Goal: Information Seeking & Learning: Learn about a topic

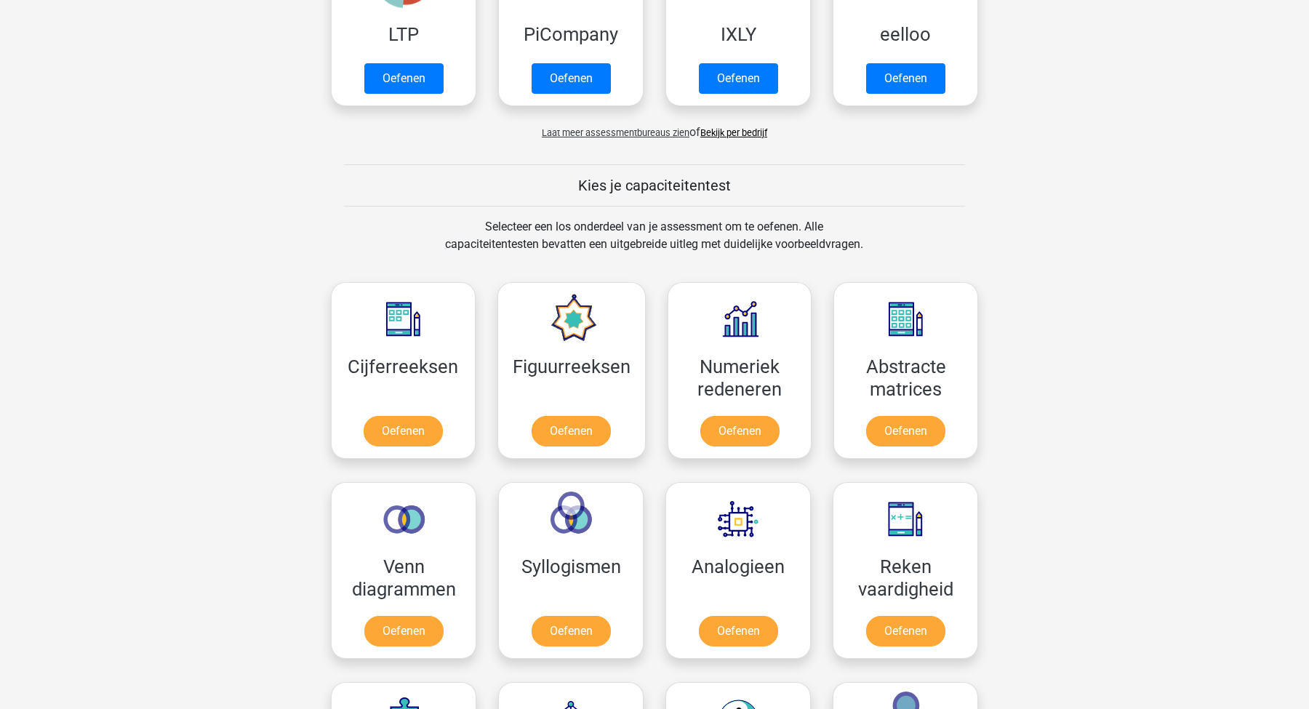
scroll to position [497, 0]
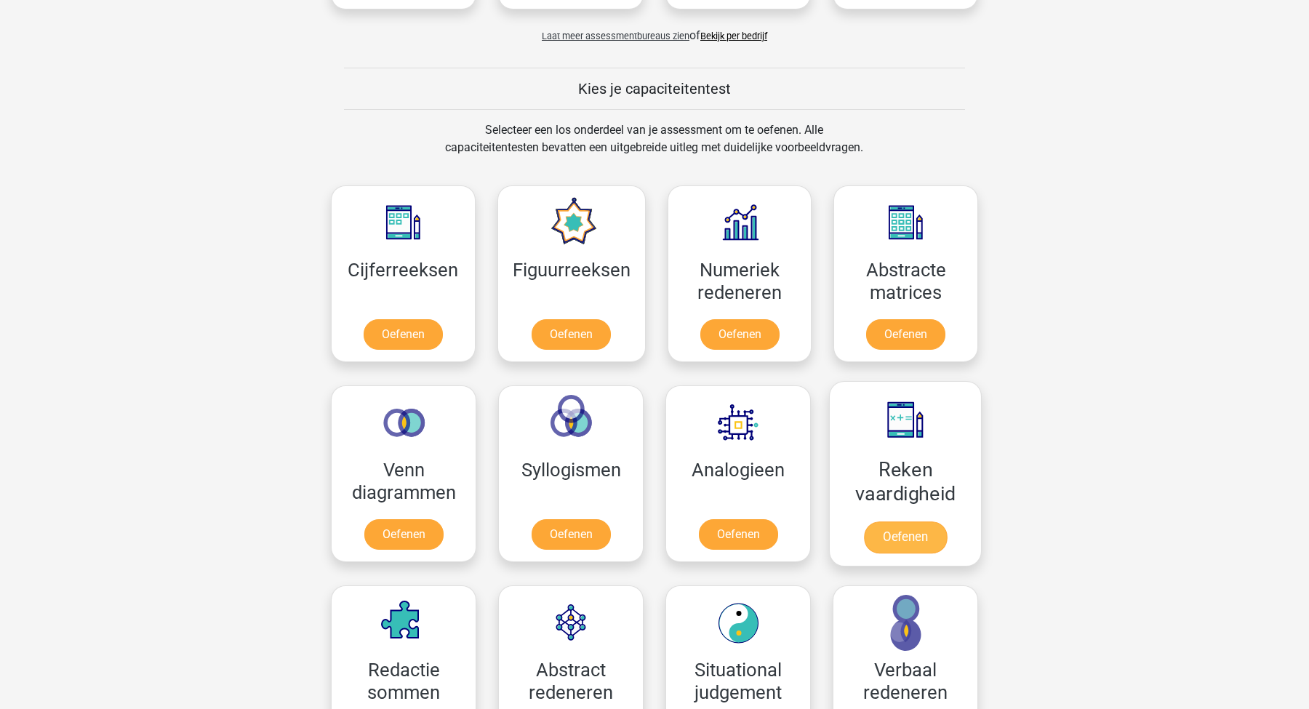
click at [894, 542] on link "Oefenen" at bounding box center [905, 537] width 83 height 32
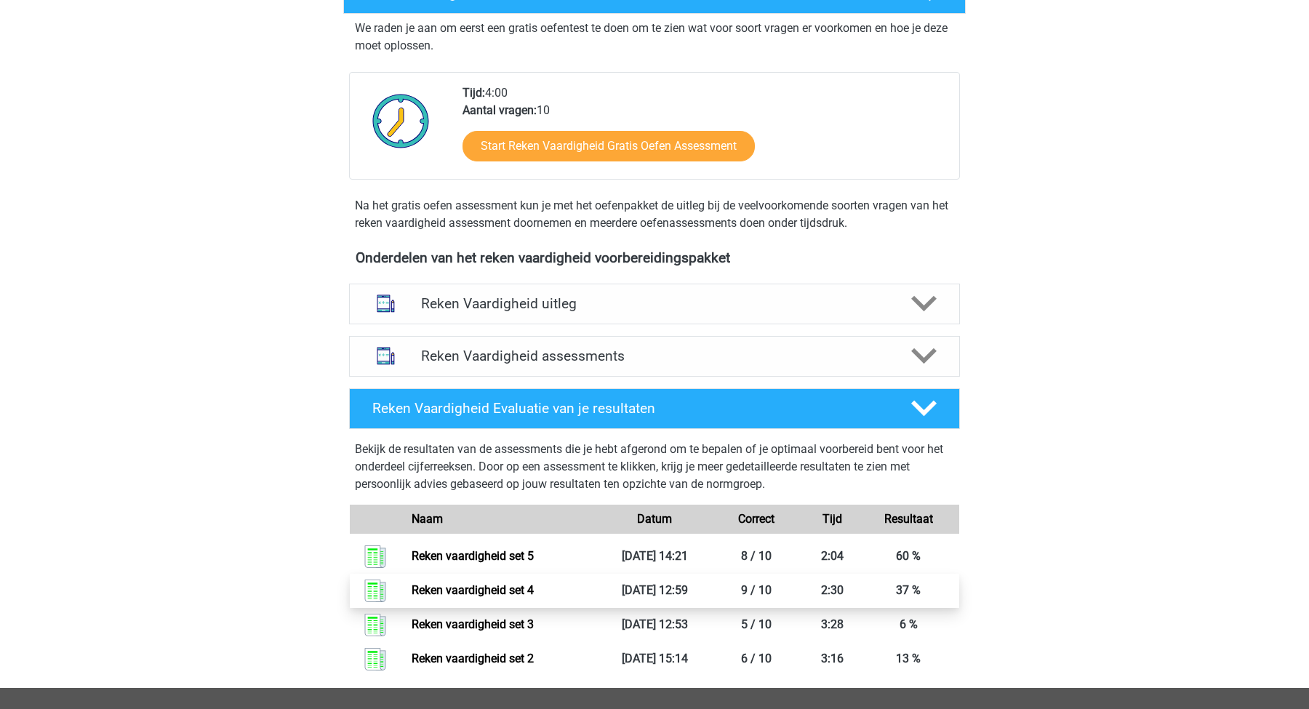
scroll to position [284, 0]
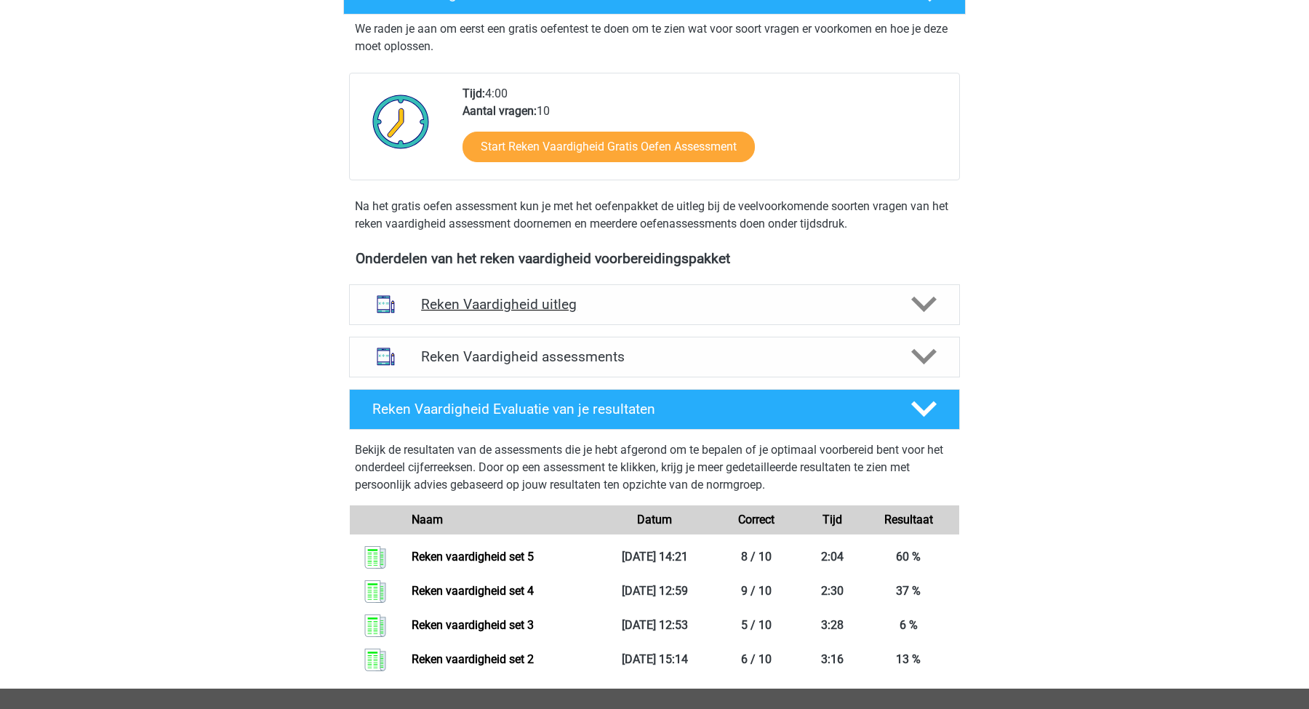
click at [589, 299] on h4 "Reken Vaardigheid uitleg" at bounding box center [654, 304] width 467 height 17
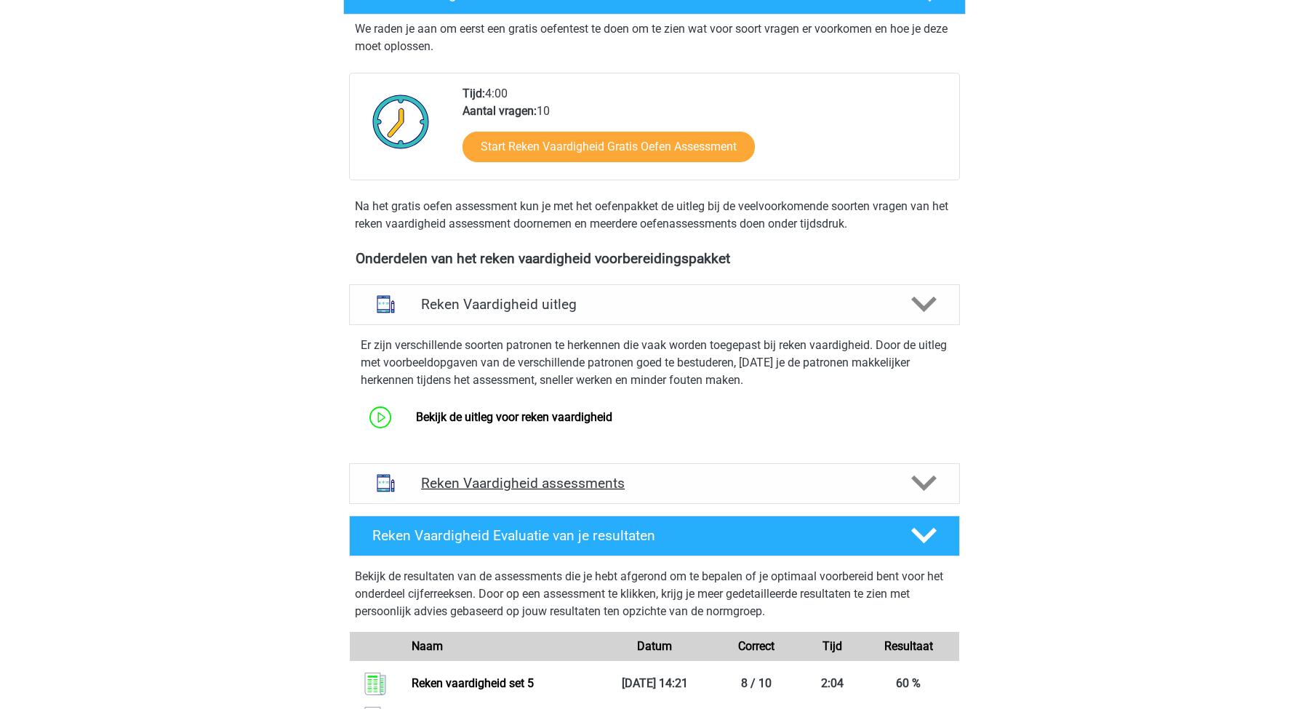
click at [573, 484] on h4 "Reken Vaardigheid assessments" at bounding box center [654, 483] width 467 height 17
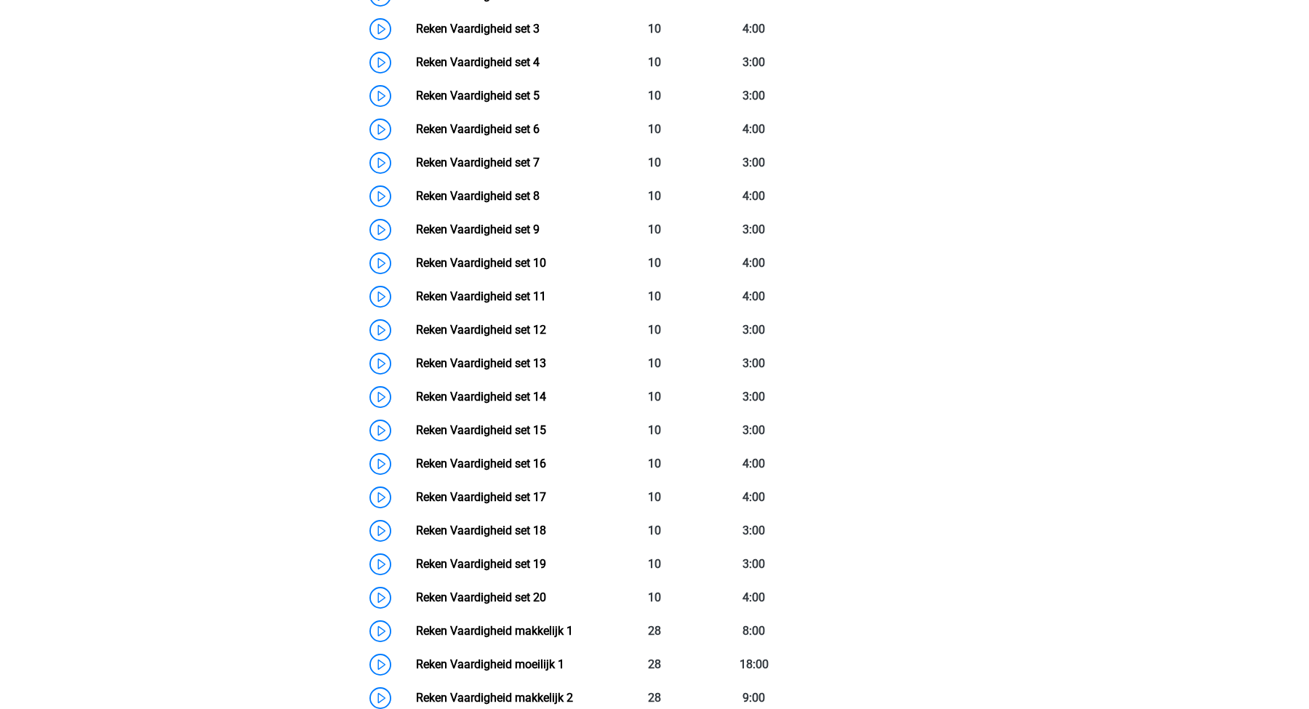
scroll to position [899, 0]
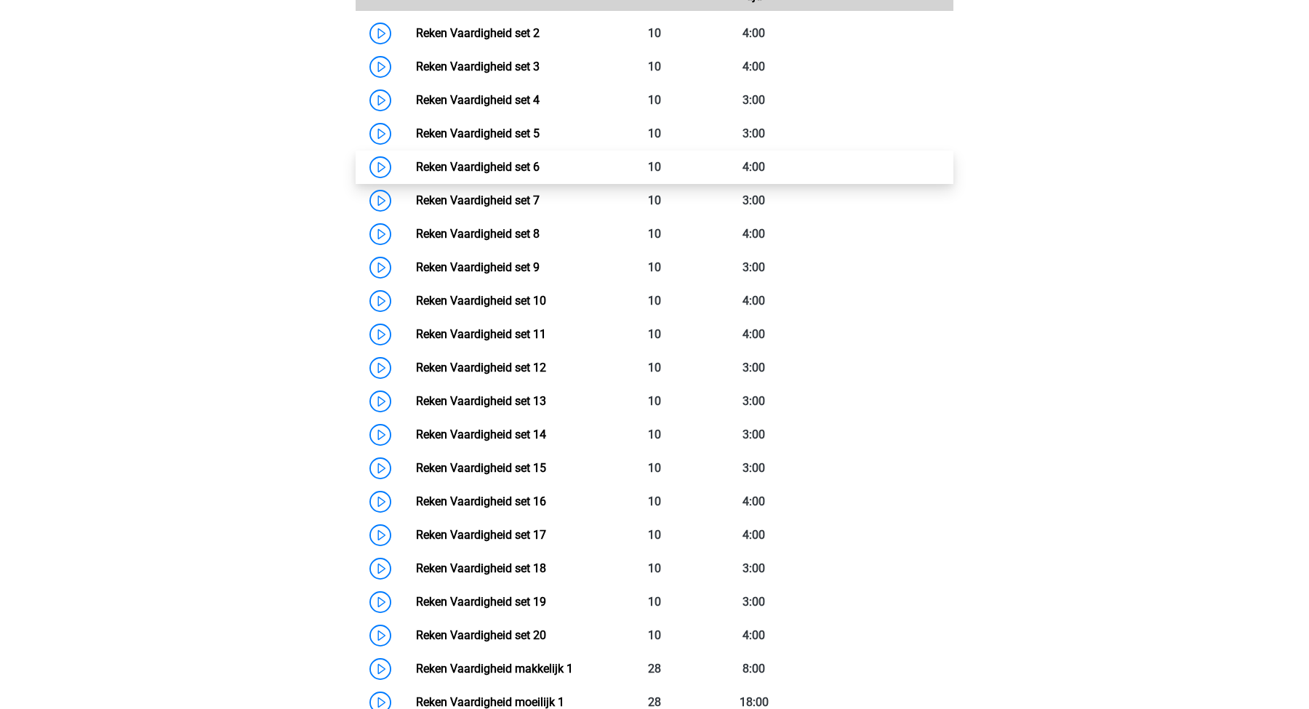
click at [488, 173] on link "Reken Vaardigheid set 6" at bounding box center [478, 167] width 124 height 14
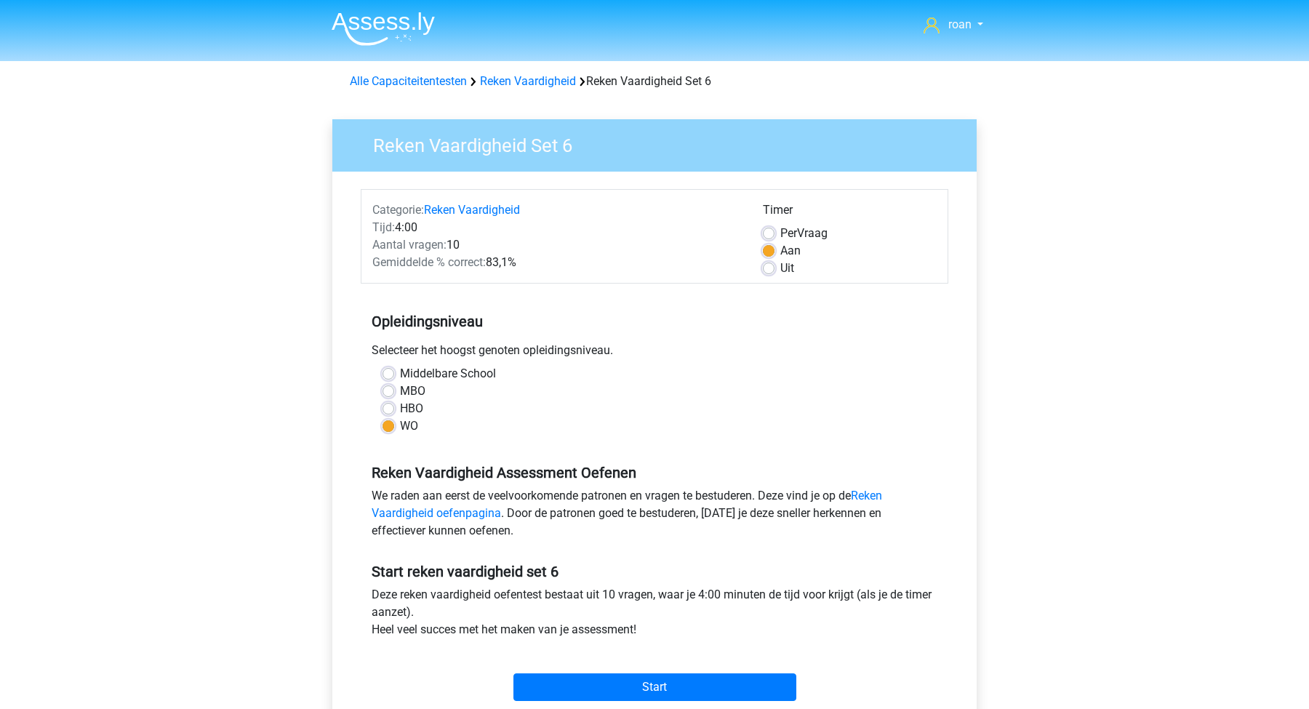
click at [780, 265] on label "Uit" at bounding box center [787, 268] width 14 height 17
click at [771, 265] on input "Uit" at bounding box center [769, 267] width 12 height 15
radio input "true"
click at [780, 228] on label "Per Vraag" at bounding box center [803, 233] width 47 height 17
click at [772, 228] on input "Per Vraag" at bounding box center [769, 232] width 12 height 15
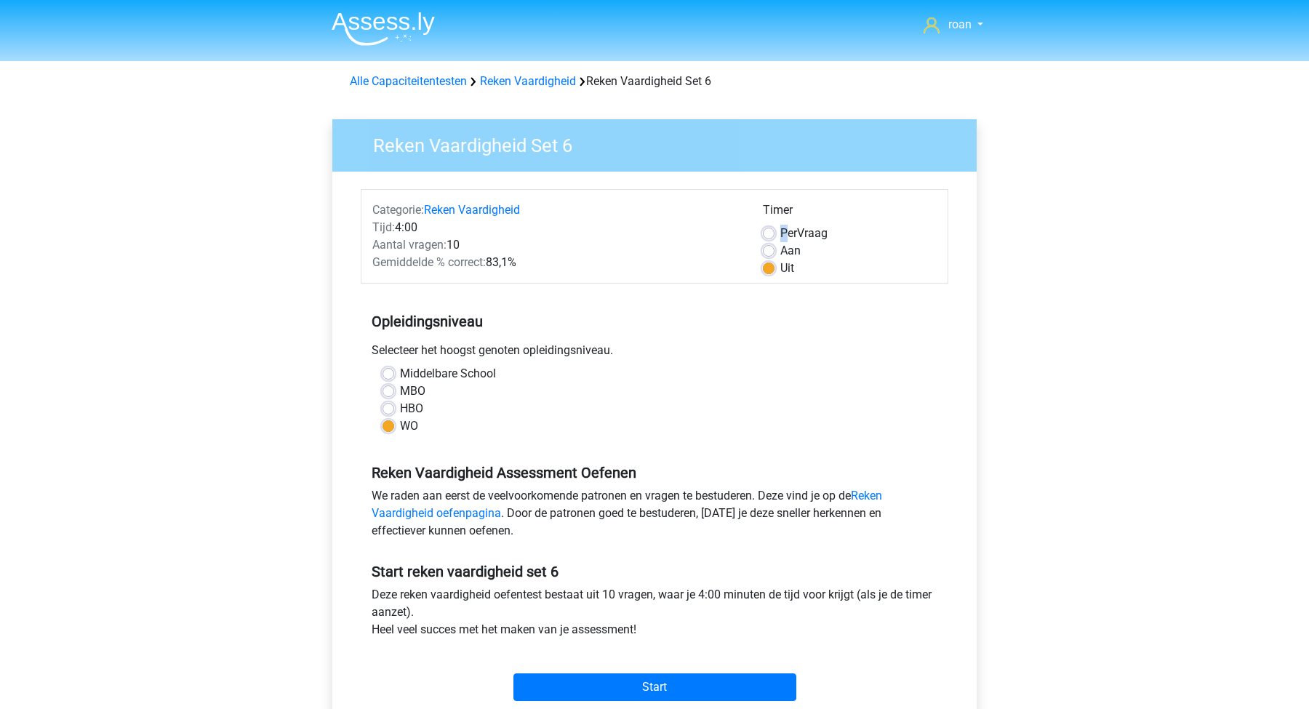
radio input "true"
click at [780, 268] on label "Uit" at bounding box center [787, 268] width 14 height 17
click at [769, 268] on input "Uit" at bounding box center [769, 267] width 12 height 15
radio input "true"
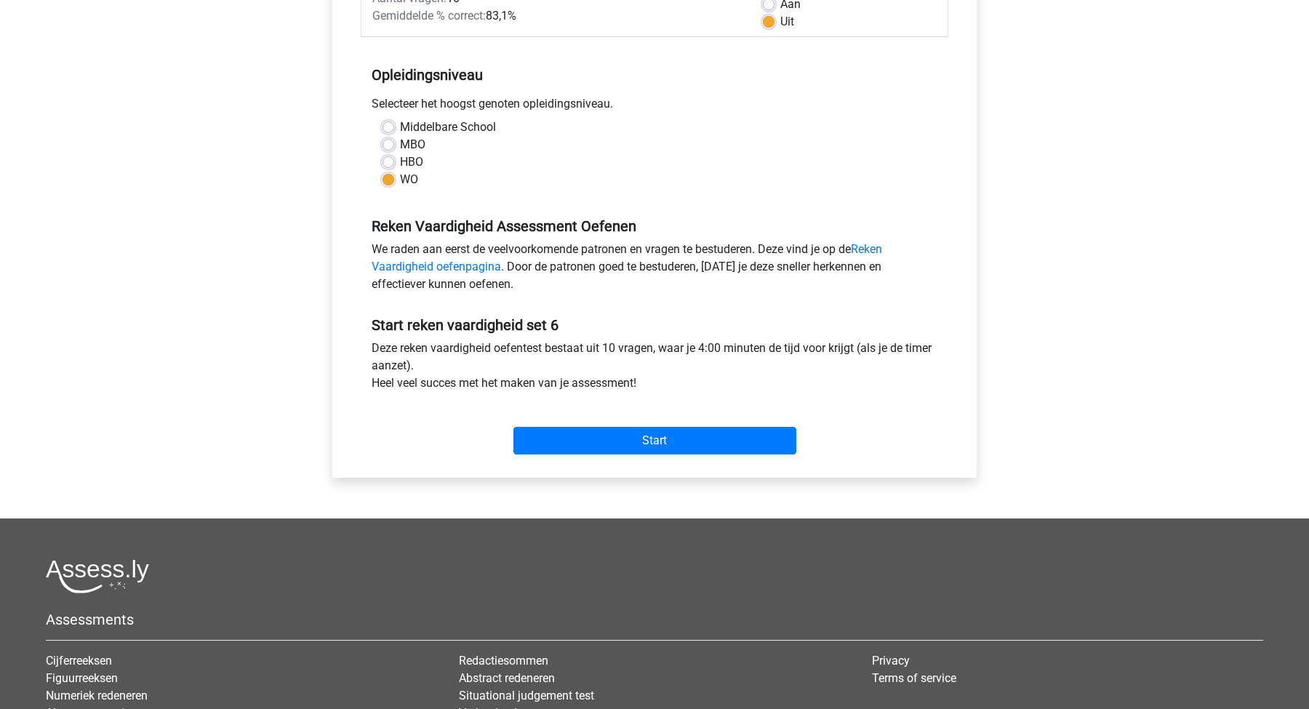
scroll to position [247, 0]
click at [613, 446] on input "Start" at bounding box center [654, 440] width 283 height 28
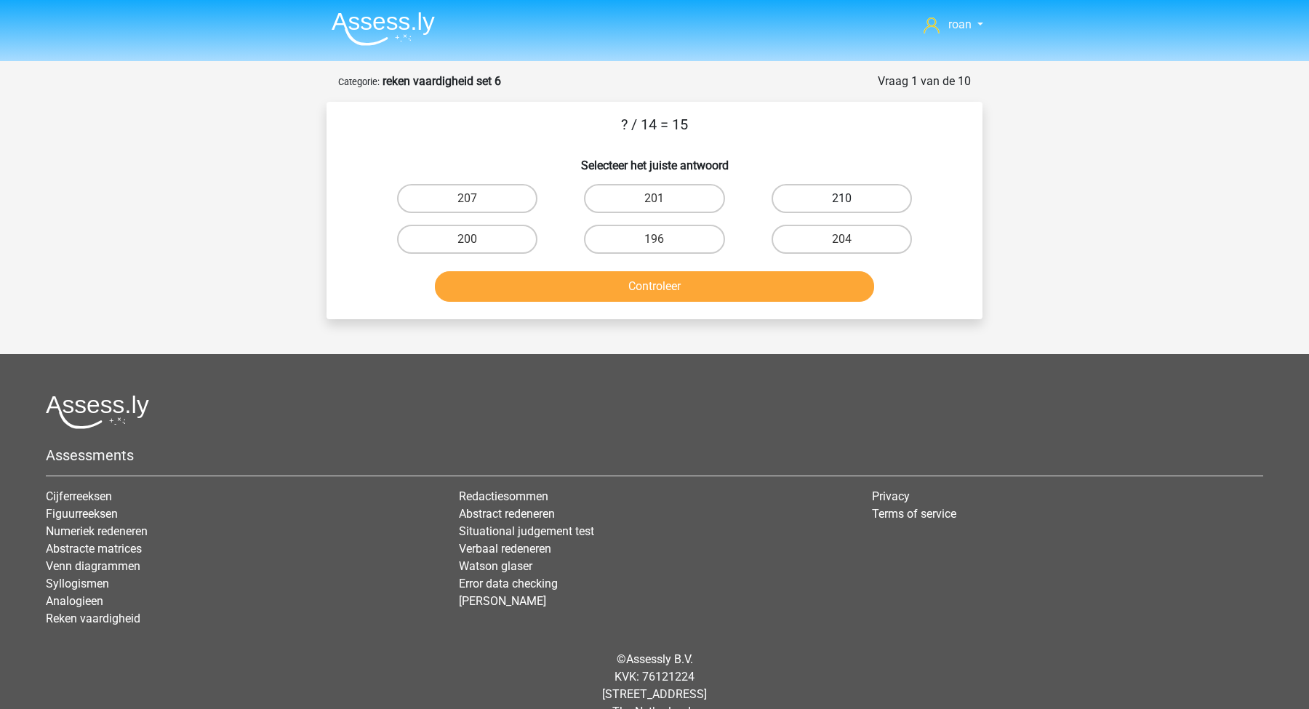
click at [832, 206] on label "210" at bounding box center [841, 198] width 140 height 29
click at [841, 206] on input "210" at bounding box center [845, 202] width 9 height 9
radio input "true"
click at [641, 289] on button "Controleer" at bounding box center [655, 286] width 440 height 31
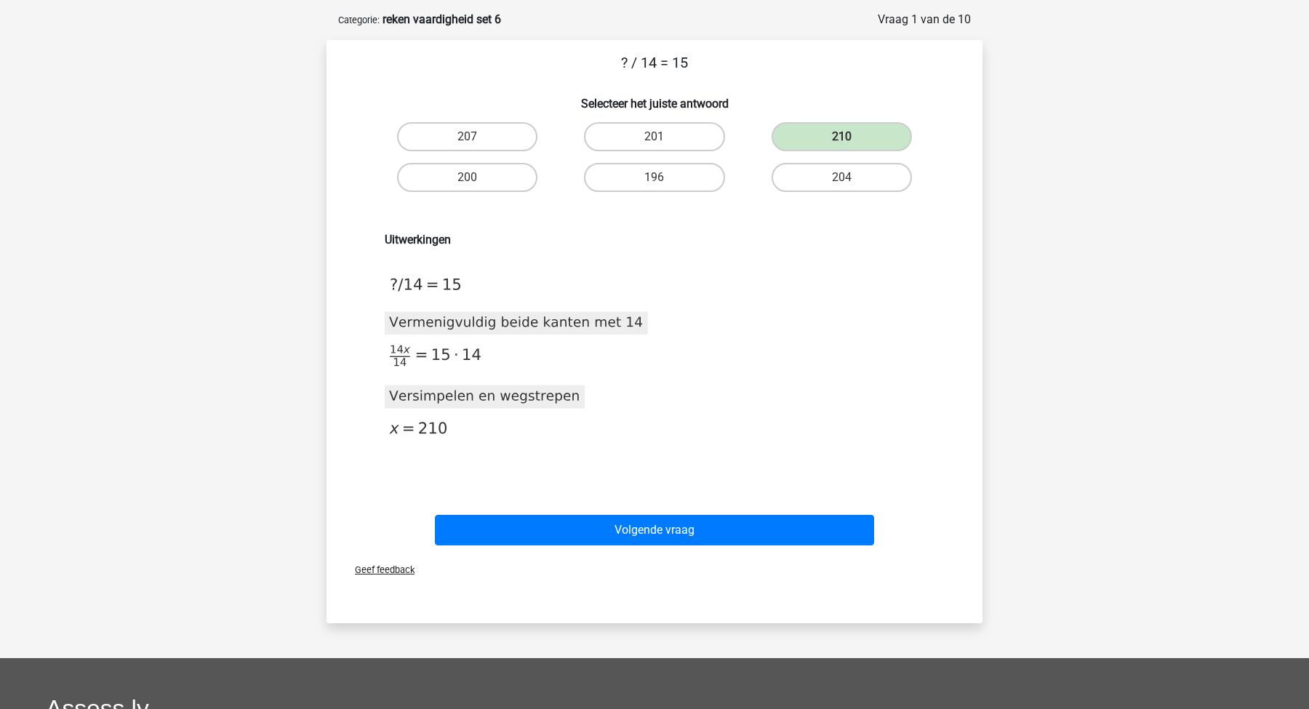
scroll to position [66, 0]
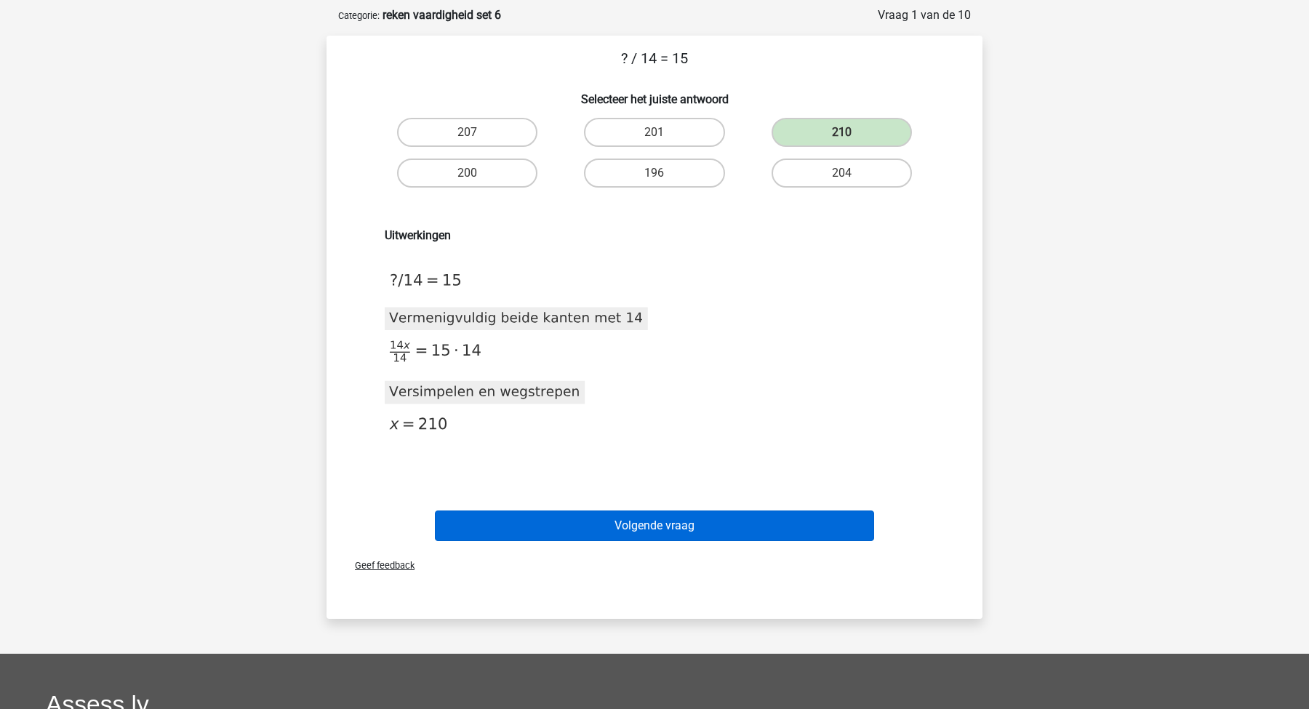
click at [611, 537] on button "Volgende vraag" at bounding box center [655, 525] width 440 height 31
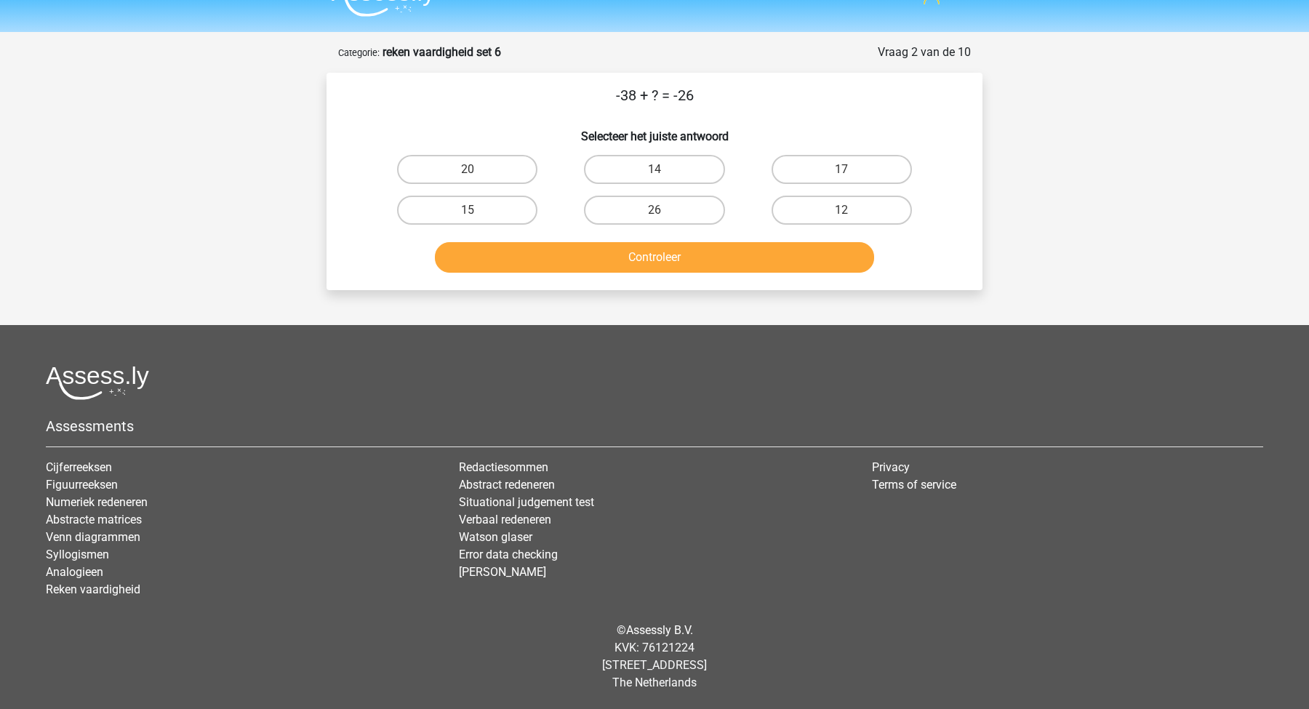
scroll to position [29, 0]
click at [827, 220] on label "12" at bounding box center [841, 210] width 140 height 29
click at [841, 220] on input "12" at bounding box center [845, 214] width 9 height 9
radio input "true"
click at [665, 270] on button "Controleer" at bounding box center [655, 257] width 440 height 31
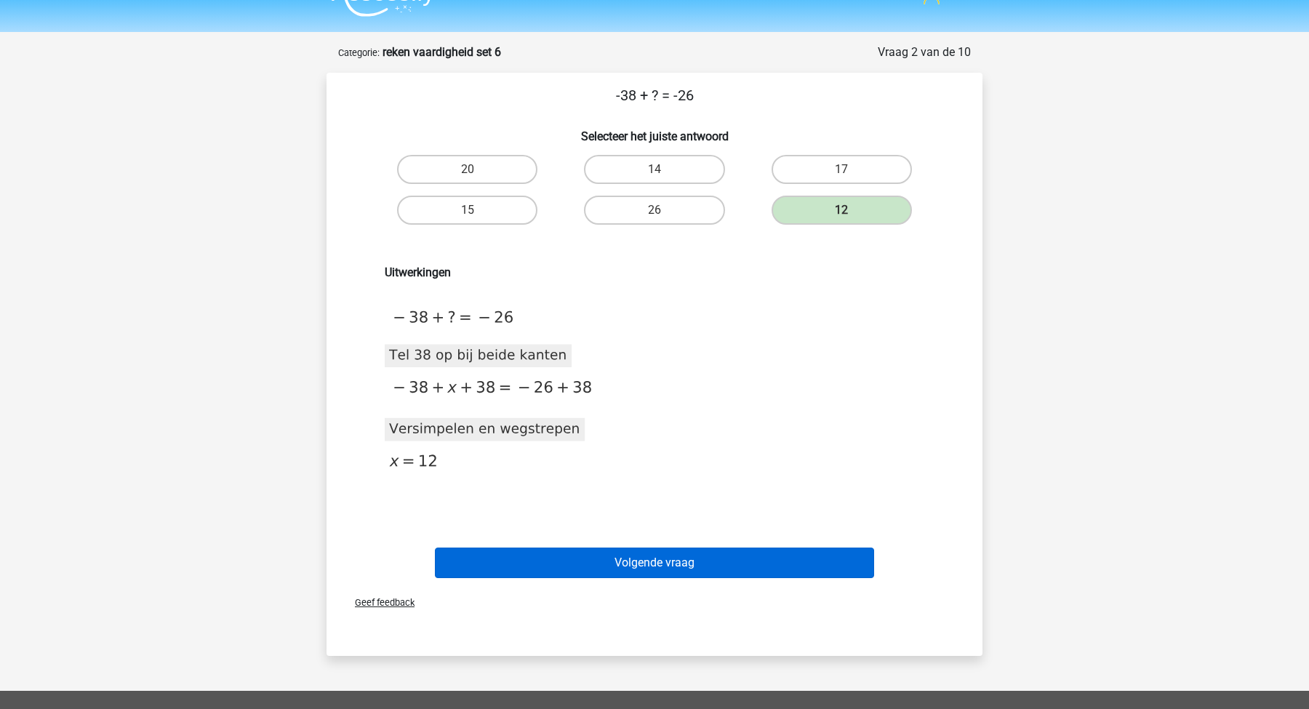
click at [569, 564] on button "Volgende vraag" at bounding box center [655, 563] width 440 height 31
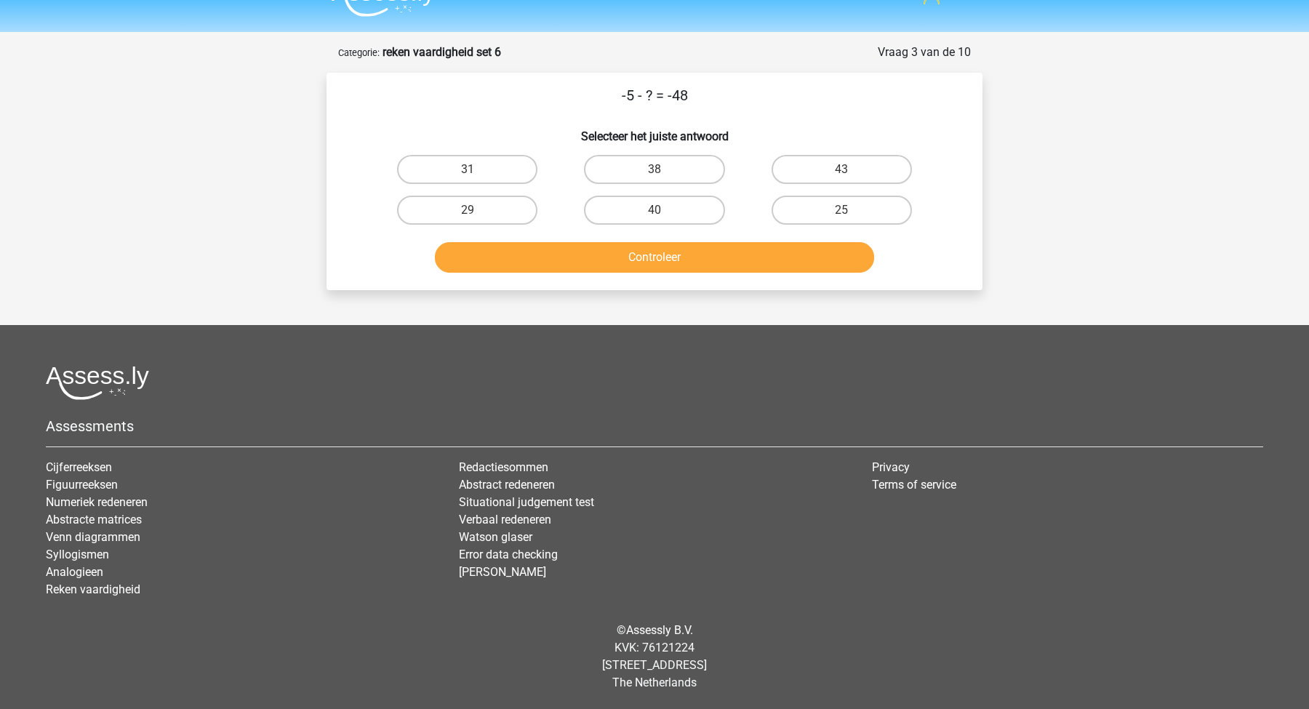
click at [658, 114] on div "-5 - ? = -48 Selecteer het juiste antwoord 31 38 43 29" at bounding box center [654, 181] width 644 height 194
click at [854, 177] on label "43" at bounding box center [841, 169] width 140 height 29
click at [851, 177] on input "43" at bounding box center [845, 173] width 9 height 9
radio input "true"
click at [702, 266] on button "Controleer" at bounding box center [655, 257] width 440 height 31
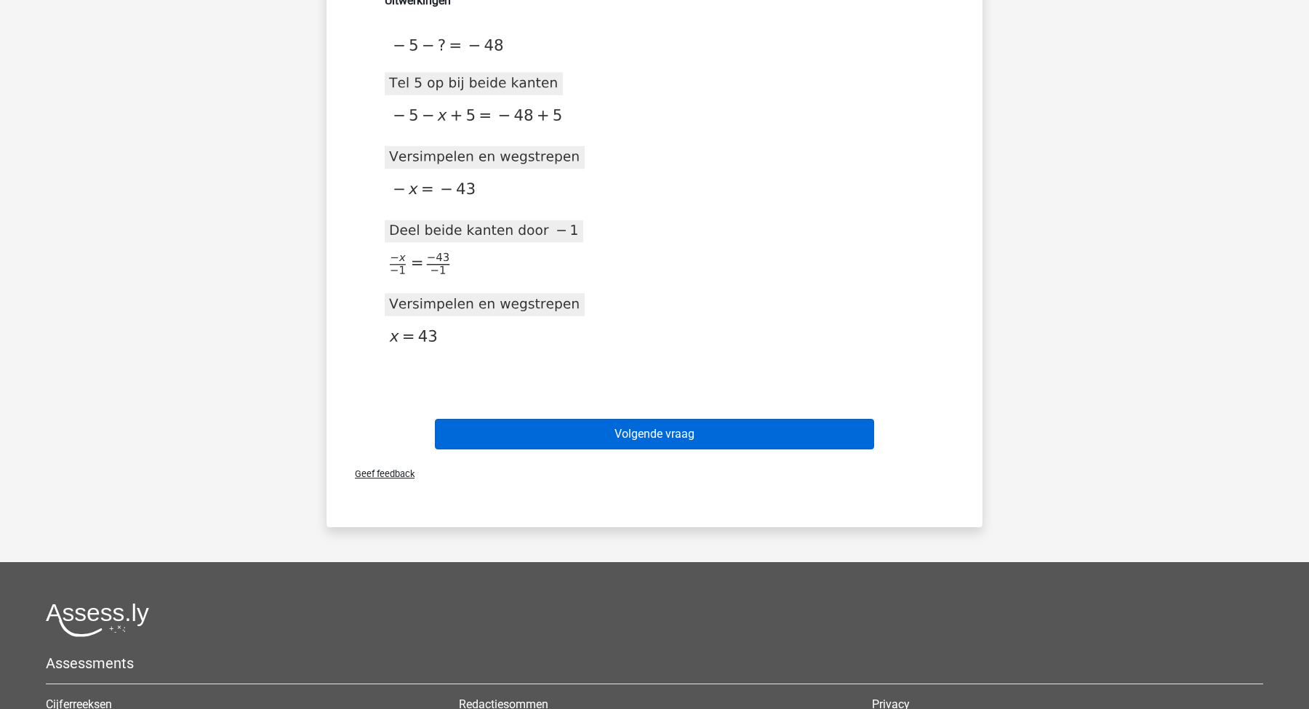
click at [616, 440] on button "Volgende vraag" at bounding box center [655, 434] width 440 height 31
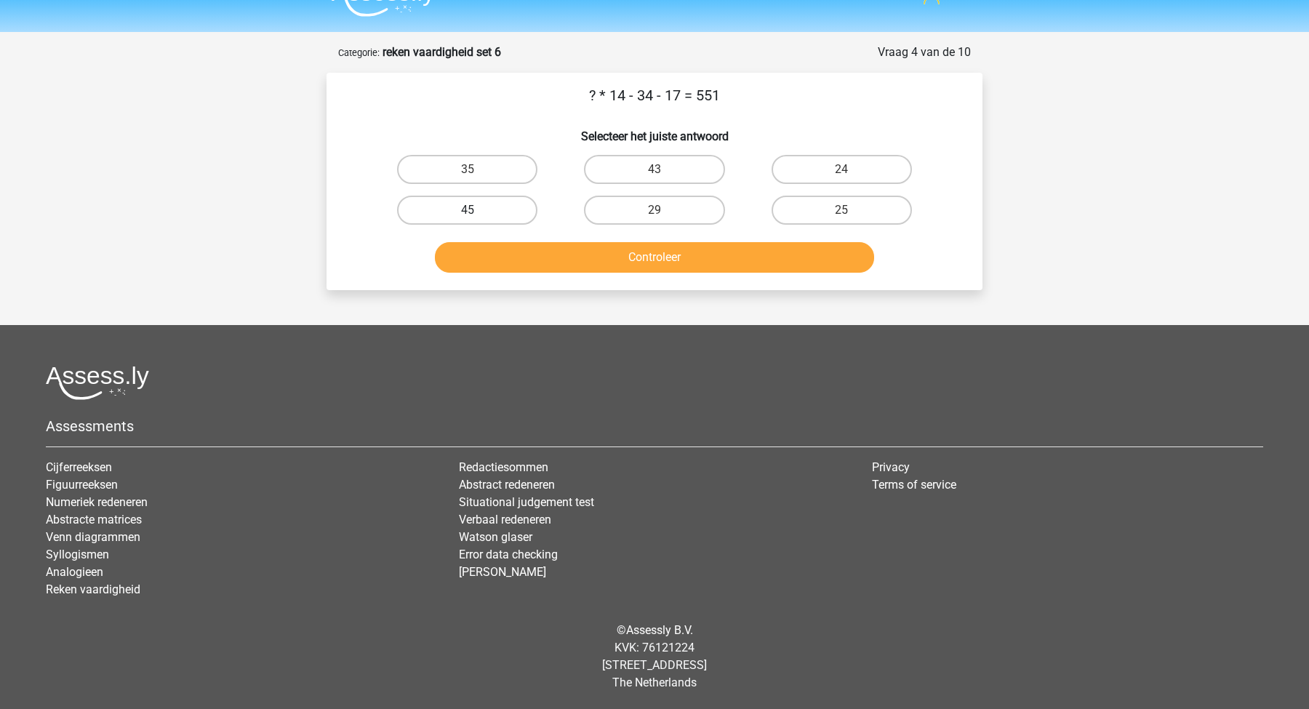
click at [496, 207] on label "45" at bounding box center [467, 210] width 140 height 29
click at [477, 210] on input "45" at bounding box center [472, 214] width 9 height 9
radio input "true"
click at [605, 259] on button "Controleer" at bounding box center [655, 257] width 440 height 31
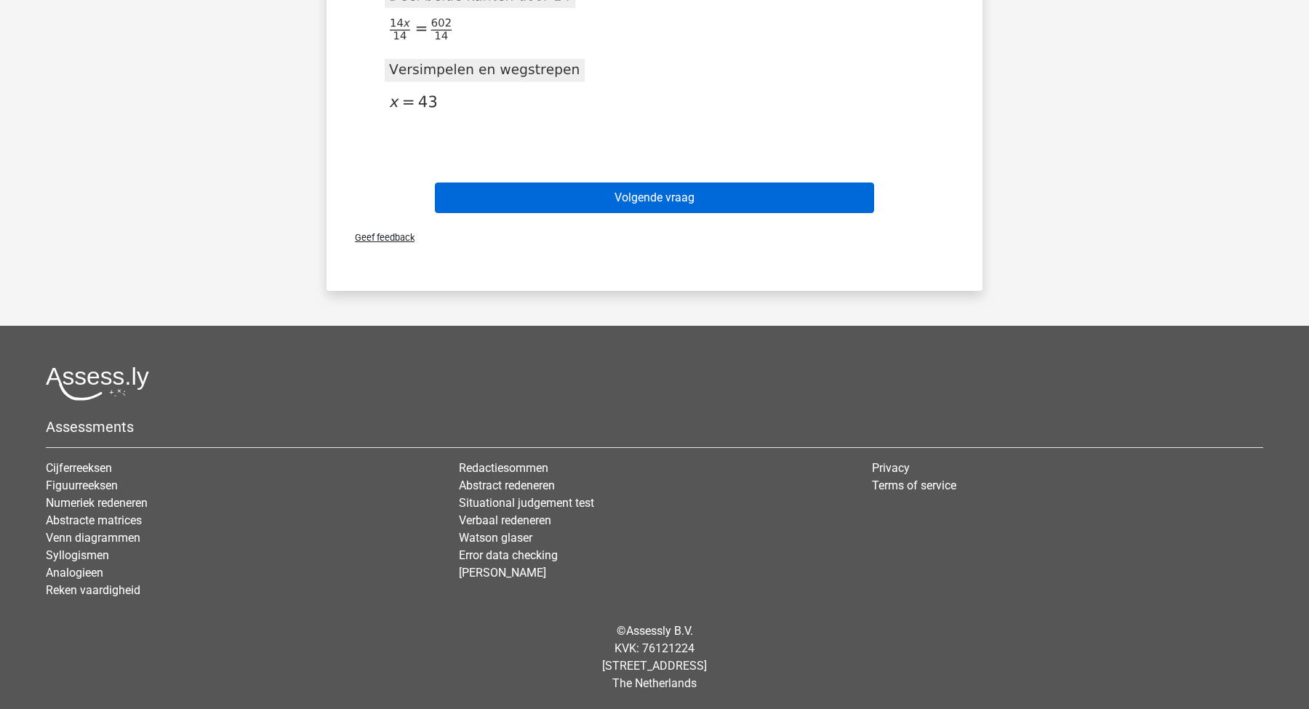
click at [630, 187] on button "Volgende vraag" at bounding box center [655, 198] width 440 height 31
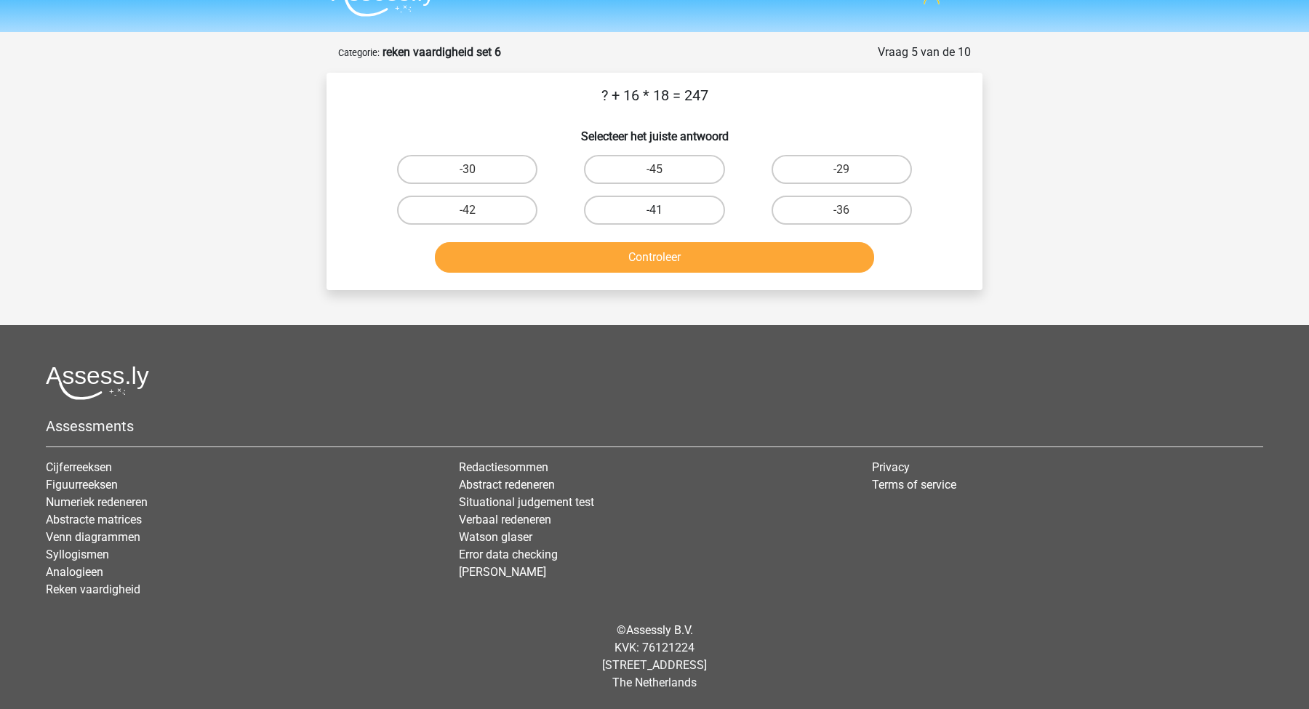
click at [681, 213] on label "-41" at bounding box center [654, 210] width 140 height 29
click at [664, 213] on input "-41" at bounding box center [658, 214] width 9 height 9
radio input "true"
click at [706, 260] on button "Controleer" at bounding box center [655, 257] width 440 height 31
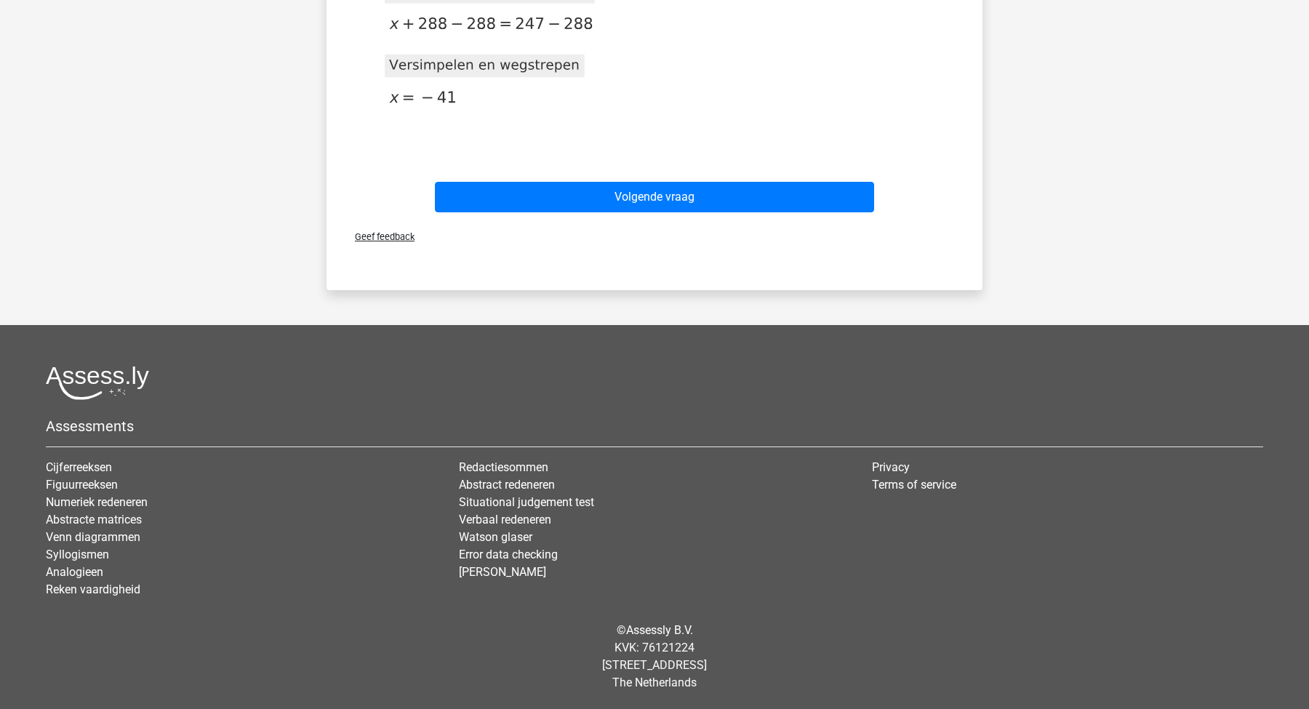
click at [670, 215] on div "Volgende vraag" at bounding box center [654, 200] width 561 height 36
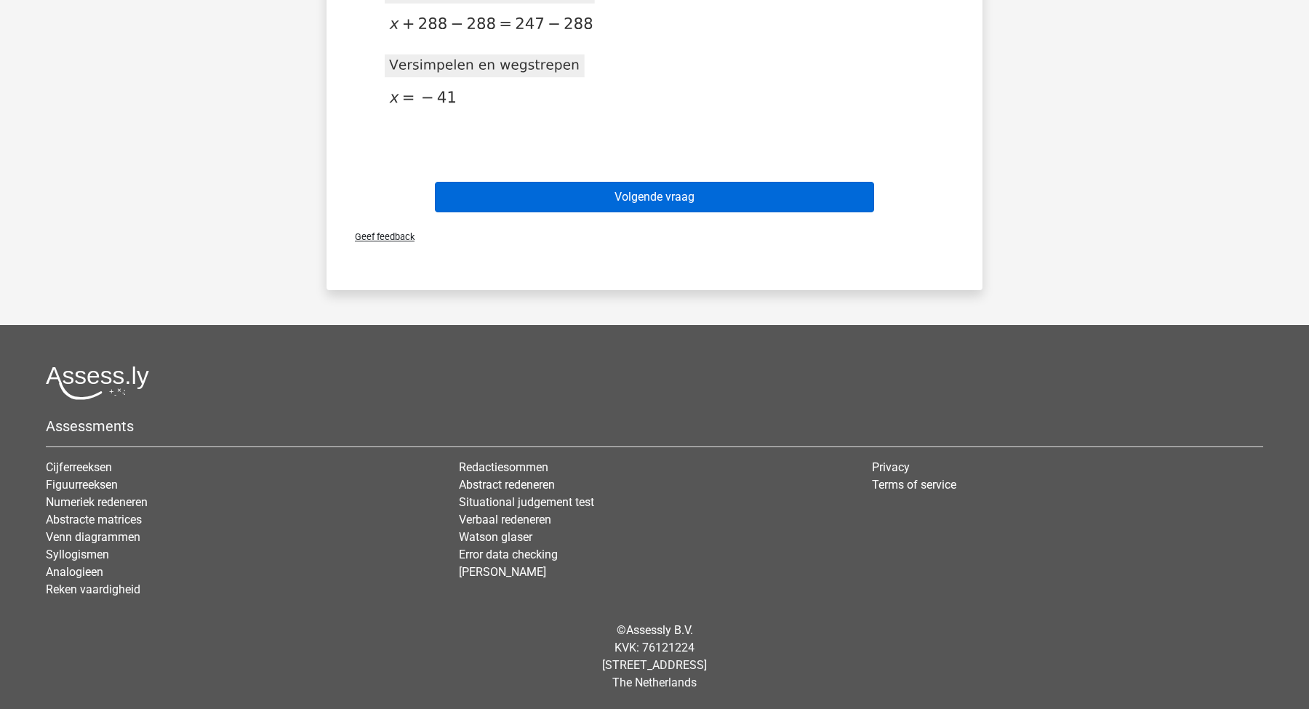
click at [658, 198] on button "Volgende vraag" at bounding box center [655, 197] width 440 height 31
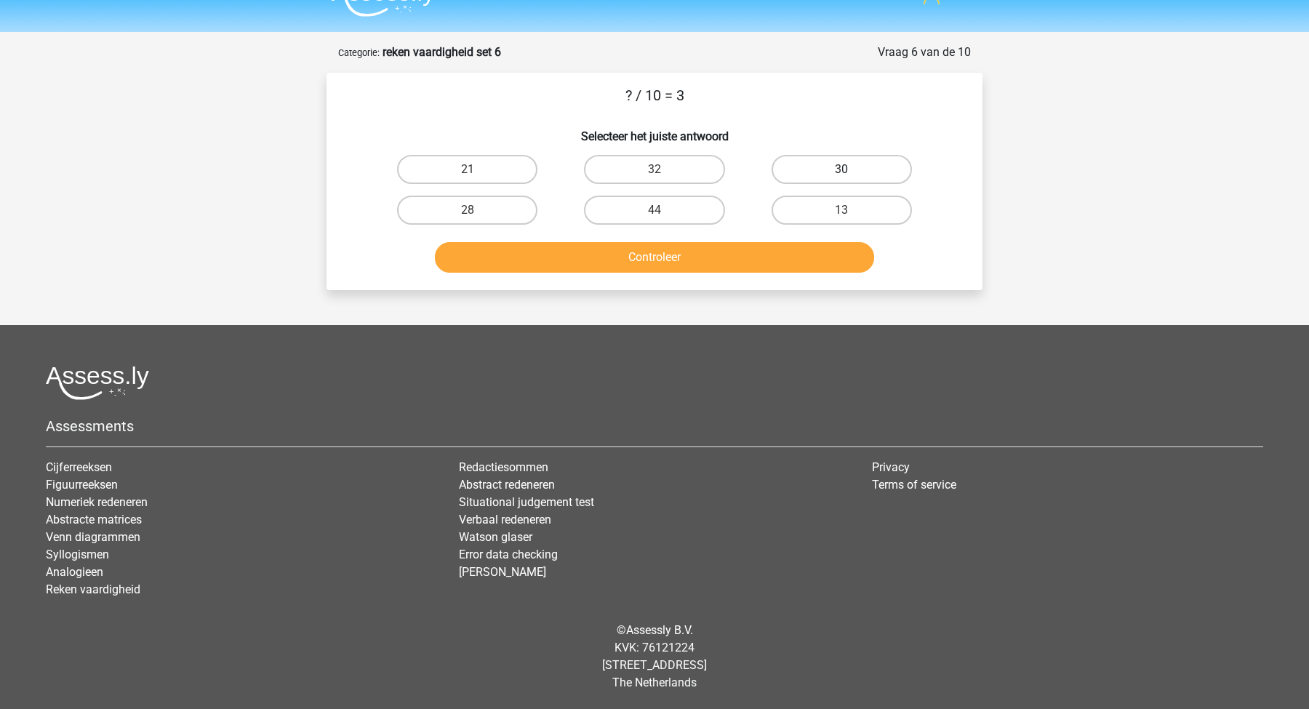
click at [806, 173] on label "30" at bounding box center [841, 169] width 140 height 29
click at [841, 173] on input "30" at bounding box center [845, 173] width 9 height 9
radio input "true"
click at [756, 244] on button "Controleer" at bounding box center [655, 257] width 440 height 31
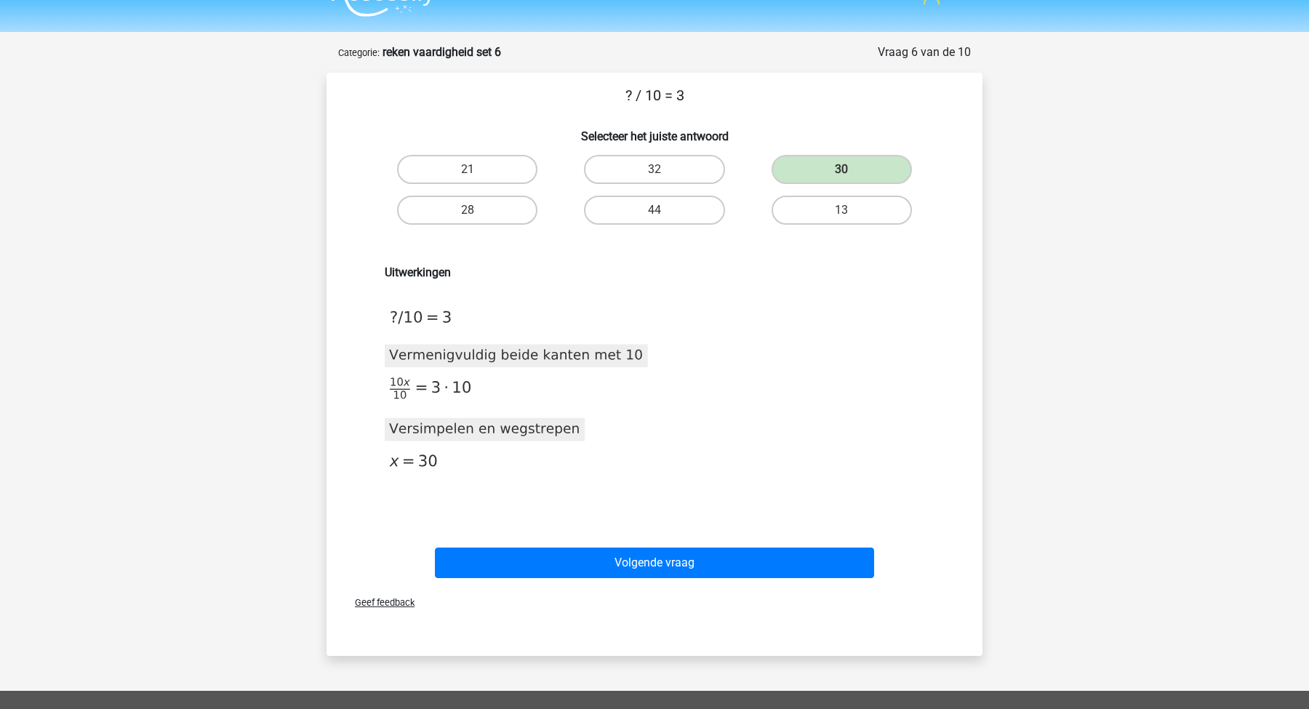
click at [611, 533] on div "Uitwerkingen 2020-11-20T14:18:39.890301 image/svg+xml Matplotlib v3.3.2, https:…" at bounding box center [654, 382] width 609 height 305
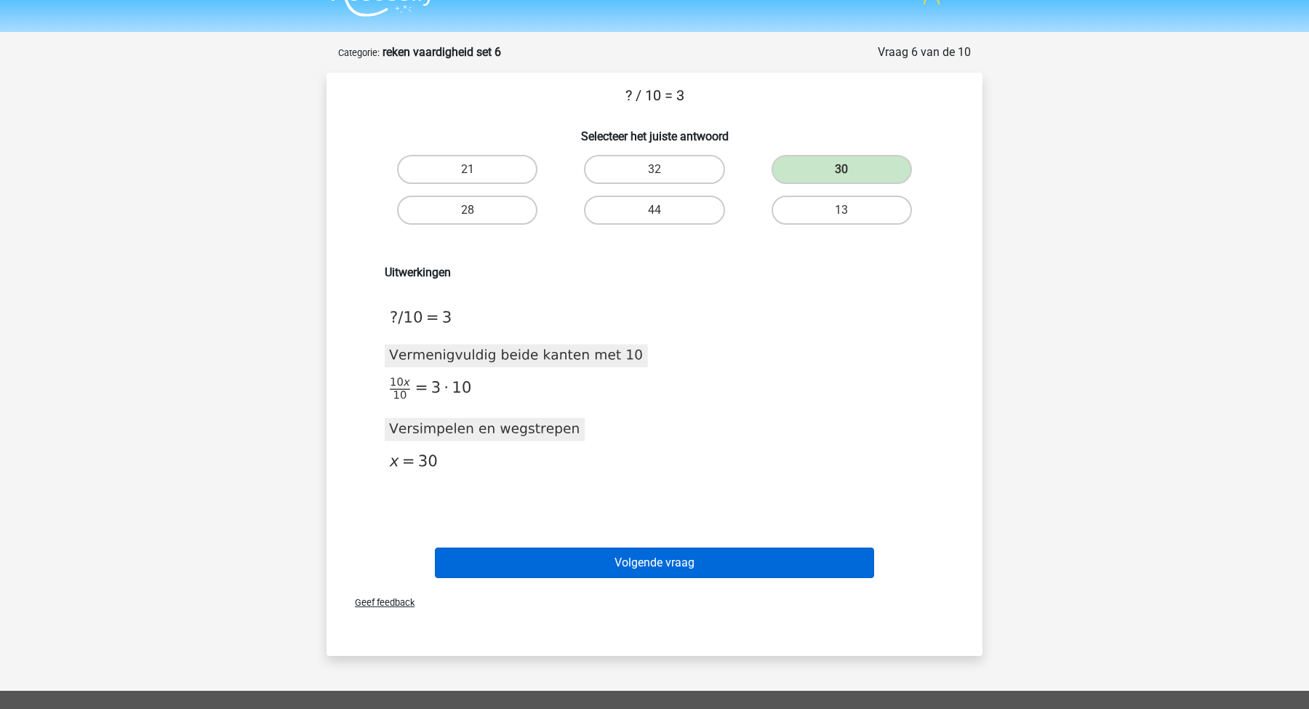
click at [615, 565] on button "Volgende vraag" at bounding box center [655, 563] width 440 height 31
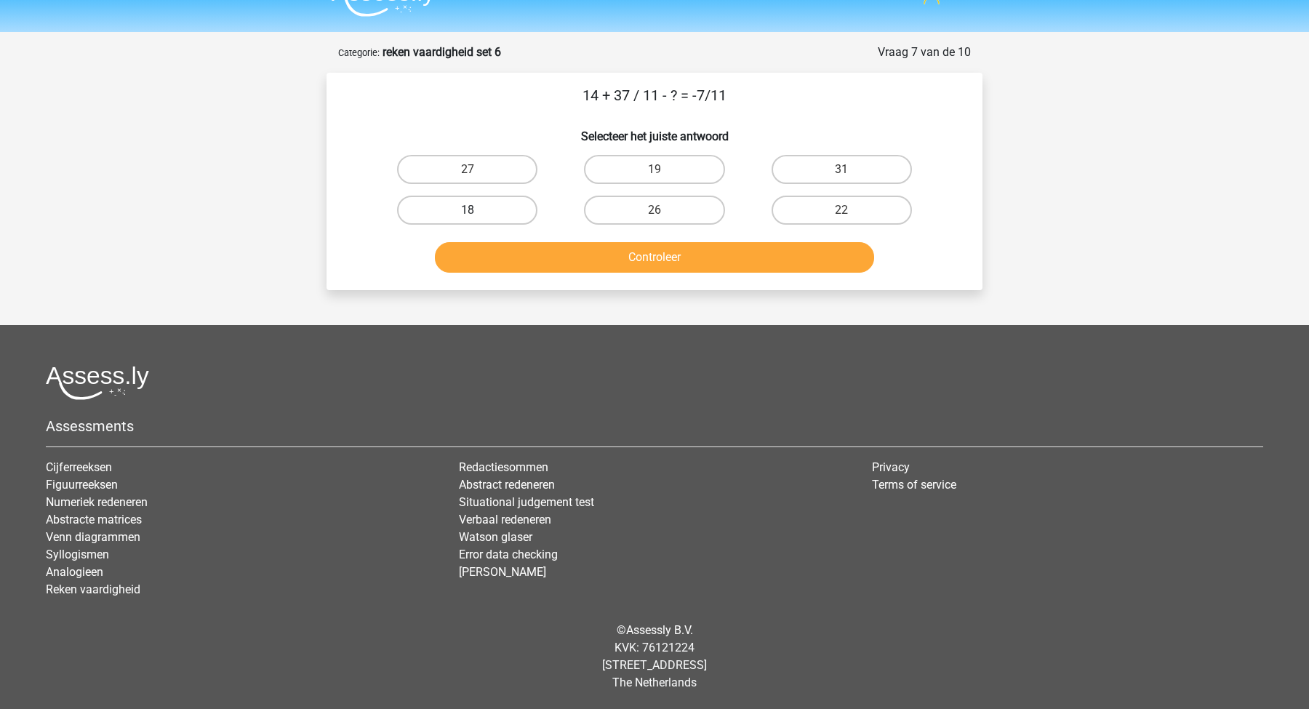
click at [505, 206] on label "18" at bounding box center [467, 210] width 140 height 29
click at [477, 210] on input "18" at bounding box center [472, 214] width 9 height 9
radio input "true"
click at [572, 245] on button "Controleer" at bounding box center [655, 257] width 440 height 31
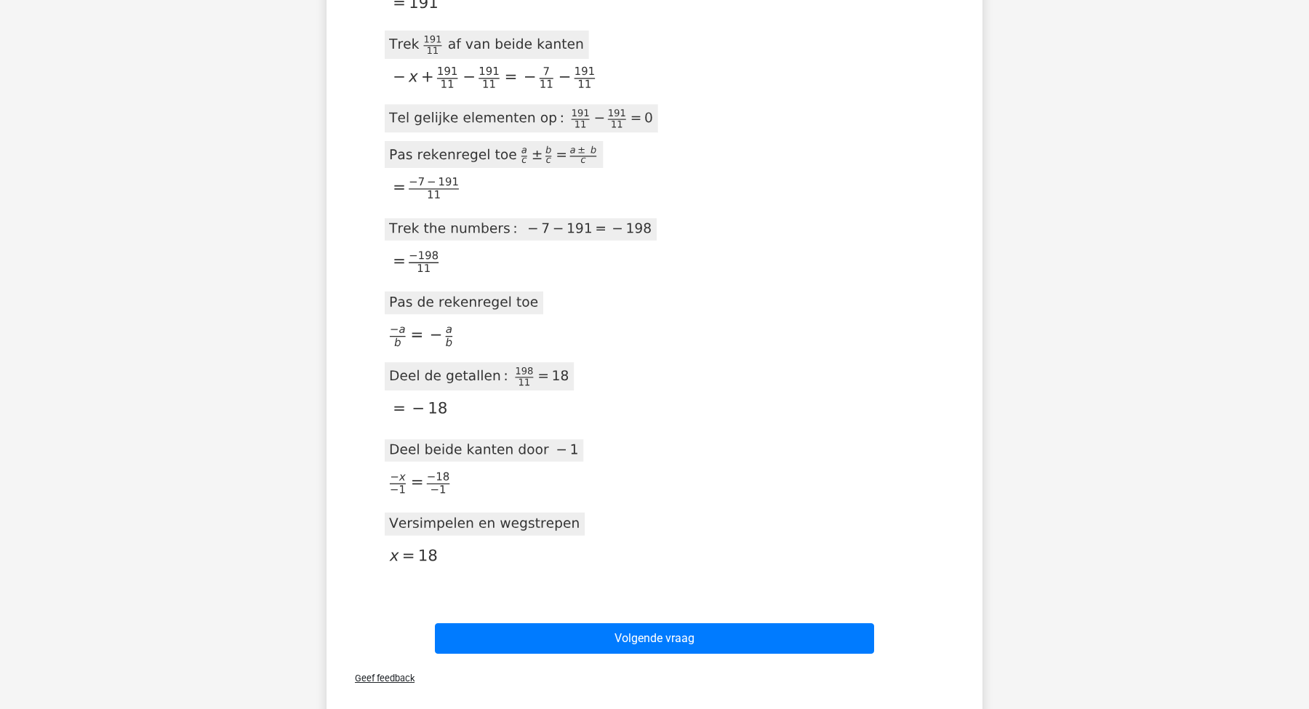
scroll to position [658, 0]
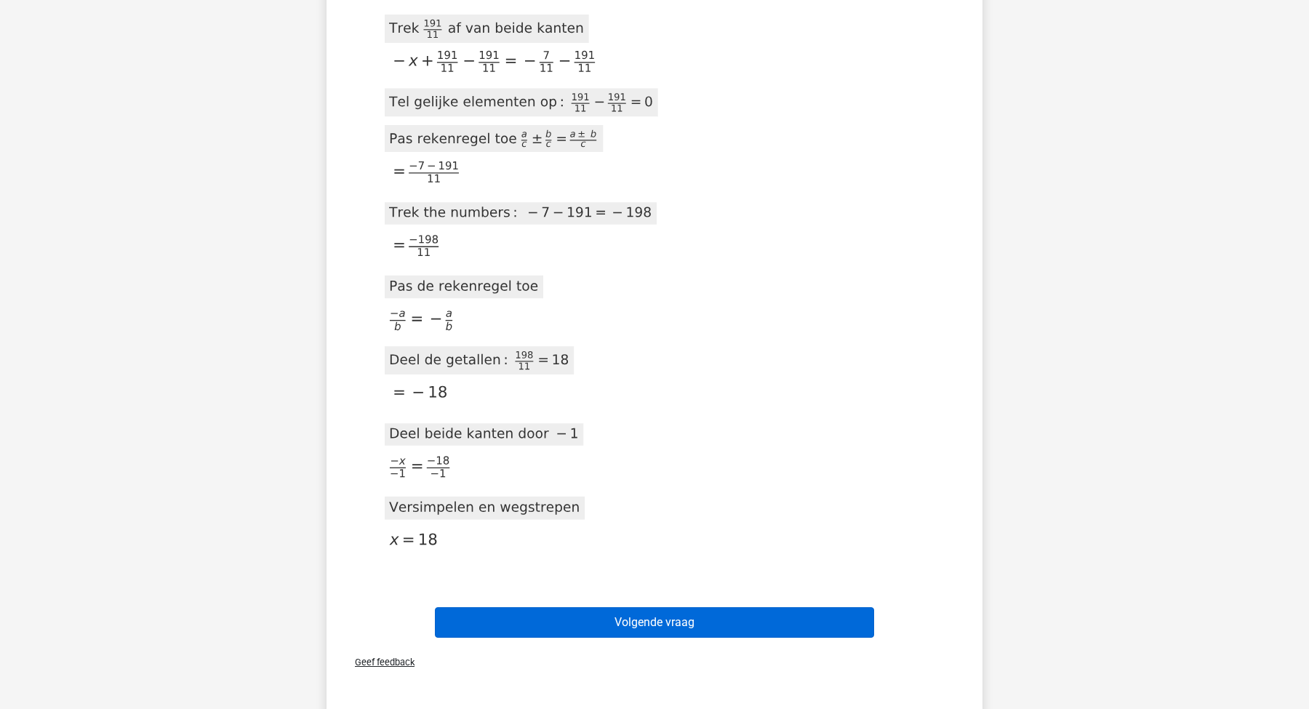
click at [611, 609] on button "Volgende vraag" at bounding box center [655, 622] width 440 height 31
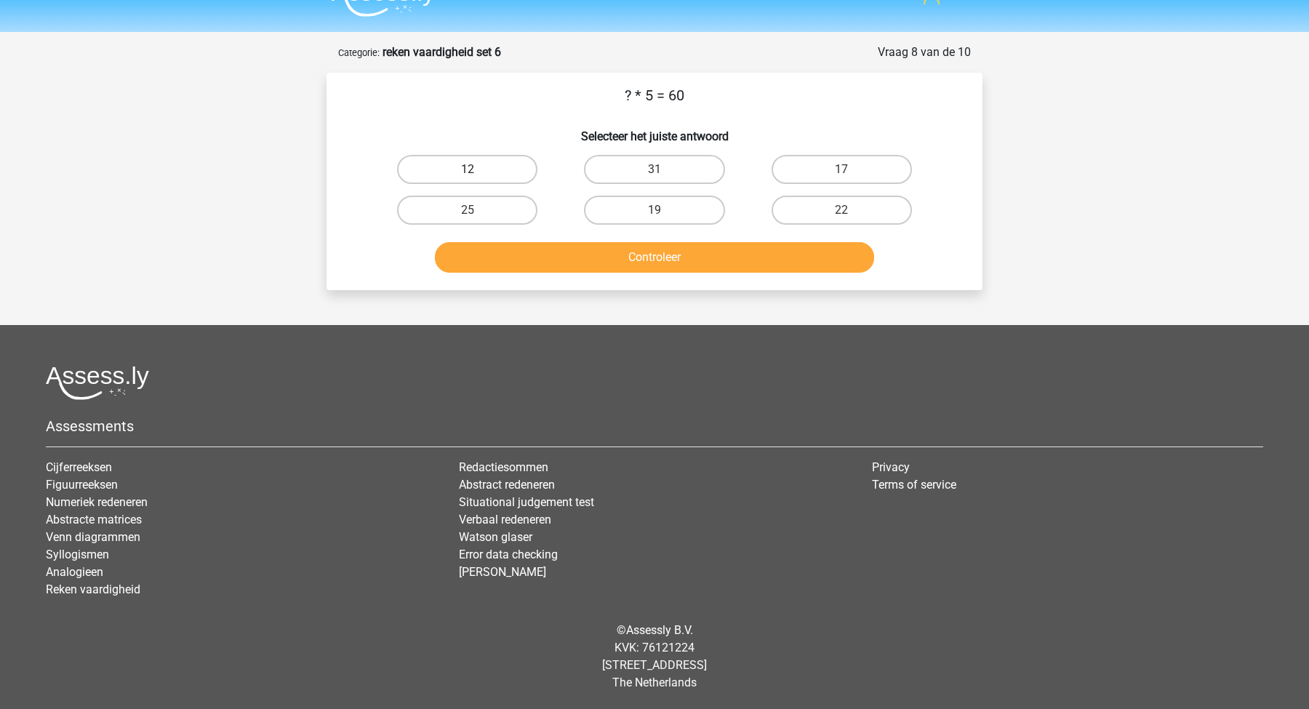
click at [499, 173] on label "12" at bounding box center [467, 169] width 140 height 29
click at [477, 173] on input "12" at bounding box center [472, 173] width 9 height 9
radio input "true"
click at [600, 246] on button "Controleer" at bounding box center [655, 257] width 440 height 31
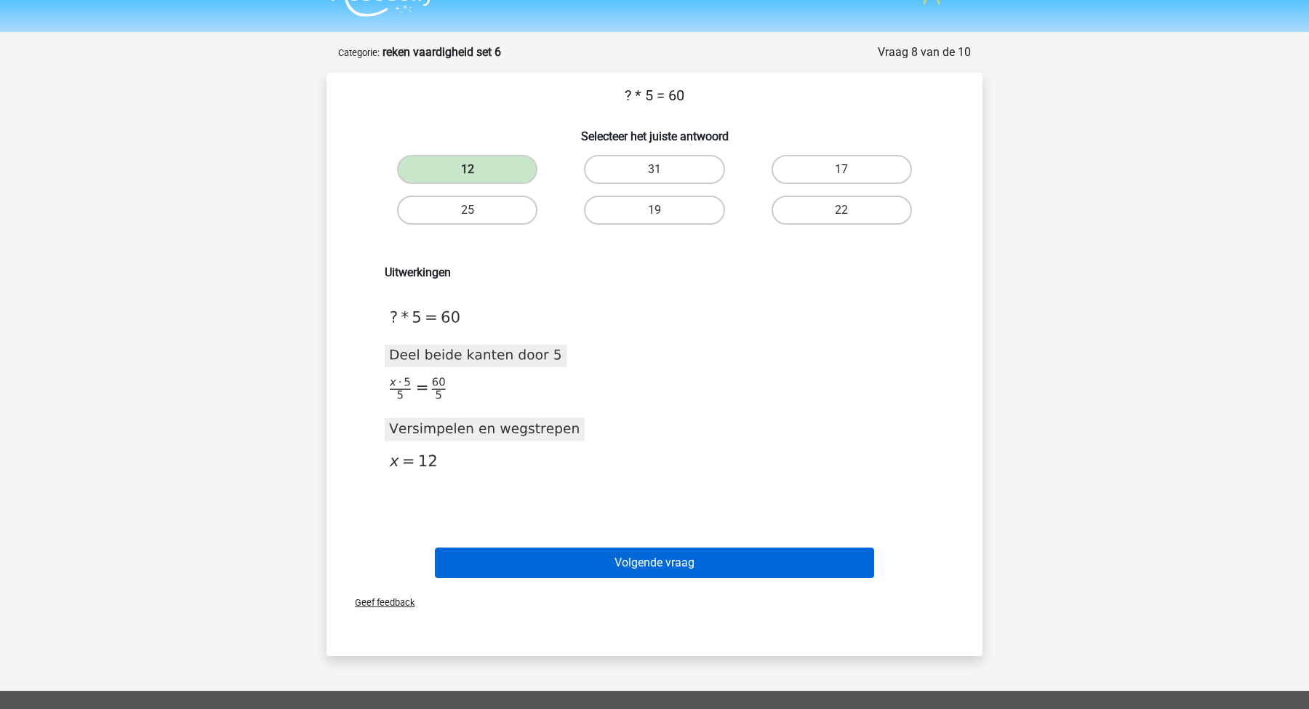
click at [681, 563] on button "Volgende vraag" at bounding box center [655, 563] width 440 height 31
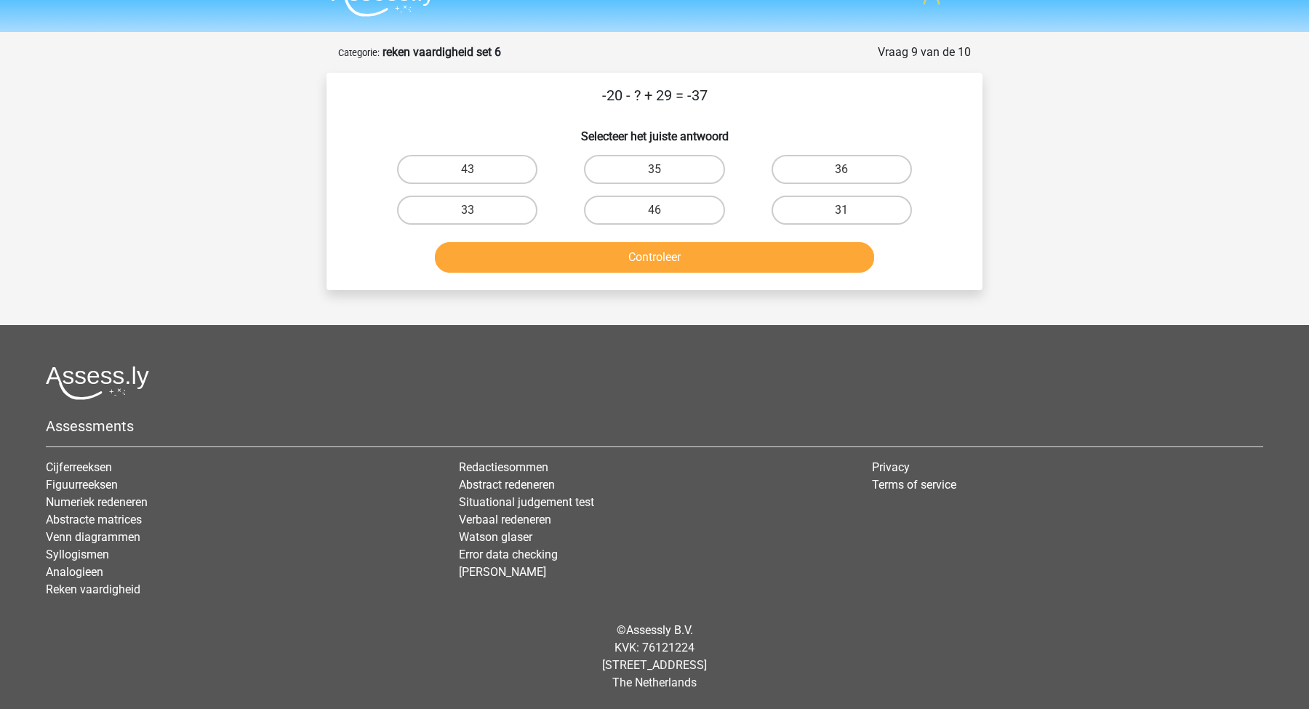
click at [659, 214] on input "46" at bounding box center [658, 214] width 9 height 9
radio input "true"
click at [637, 259] on button "Controleer" at bounding box center [655, 257] width 440 height 31
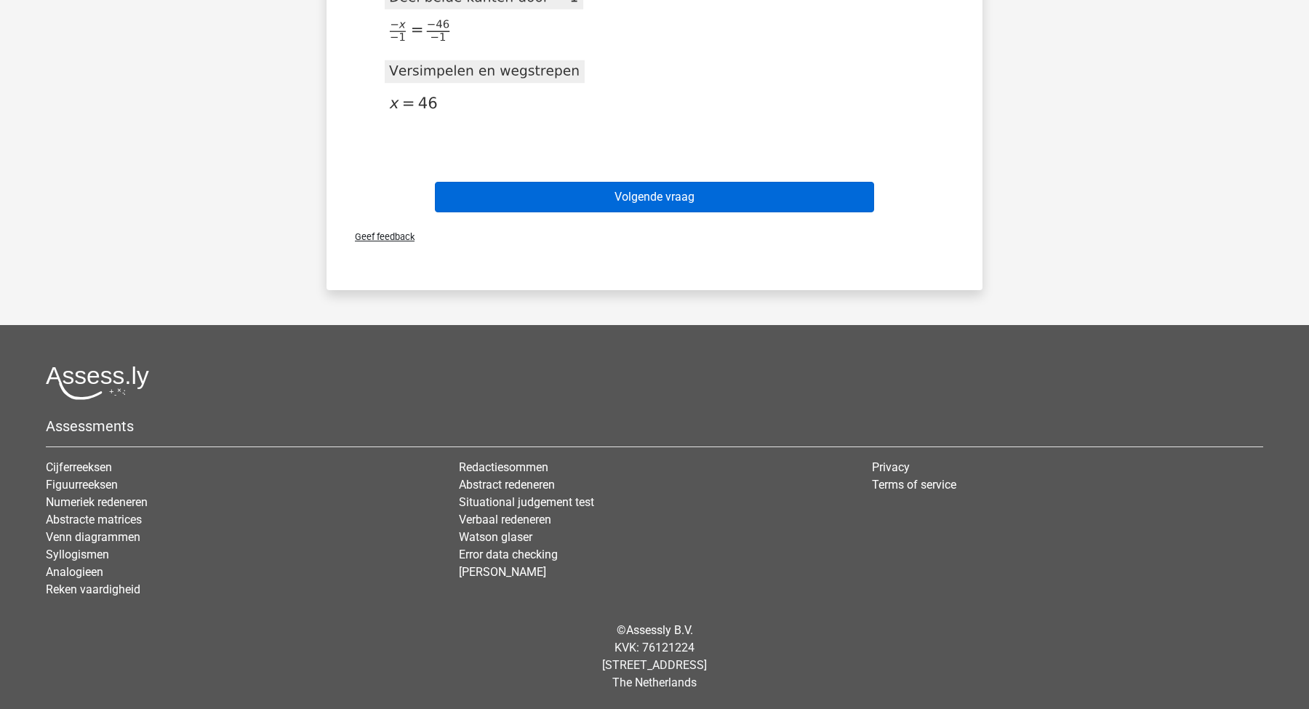
click at [650, 192] on button "Volgende vraag" at bounding box center [655, 197] width 440 height 31
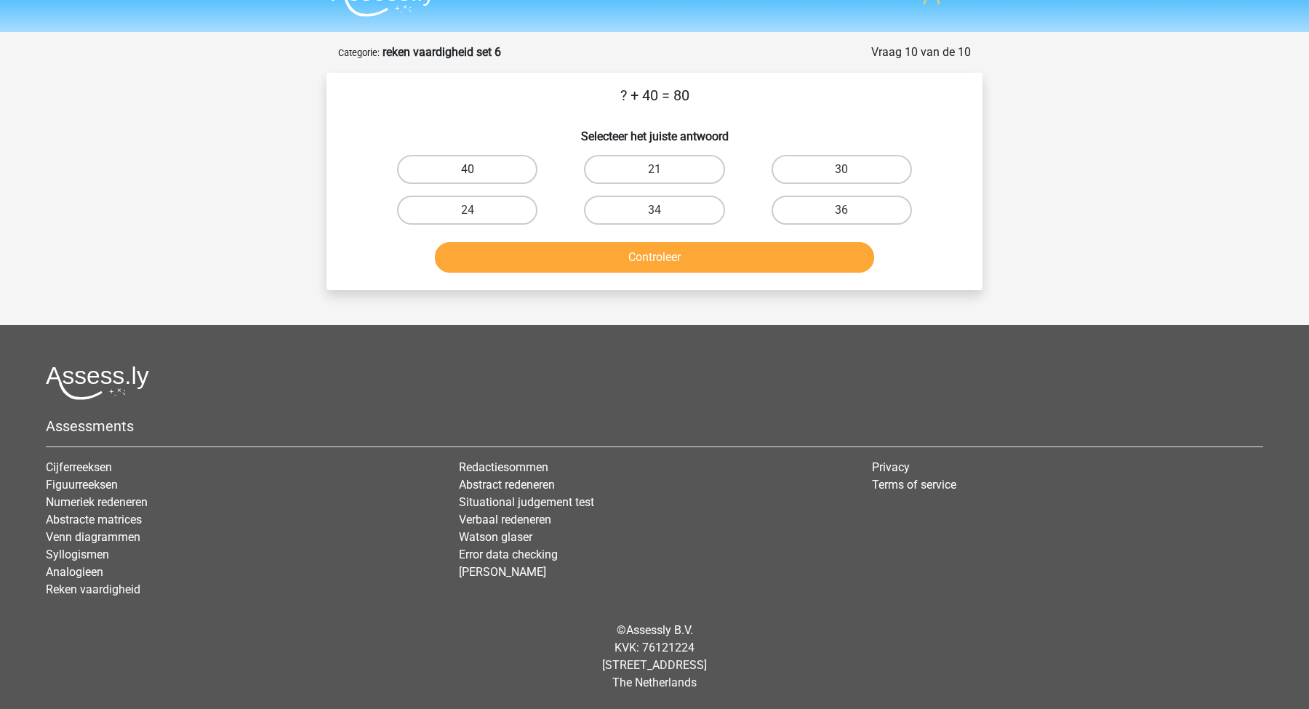
click at [516, 171] on label "40" at bounding box center [467, 169] width 140 height 29
click at [477, 171] on input "40" at bounding box center [472, 173] width 9 height 9
radio input "true"
click at [620, 254] on button "Controleer" at bounding box center [655, 257] width 440 height 31
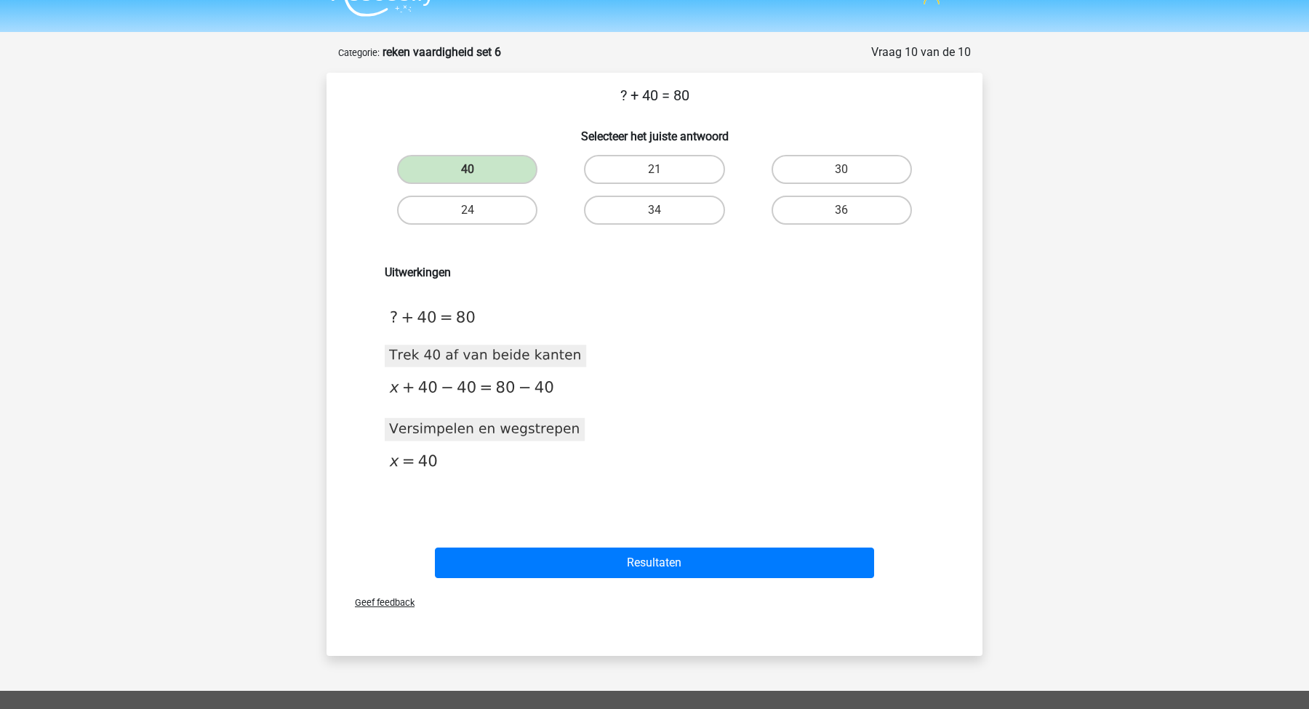
click at [643, 534] on div "Uitwerkingen 2020-11-20T14:18:45.286820 image/svg+xml Matplotlib v3.3.2, https:…" at bounding box center [654, 382] width 609 height 305
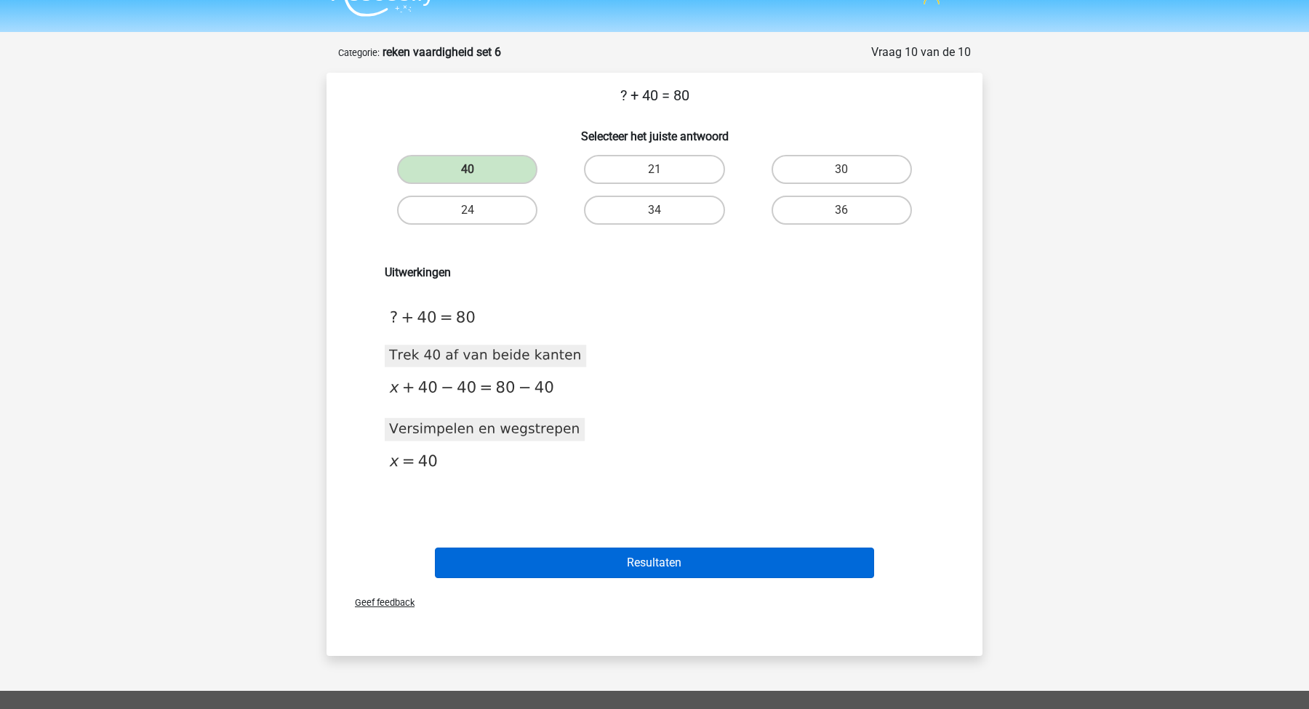
click at [651, 561] on button "Resultaten" at bounding box center [655, 563] width 440 height 31
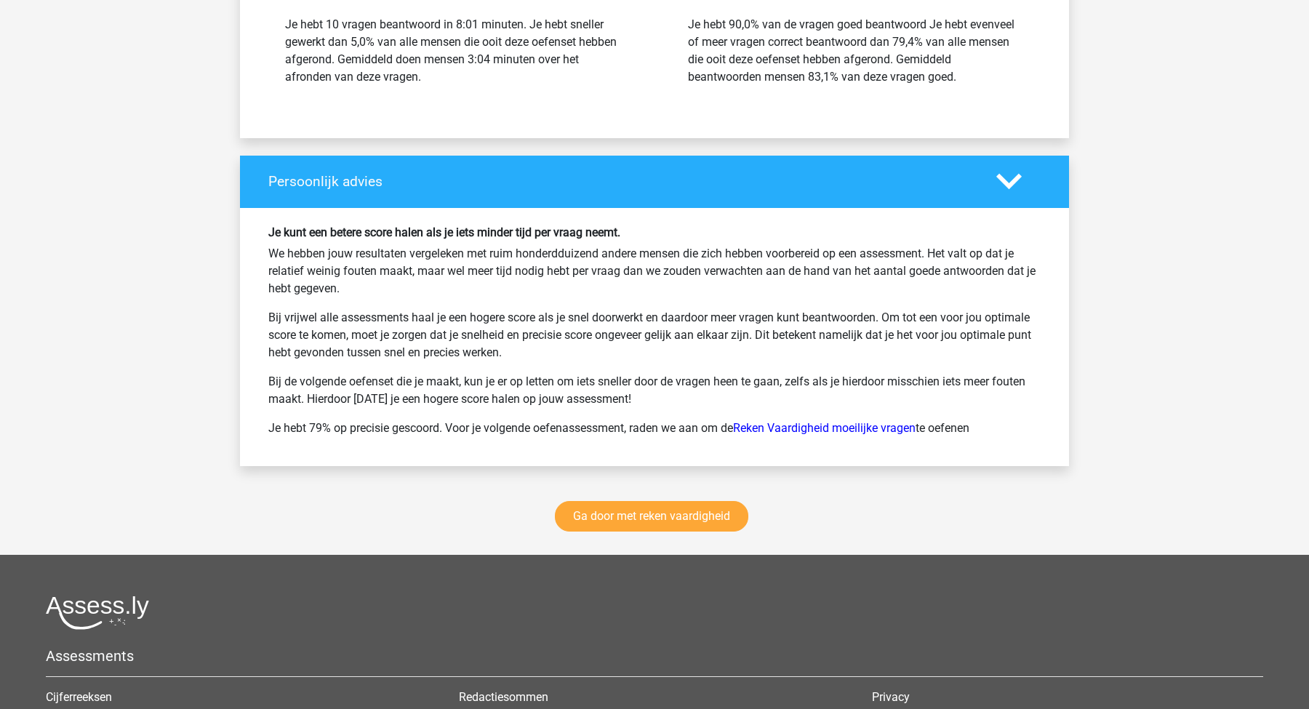
scroll to position [1785, 0]
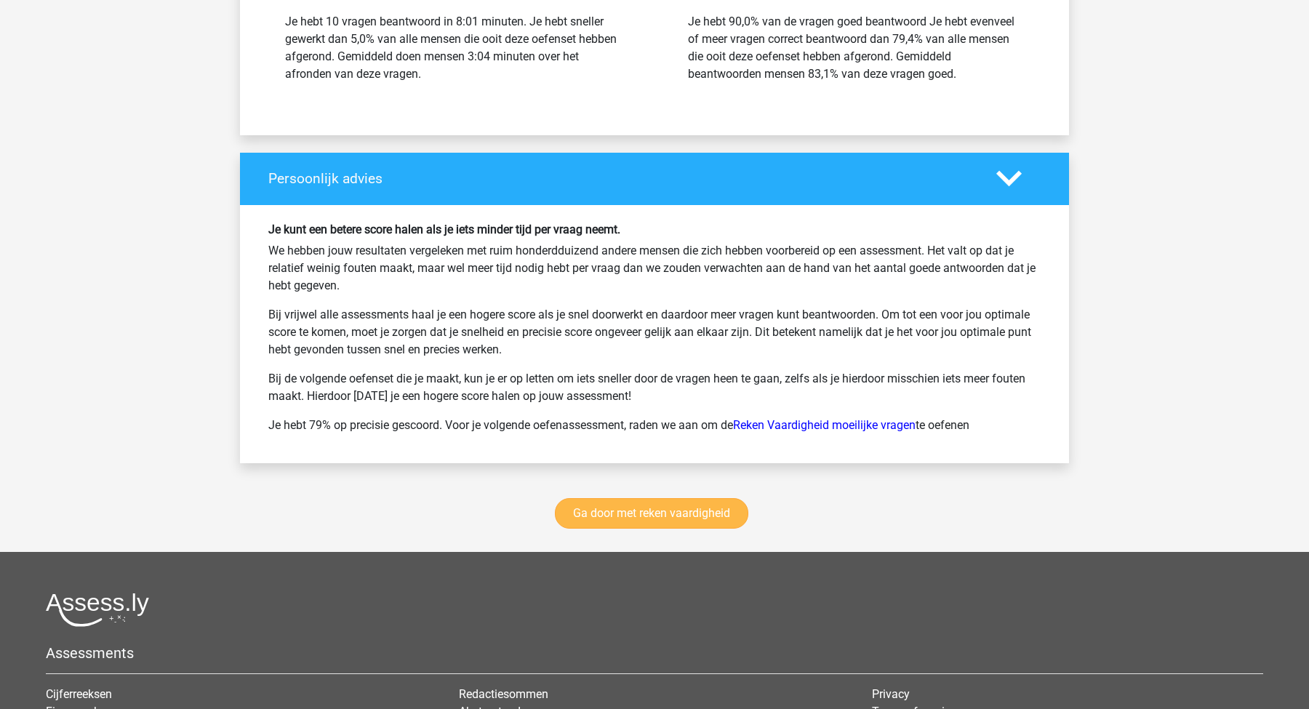
click at [636, 515] on link "Ga door met reken vaardigheid" at bounding box center [651, 513] width 193 height 31
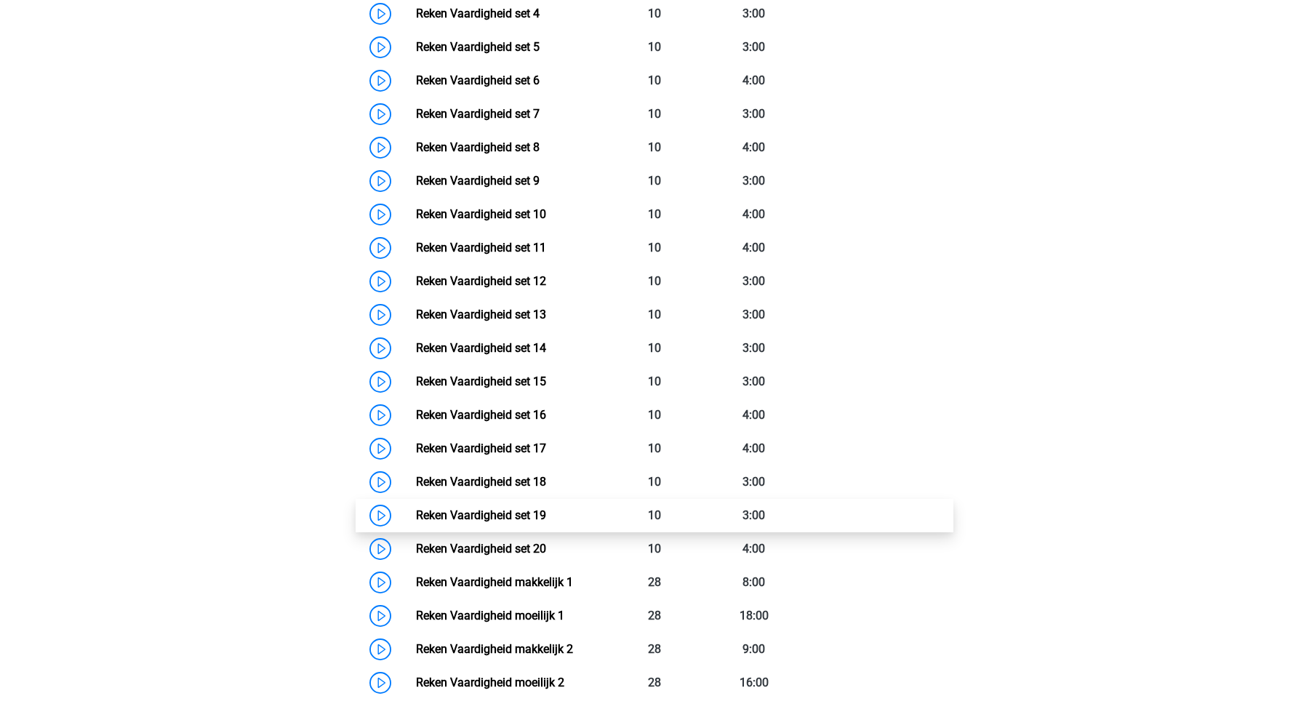
scroll to position [857, 0]
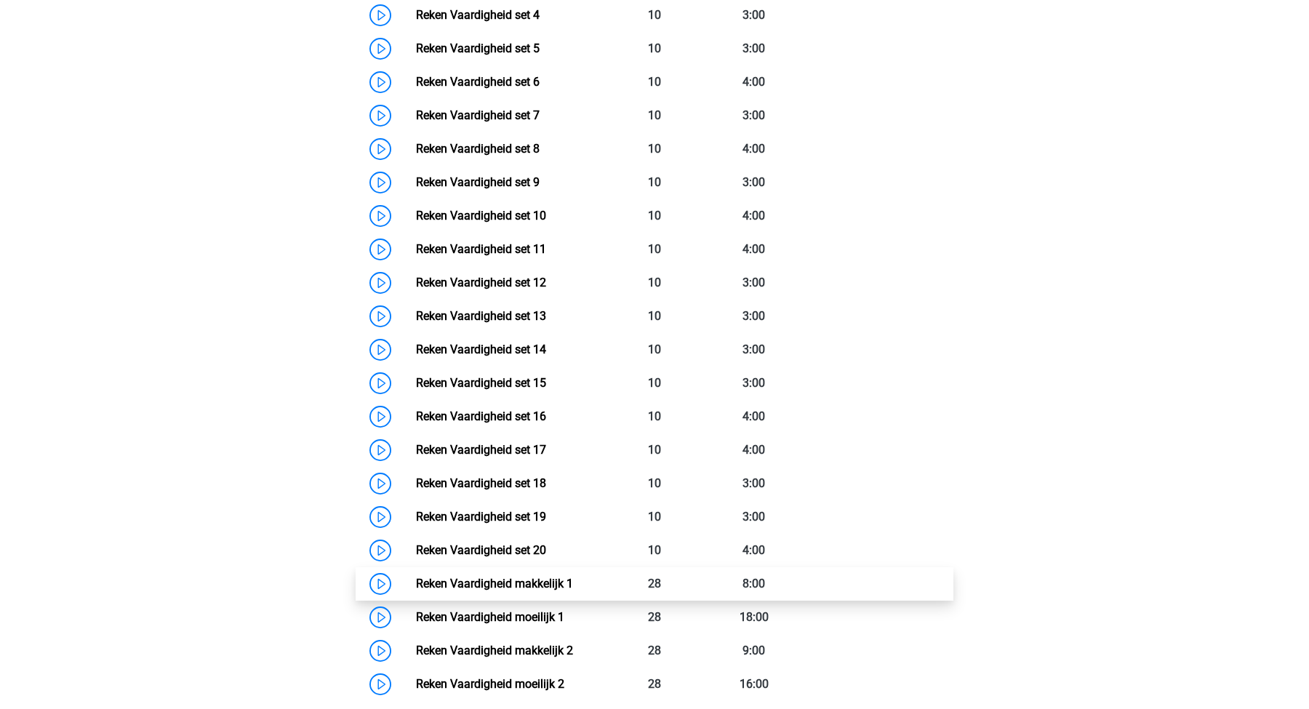
click at [455, 580] on link "Reken Vaardigheid makkelijk 1" at bounding box center [494, 584] width 157 height 14
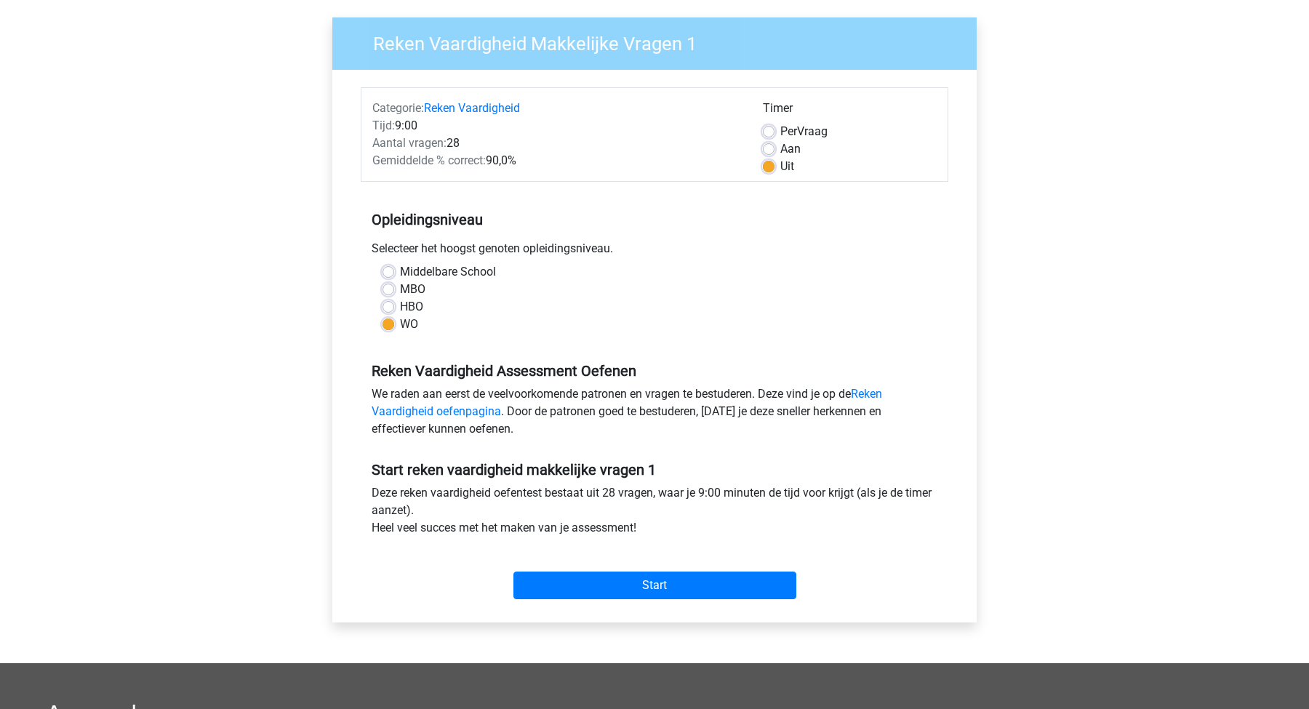
scroll to position [109, 0]
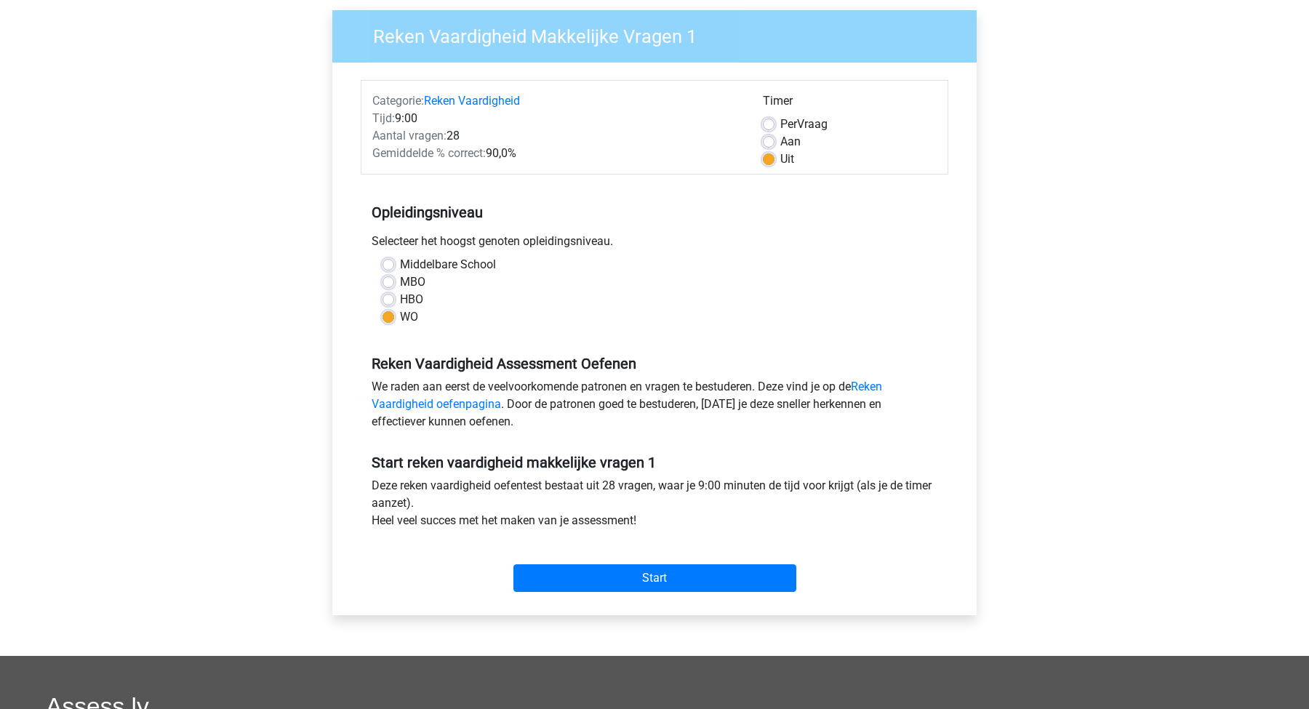
click at [780, 142] on label "Aan" at bounding box center [790, 141] width 20 height 17
click at [764, 142] on input "Aan" at bounding box center [769, 140] width 12 height 15
radio input "true"
click at [780, 119] on label "Per Vraag" at bounding box center [803, 124] width 47 height 17
click at [767, 119] on input "Per Vraag" at bounding box center [769, 123] width 12 height 15
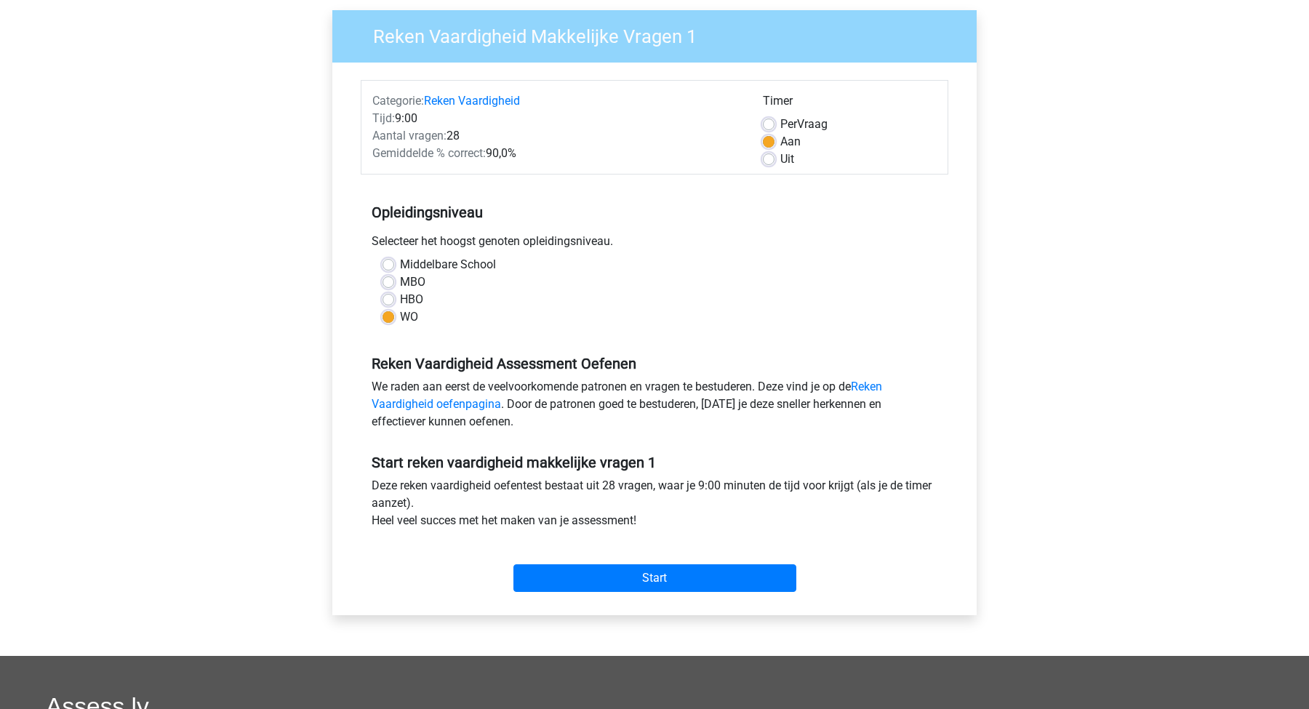
radio input "true"
click at [780, 138] on label "Aan" at bounding box center [790, 141] width 20 height 17
click at [769, 138] on input "Aan" at bounding box center [769, 140] width 12 height 15
radio input "true"
click at [780, 124] on label "Per Vraag" at bounding box center [803, 124] width 47 height 17
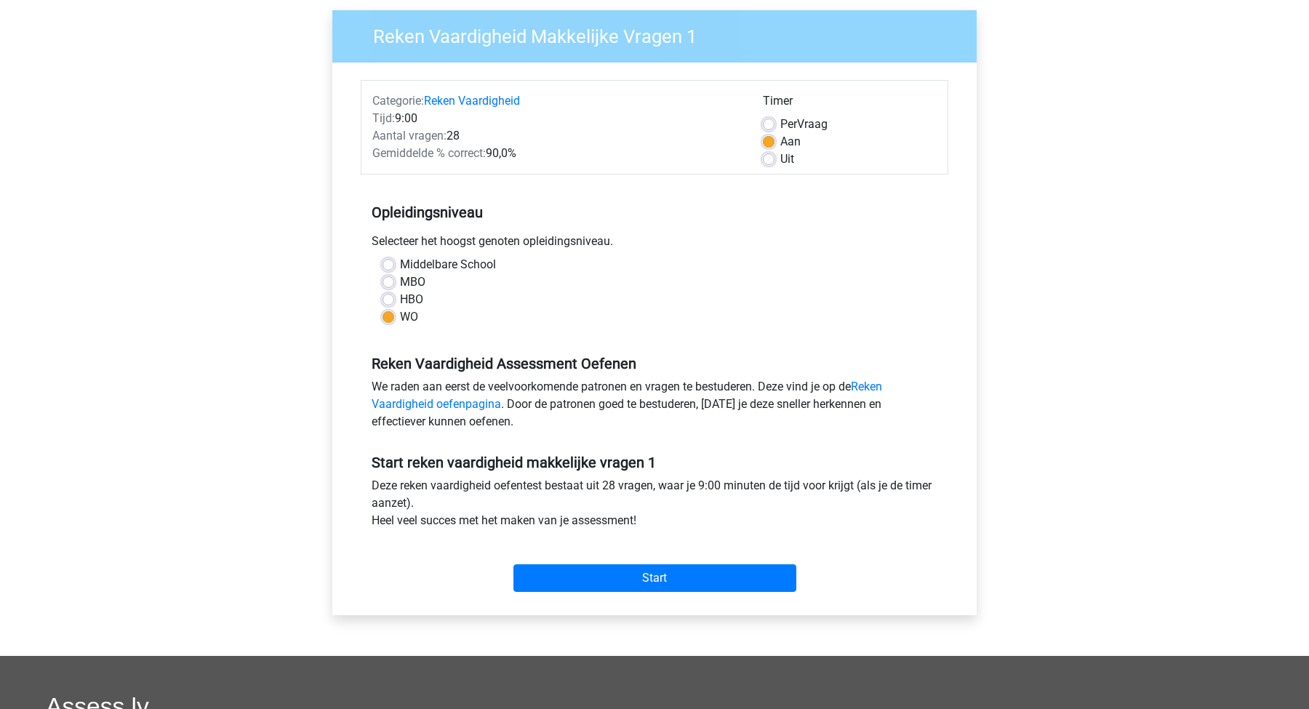
click at [772, 124] on input "Per Vraag" at bounding box center [769, 123] width 12 height 15
radio input "true"
click at [780, 139] on label "Aan" at bounding box center [790, 141] width 20 height 17
click at [769, 139] on input "Aan" at bounding box center [769, 140] width 12 height 15
radio input "true"
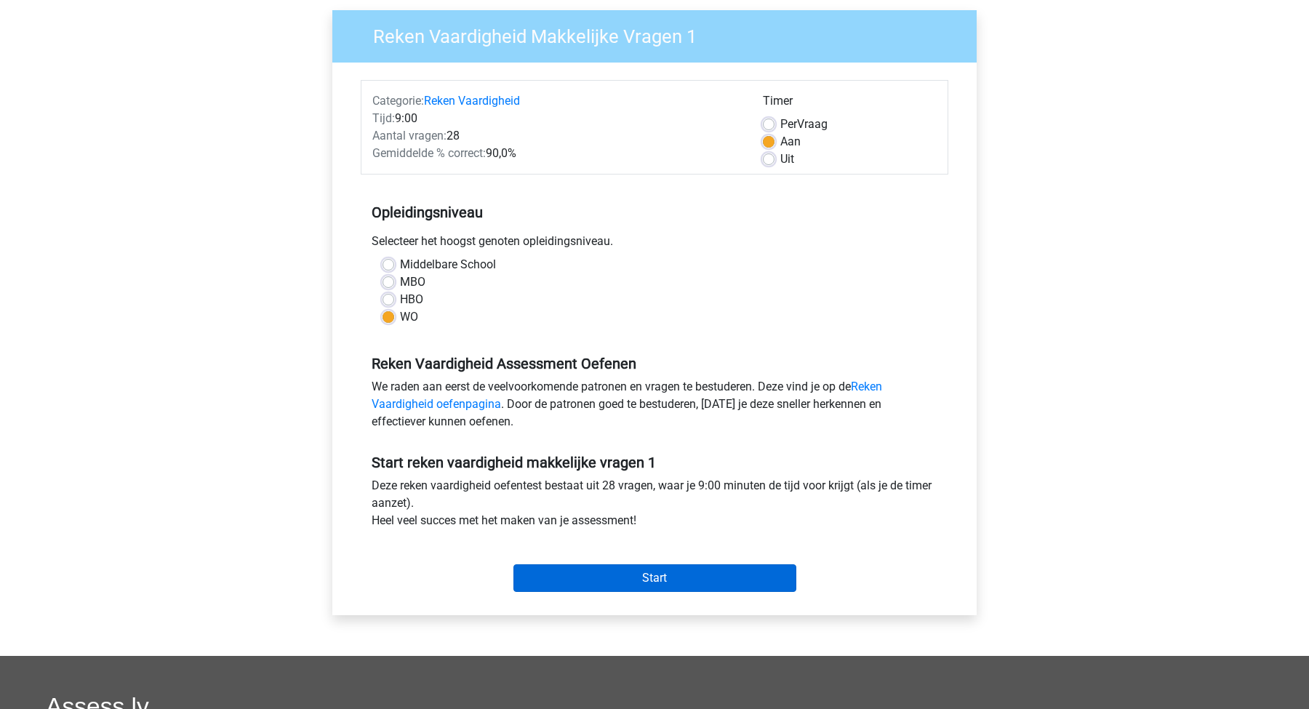
click at [630, 583] on input "Start" at bounding box center [654, 578] width 283 height 28
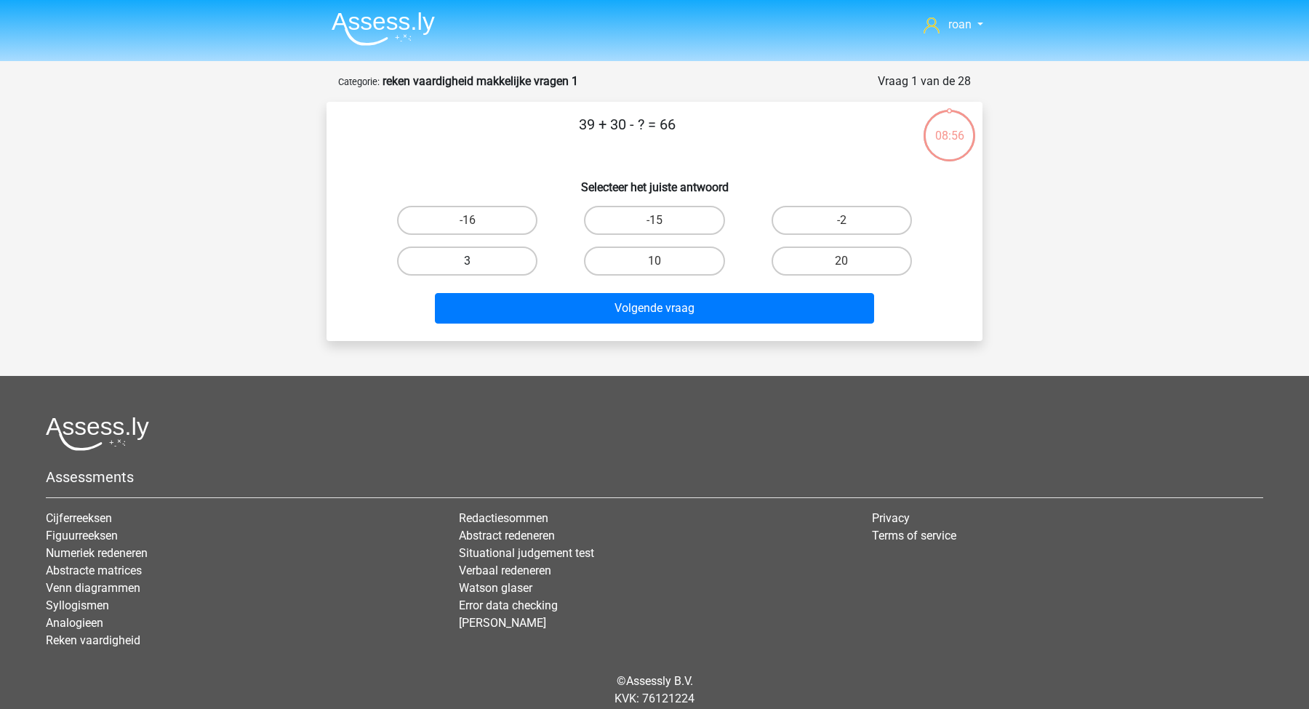
click at [470, 247] on div "3" at bounding box center [467, 261] width 187 height 41
click at [476, 262] on label "3" at bounding box center [467, 260] width 140 height 29
click at [476, 262] on input "3" at bounding box center [472, 265] width 9 height 9
radio input "true"
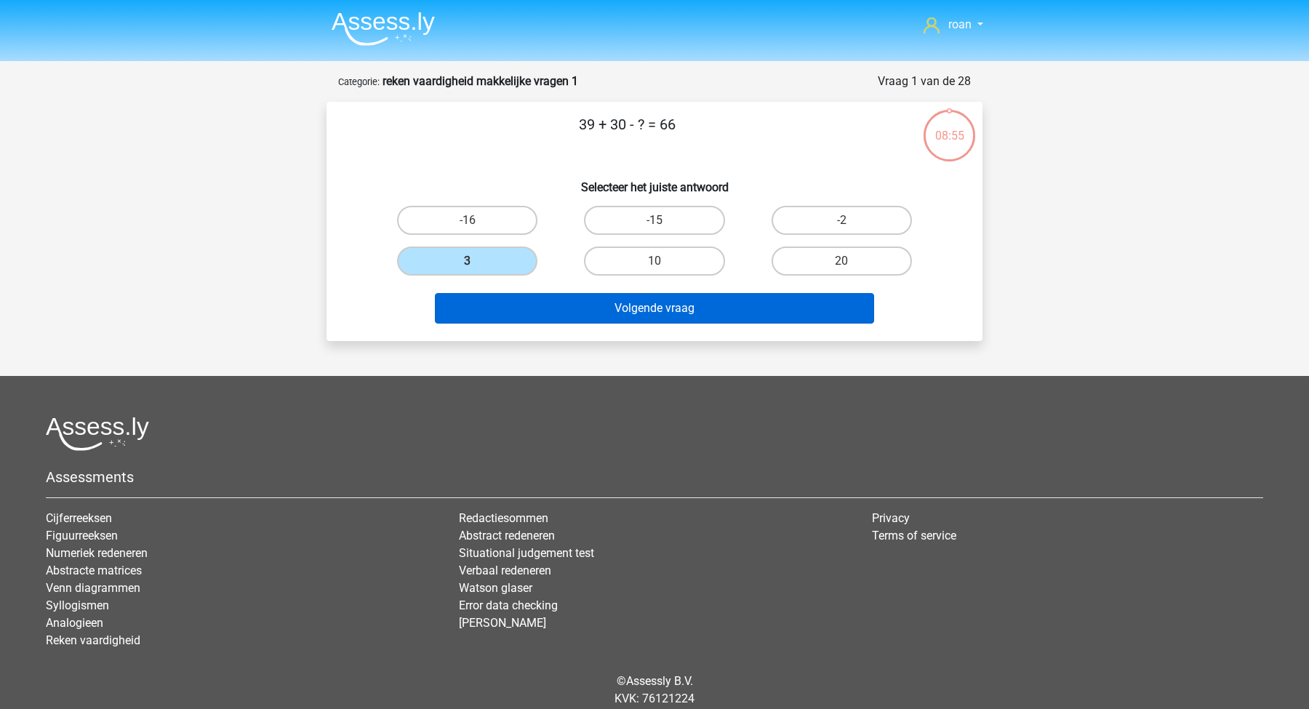
click at [537, 311] on button "Volgende vraag" at bounding box center [655, 308] width 440 height 31
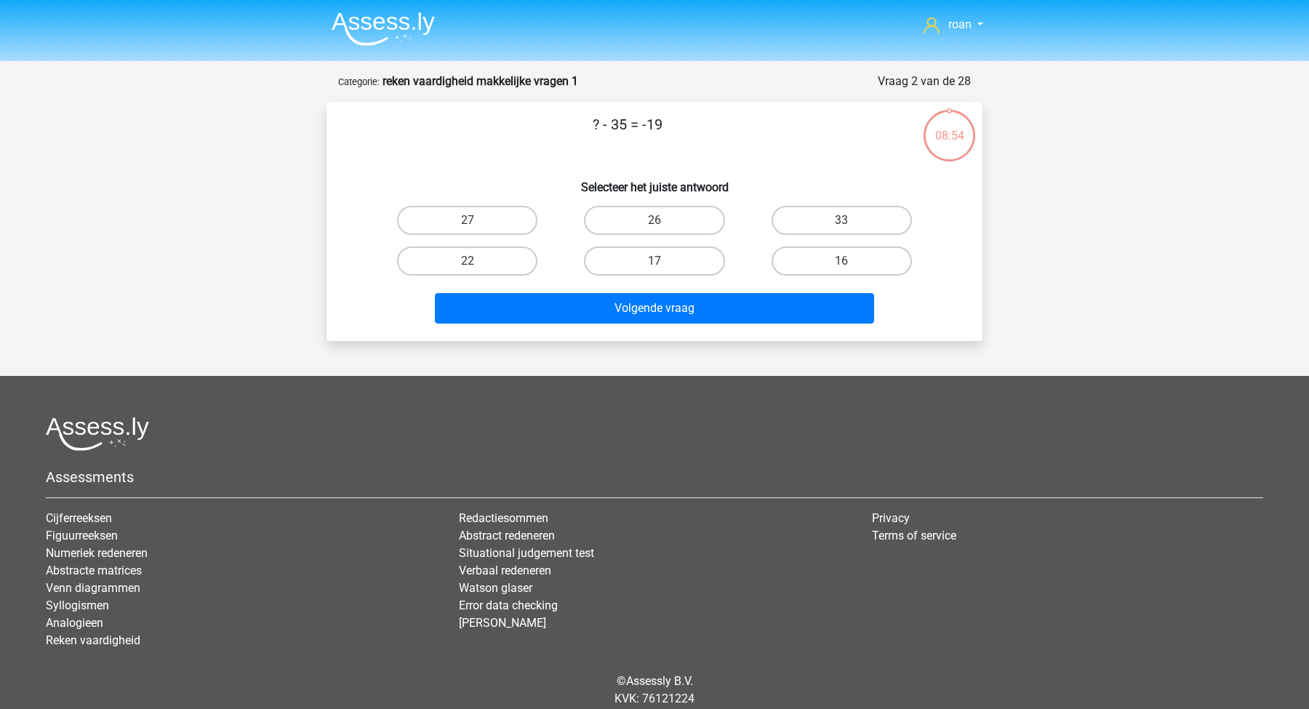
scroll to position [51, 0]
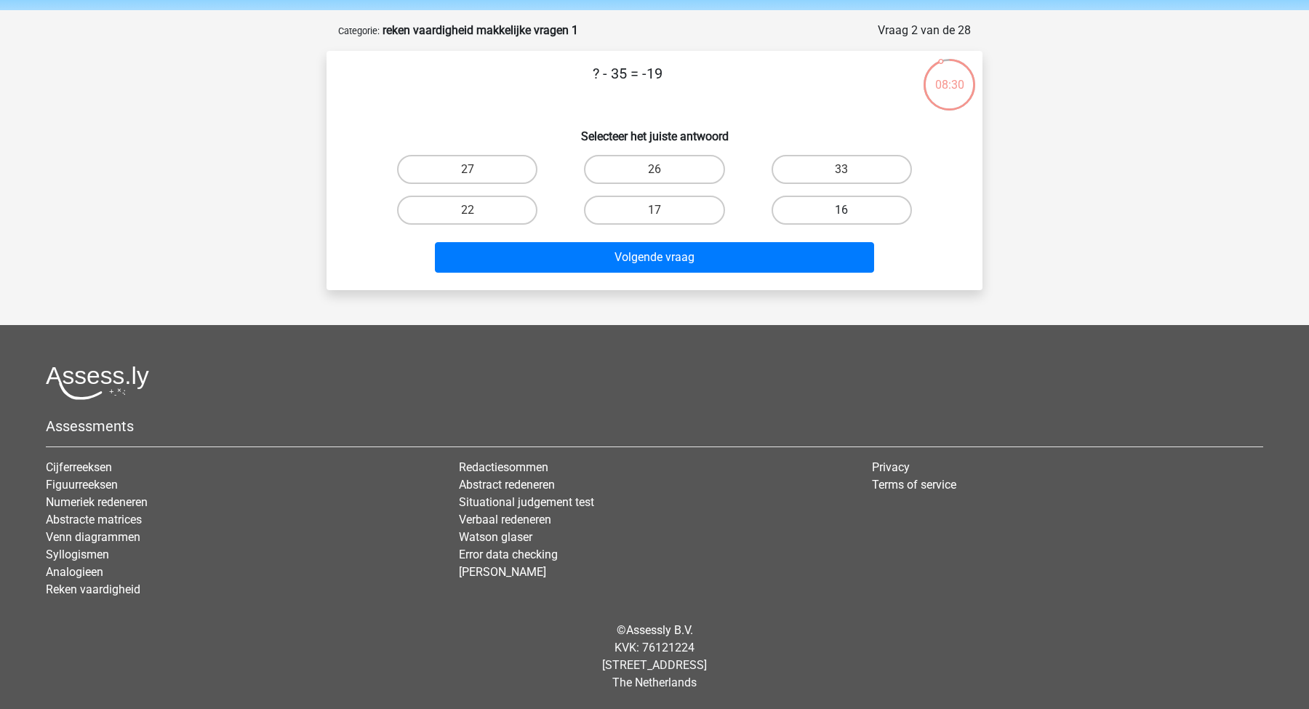
click at [803, 205] on label "16" at bounding box center [841, 210] width 140 height 29
click at [841, 210] on input "16" at bounding box center [845, 214] width 9 height 9
radio input "true"
drag, startPoint x: 709, startPoint y: 256, endPoint x: 723, endPoint y: 116, distance: 140.3
click at [723, 116] on div "? - 35 = -19 Selecteer het juiste antwoord 27 26 33 22" at bounding box center [654, 171] width 644 height 216
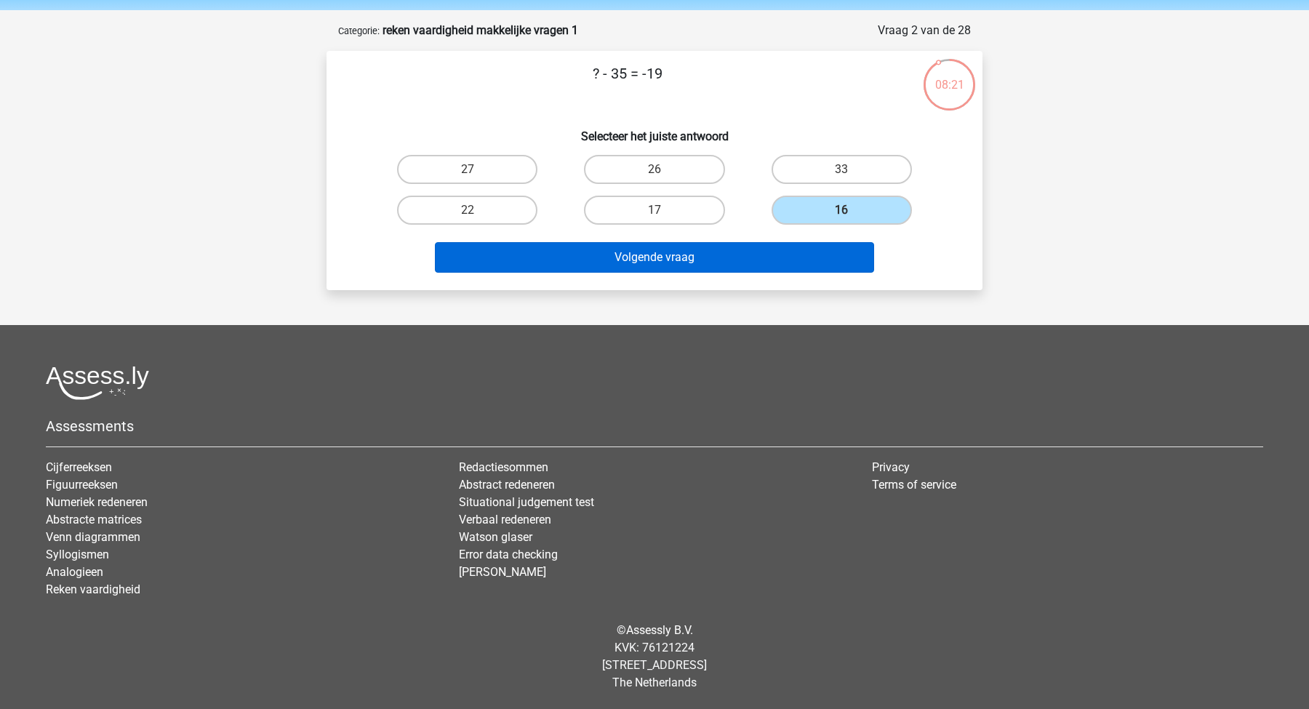
click at [710, 259] on button "Volgende vraag" at bounding box center [655, 257] width 440 height 31
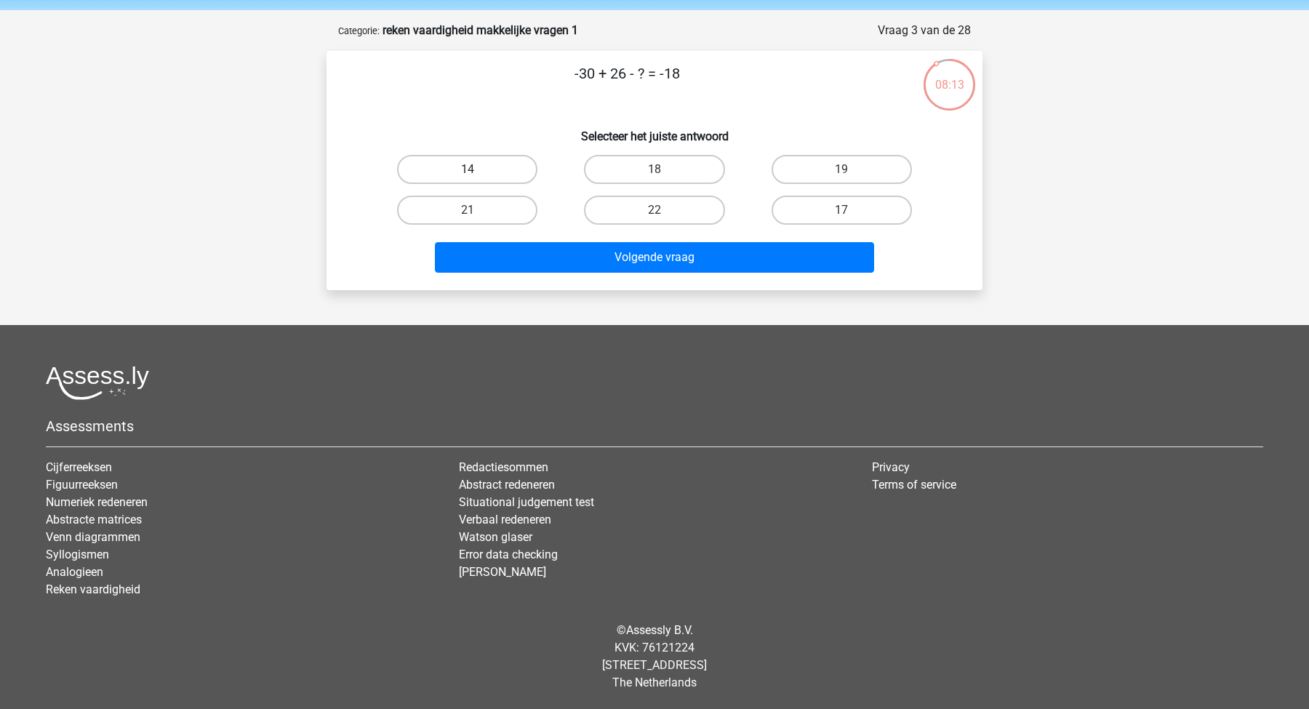
click at [463, 163] on label "14" at bounding box center [467, 169] width 140 height 29
click at [468, 169] on input "14" at bounding box center [472, 173] width 9 height 9
radio input "true"
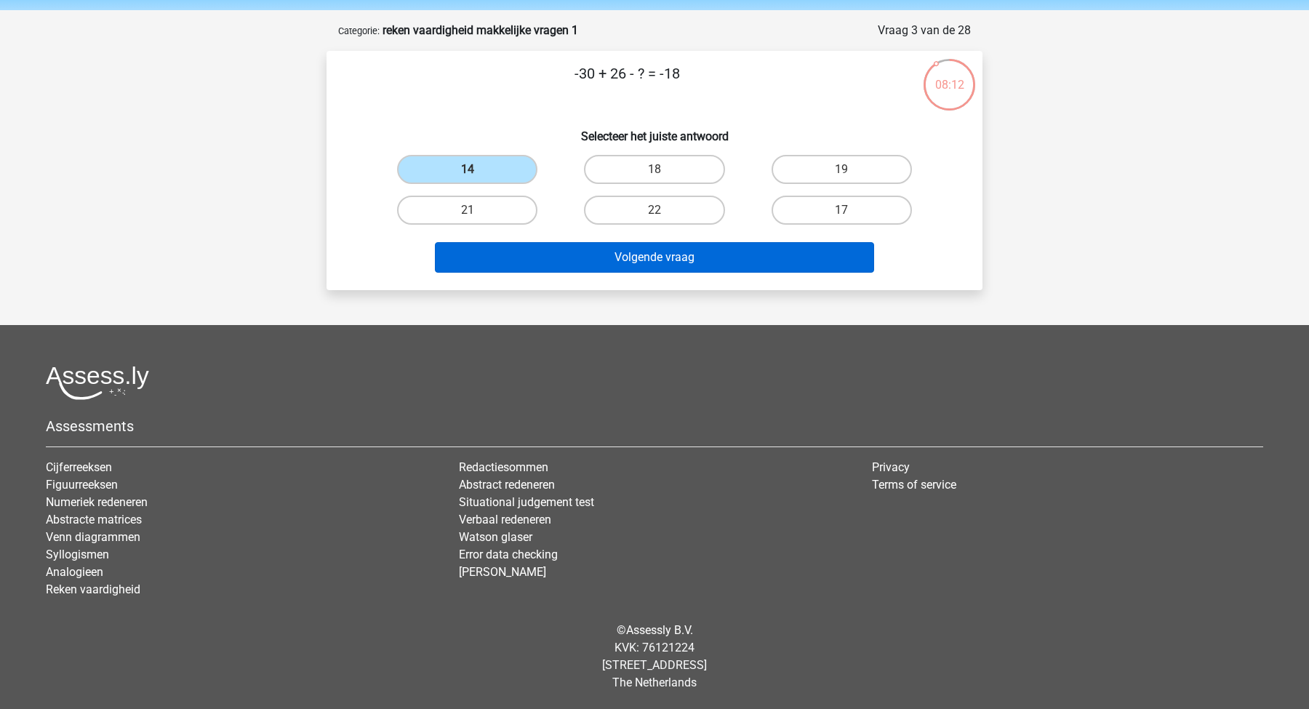
click at [526, 249] on button "Volgende vraag" at bounding box center [655, 257] width 440 height 31
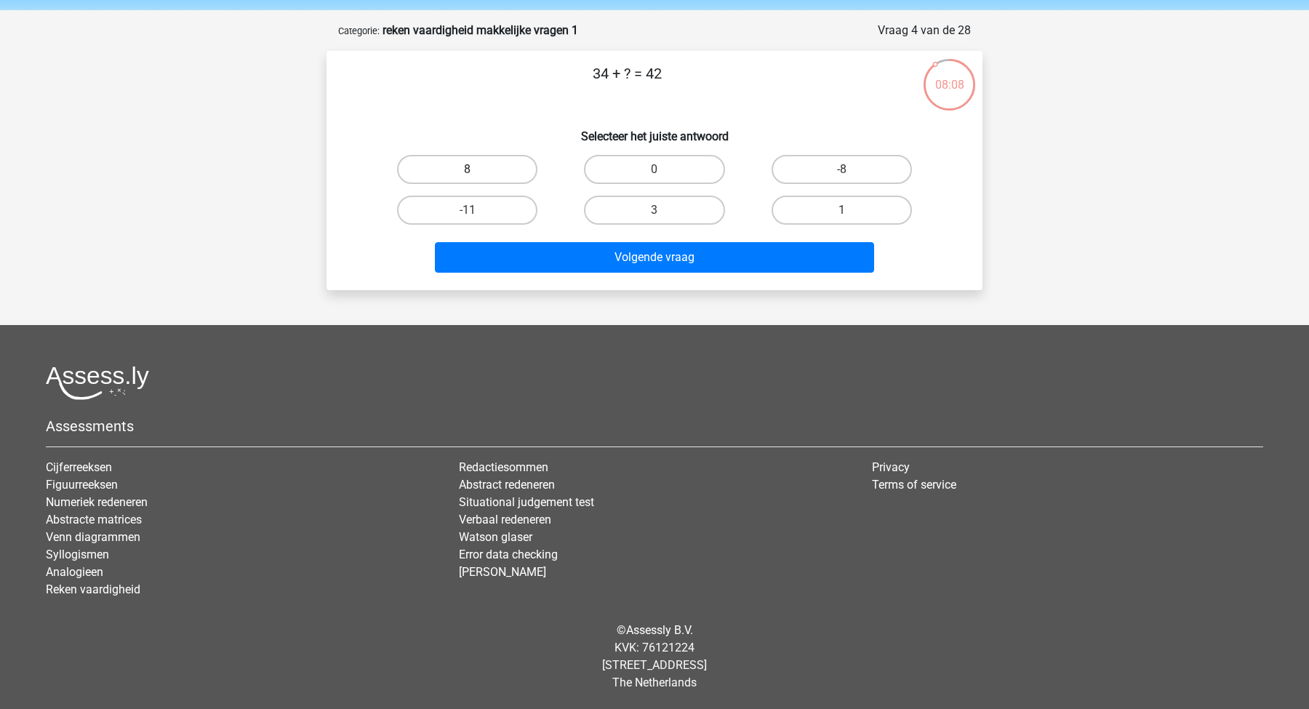
click at [497, 175] on label "8" at bounding box center [467, 169] width 140 height 29
click at [477, 175] on input "8" at bounding box center [472, 173] width 9 height 9
radio input "true"
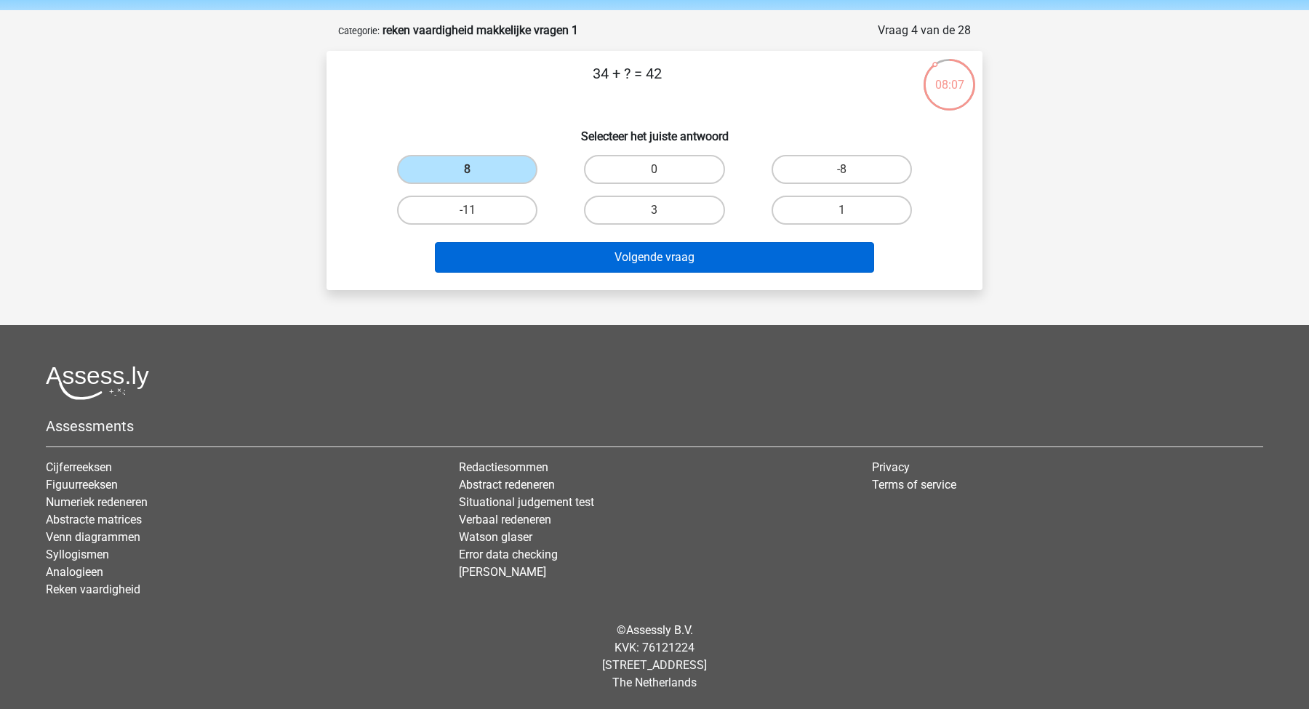
click at [577, 257] on button "Volgende vraag" at bounding box center [655, 257] width 440 height 31
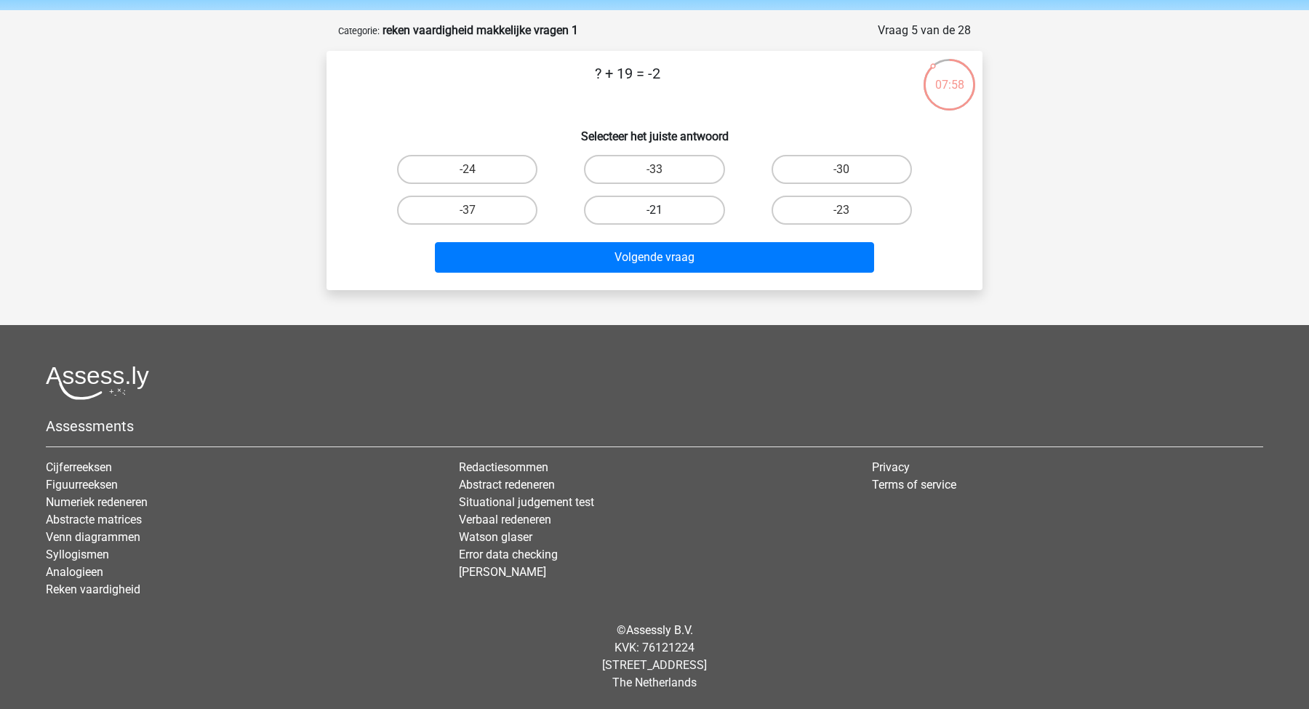
click at [627, 204] on label "-21" at bounding box center [654, 210] width 140 height 29
click at [654, 210] on input "-21" at bounding box center [658, 214] width 9 height 9
radio input "true"
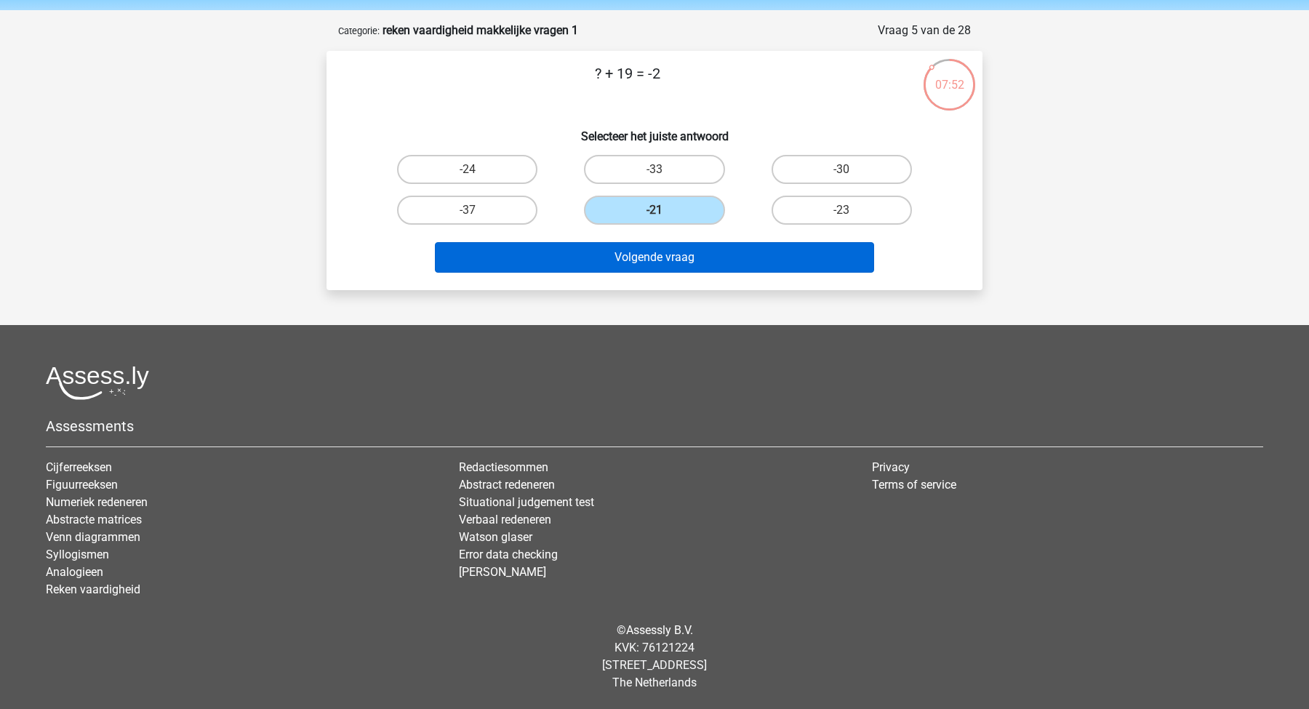
click at [626, 267] on button "Volgende vraag" at bounding box center [655, 257] width 440 height 31
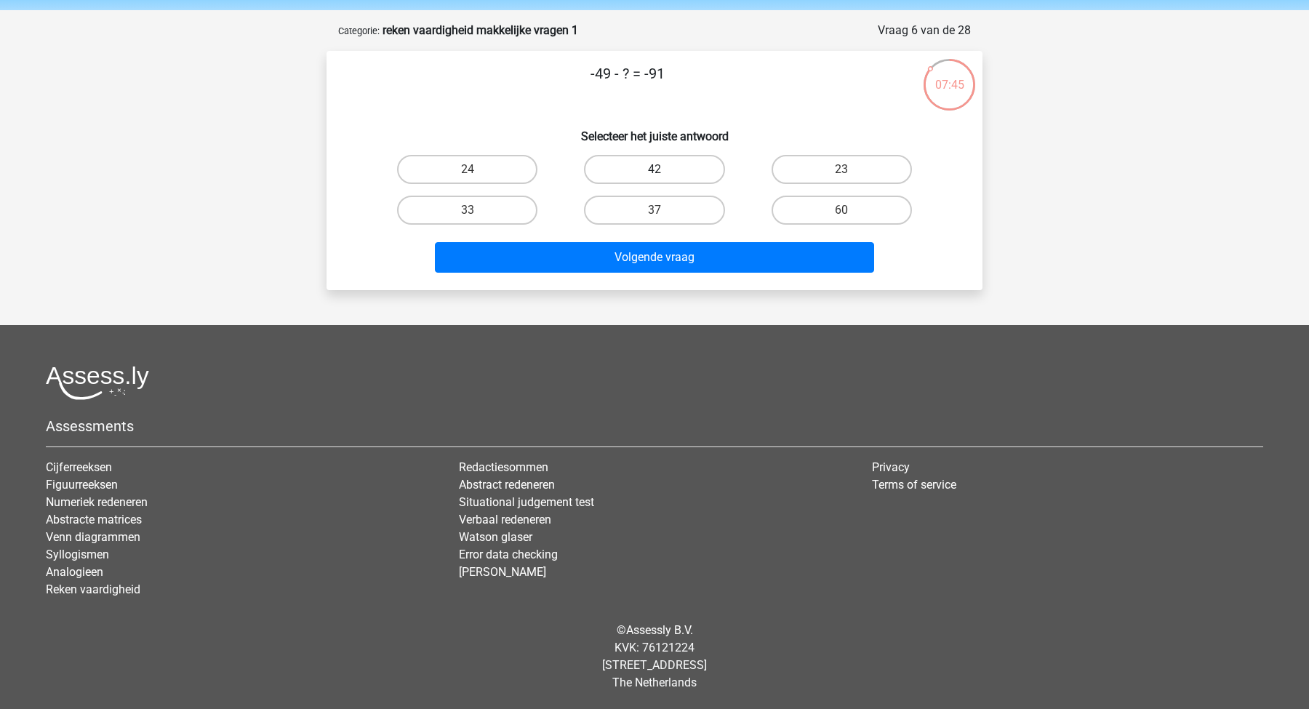
click at [617, 158] on label "42" at bounding box center [654, 169] width 140 height 29
click at [654, 169] on input "42" at bounding box center [658, 173] width 9 height 9
radio input "true"
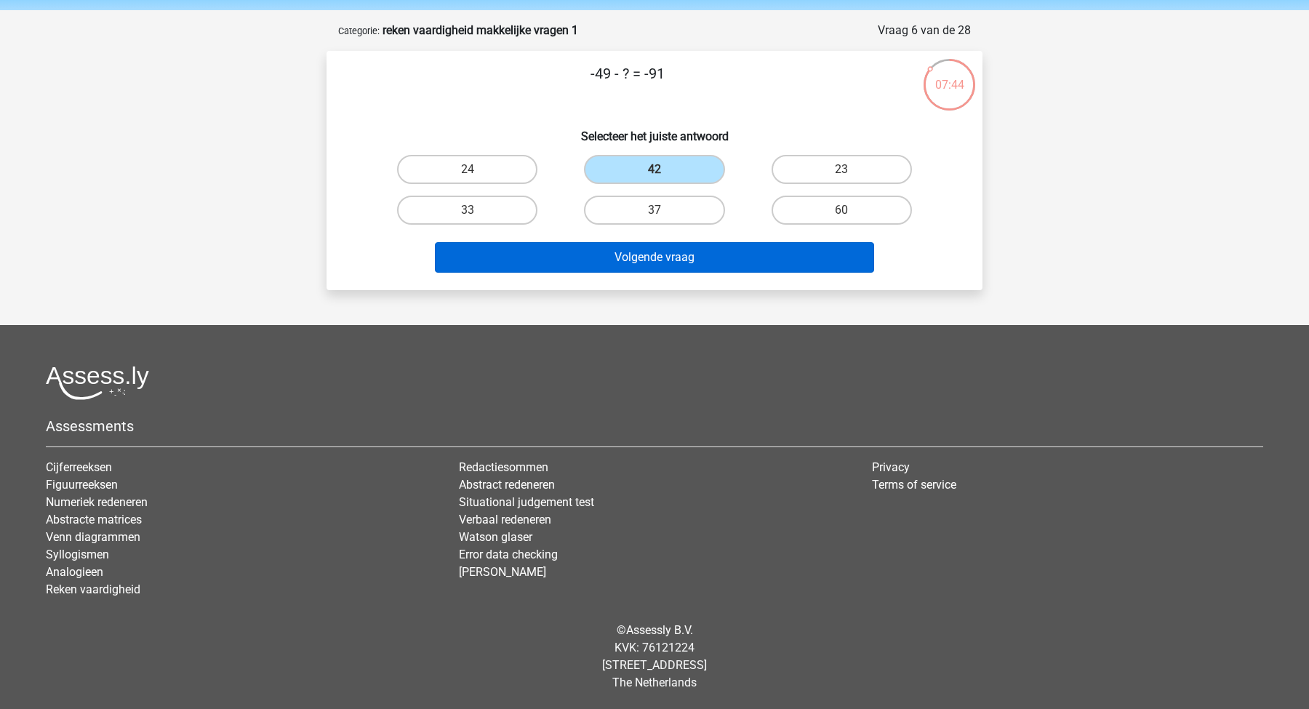
click at [629, 272] on button "Volgende vraag" at bounding box center [655, 257] width 440 height 31
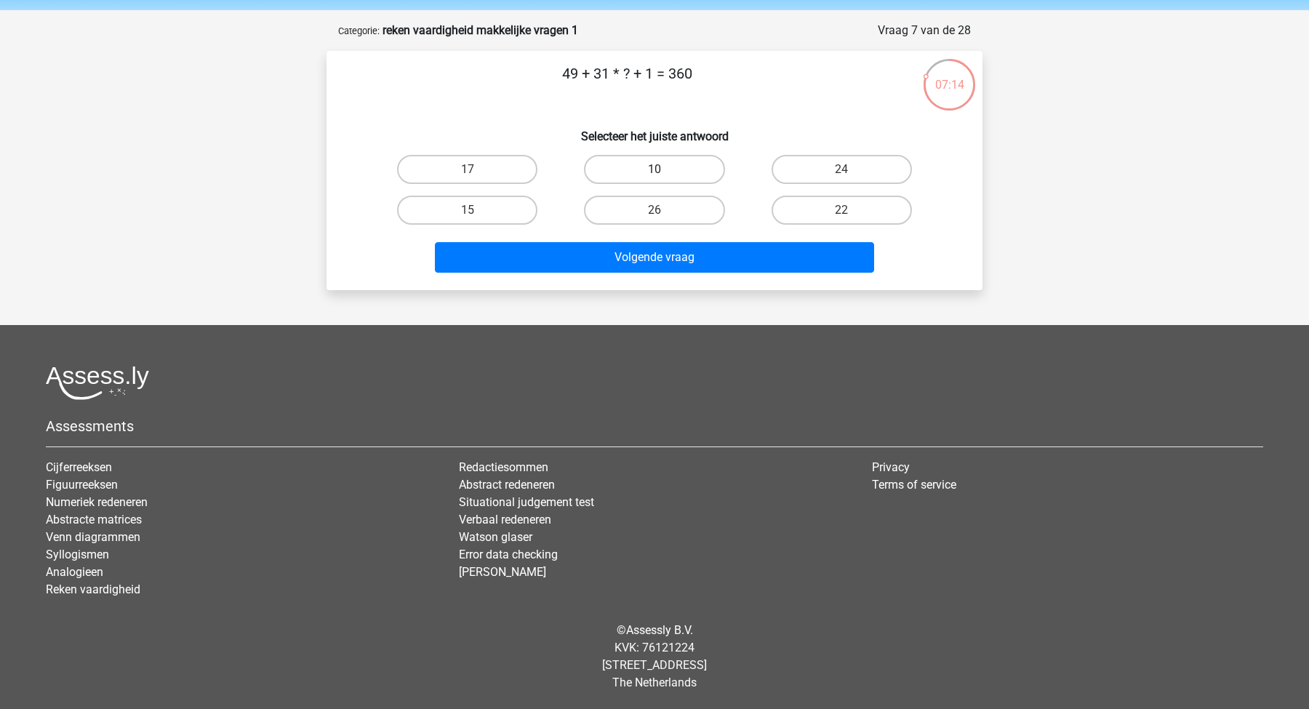
click at [595, 177] on label "10" at bounding box center [654, 169] width 140 height 29
click at [654, 177] on input "10" at bounding box center [658, 173] width 9 height 9
radio input "true"
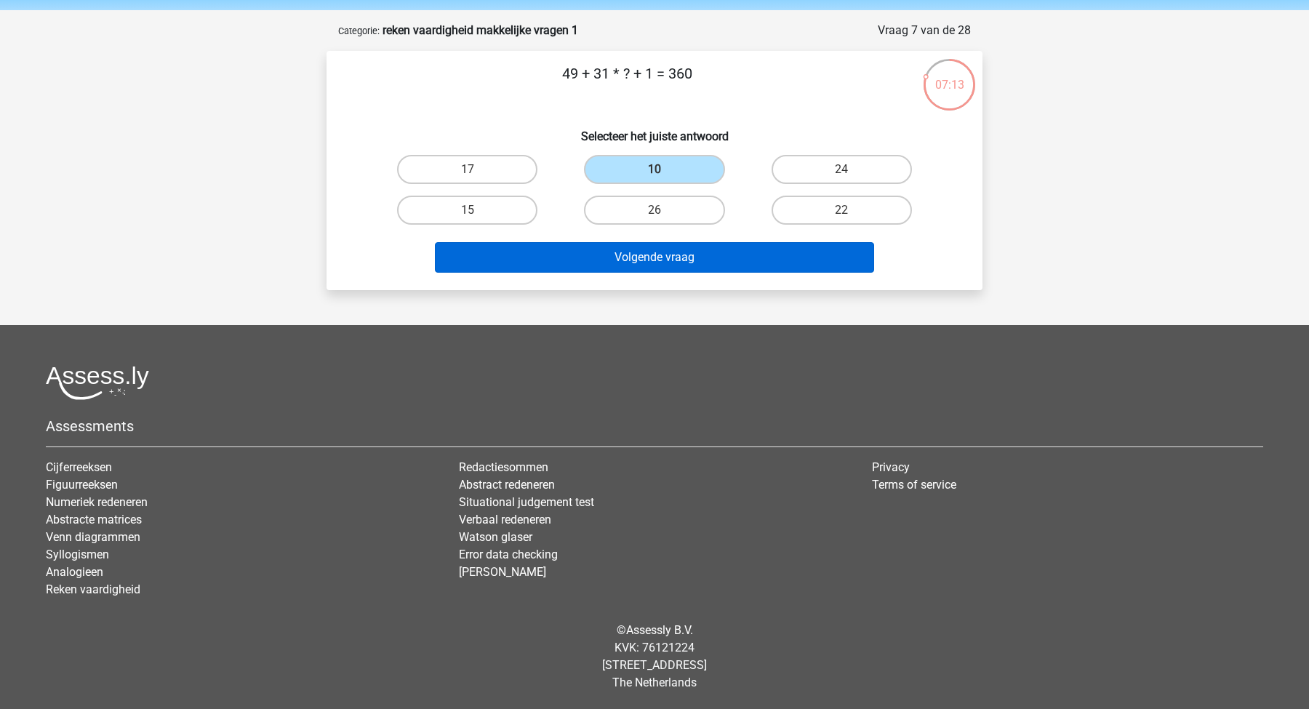
click at [586, 256] on button "Volgende vraag" at bounding box center [655, 257] width 440 height 31
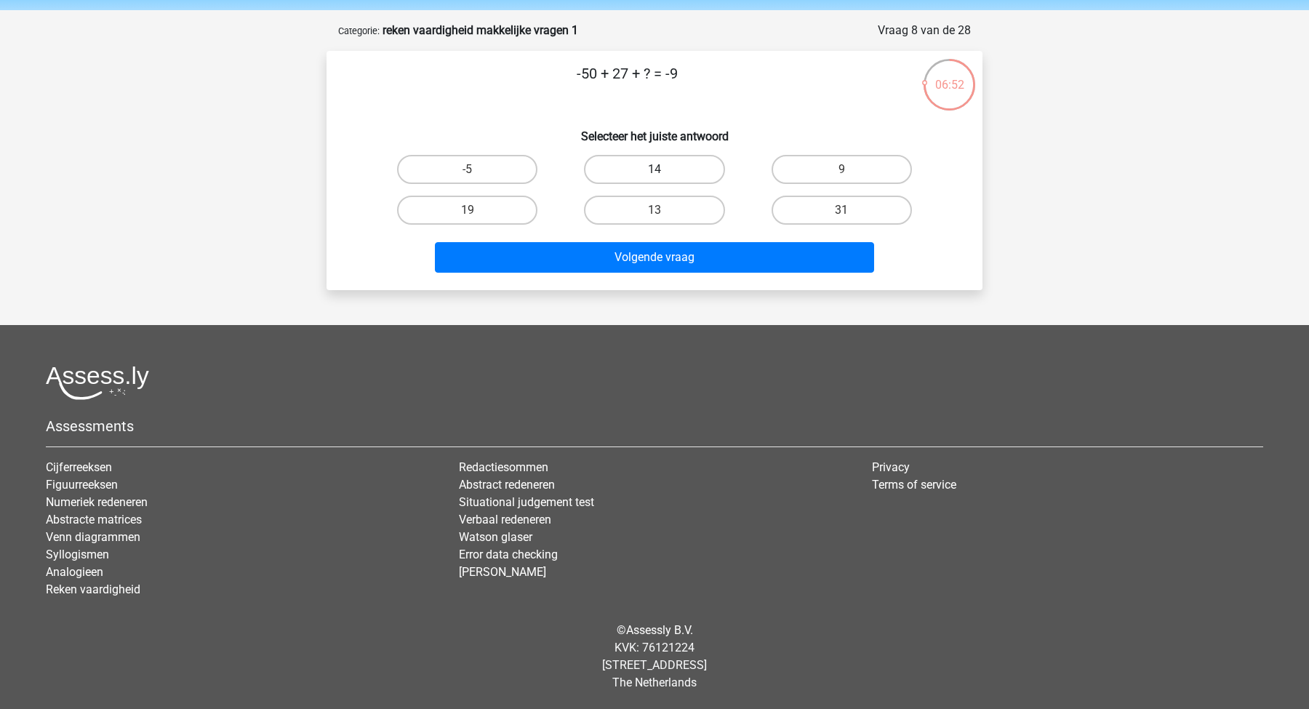
click at [636, 156] on label "14" at bounding box center [654, 169] width 140 height 29
click at [654, 169] on input "14" at bounding box center [658, 173] width 9 height 9
radio input "true"
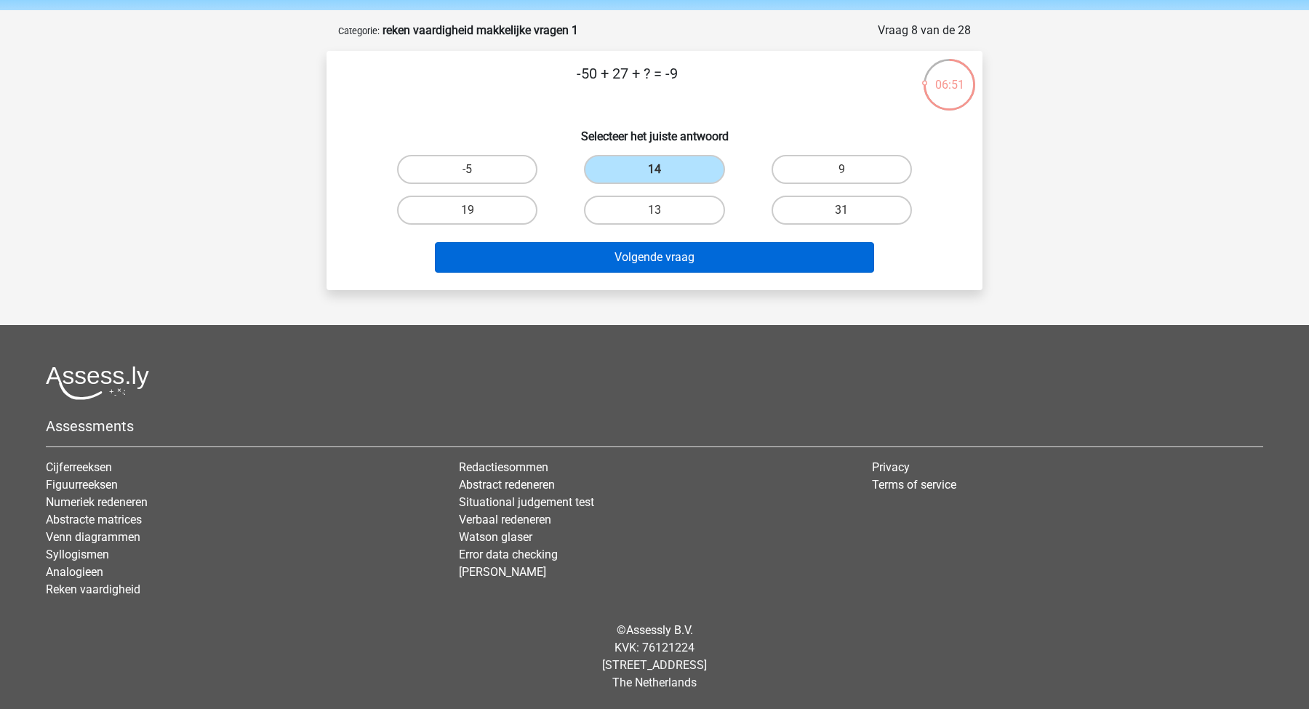
click at [632, 261] on button "Volgende vraag" at bounding box center [655, 257] width 440 height 31
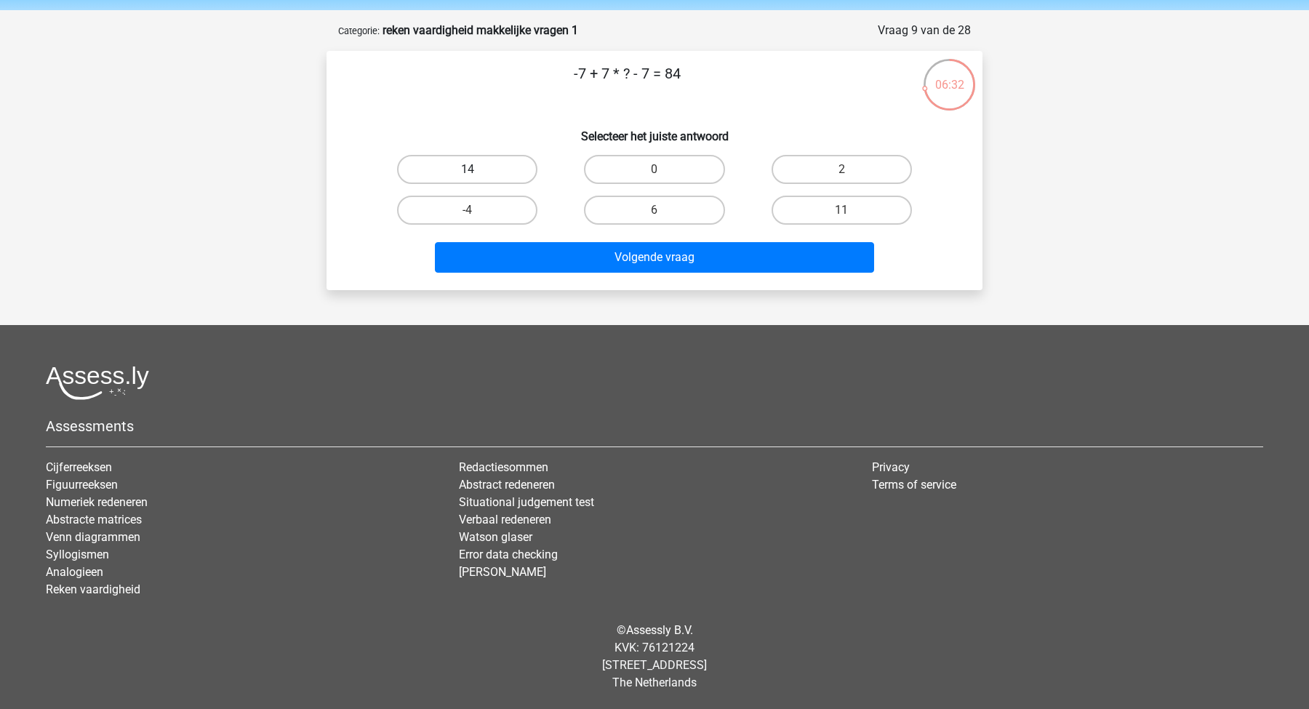
click at [416, 181] on label "14" at bounding box center [467, 169] width 140 height 29
click at [468, 179] on input "14" at bounding box center [472, 173] width 9 height 9
radio input "true"
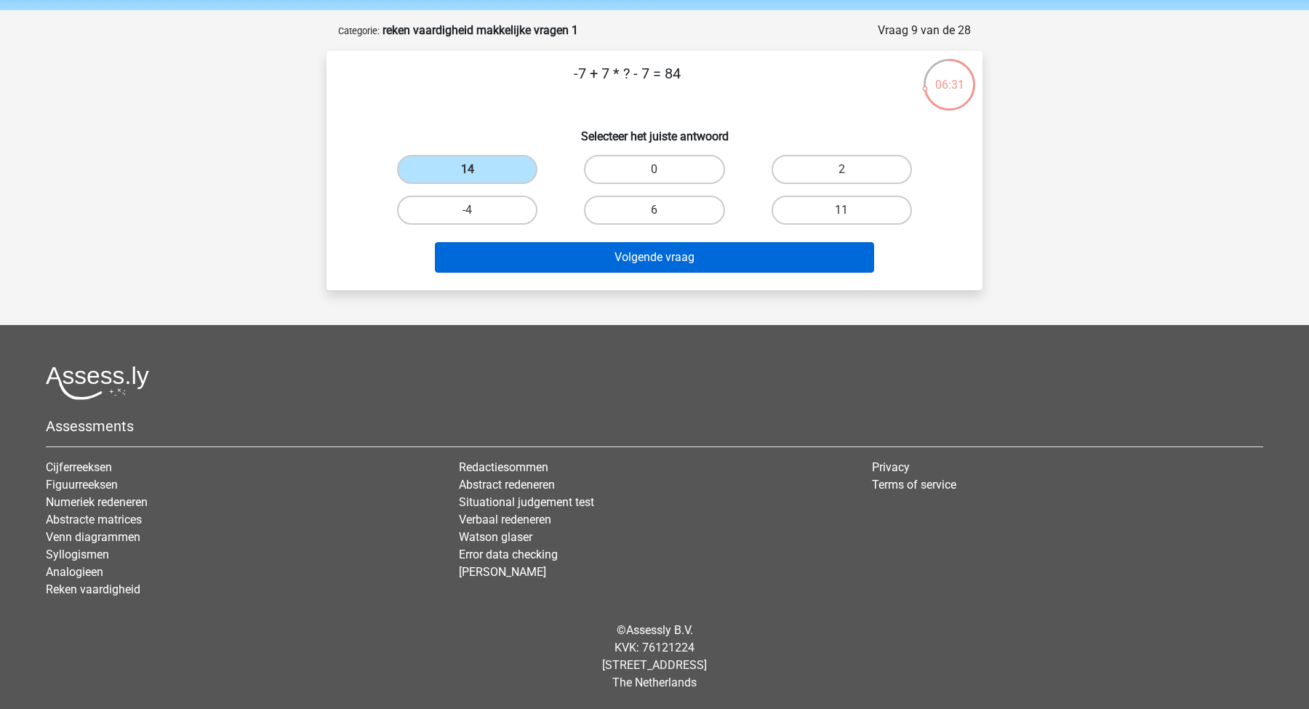
click at [539, 256] on button "Volgende vraag" at bounding box center [655, 257] width 440 height 31
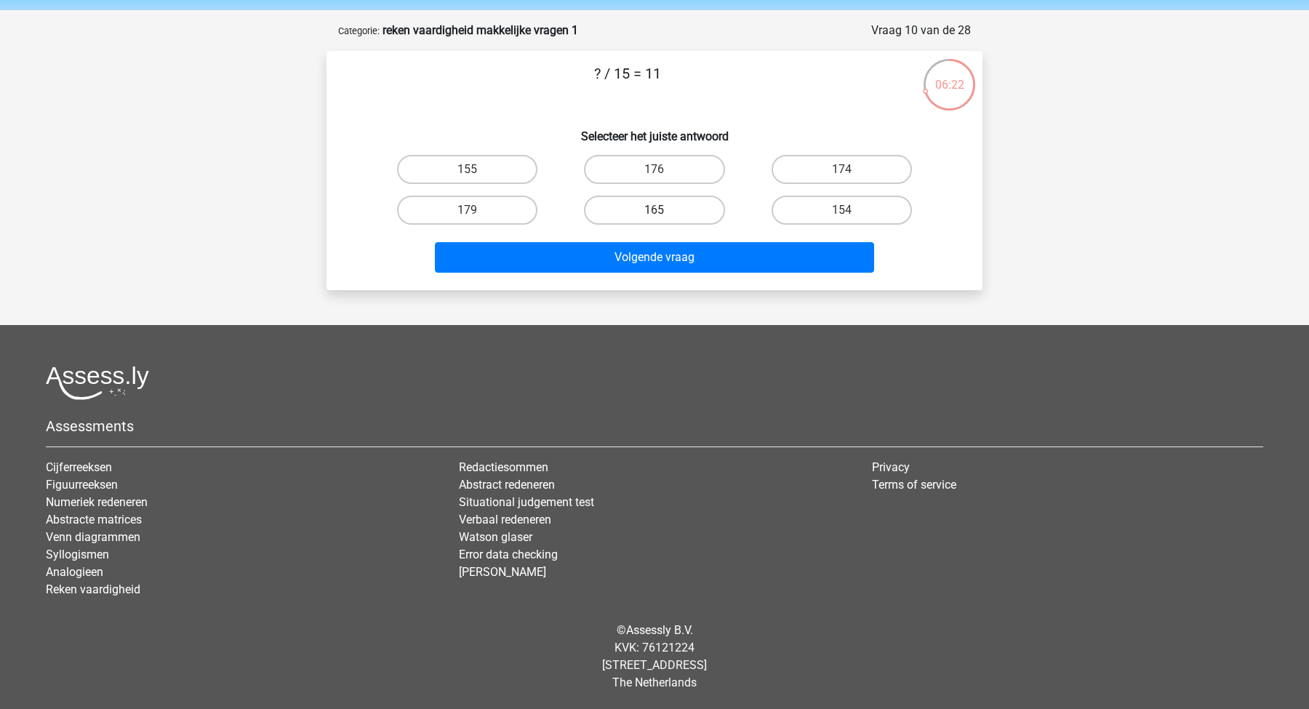
click at [661, 209] on div "165" at bounding box center [653, 210] width 175 height 29
click at [633, 209] on label "165" at bounding box center [654, 210] width 140 height 29
click at [654, 210] on input "165" at bounding box center [658, 214] width 9 height 9
radio input "true"
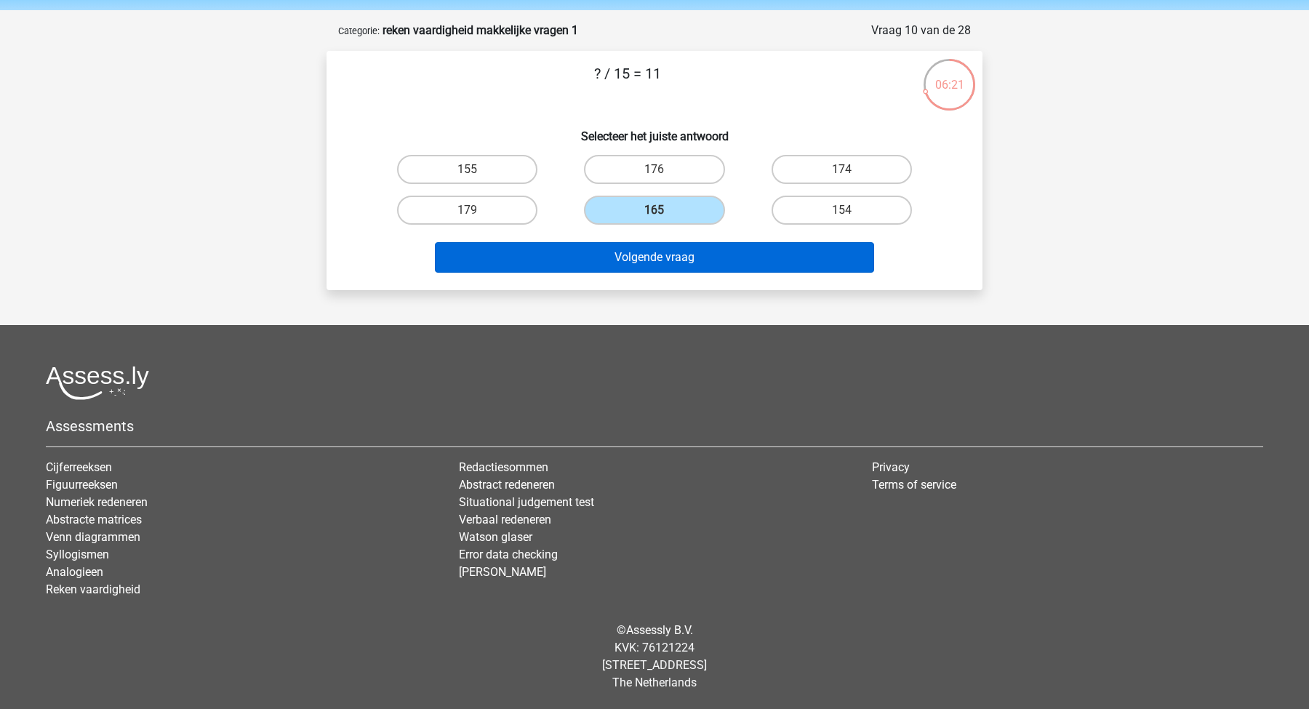
click at [633, 258] on button "Volgende vraag" at bounding box center [655, 257] width 440 height 31
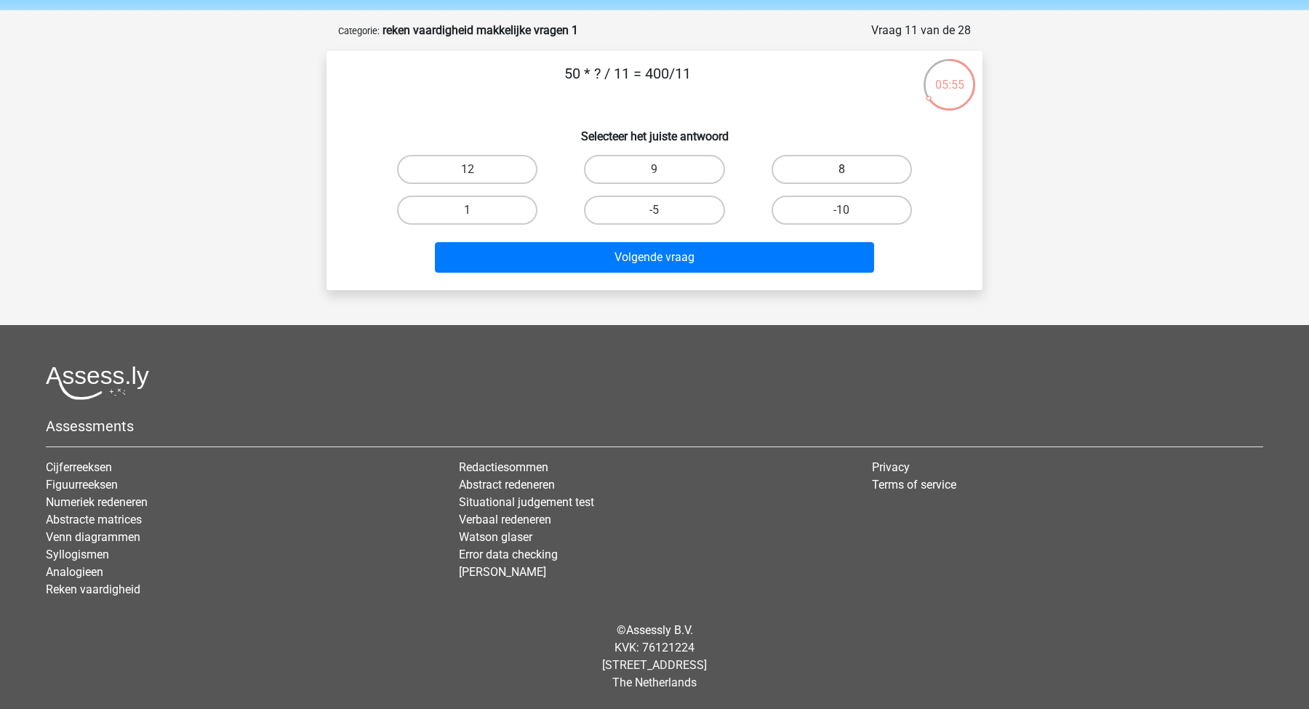
click at [878, 173] on label "8" at bounding box center [841, 169] width 140 height 29
click at [851, 173] on input "8" at bounding box center [845, 173] width 9 height 9
radio input "true"
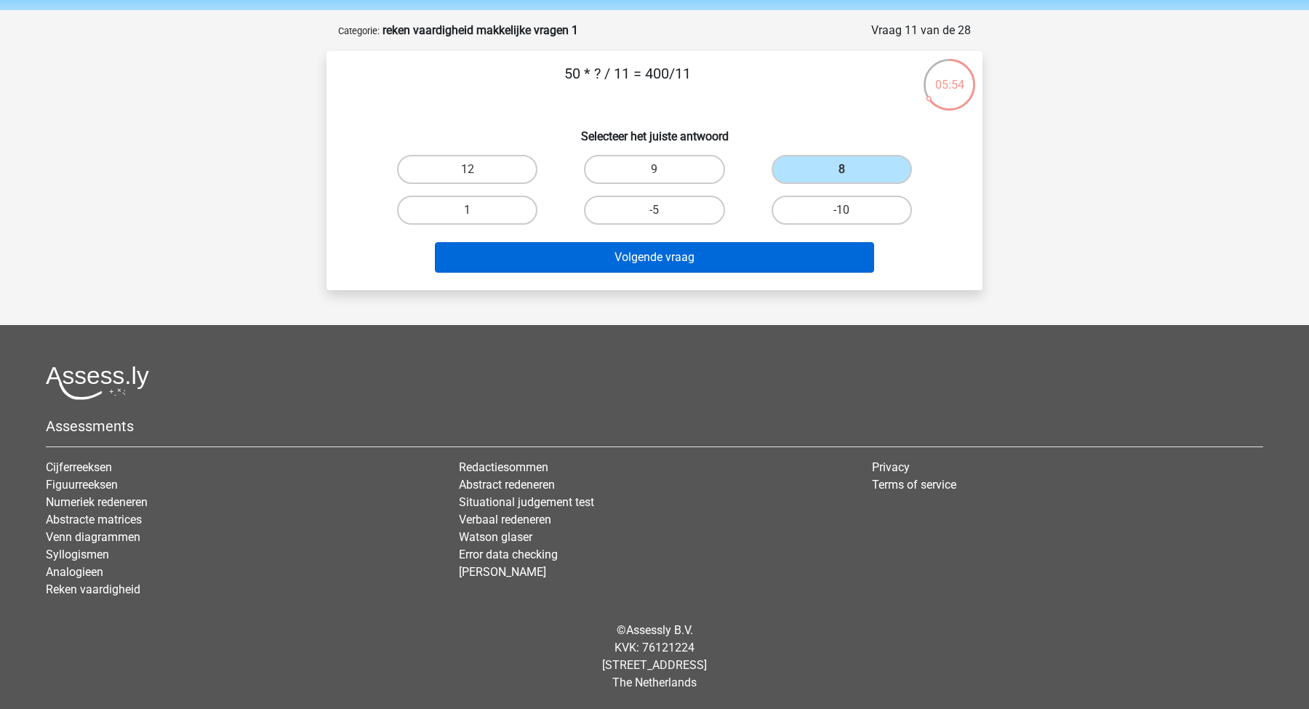
click at [729, 265] on button "Volgende vraag" at bounding box center [655, 257] width 440 height 31
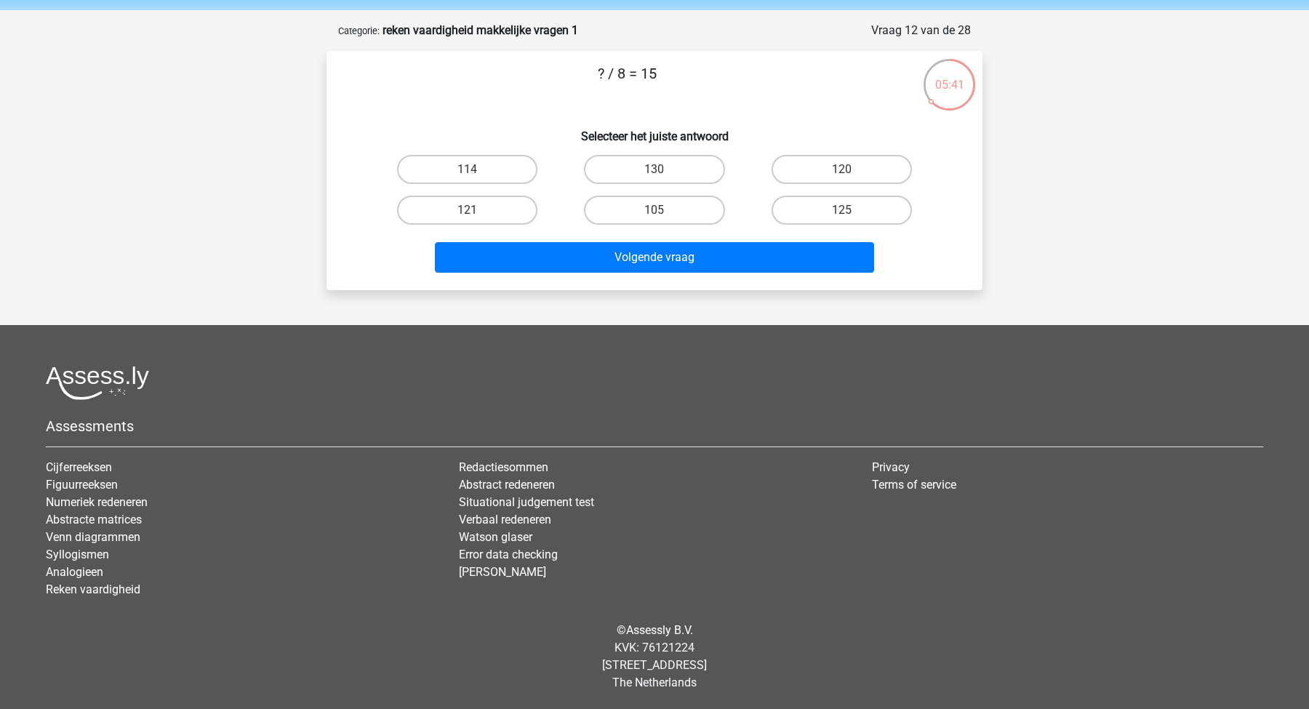
click at [812, 193] on div "125" at bounding box center [841, 210] width 187 height 41
click at [804, 206] on label "125" at bounding box center [841, 210] width 140 height 29
click at [841, 210] on input "125" at bounding box center [845, 214] width 9 height 9
radio input "true"
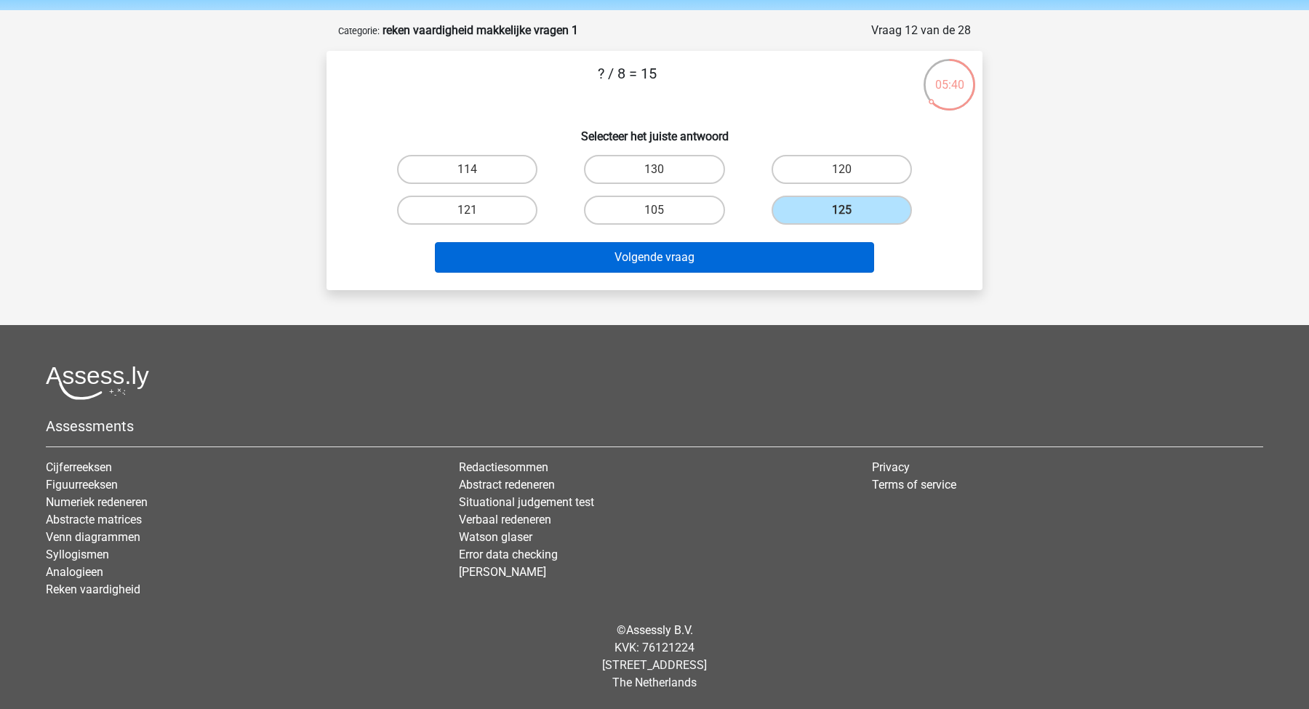
click at [785, 244] on button "Volgende vraag" at bounding box center [655, 257] width 440 height 31
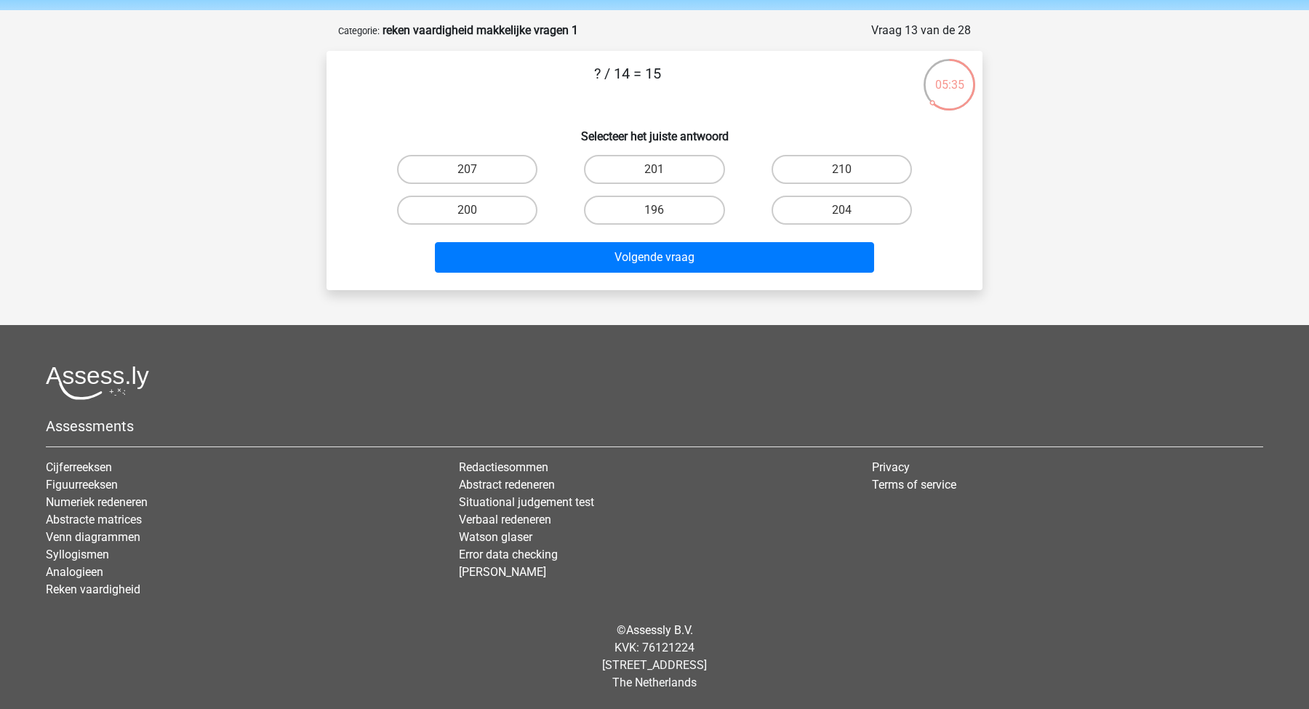
click at [807, 185] on div "210" at bounding box center [841, 169] width 187 height 41
click at [798, 177] on label "210" at bounding box center [841, 169] width 140 height 29
click at [841, 177] on input "210" at bounding box center [845, 173] width 9 height 9
radio input "true"
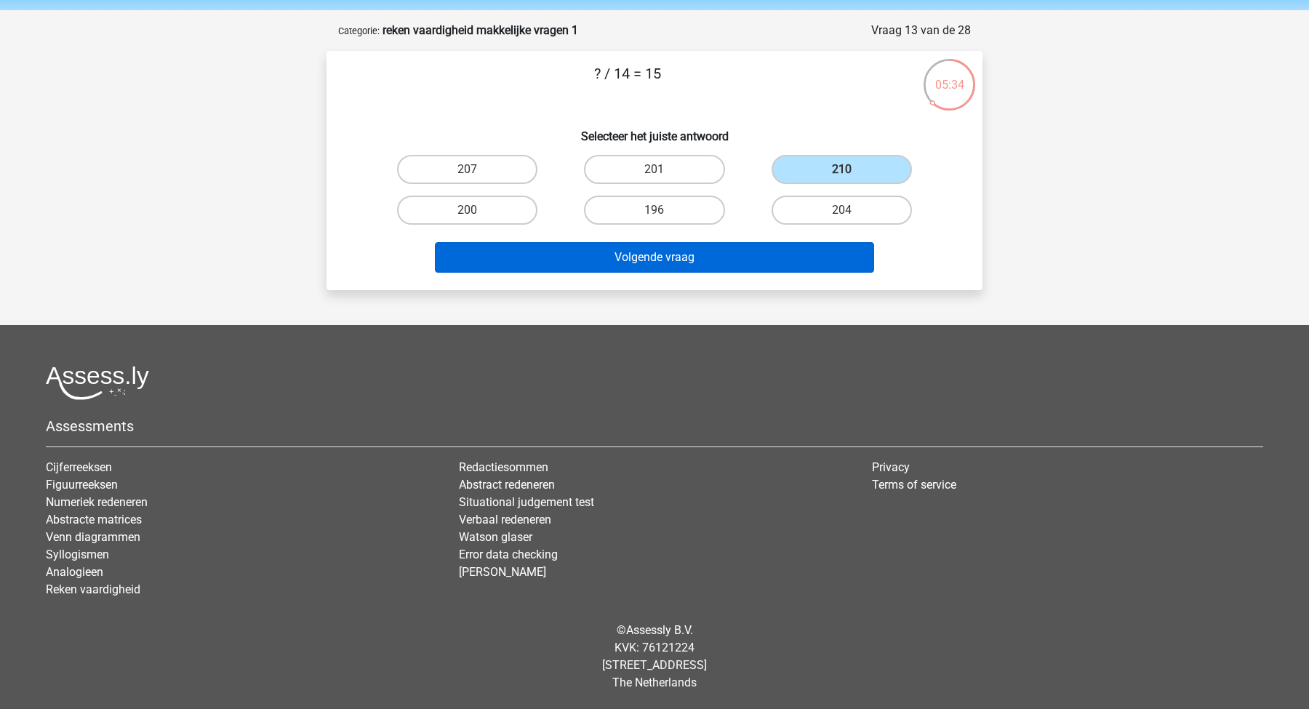
click at [702, 255] on button "Volgende vraag" at bounding box center [655, 257] width 440 height 31
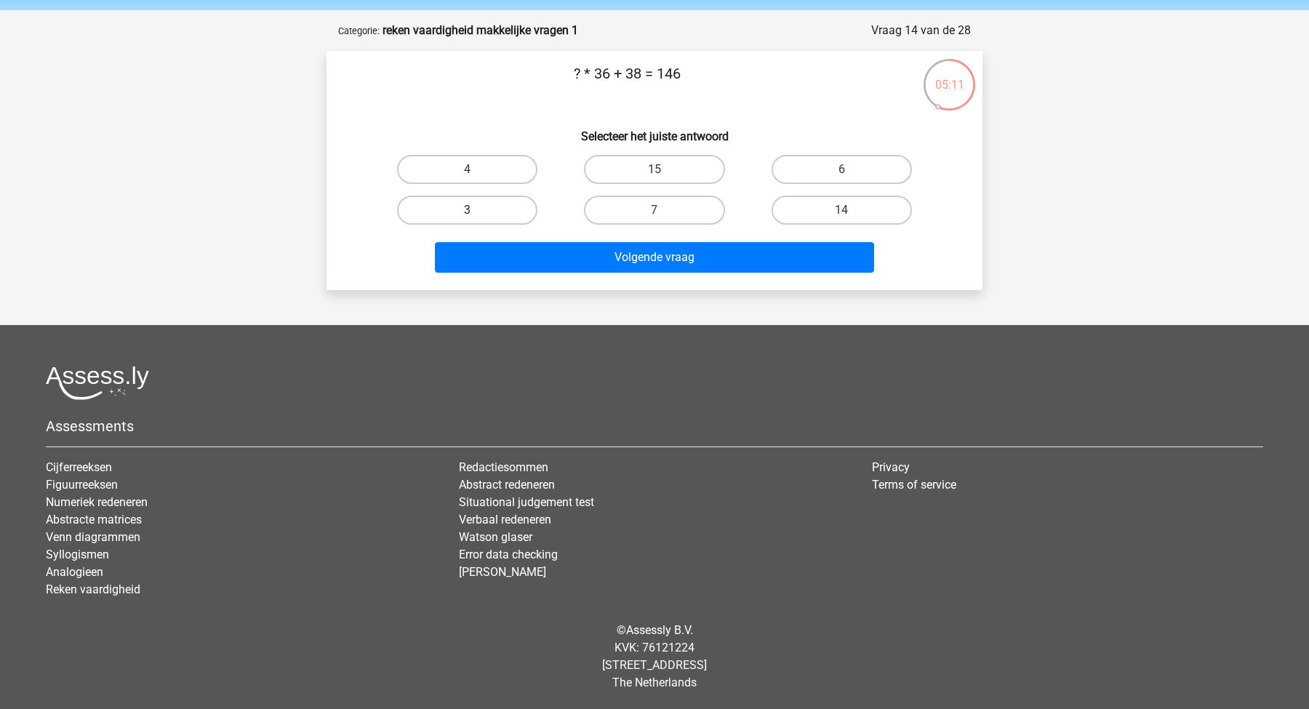
click at [443, 209] on label "3" at bounding box center [467, 210] width 140 height 29
click at [468, 210] on input "3" at bounding box center [472, 214] width 9 height 9
radio input "true"
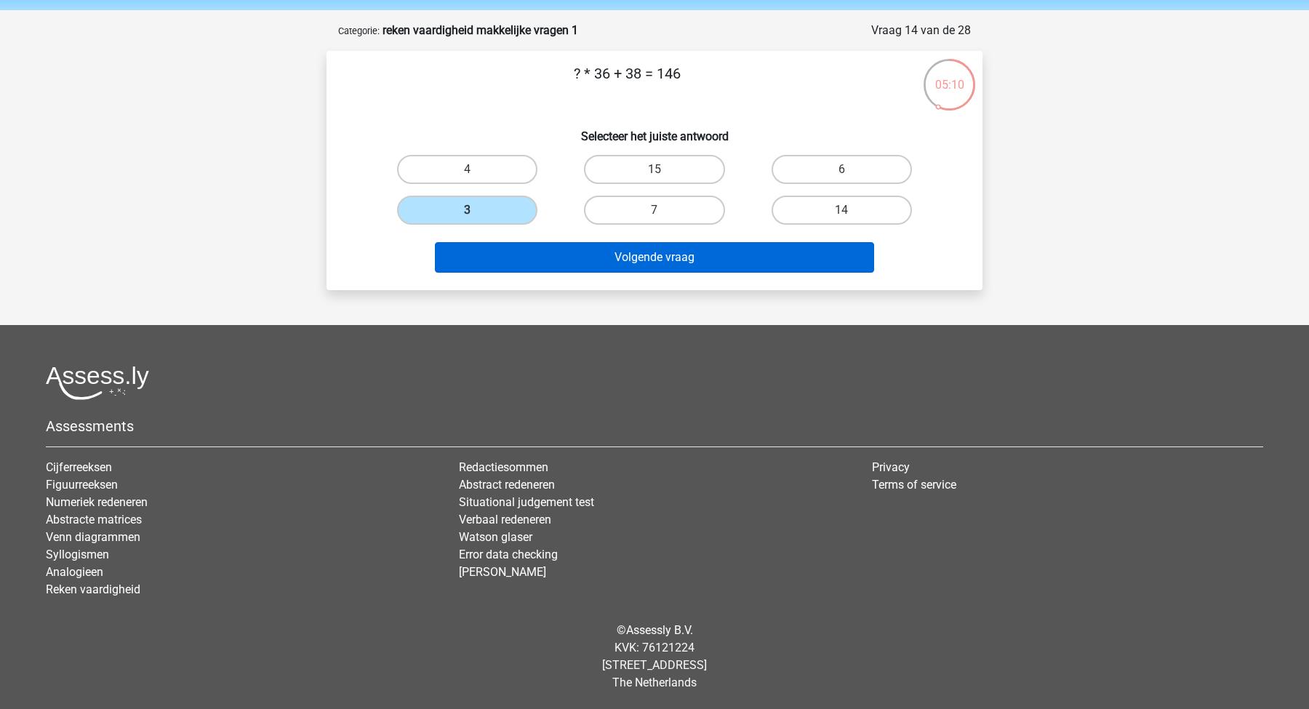
click at [544, 258] on button "Volgende vraag" at bounding box center [655, 257] width 440 height 31
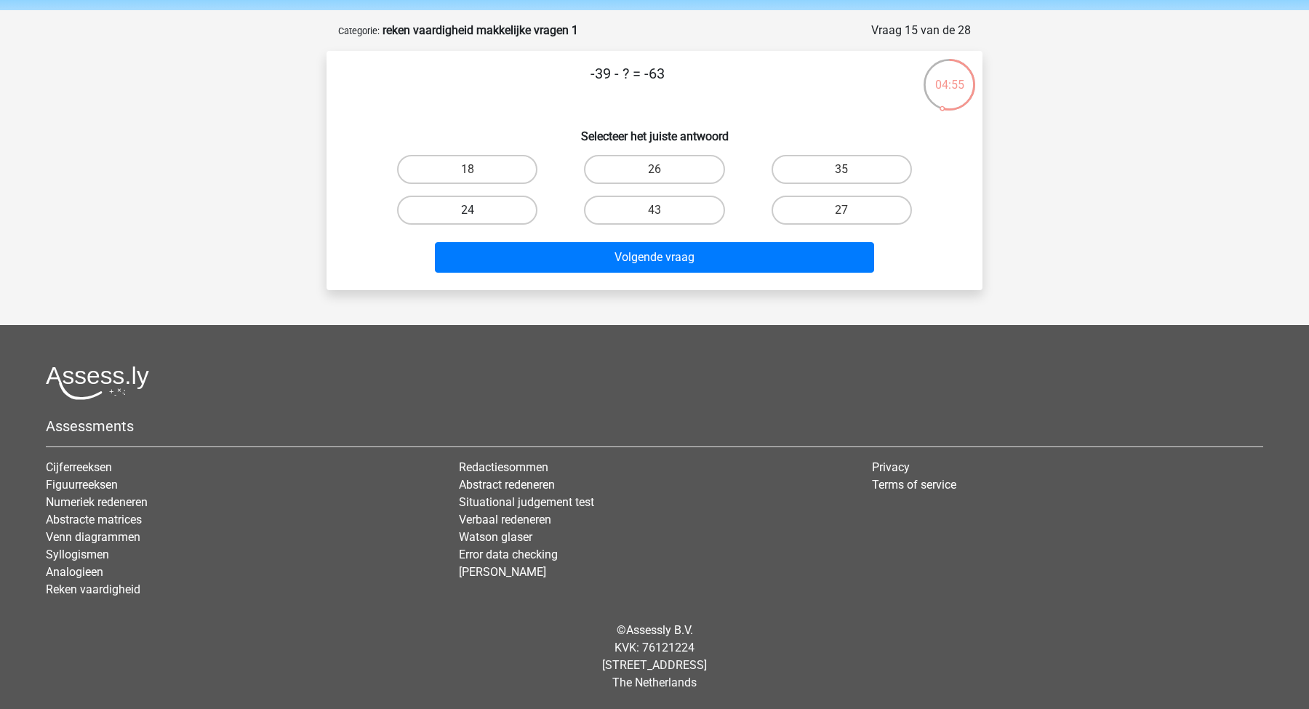
click at [494, 210] on label "24" at bounding box center [467, 210] width 140 height 29
click at [477, 210] on input "24" at bounding box center [472, 214] width 9 height 9
radio input "true"
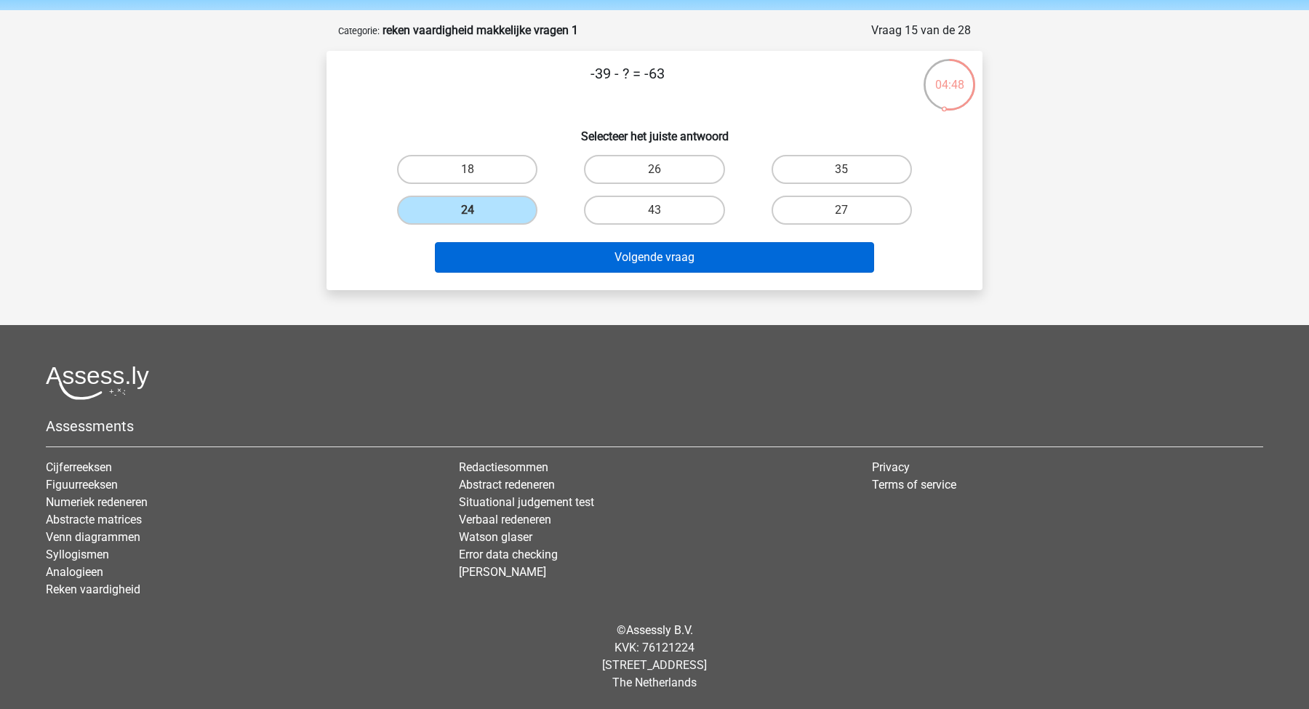
click at [645, 255] on button "Volgende vraag" at bounding box center [655, 257] width 440 height 31
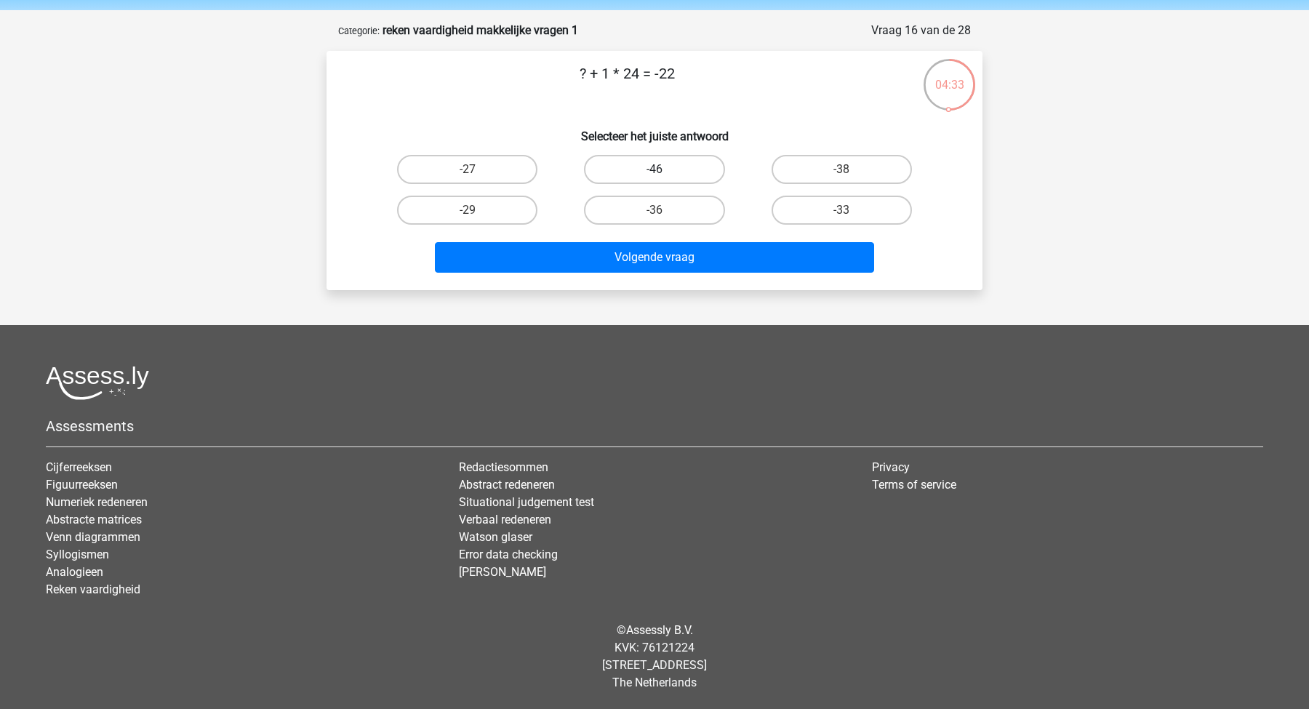
click at [612, 177] on label "-46" at bounding box center [654, 169] width 140 height 29
click at [654, 177] on input "-46" at bounding box center [658, 173] width 9 height 9
radio input "true"
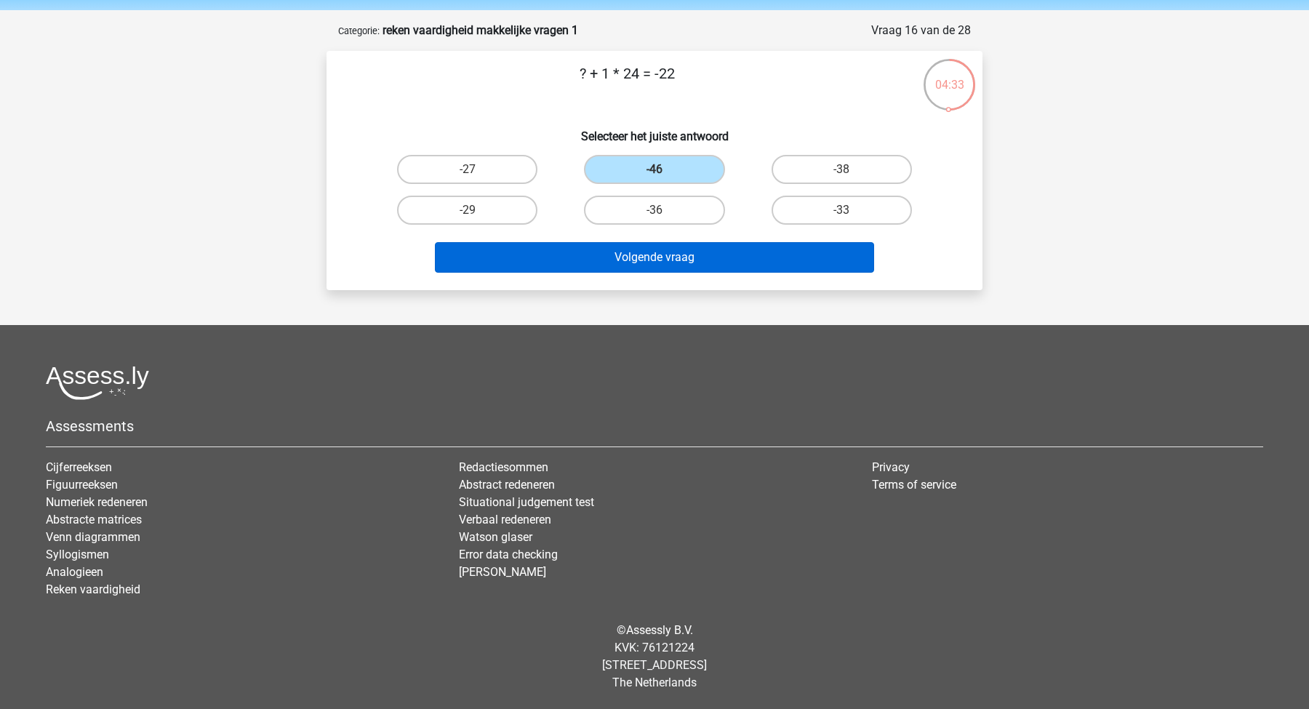
click at [578, 254] on button "Volgende vraag" at bounding box center [655, 257] width 440 height 31
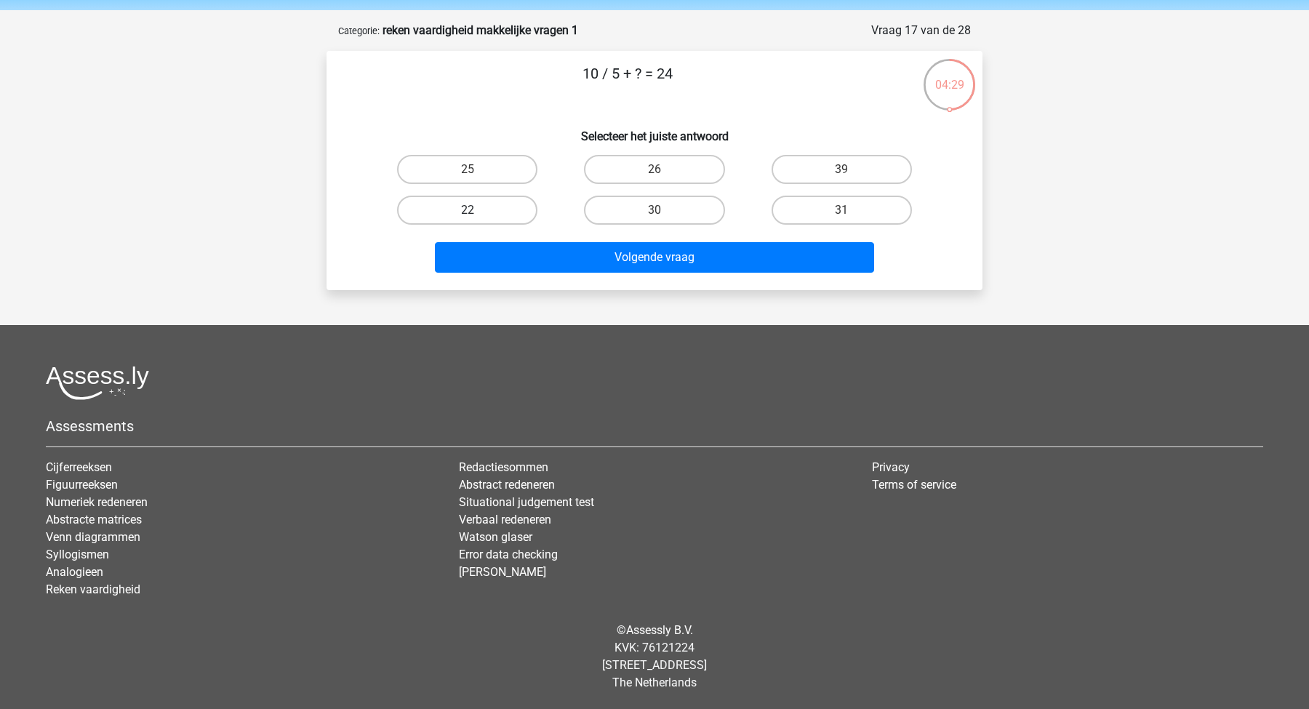
click at [465, 212] on label "22" at bounding box center [467, 210] width 140 height 29
click at [468, 212] on input "22" at bounding box center [472, 214] width 9 height 9
radio input "true"
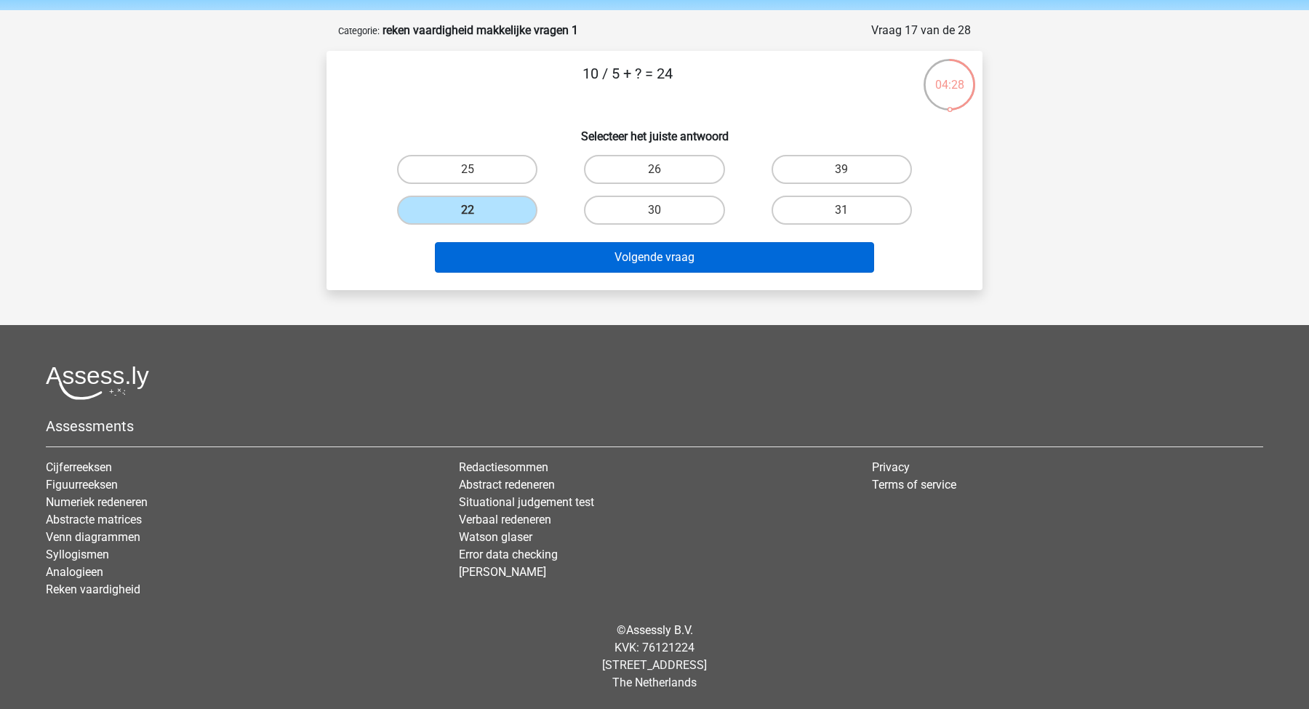
click at [542, 247] on button "Volgende vraag" at bounding box center [655, 257] width 440 height 31
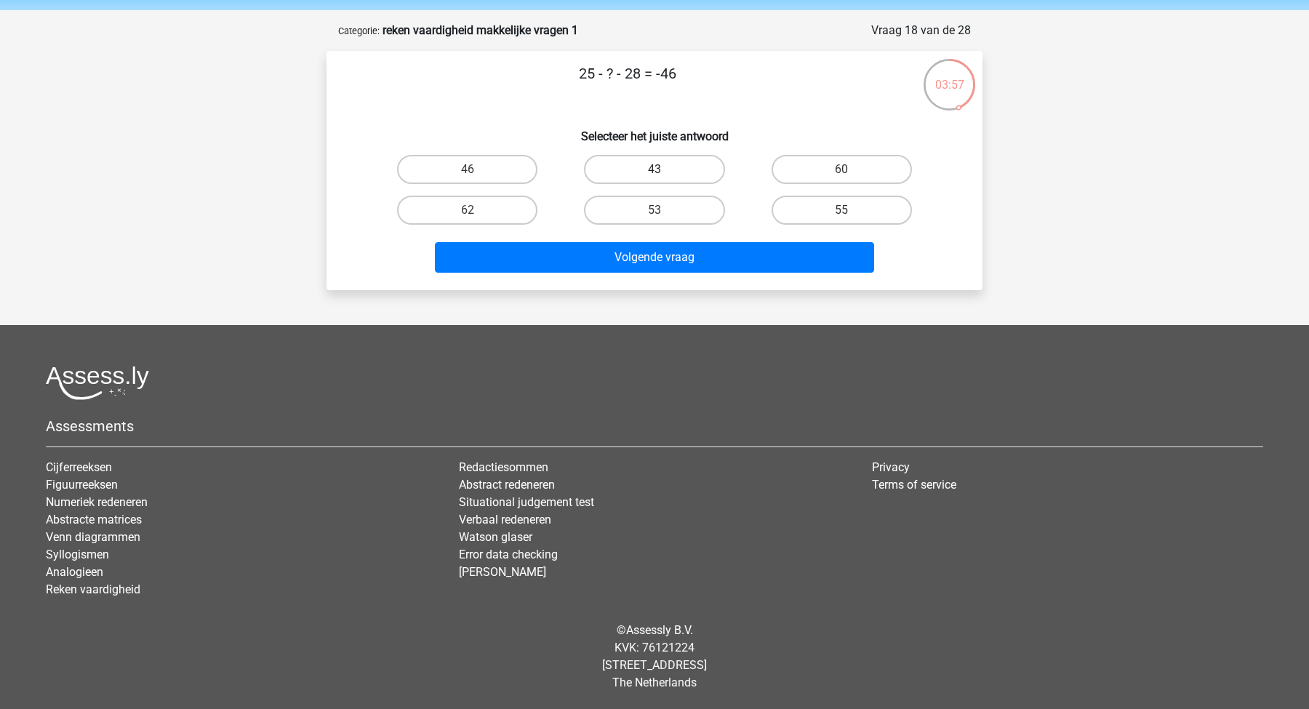
click at [628, 165] on label "43" at bounding box center [654, 169] width 140 height 29
click at [654, 169] on input "43" at bounding box center [658, 173] width 9 height 9
radio input "true"
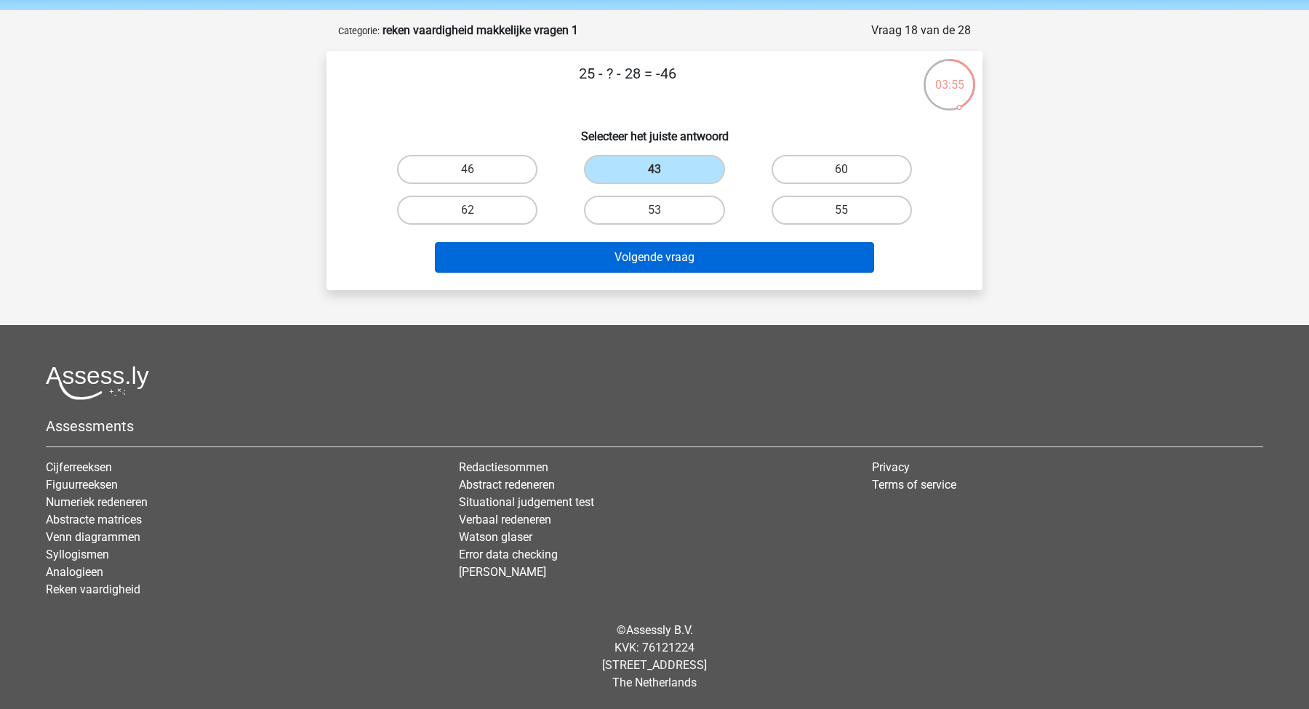
click at [587, 257] on button "Volgende vraag" at bounding box center [655, 257] width 440 height 31
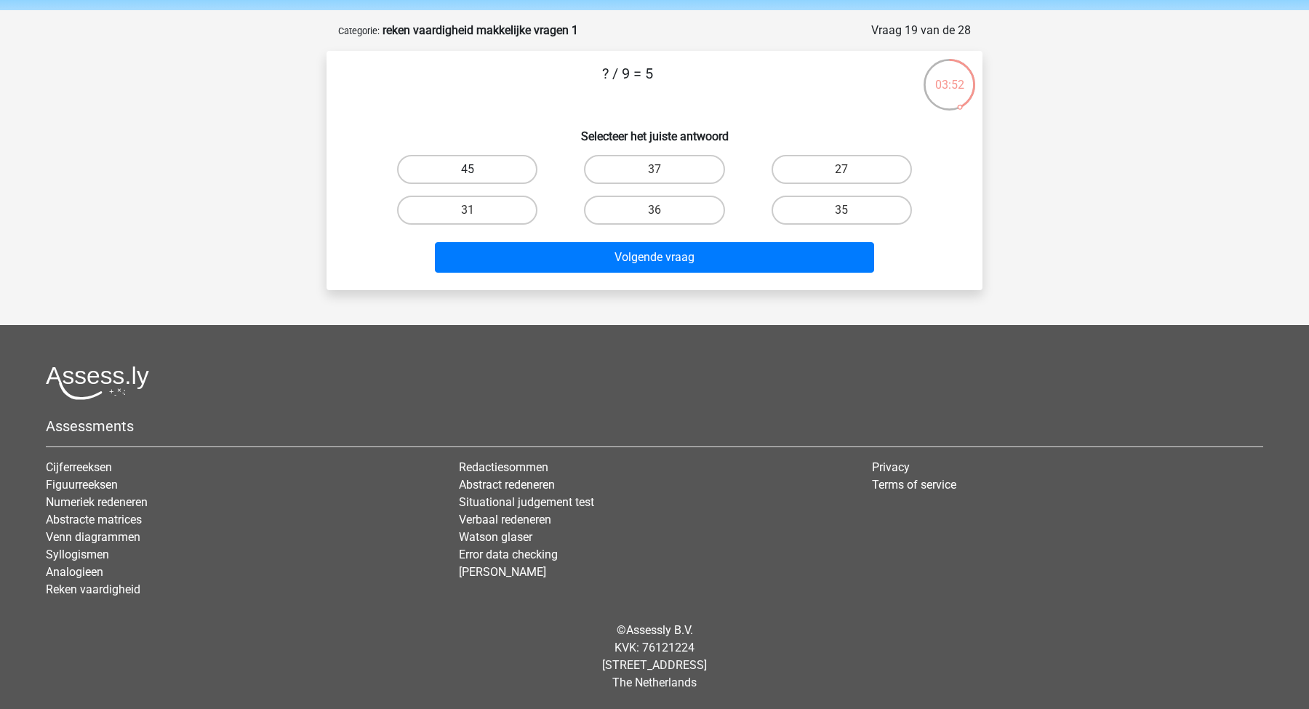
click at [487, 172] on label "45" at bounding box center [467, 169] width 140 height 29
click at [477, 172] on input "45" at bounding box center [472, 173] width 9 height 9
radio input "true"
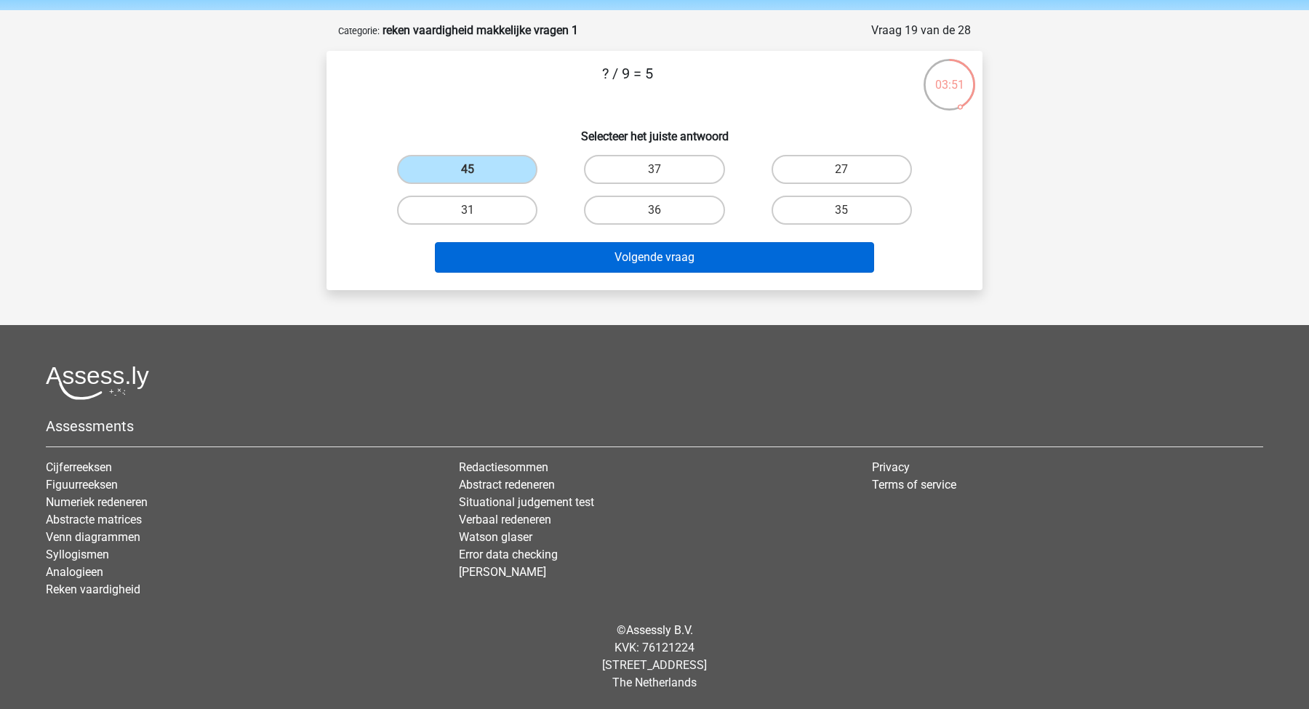
click at [579, 244] on button "Volgende vraag" at bounding box center [655, 257] width 440 height 31
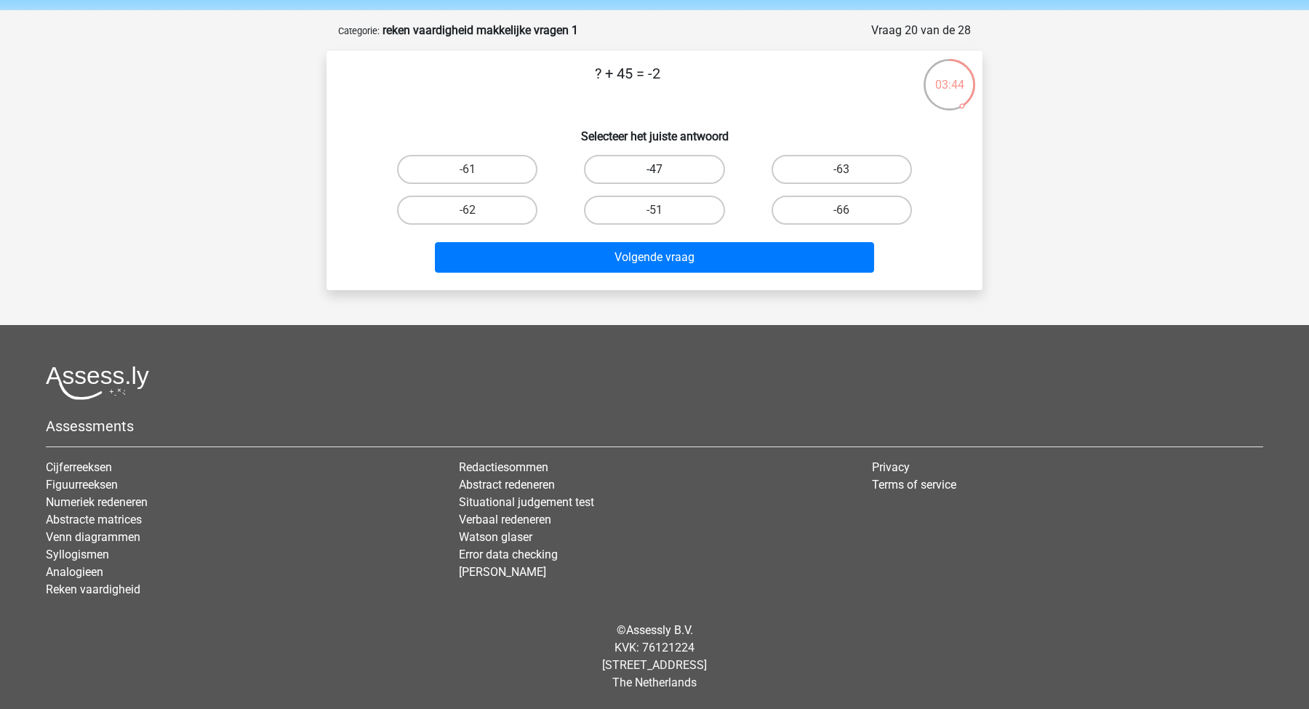
click at [608, 171] on label "-47" at bounding box center [654, 169] width 140 height 29
click at [654, 171] on input "-47" at bounding box center [658, 173] width 9 height 9
radio input "true"
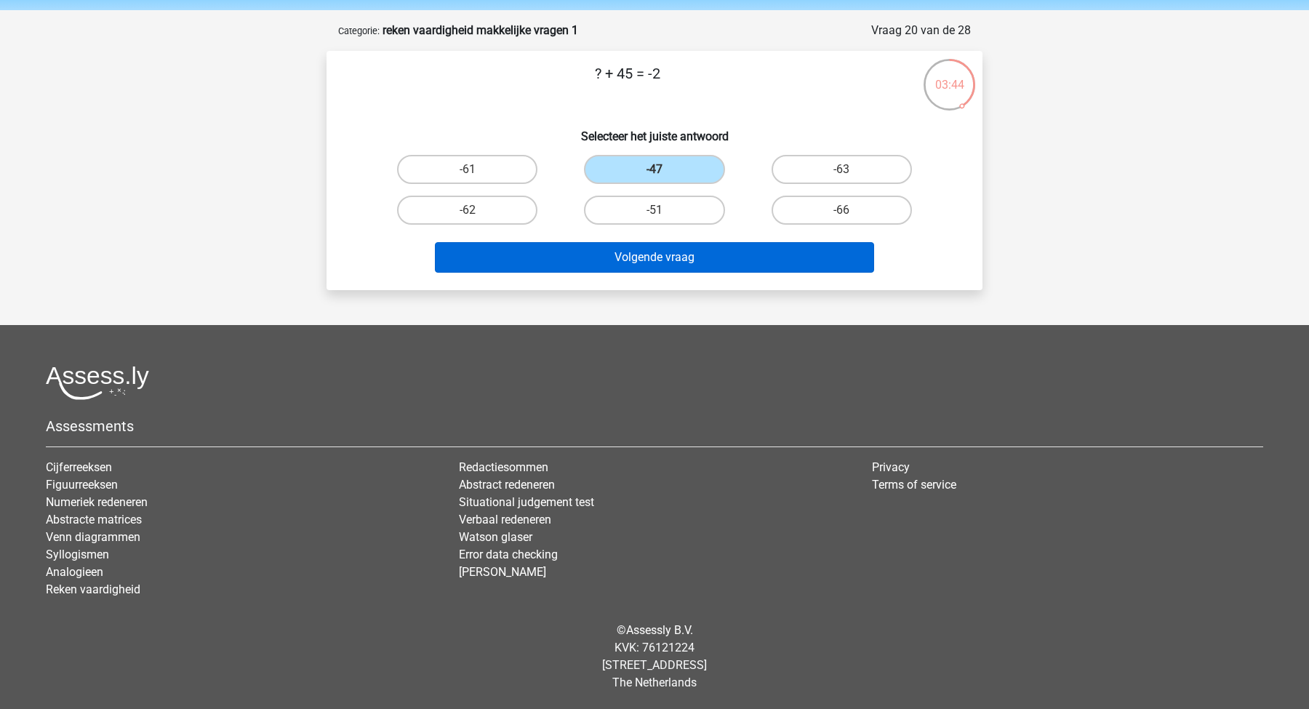
click at [614, 263] on button "Volgende vraag" at bounding box center [655, 257] width 440 height 31
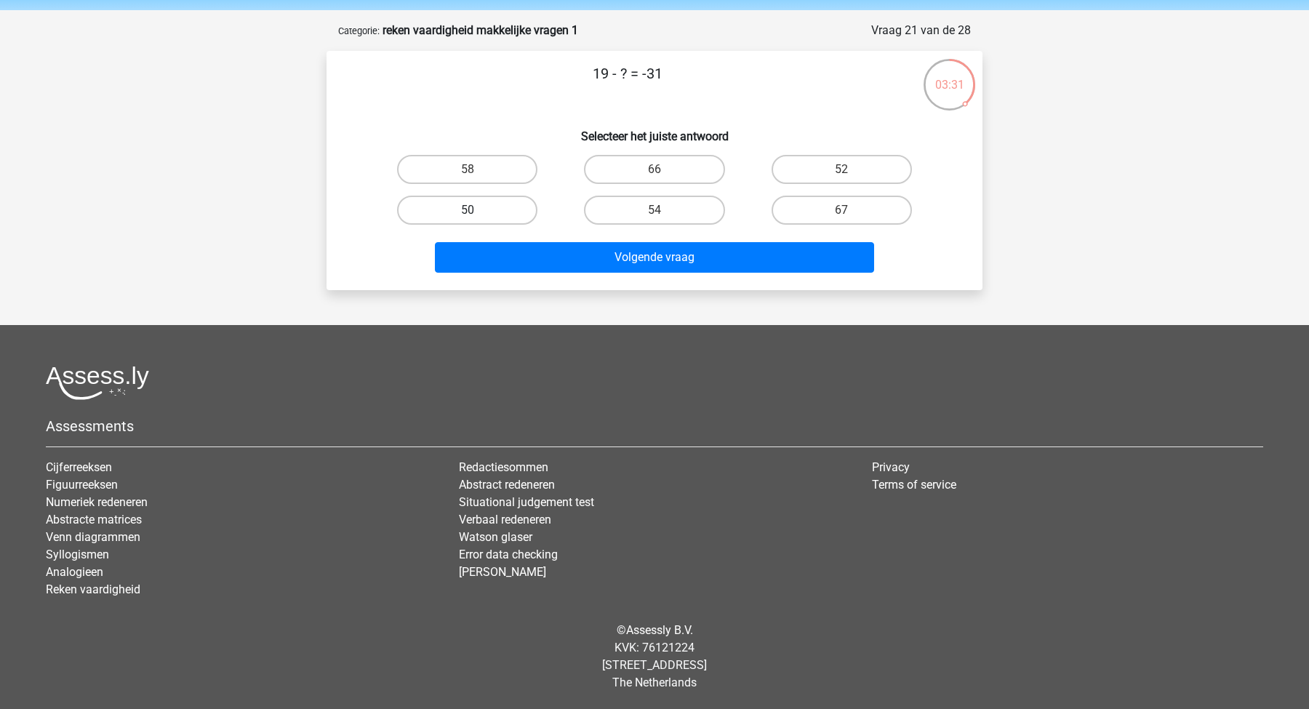
click at [496, 214] on label "50" at bounding box center [467, 210] width 140 height 29
click at [477, 214] on input "50" at bounding box center [472, 214] width 9 height 9
radio input "true"
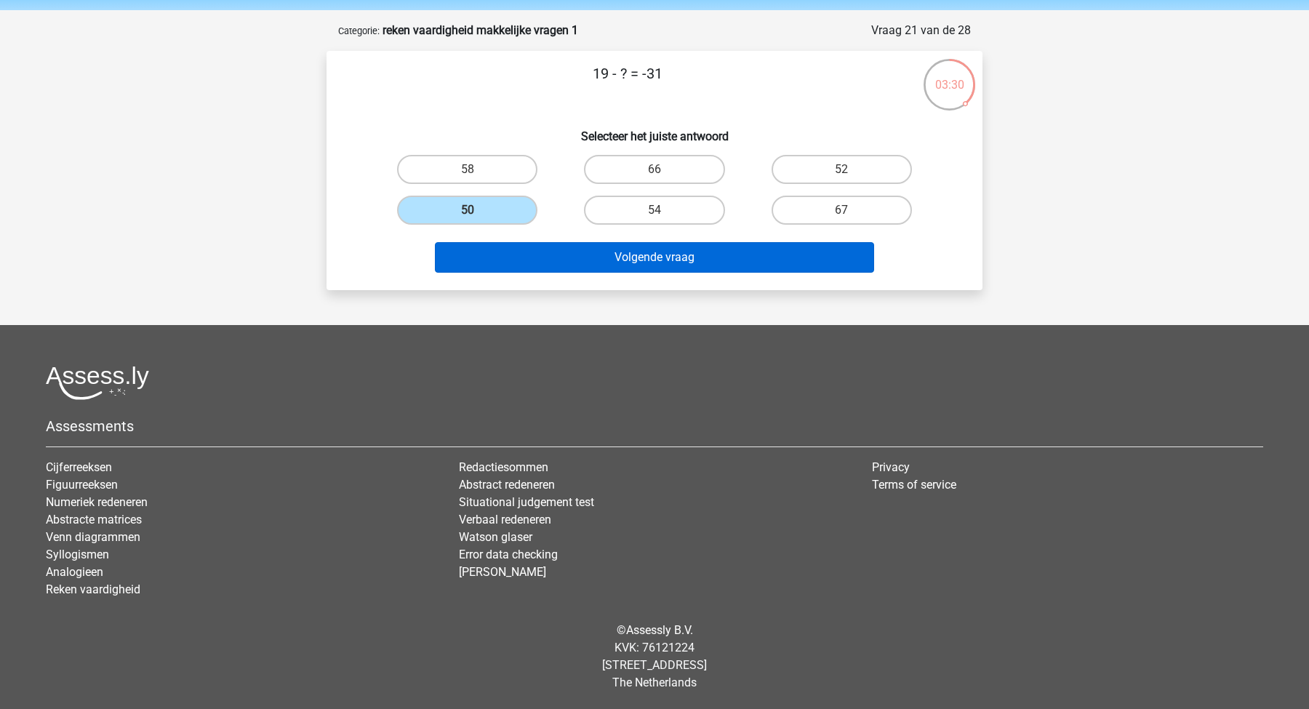
click at [574, 256] on button "Volgende vraag" at bounding box center [655, 257] width 440 height 31
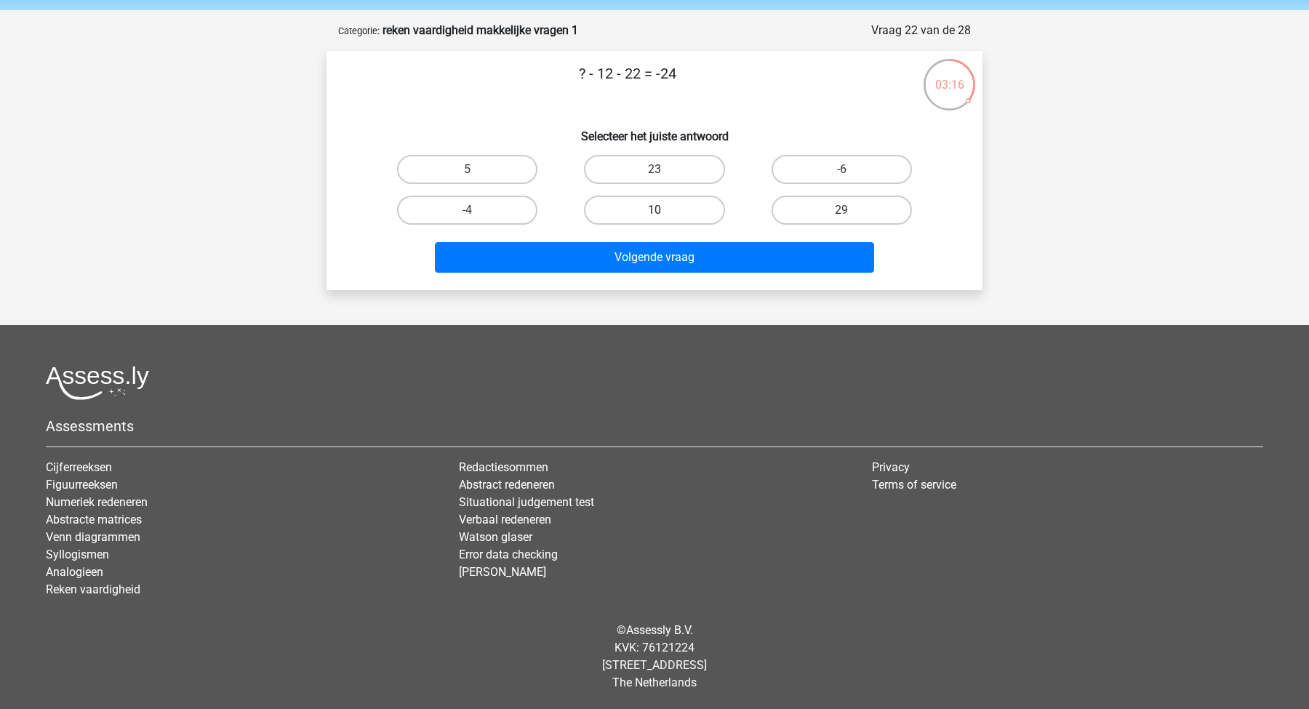
click at [622, 211] on label "10" at bounding box center [654, 210] width 140 height 29
click at [654, 211] on input "10" at bounding box center [658, 214] width 9 height 9
radio input "true"
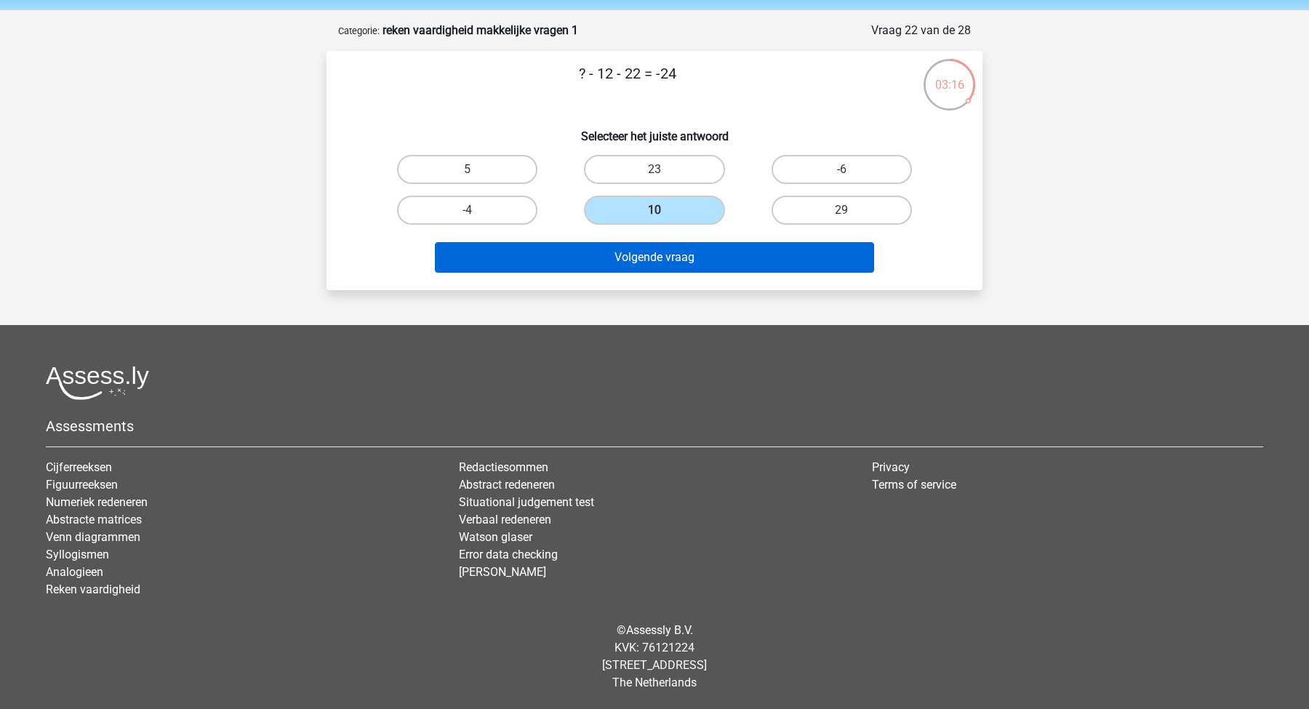
click at [626, 260] on button "Volgende vraag" at bounding box center [655, 257] width 440 height 31
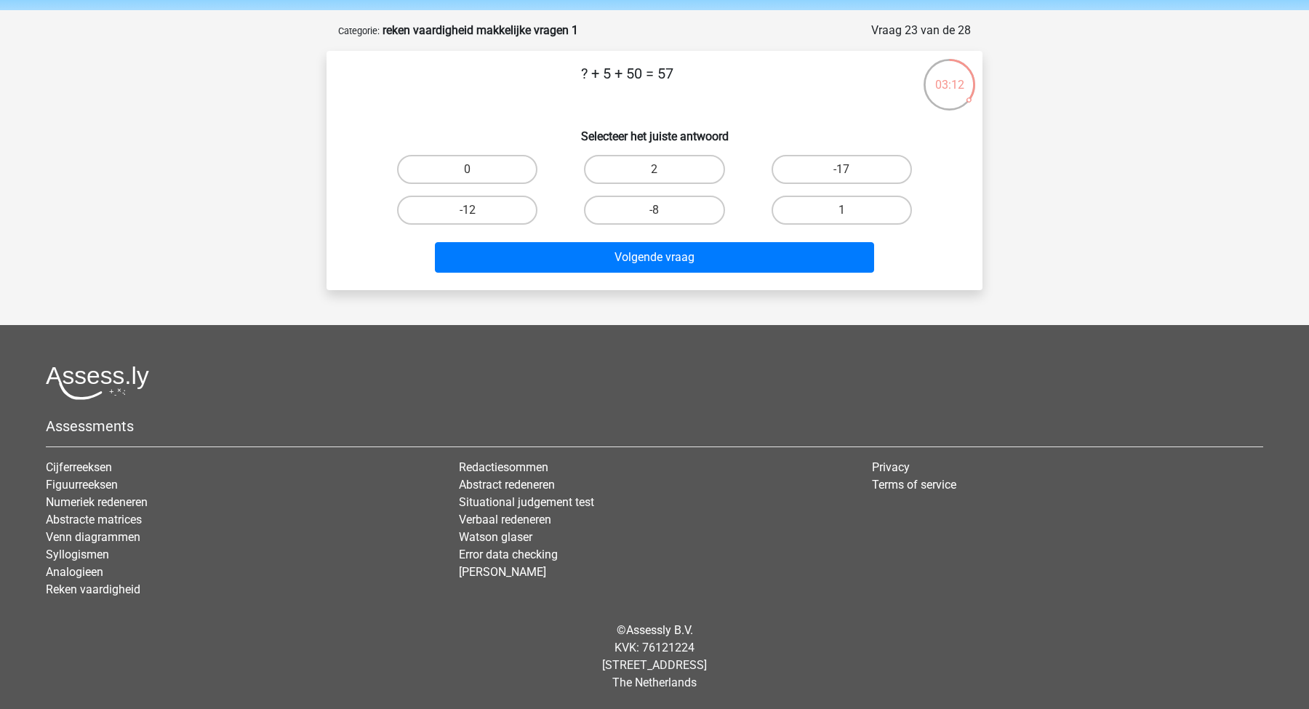
click at [638, 152] on div "2" at bounding box center [654, 169] width 187 height 41
click at [650, 171] on label "2" at bounding box center [654, 169] width 140 height 29
click at [654, 171] on input "2" at bounding box center [658, 173] width 9 height 9
radio input "true"
click at [666, 275] on div "Volgende vraag" at bounding box center [654, 260] width 561 height 36
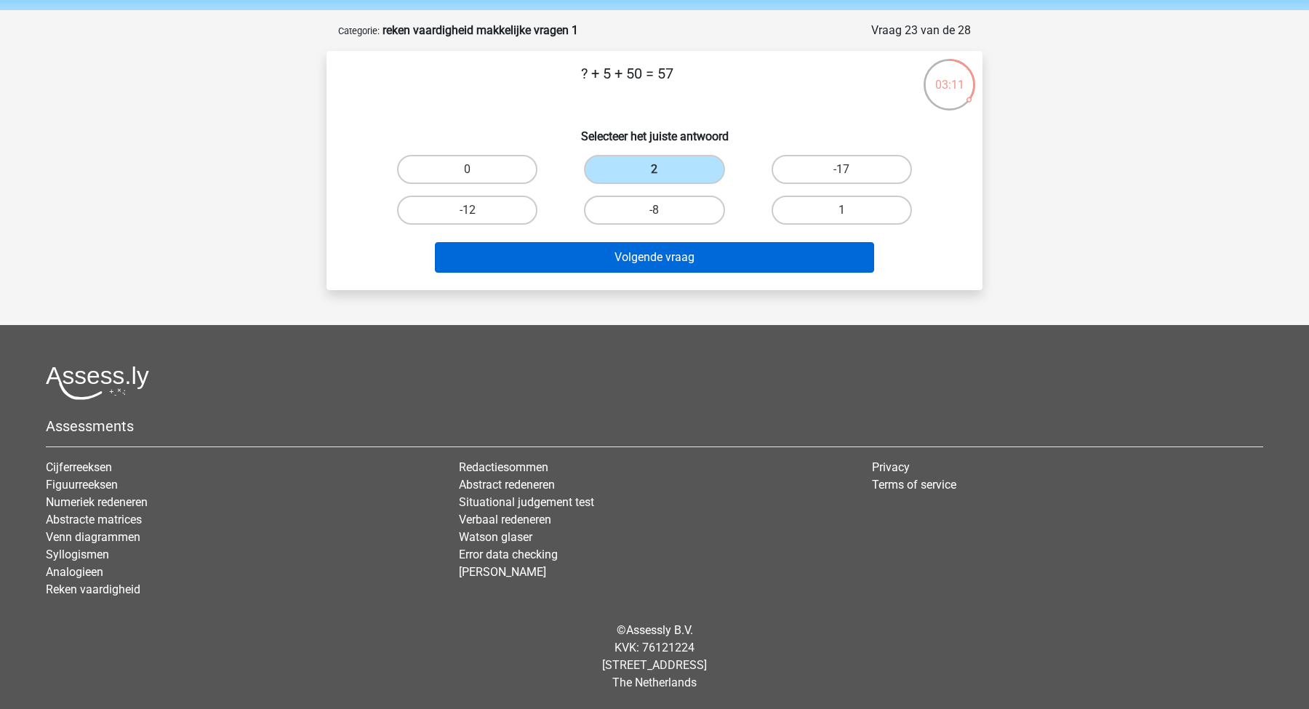
click at [640, 250] on button "Volgende vraag" at bounding box center [655, 257] width 440 height 31
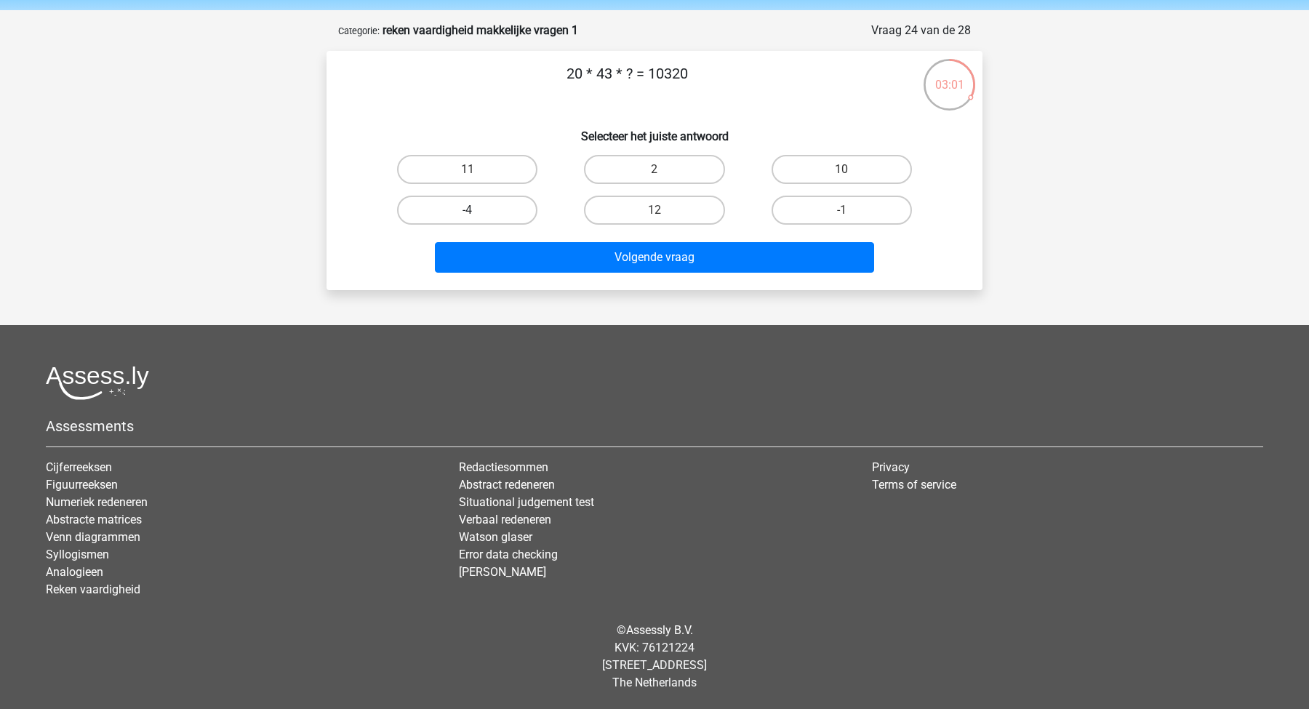
click at [502, 206] on label "-4" at bounding box center [467, 210] width 140 height 29
click at [477, 210] on input "-4" at bounding box center [472, 214] width 9 height 9
radio input "true"
click at [667, 206] on label "12" at bounding box center [654, 210] width 140 height 29
click at [664, 210] on input "12" at bounding box center [658, 214] width 9 height 9
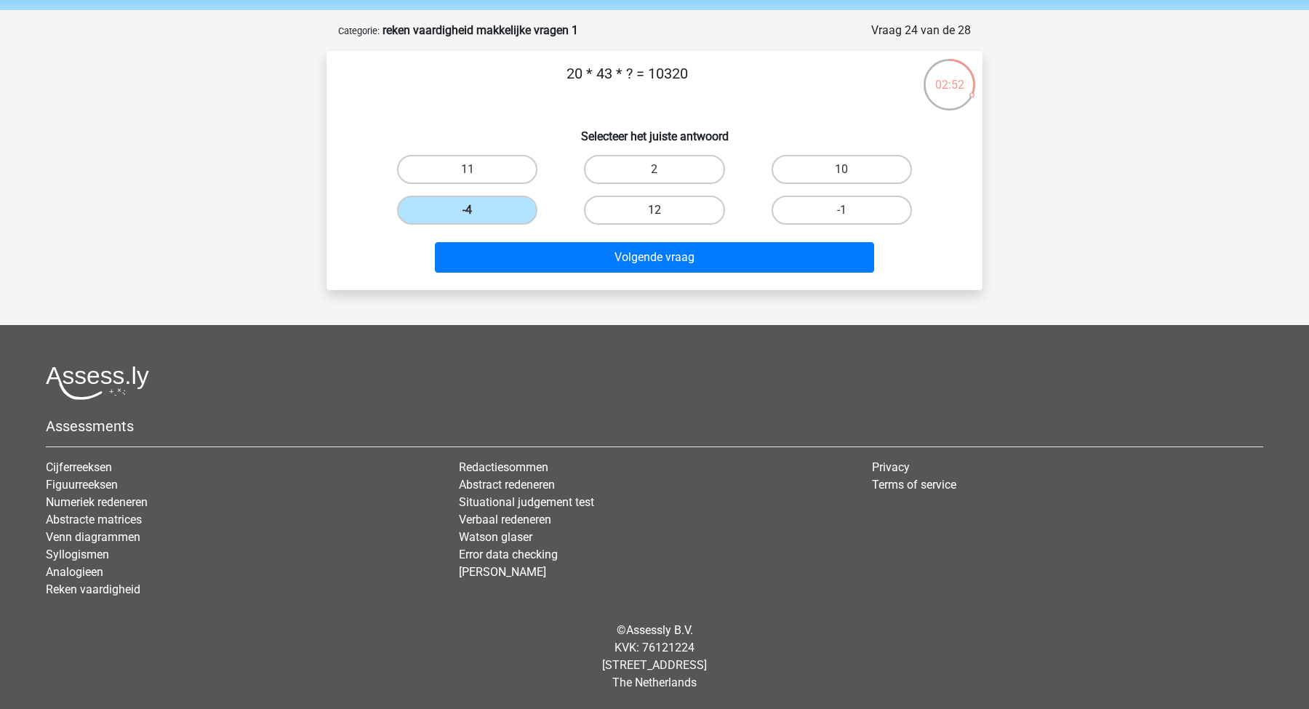
radio input "true"
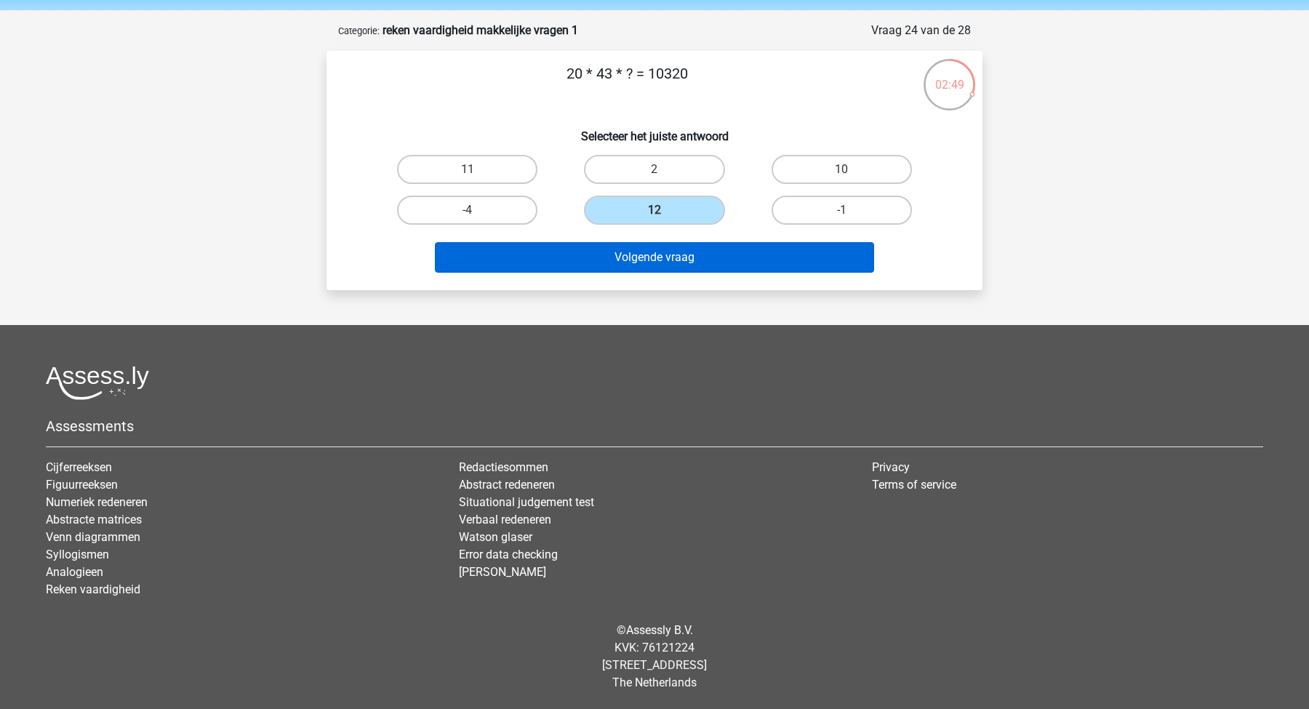
click at [686, 252] on button "Volgende vraag" at bounding box center [655, 257] width 440 height 31
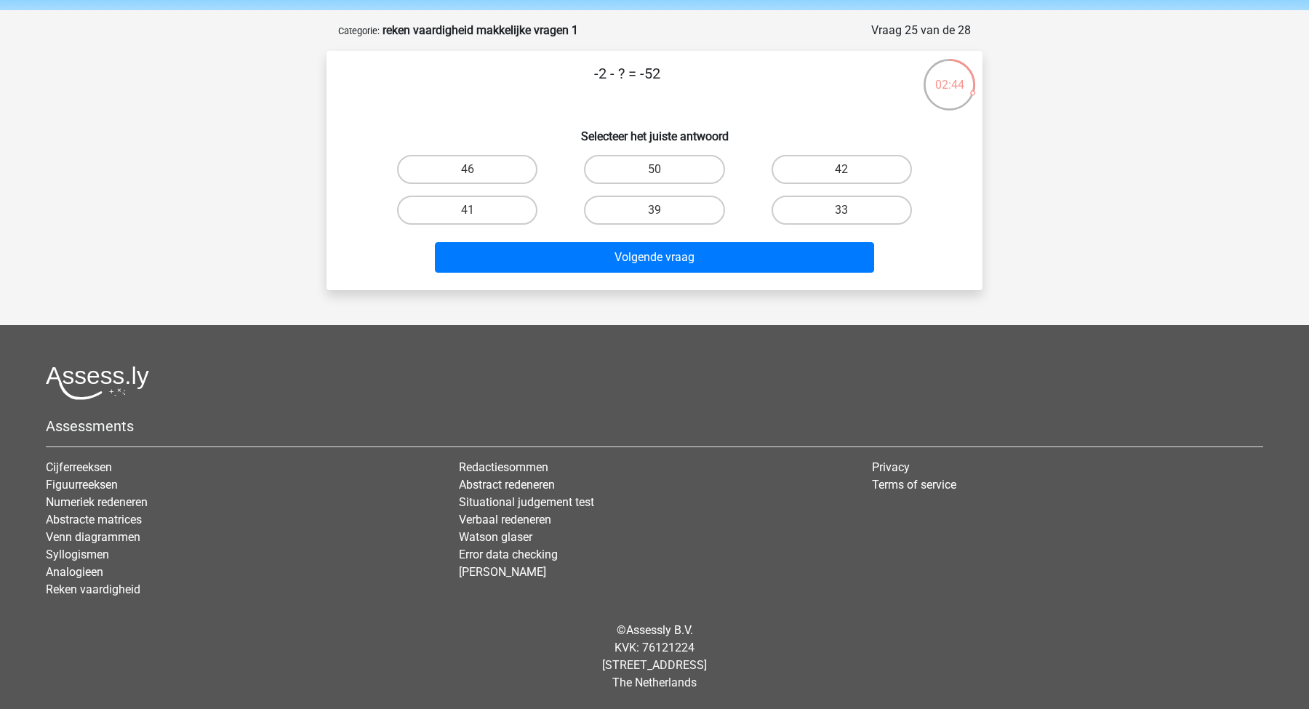
click at [620, 153] on div "50" at bounding box center [654, 169] width 187 height 41
click at [620, 163] on label "50" at bounding box center [654, 169] width 140 height 29
click at [654, 169] on input "50" at bounding box center [658, 173] width 9 height 9
radio input "true"
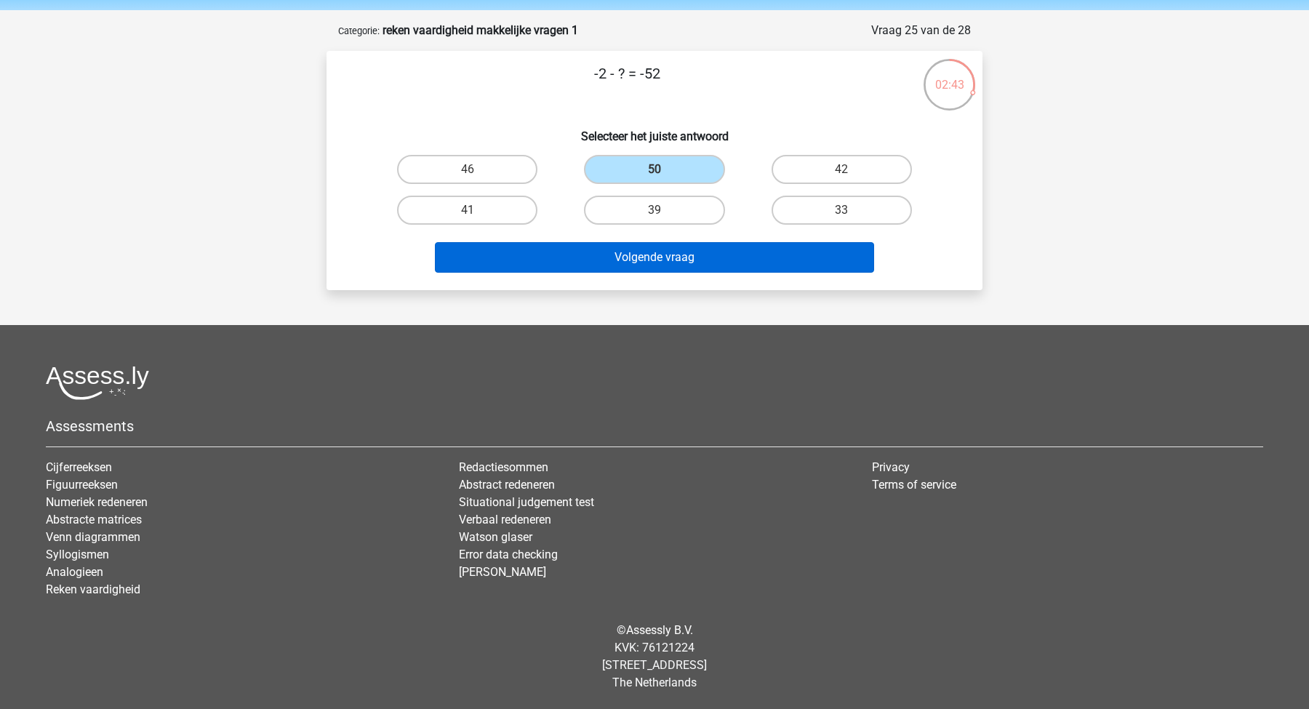
click at [655, 253] on button "Volgende vraag" at bounding box center [655, 257] width 440 height 31
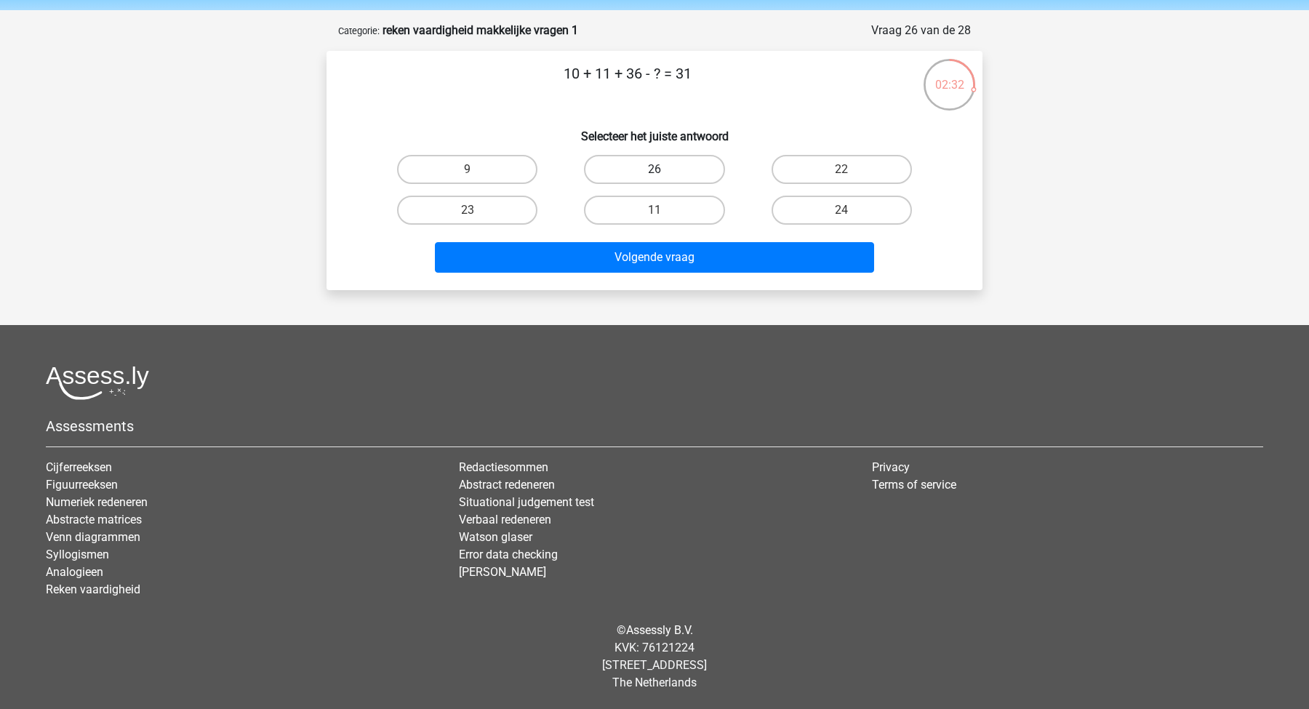
click at [667, 168] on label "26" at bounding box center [654, 169] width 140 height 29
click at [664, 169] on input "26" at bounding box center [658, 173] width 9 height 9
radio input "true"
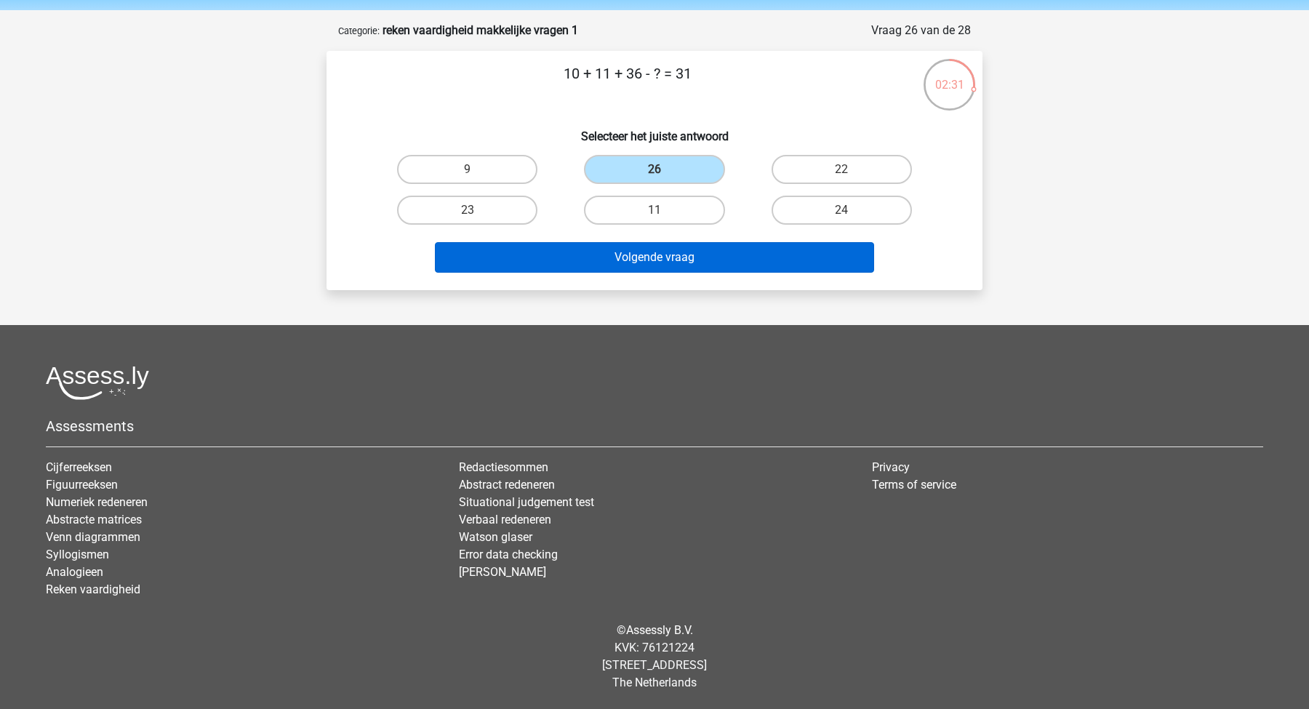
click at [643, 265] on button "Volgende vraag" at bounding box center [655, 257] width 440 height 31
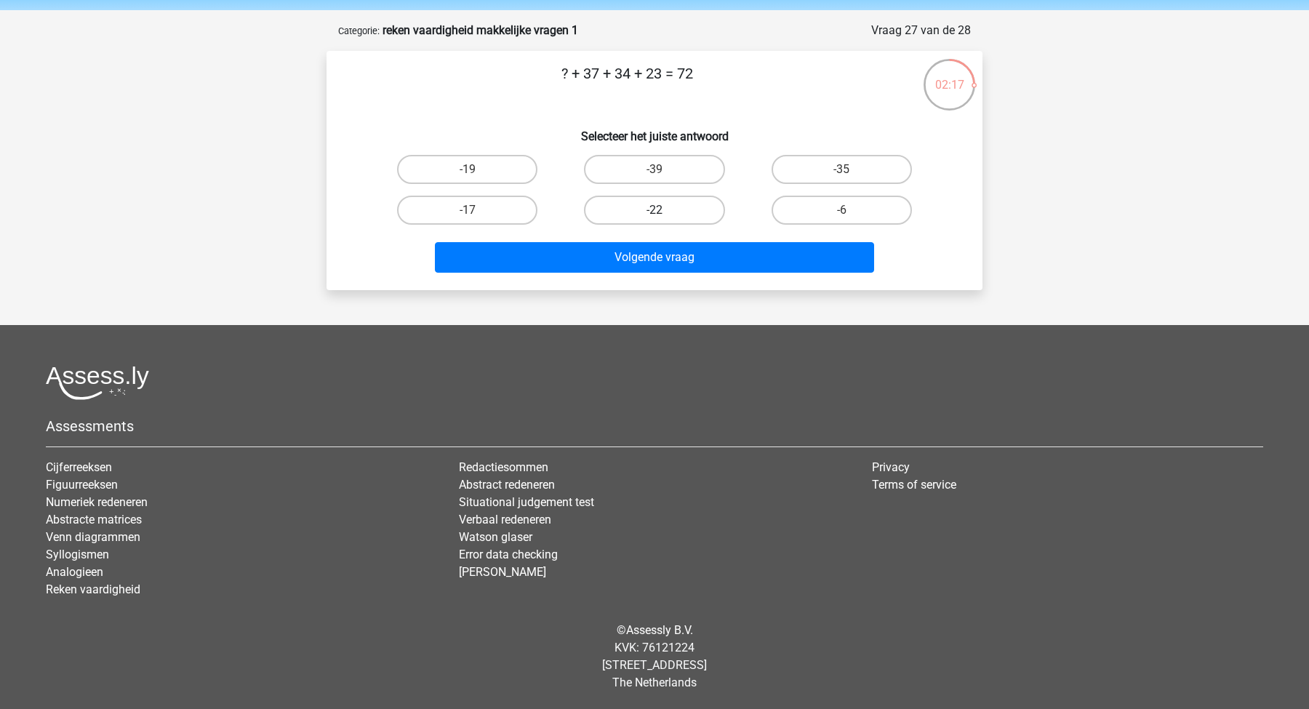
click at [633, 210] on label "-22" at bounding box center [654, 210] width 140 height 29
click at [654, 210] on input "-22" at bounding box center [658, 214] width 9 height 9
radio input "true"
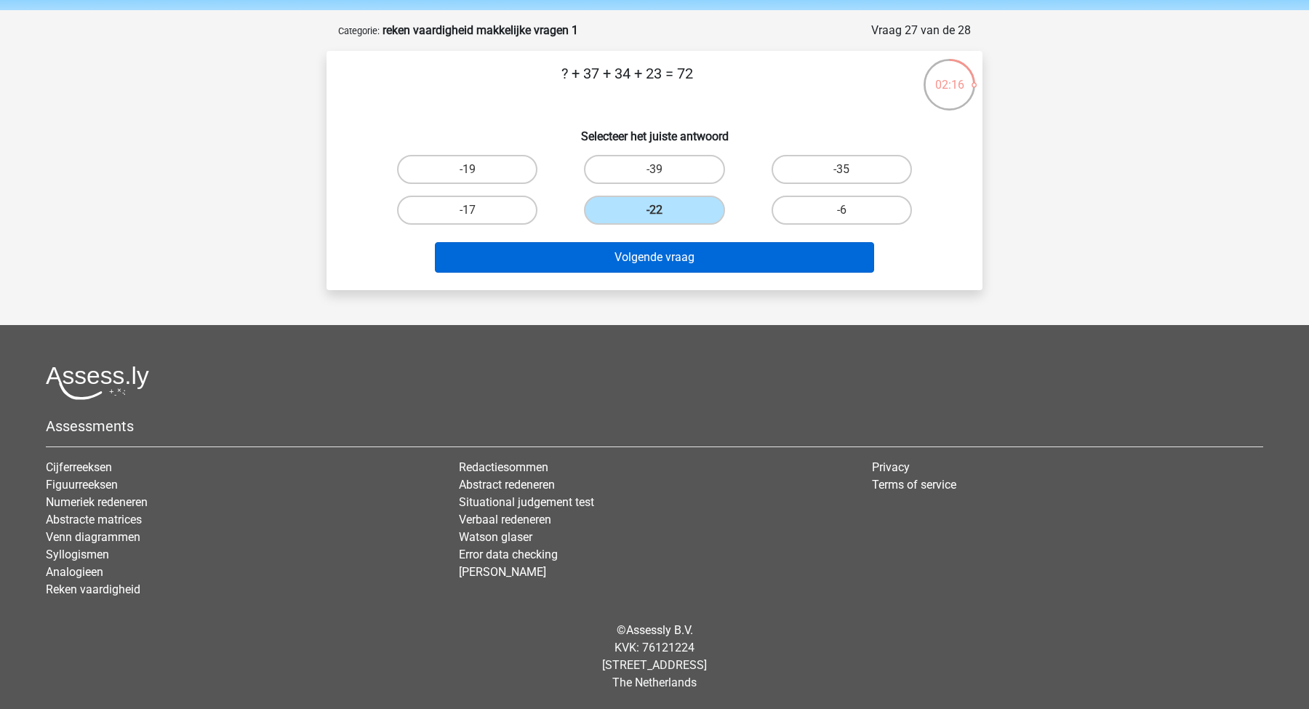
click at [646, 260] on button "Volgende vraag" at bounding box center [655, 257] width 440 height 31
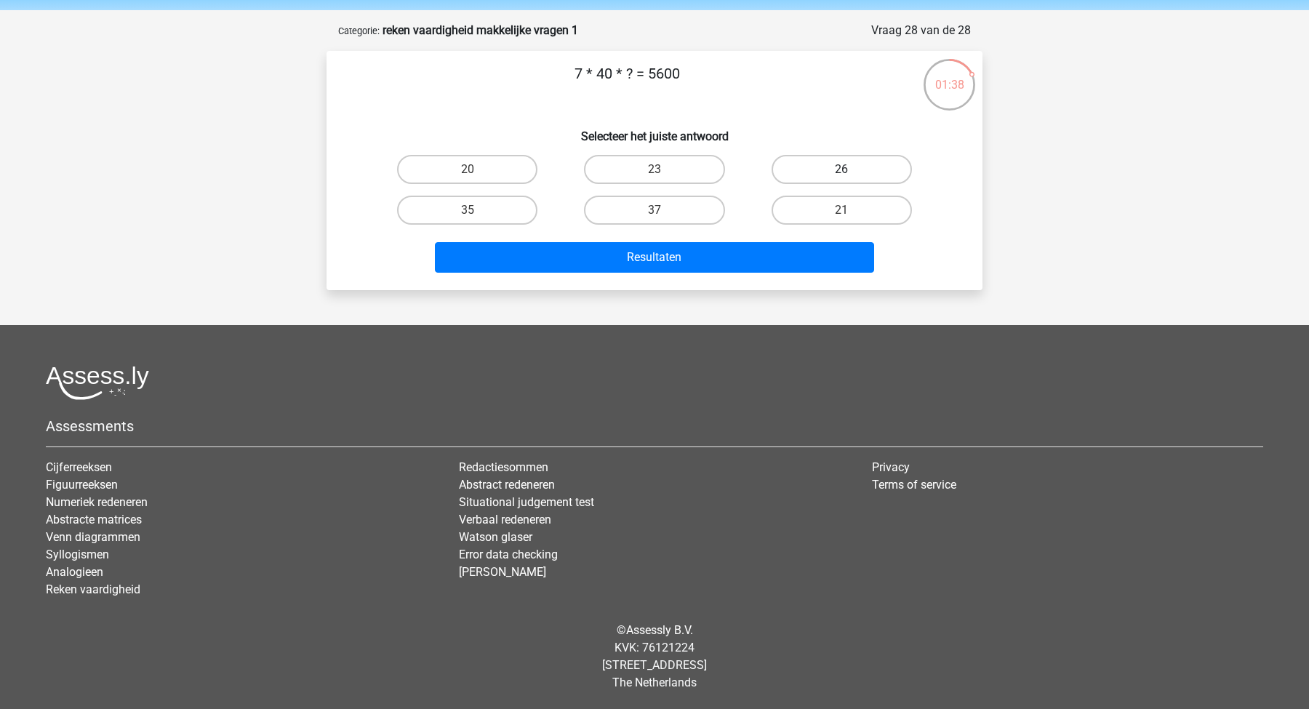
click at [832, 163] on label "26" at bounding box center [841, 169] width 140 height 29
click at [841, 169] on input "26" at bounding box center [845, 173] width 9 height 9
radio input "true"
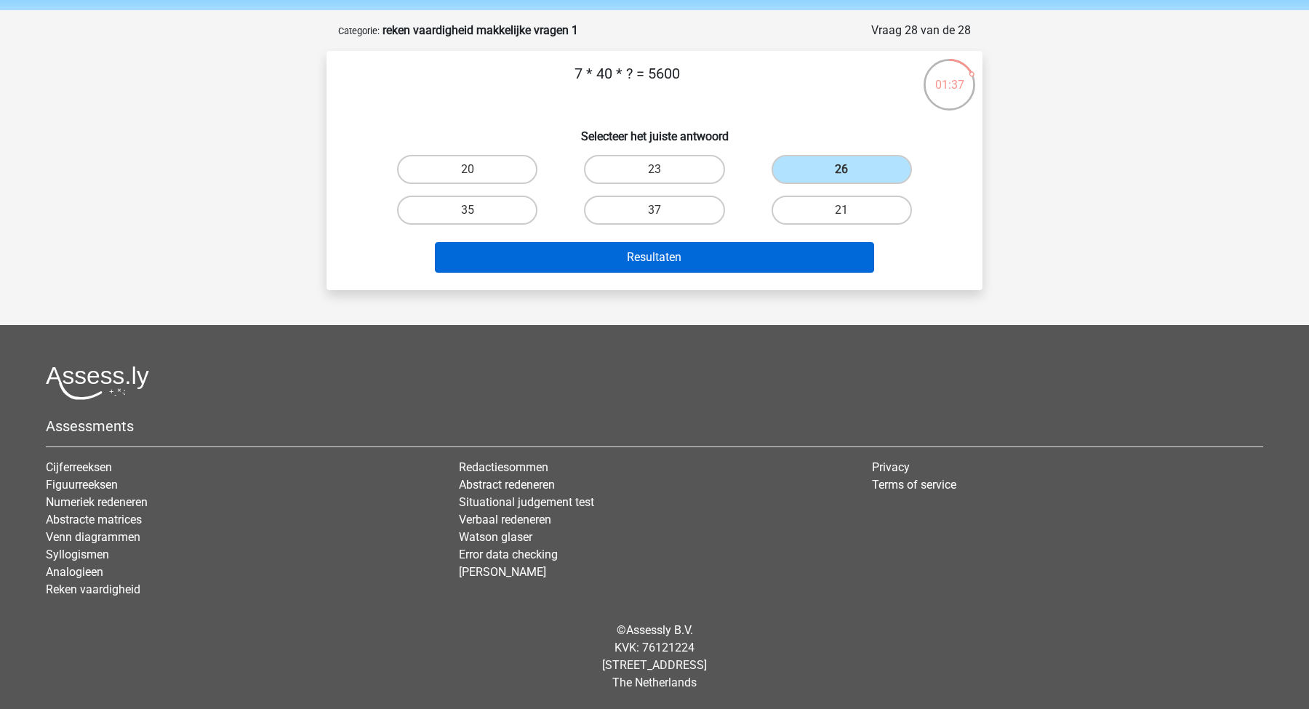
click at [701, 249] on button "Resultaten" at bounding box center [655, 257] width 440 height 31
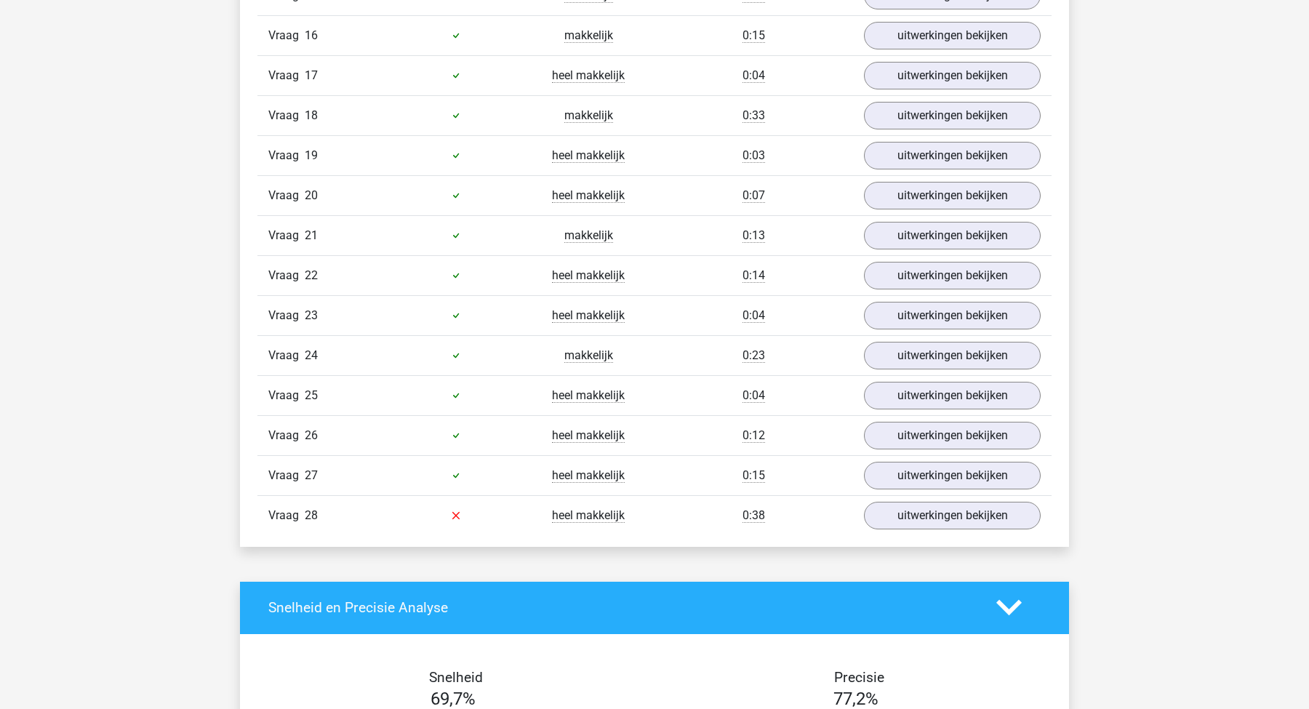
scroll to position [1667, 0]
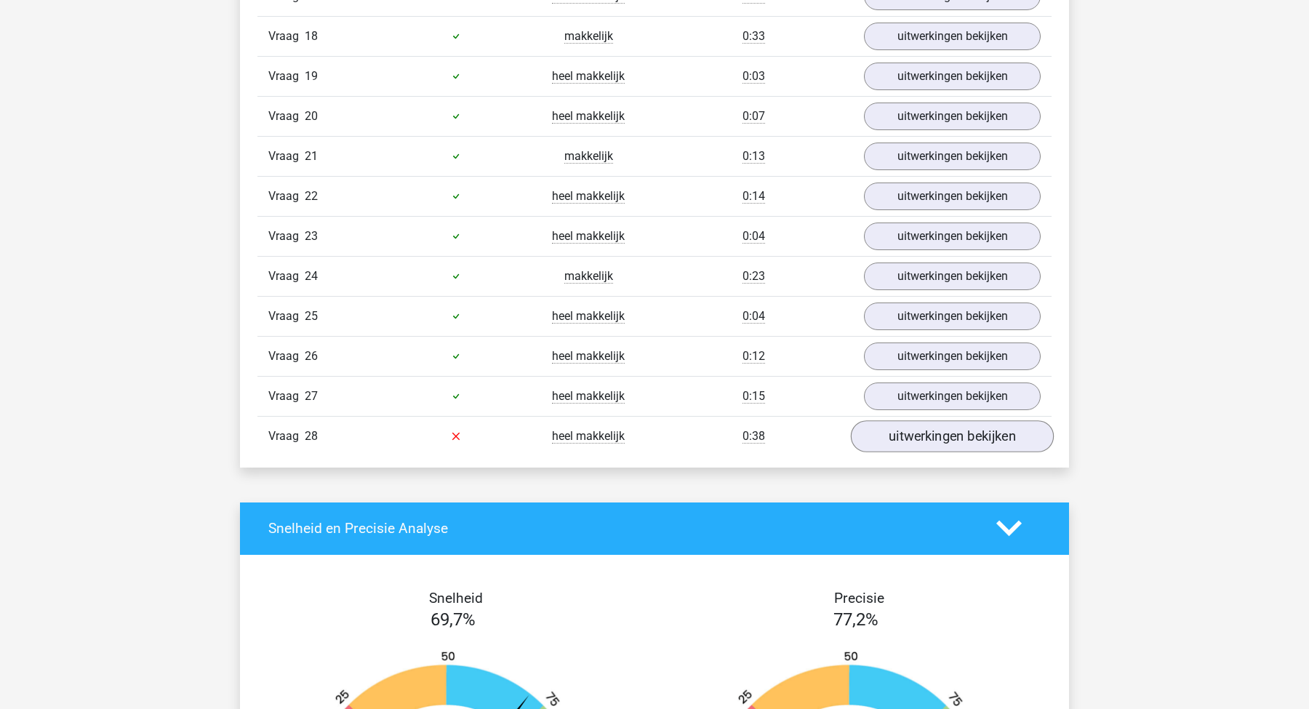
click at [946, 432] on link "uitwerkingen bekijken" at bounding box center [952, 436] width 203 height 32
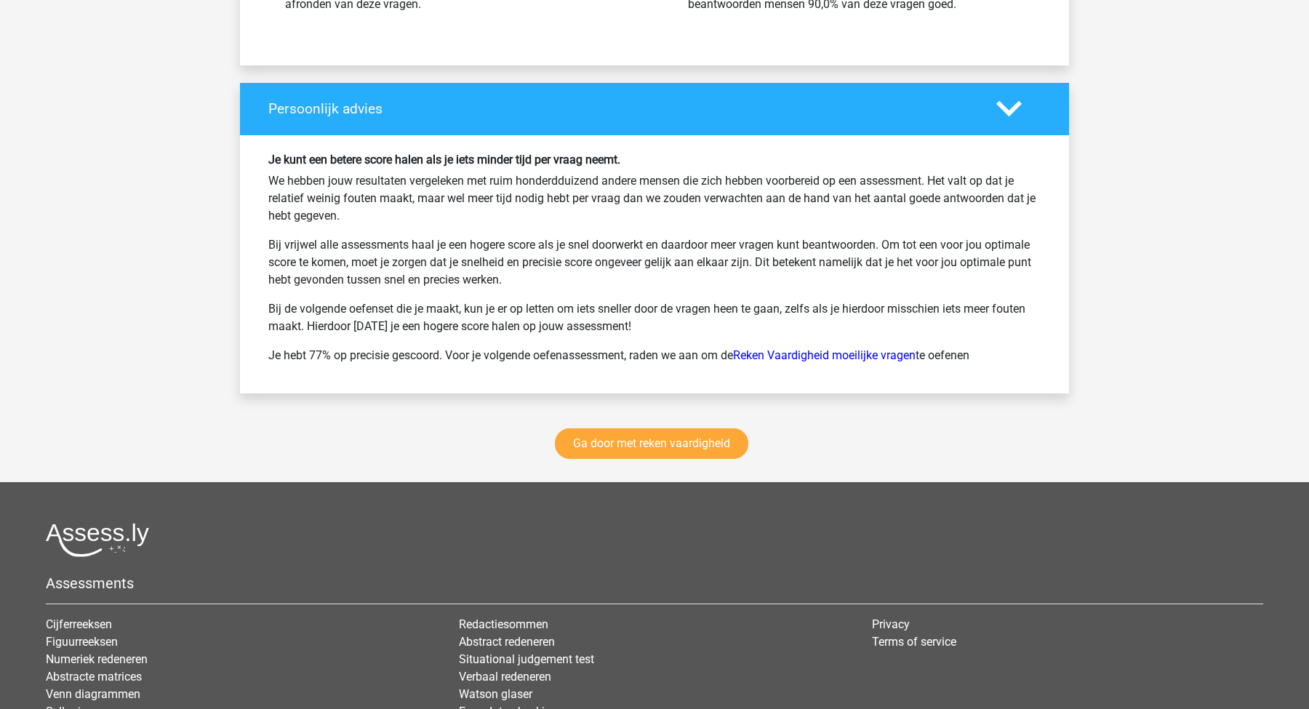
scroll to position [3101, 0]
click at [617, 433] on link "Ga door met reken vaardigheid" at bounding box center [651, 443] width 193 height 31
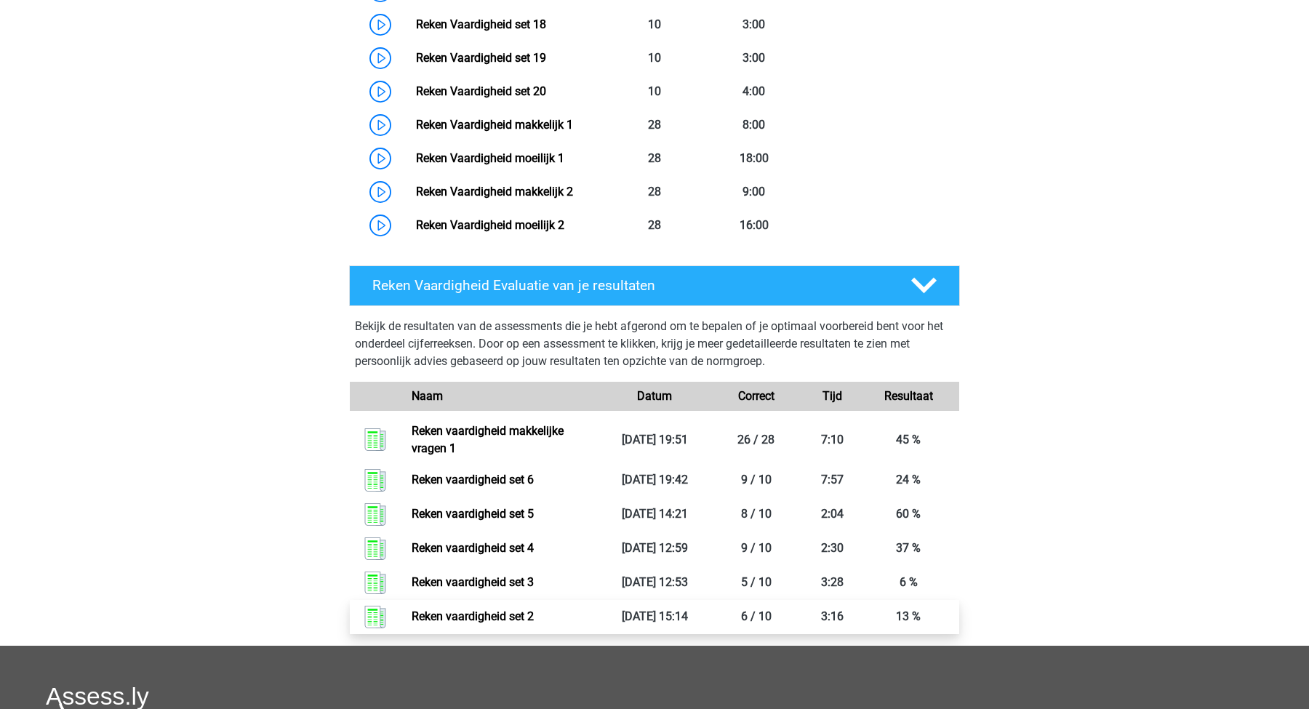
scroll to position [979, 0]
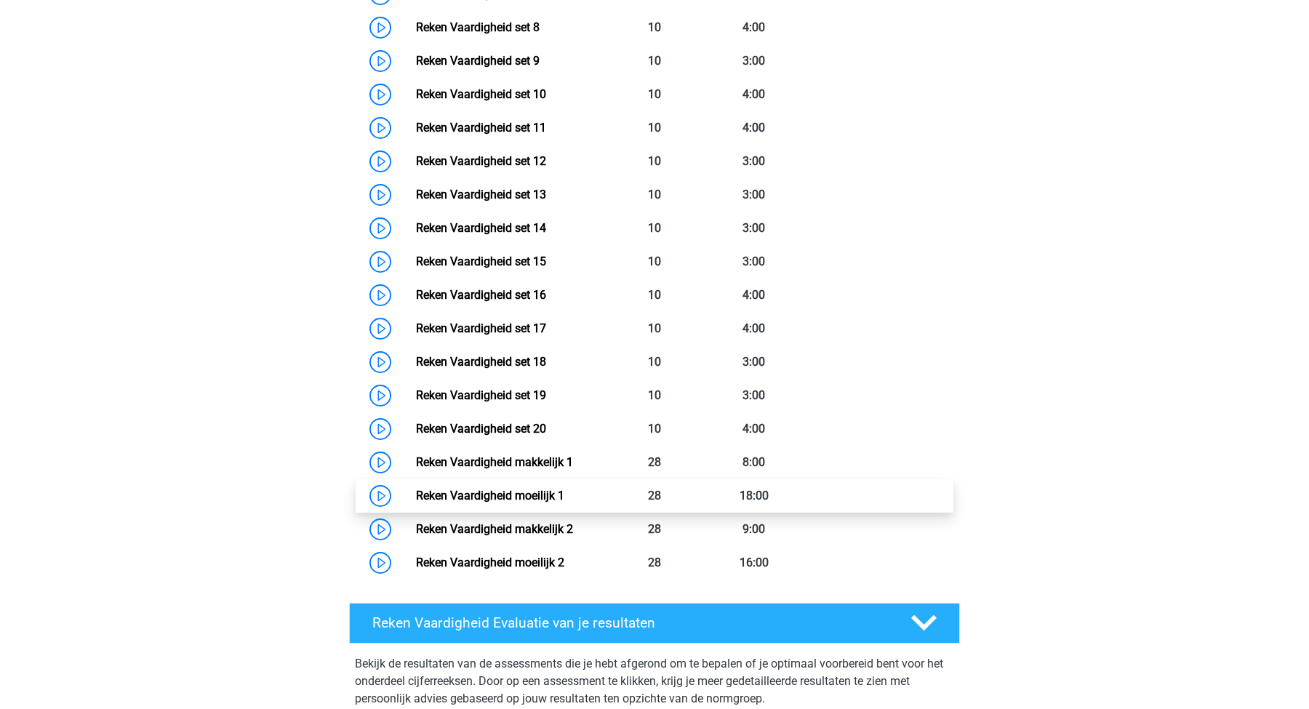
click at [444, 502] on link "Reken Vaardigheid moeilijk 1" at bounding box center [490, 496] width 148 height 14
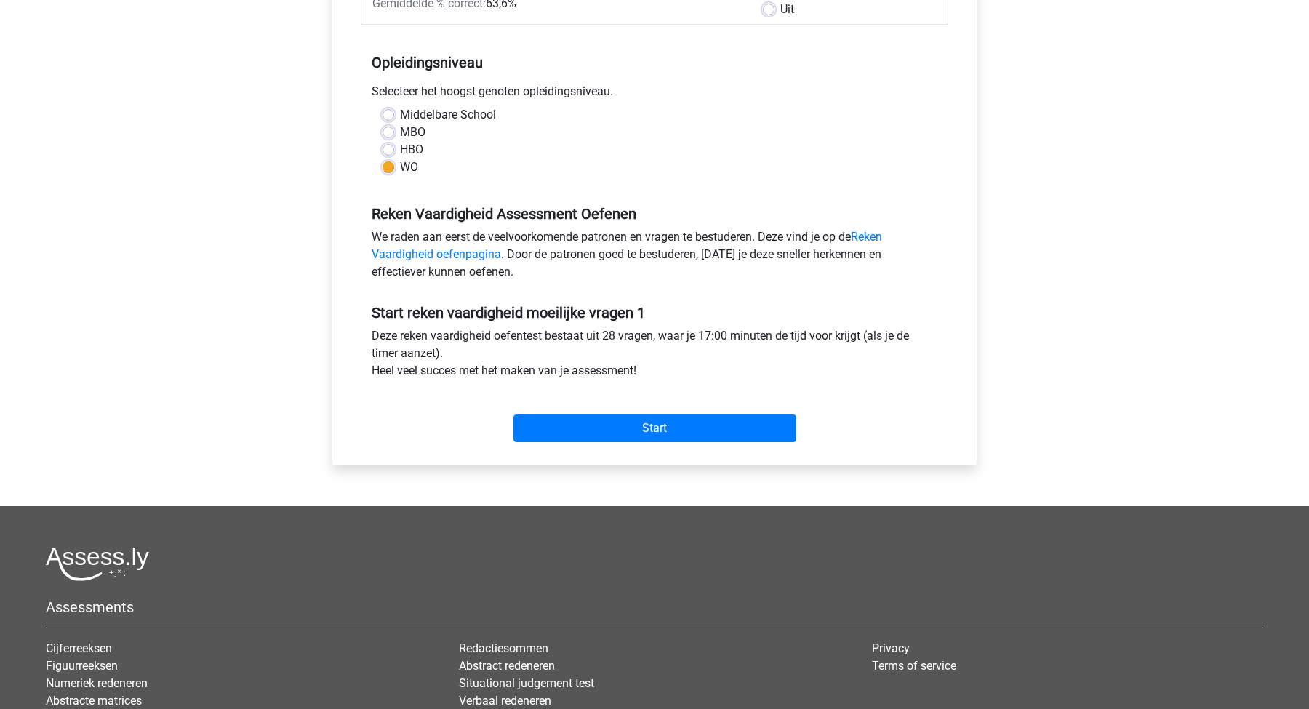
scroll to position [273, 0]
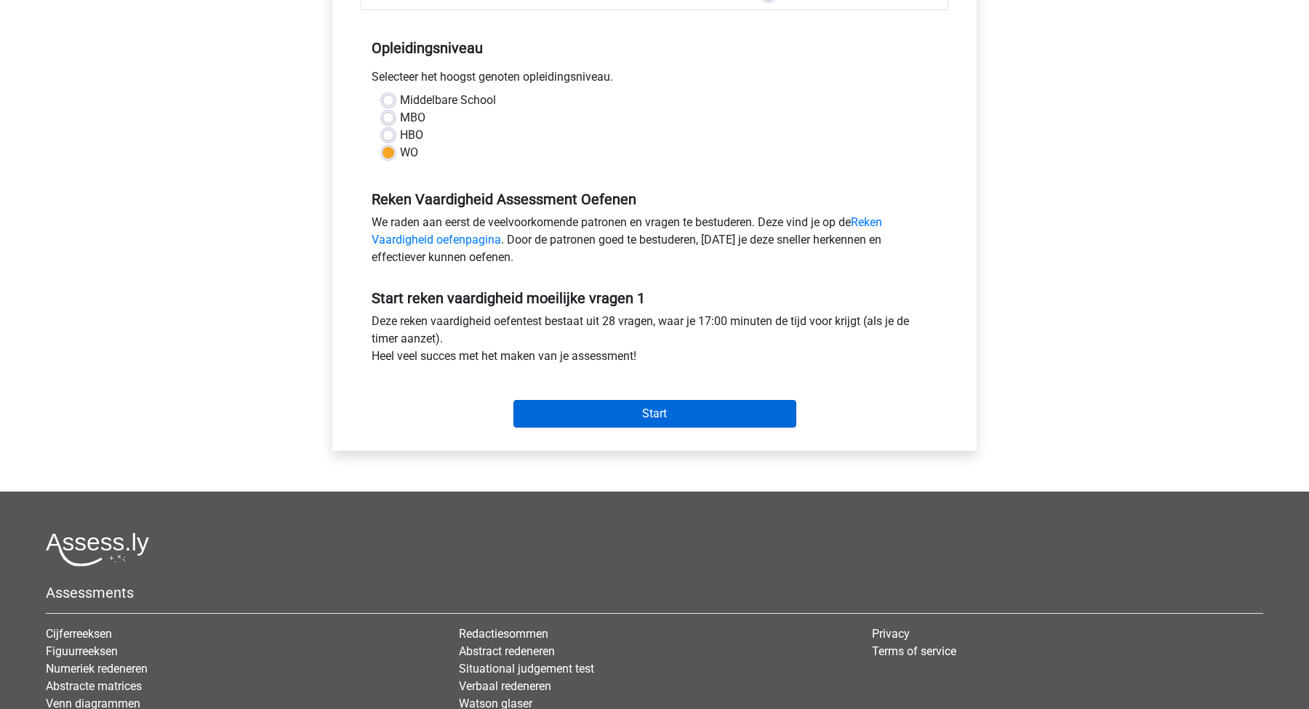
click at [723, 417] on input "Start" at bounding box center [654, 414] width 283 height 28
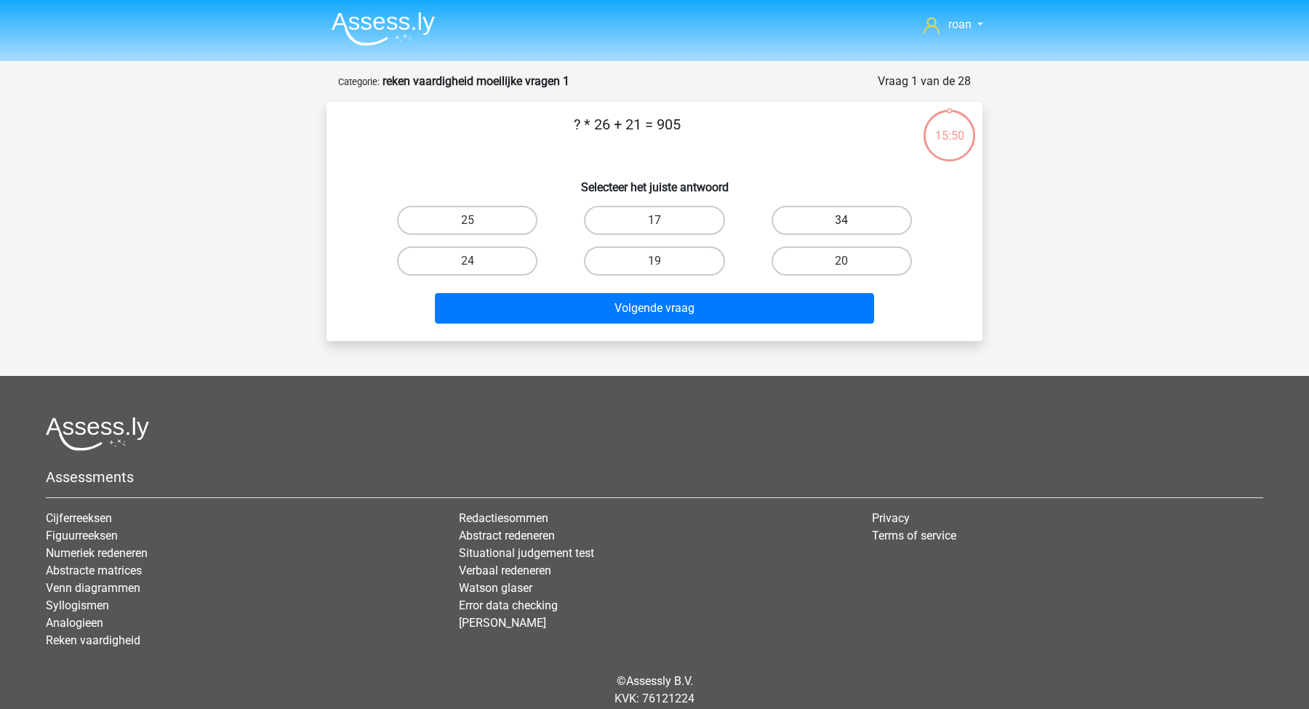
click at [816, 220] on label "34" at bounding box center [841, 220] width 140 height 29
click at [841, 220] on input "34" at bounding box center [845, 224] width 9 height 9
radio input "true"
click at [692, 324] on div "Volgende vraag" at bounding box center [654, 311] width 561 height 36
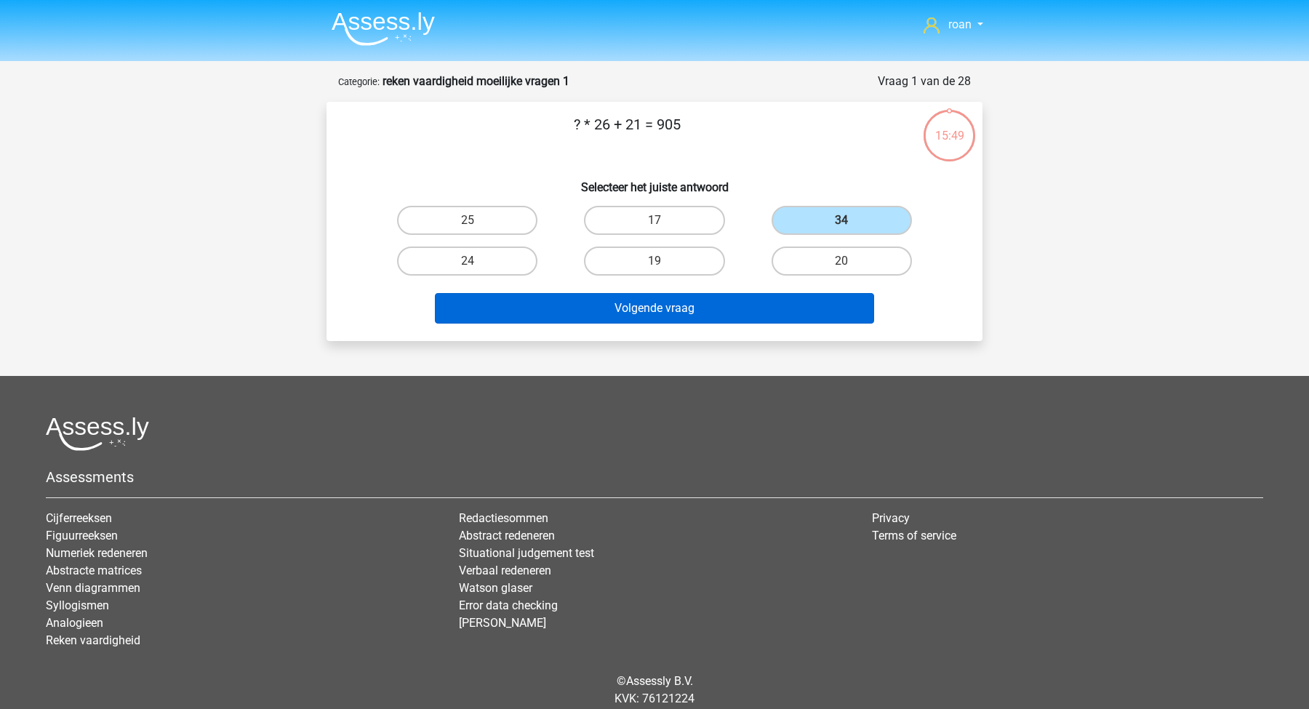
click at [666, 299] on button "Volgende vraag" at bounding box center [655, 308] width 440 height 31
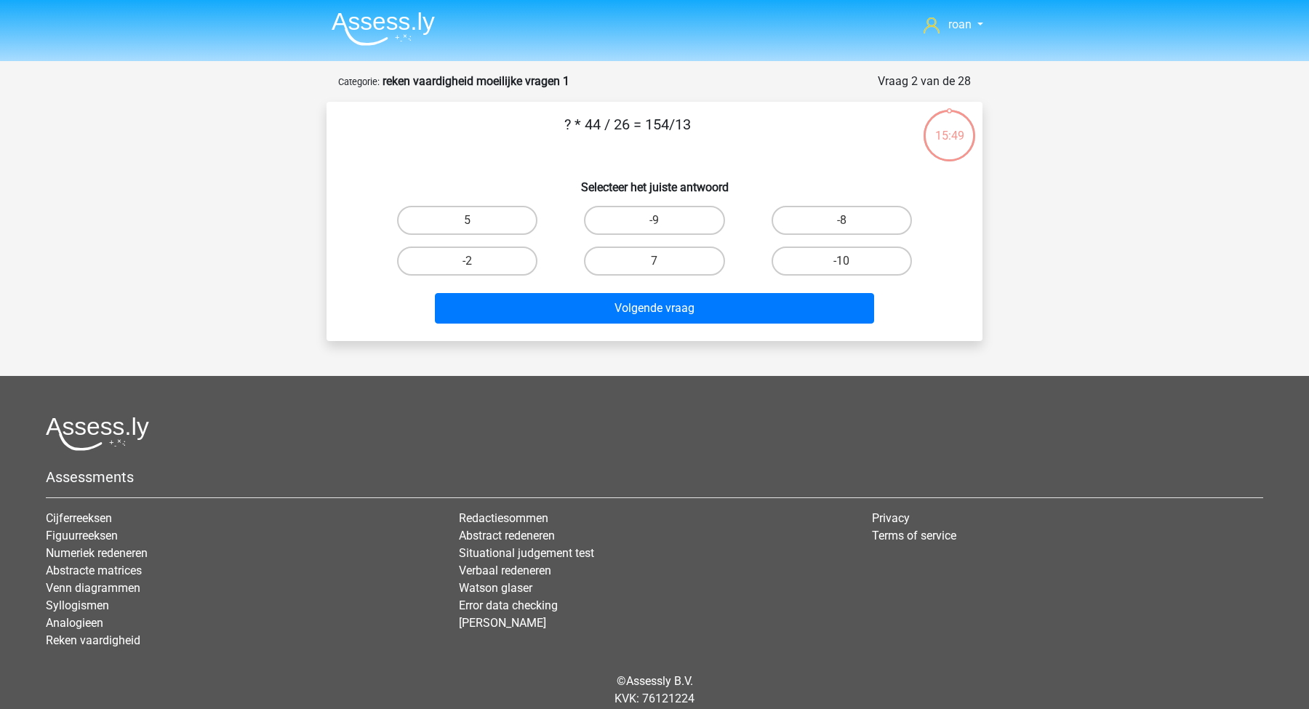
scroll to position [51, 0]
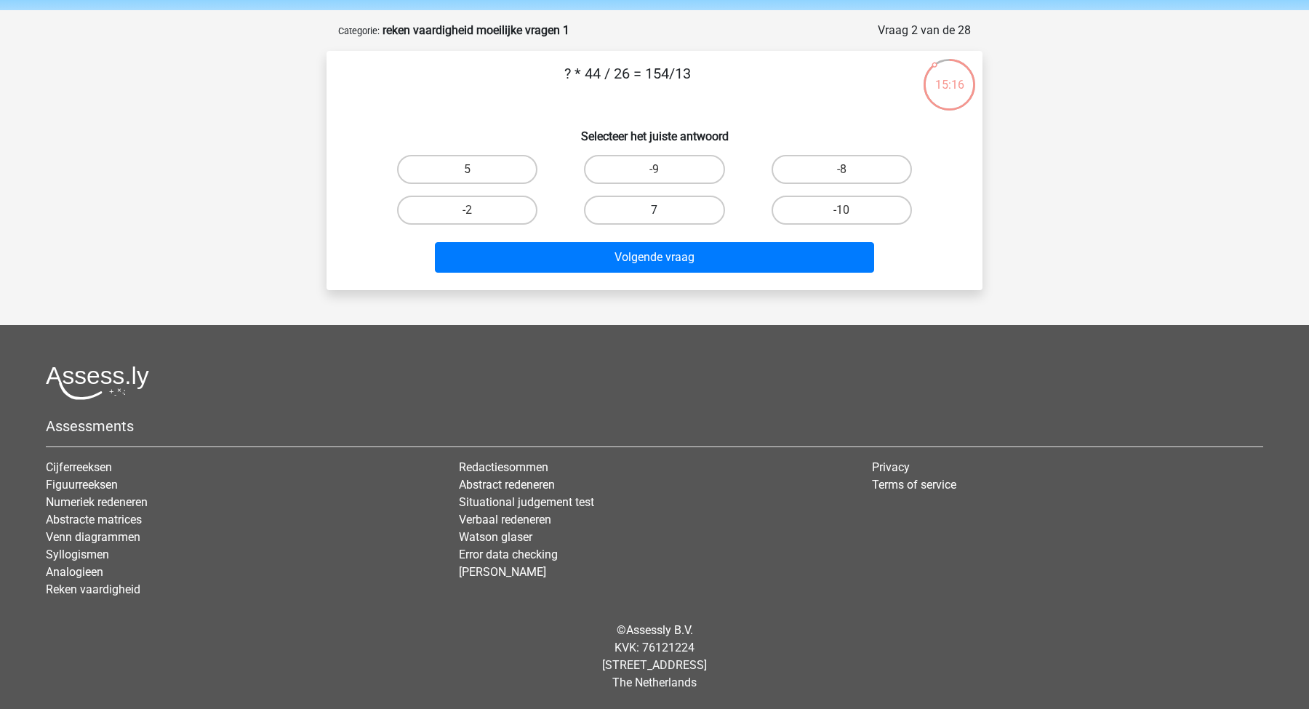
click at [663, 217] on label "7" at bounding box center [654, 210] width 140 height 29
click at [663, 217] on input "7" at bounding box center [658, 214] width 9 height 9
radio input "true"
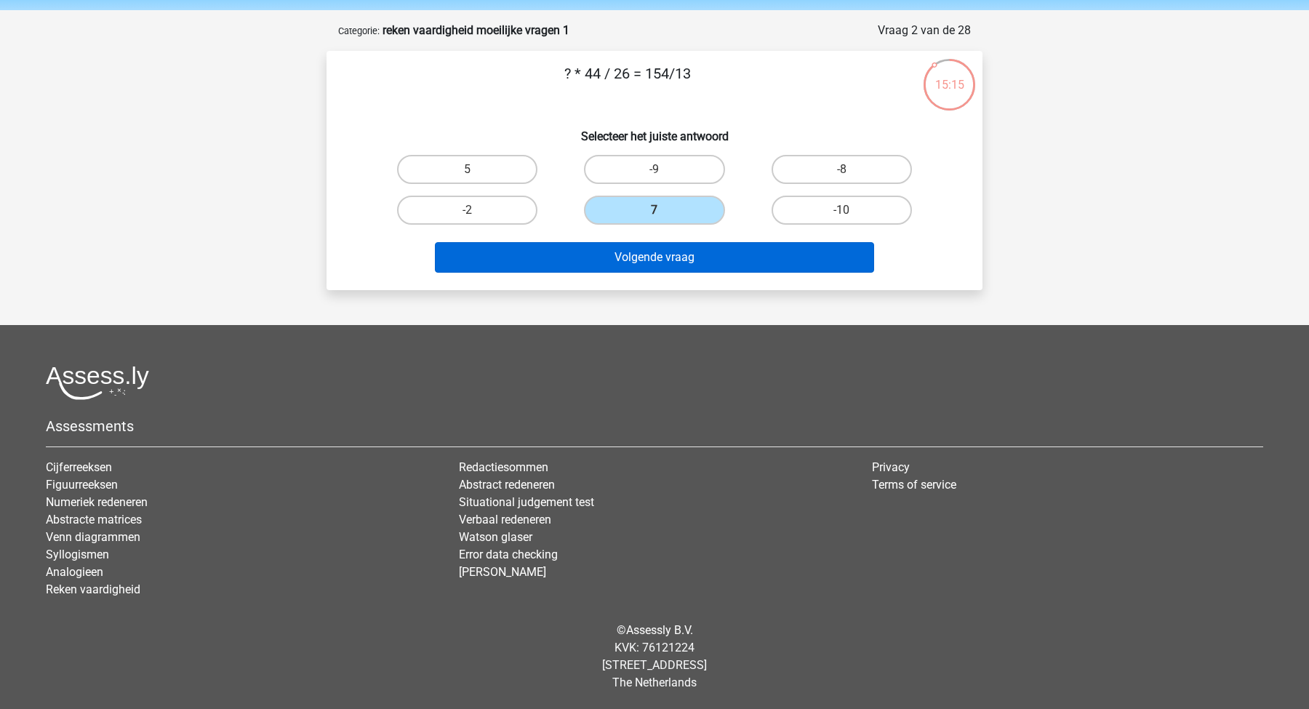
click at [649, 262] on button "Volgende vraag" at bounding box center [655, 257] width 440 height 31
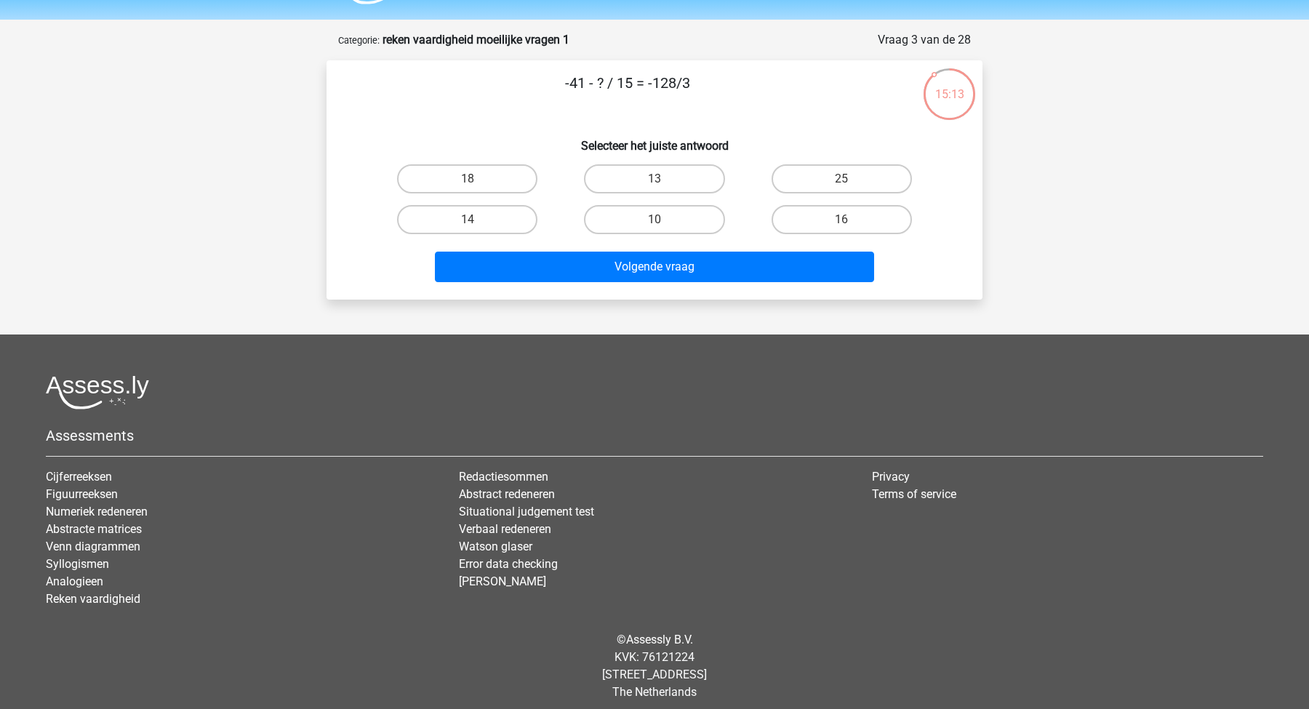
scroll to position [41, 0]
click at [601, 222] on label "10" at bounding box center [654, 220] width 140 height 29
click at [654, 222] on input "10" at bounding box center [658, 224] width 9 height 9
radio input "true"
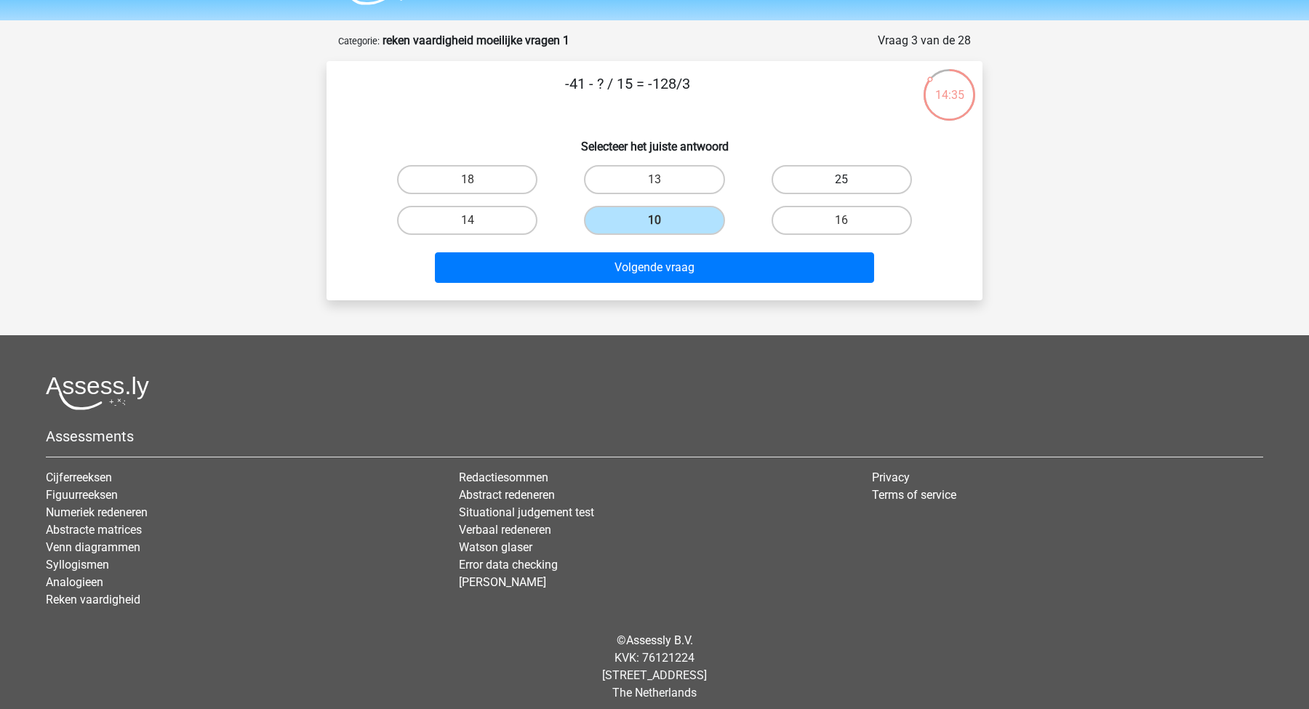
click at [865, 180] on label "25" at bounding box center [841, 179] width 140 height 29
click at [851, 180] on input "25" at bounding box center [845, 184] width 9 height 9
radio input "true"
click at [838, 215] on label "16" at bounding box center [841, 220] width 140 height 29
click at [841, 220] on input "16" at bounding box center [845, 224] width 9 height 9
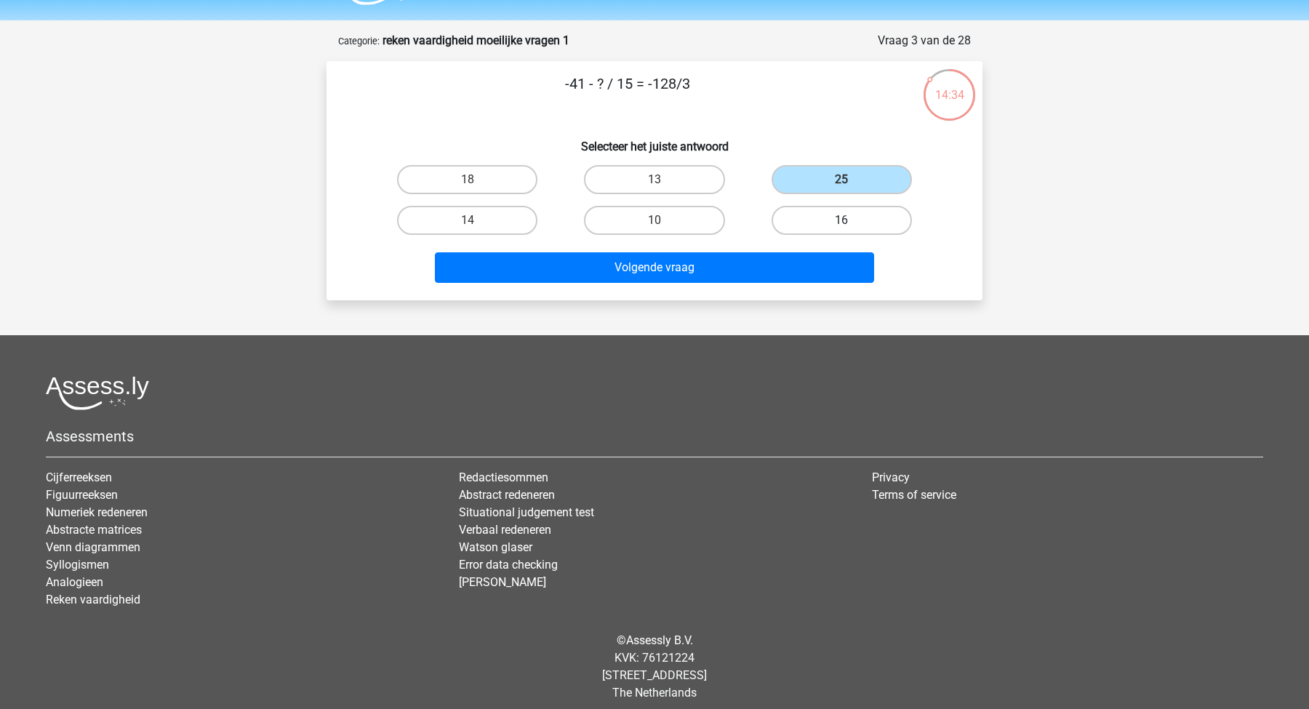
radio input "true"
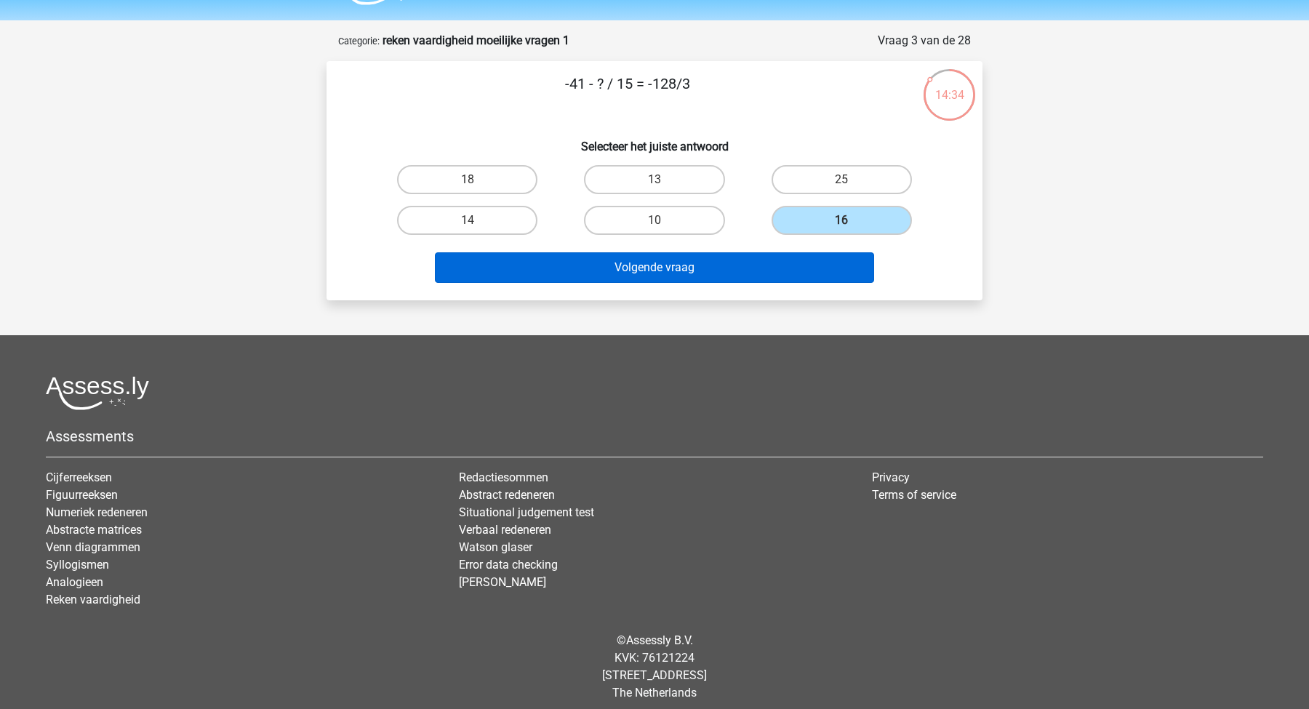
click at [774, 268] on button "Volgende vraag" at bounding box center [655, 267] width 440 height 31
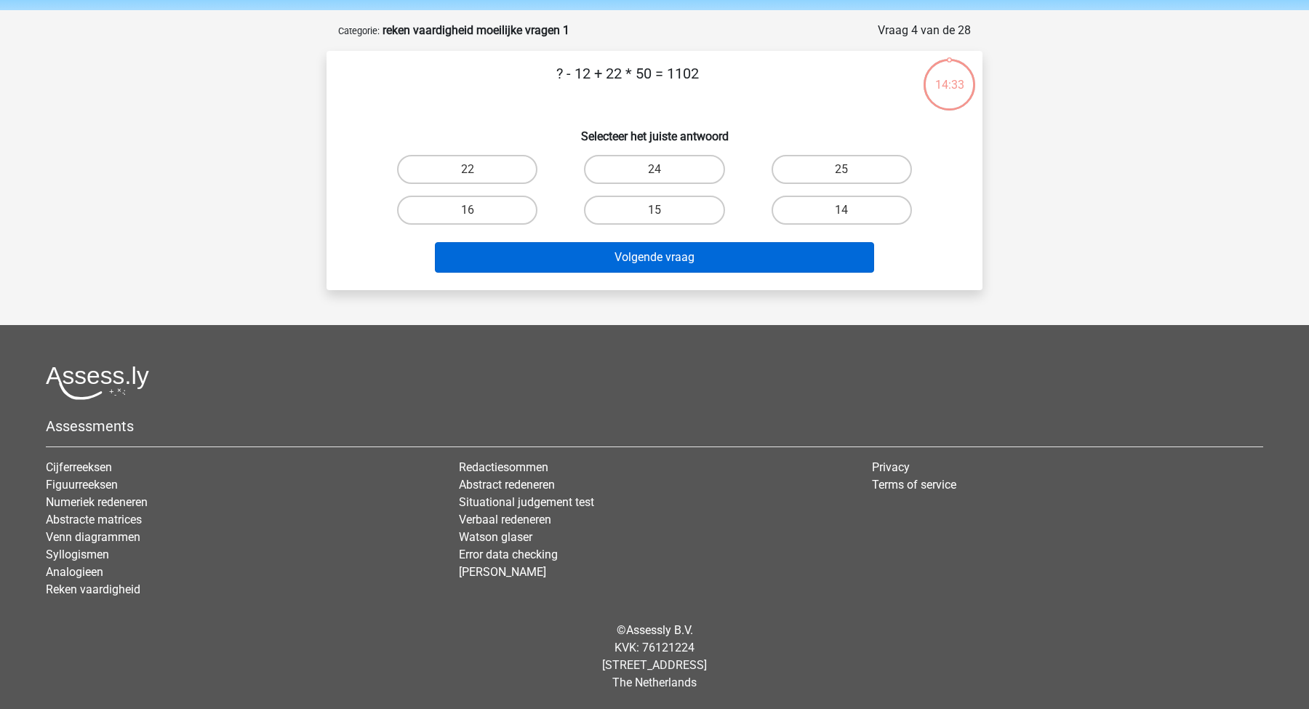
scroll to position [51, 0]
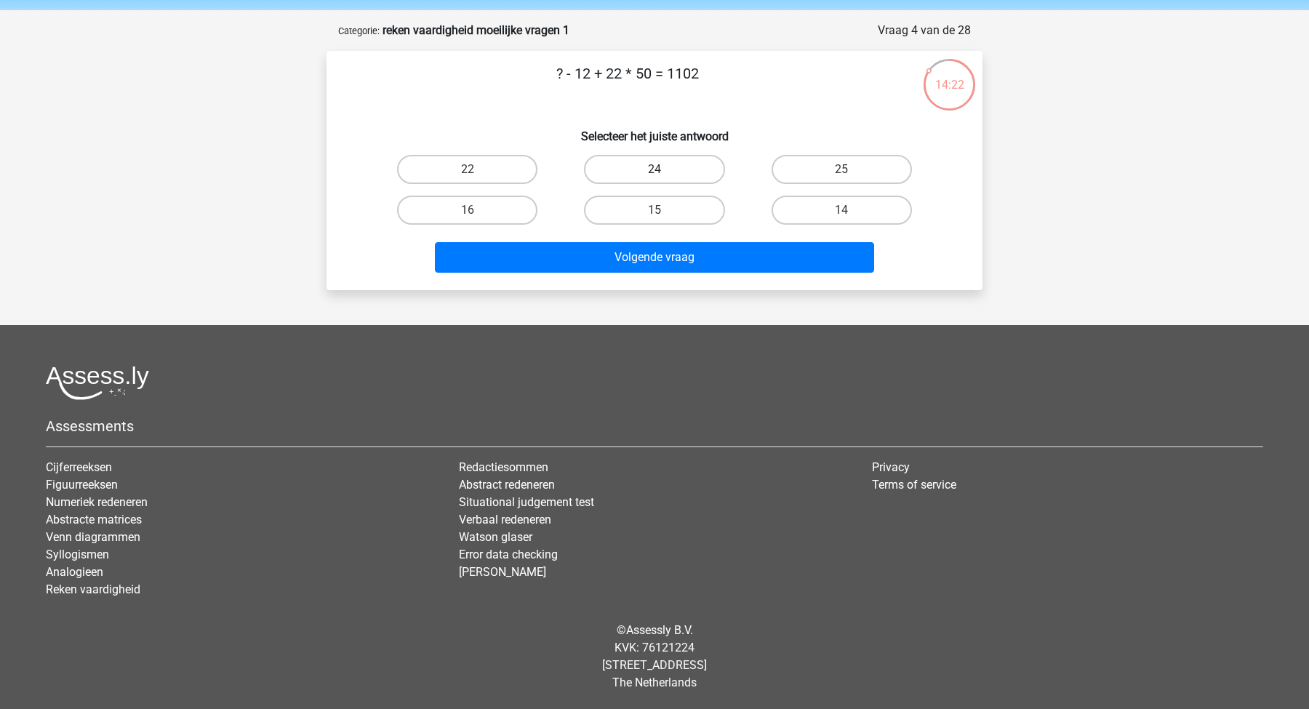
click at [676, 155] on label "24" at bounding box center [654, 169] width 140 height 29
click at [664, 169] on input "24" at bounding box center [658, 173] width 9 height 9
radio input "true"
click at [850, 207] on label "14" at bounding box center [841, 210] width 140 height 29
click at [850, 210] on input "14" at bounding box center [845, 214] width 9 height 9
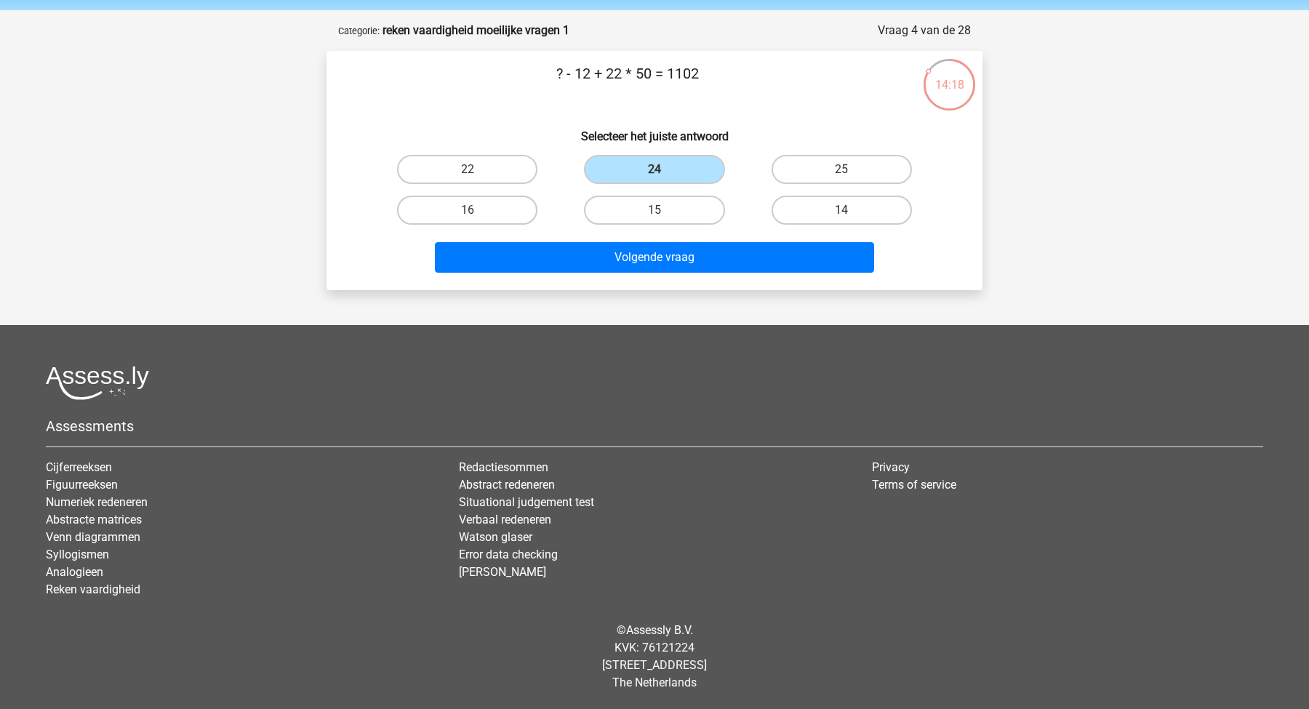
radio input "true"
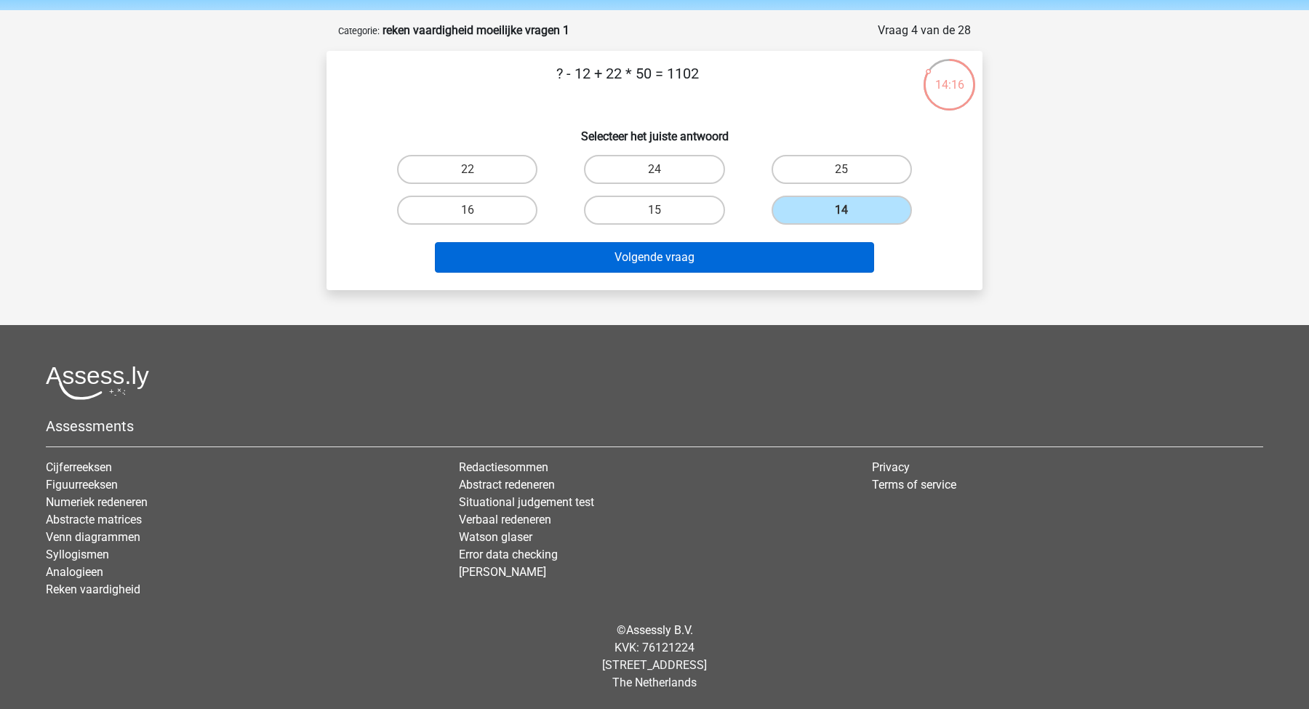
click at [778, 257] on button "Volgende vraag" at bounding box center [655, 257] width 440 height 31
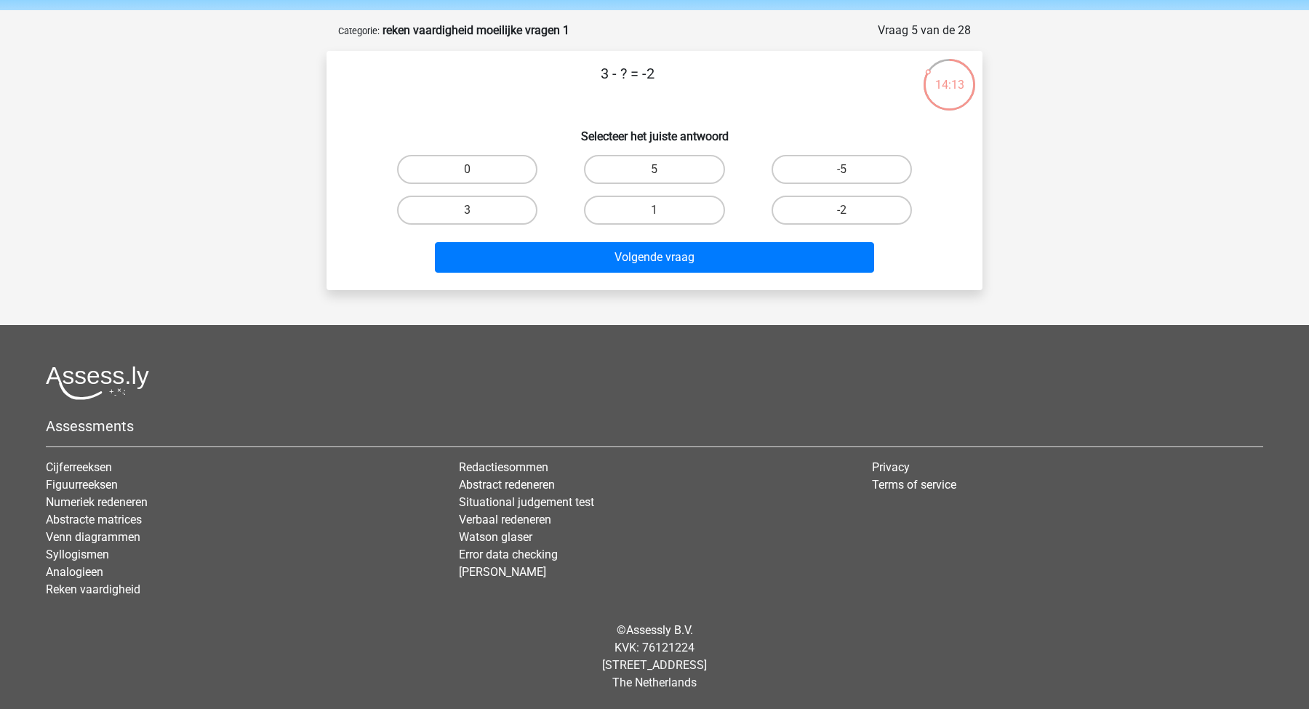
click at [659, 174] on input "5" at bounding box center [658, 173] width 9 height 9
radio input "true"
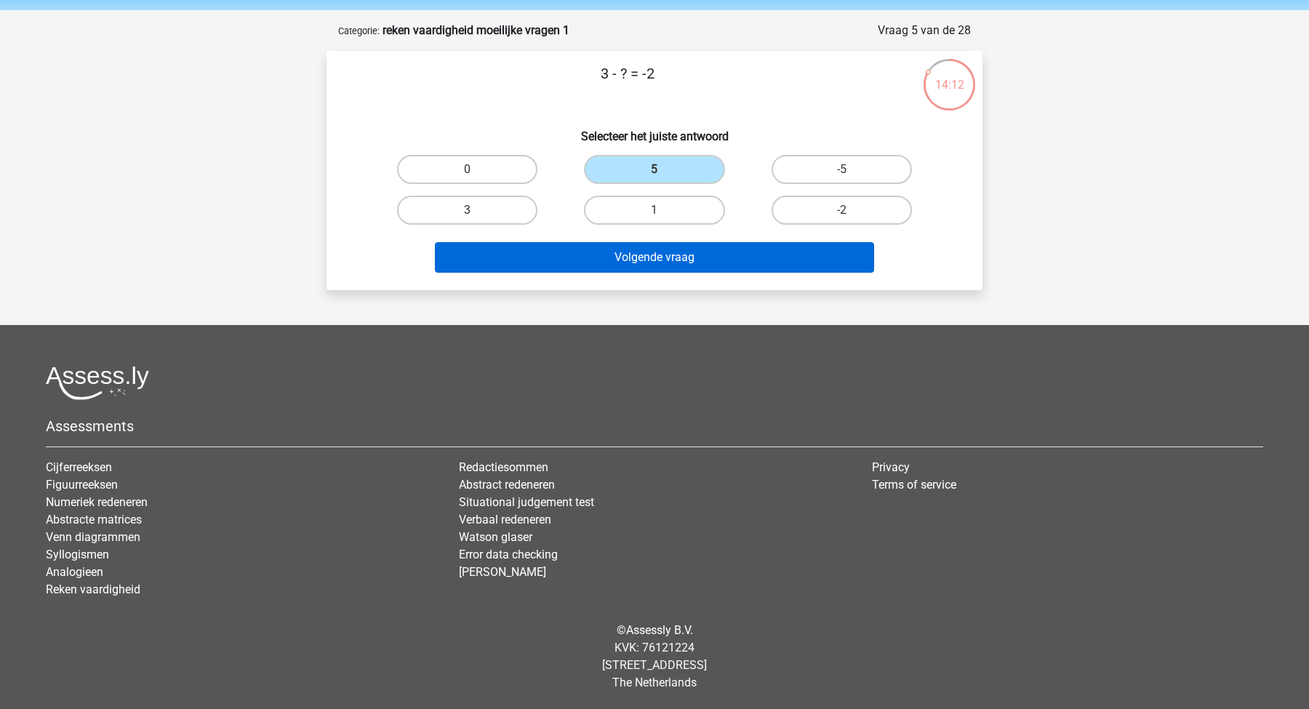
click at [701, 244] on button "Volgende vraag" at bounding box center [655, 257] width 440 height 31
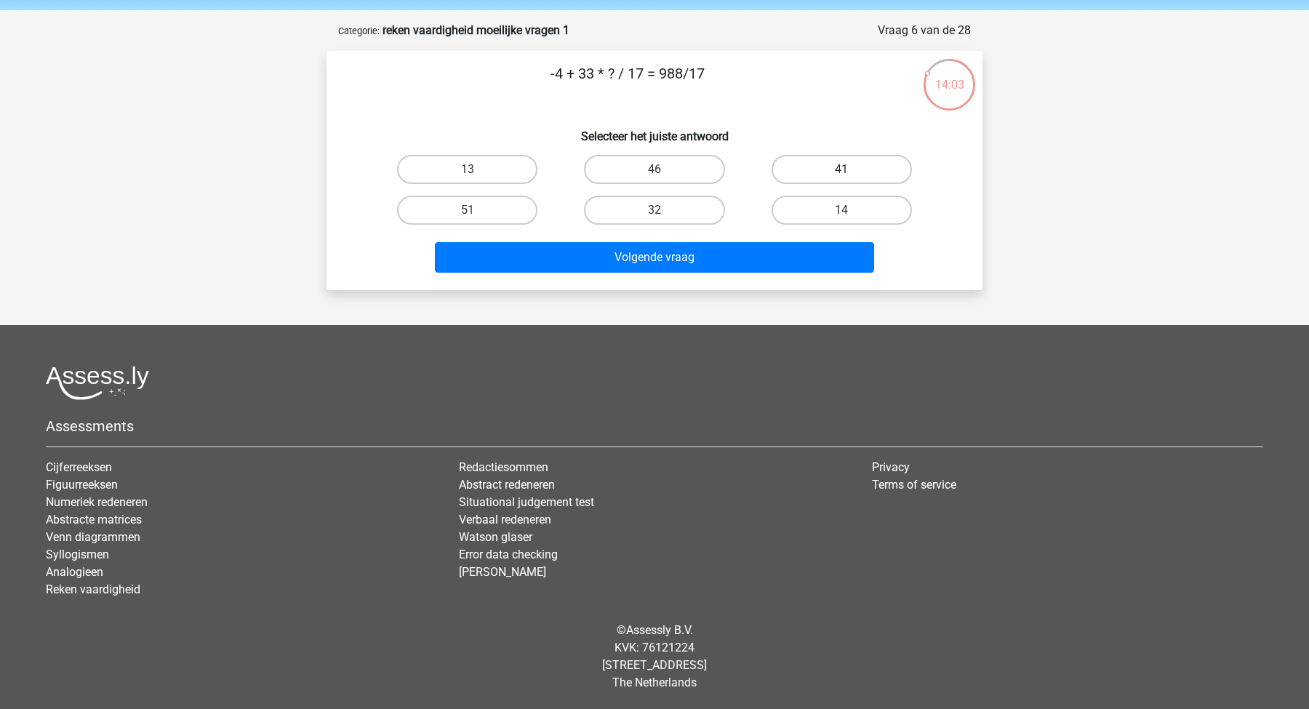
click at [880, 174] on label "41" at bounding box center [841, 169] width 140 height 29
click at [851, 174] on input "41" at bounding box center [845, 173] width 9 height 9
radio input "true"
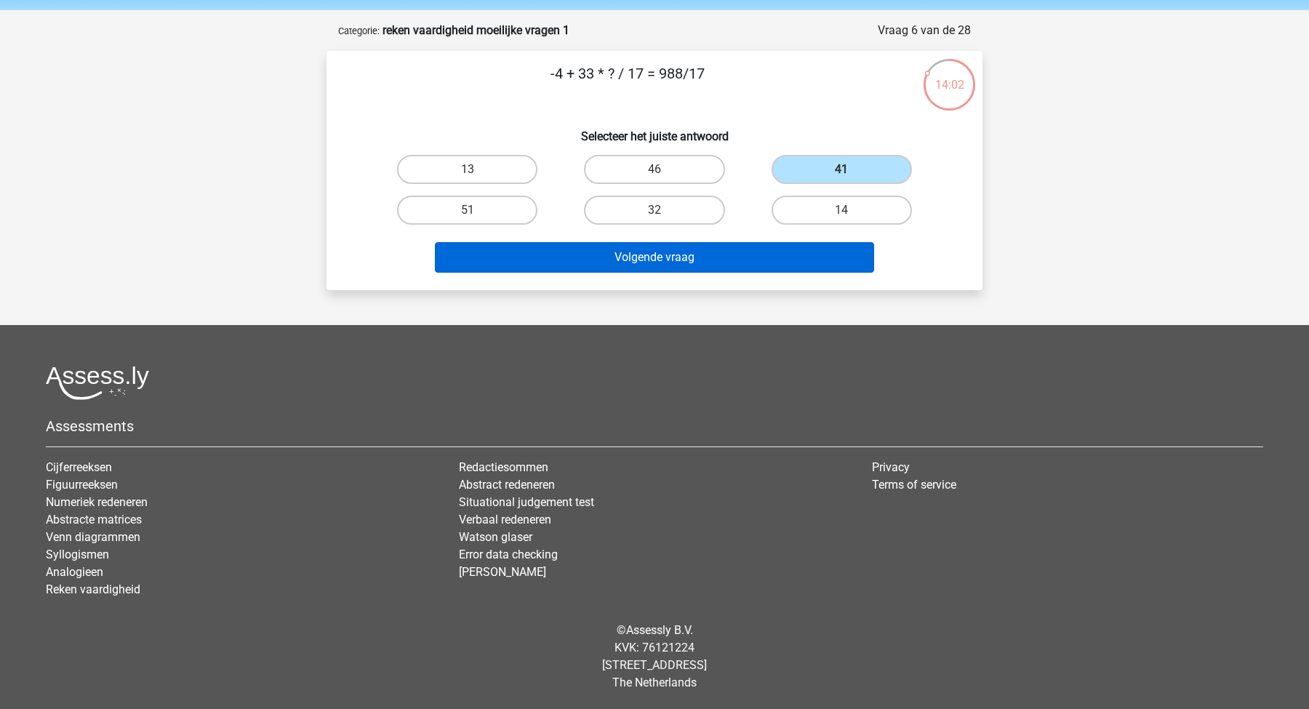
click at [827, 245] on button "Volgende vraag" at bounding box center [655, 257] width 440 height 31
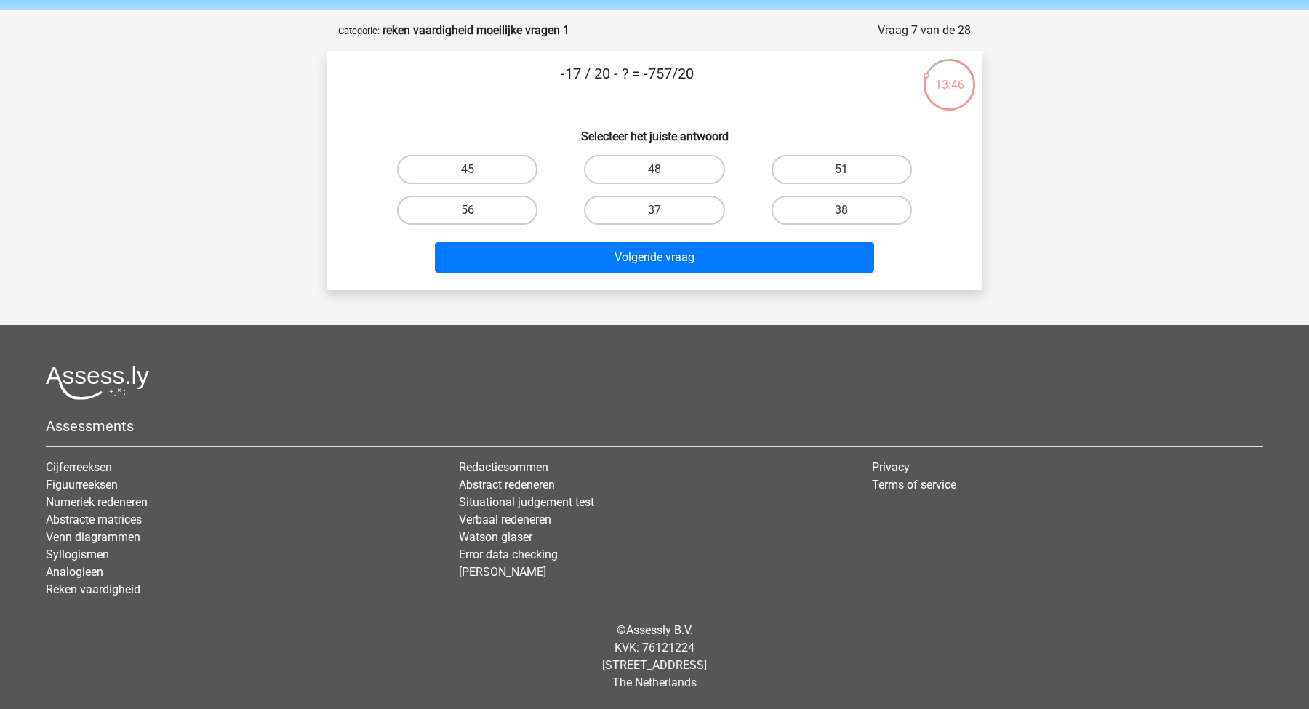
click at [513, 204] on label "56" at bounding box center [467, 210] width 140 height 29
click at [477, 210] on input "56" at bounding box center [472, 214] width 9 height 9
radio input "true"
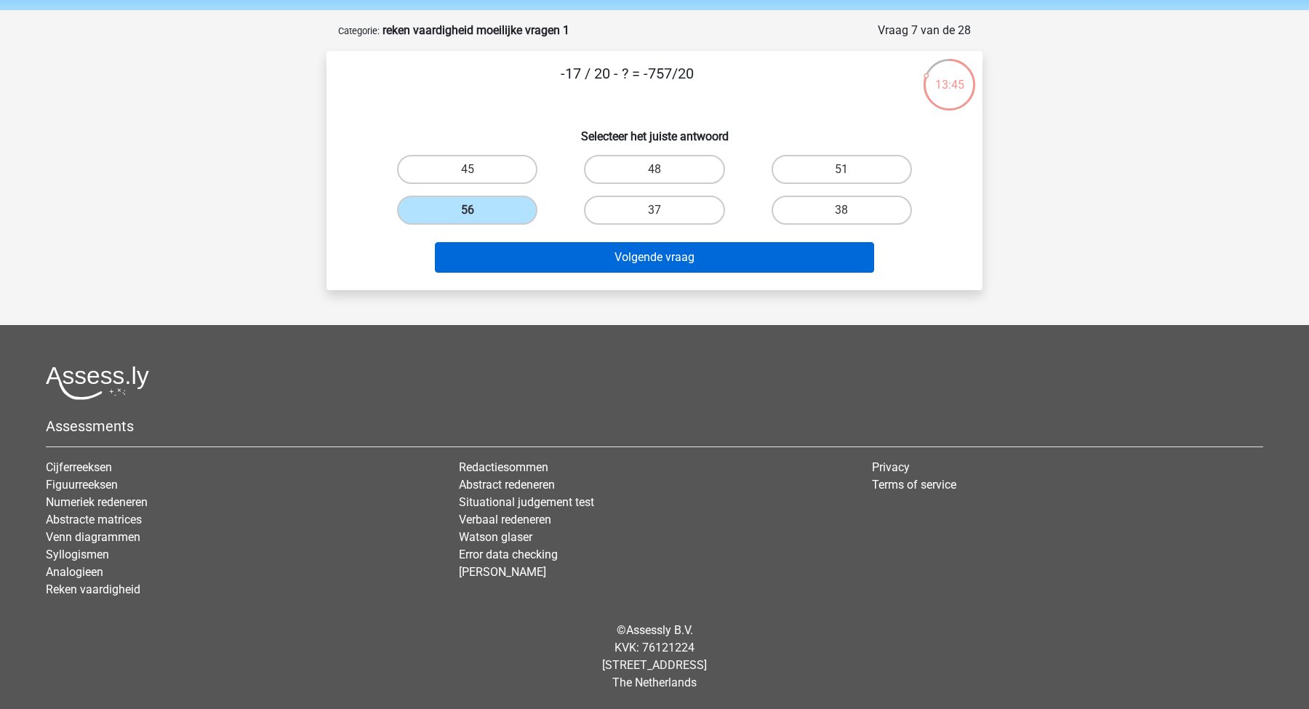
click at [603, 252] on button "Volgende vraag" at bounding box center [655, 257] width 440 height 31
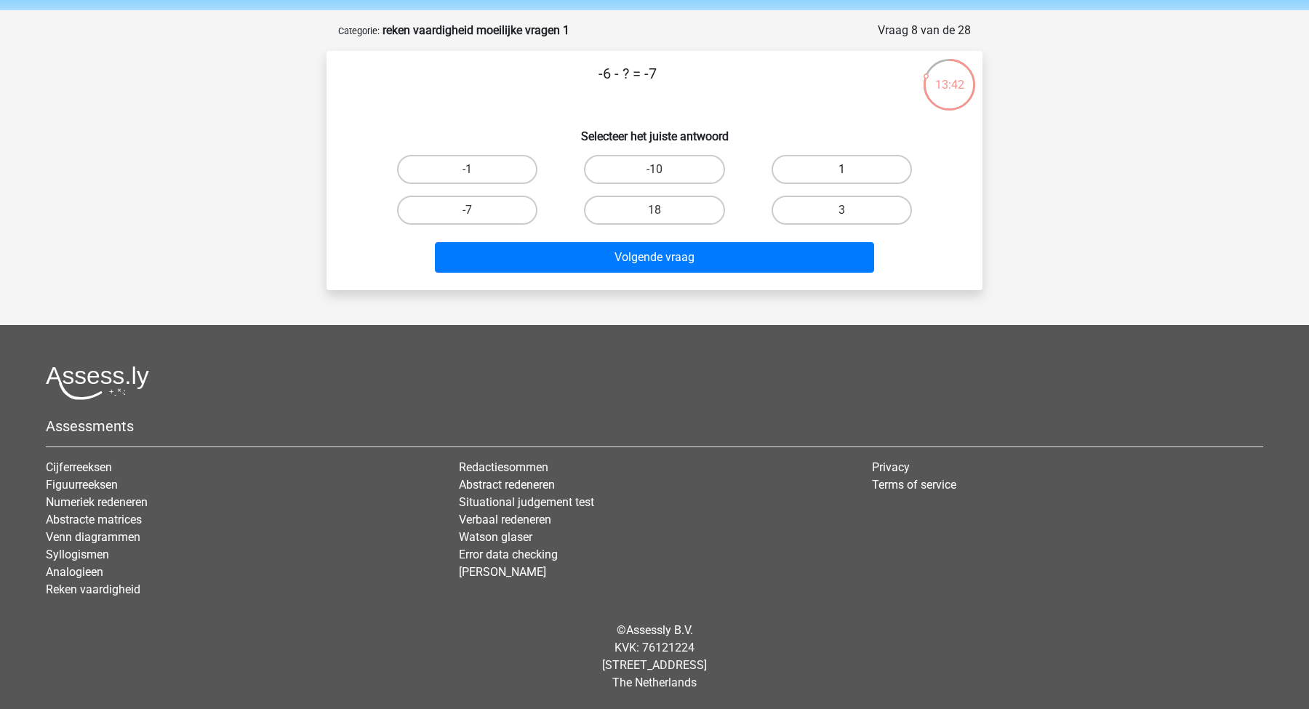
click at [798, 169] on label "1" at bounding box center [841, 169] width 140 height 29
click at [841, 169] on input "1" at bounding box center [845, 173] width 9 height 9
radio input "true"
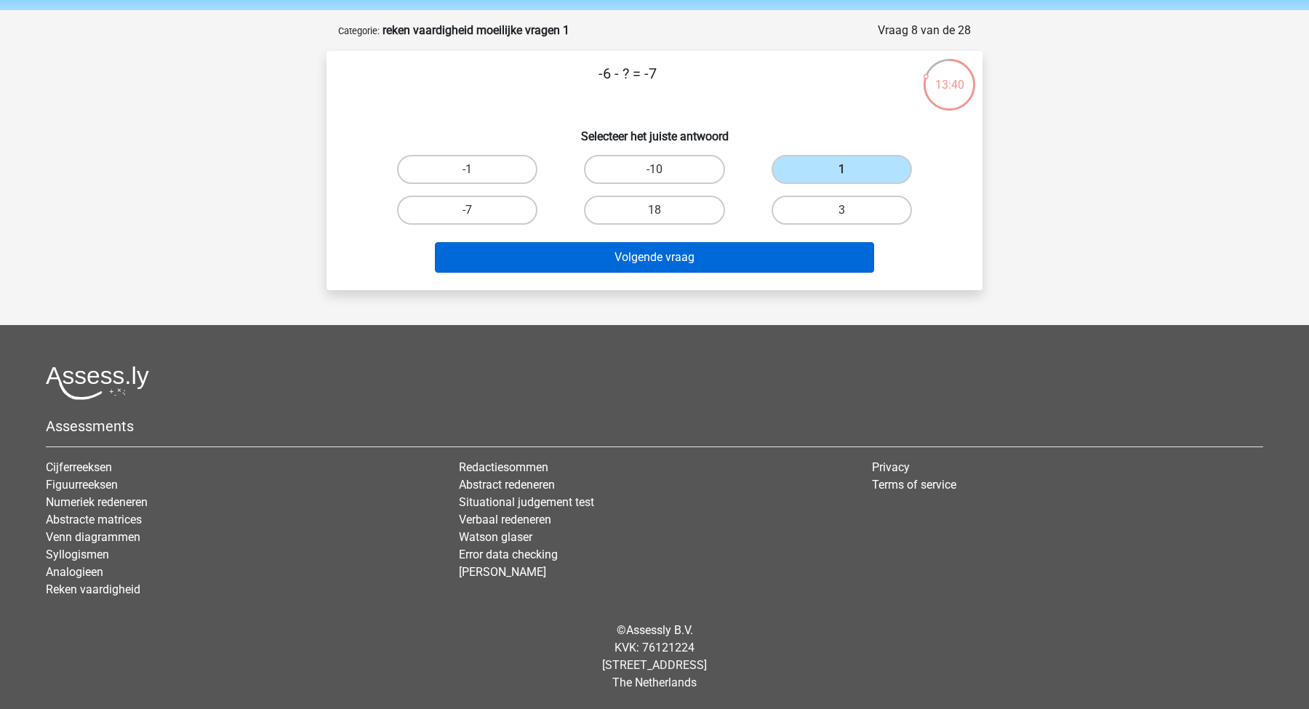
click at [761, 261] on button "Volgende vraag" at bounding box center [655, 257] width 440 height 31
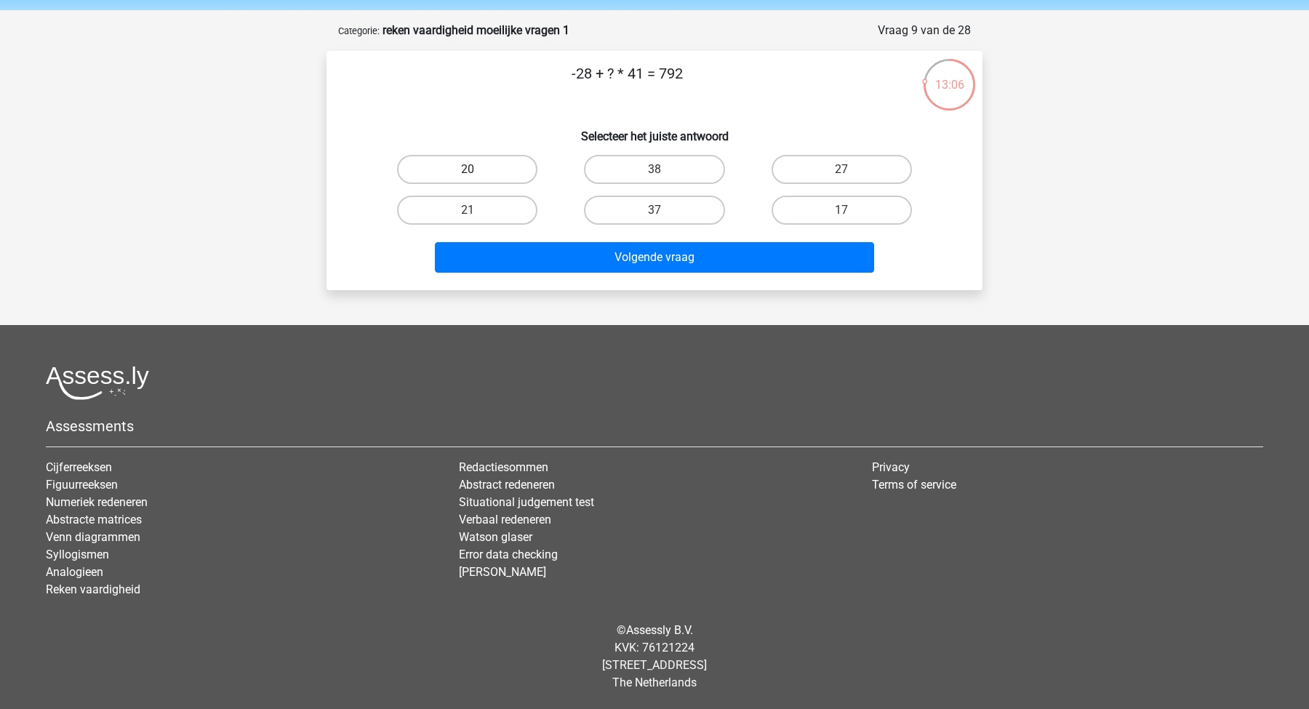
click at [486, 157] on label "20" at bounding box center [467, 169] width 140 height 29
click at [477, 169] on input "20" at bounding box center [472, 173] width 9 height 9
radio input "true"
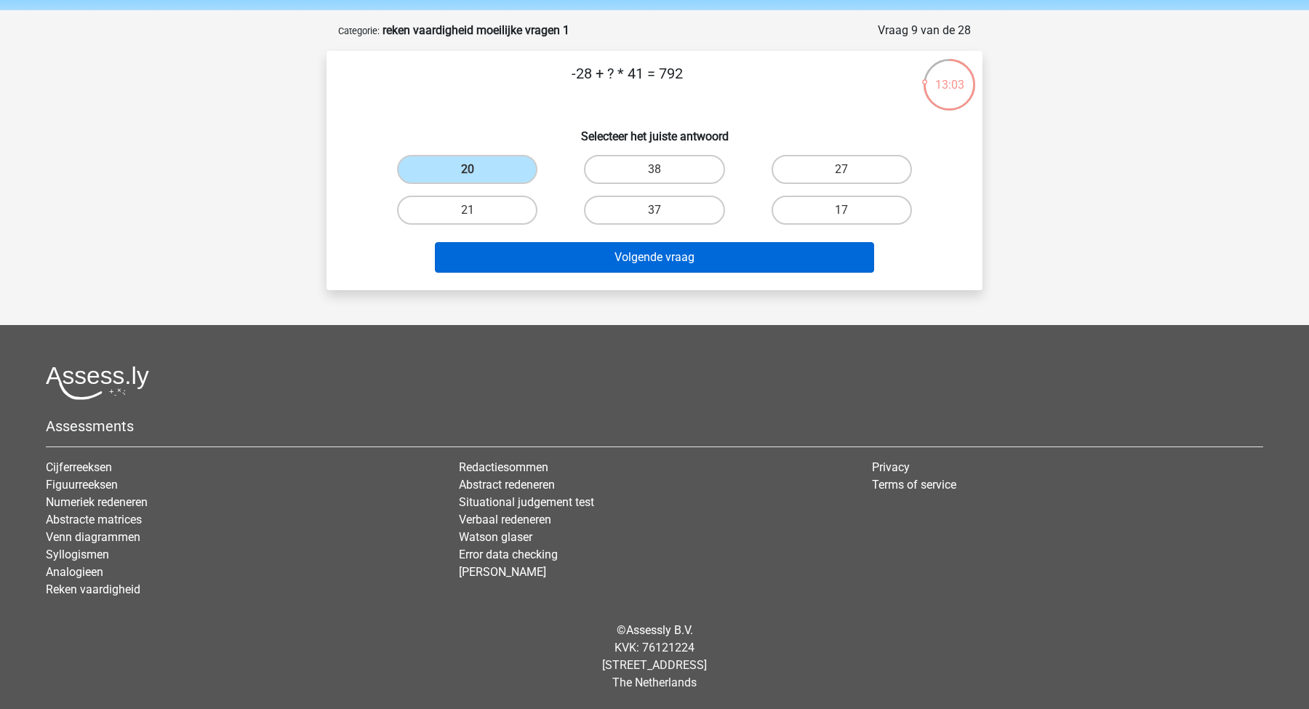
click at [627, 262] on button "Volgende vraag" at bounding box center [655, 257] width 440 height 31
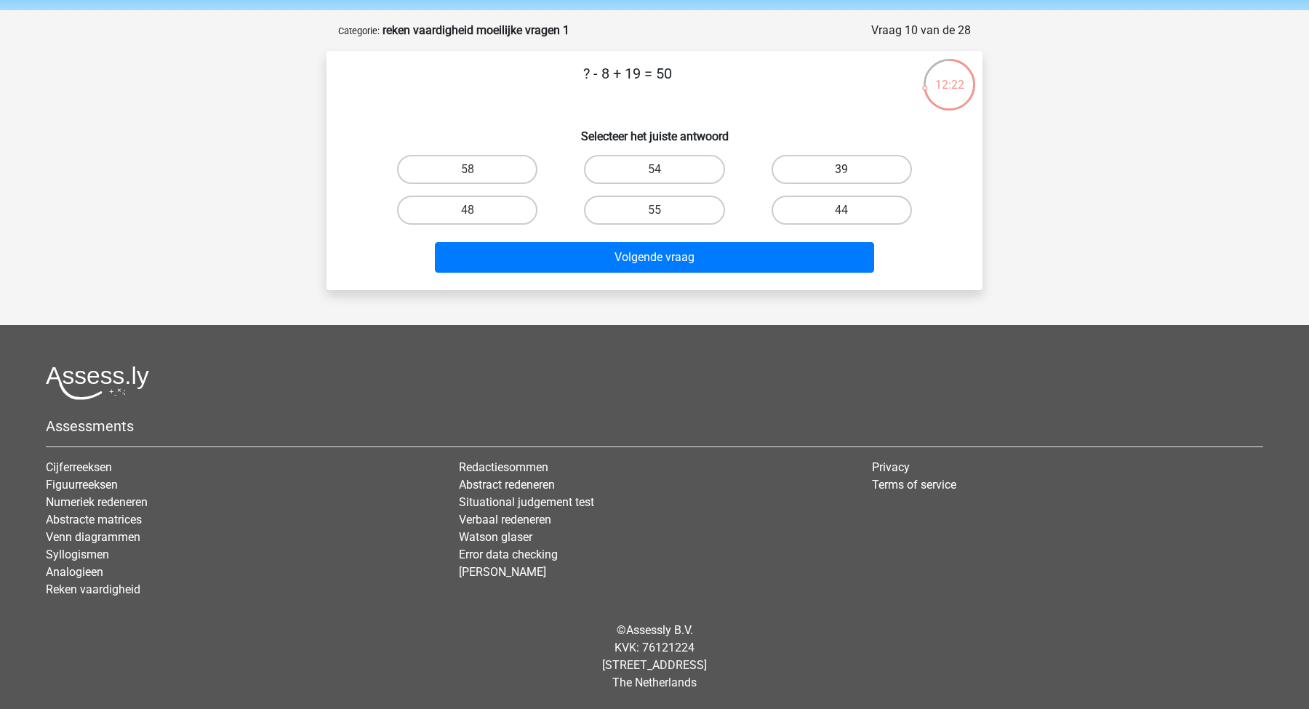
click at [809, 157] on label "39" at bounding box center [841, 169] width 140 height 29
click at [841, 169] on input "39" at bounding box center [845, 173] width 9 height 9
radio input "true"
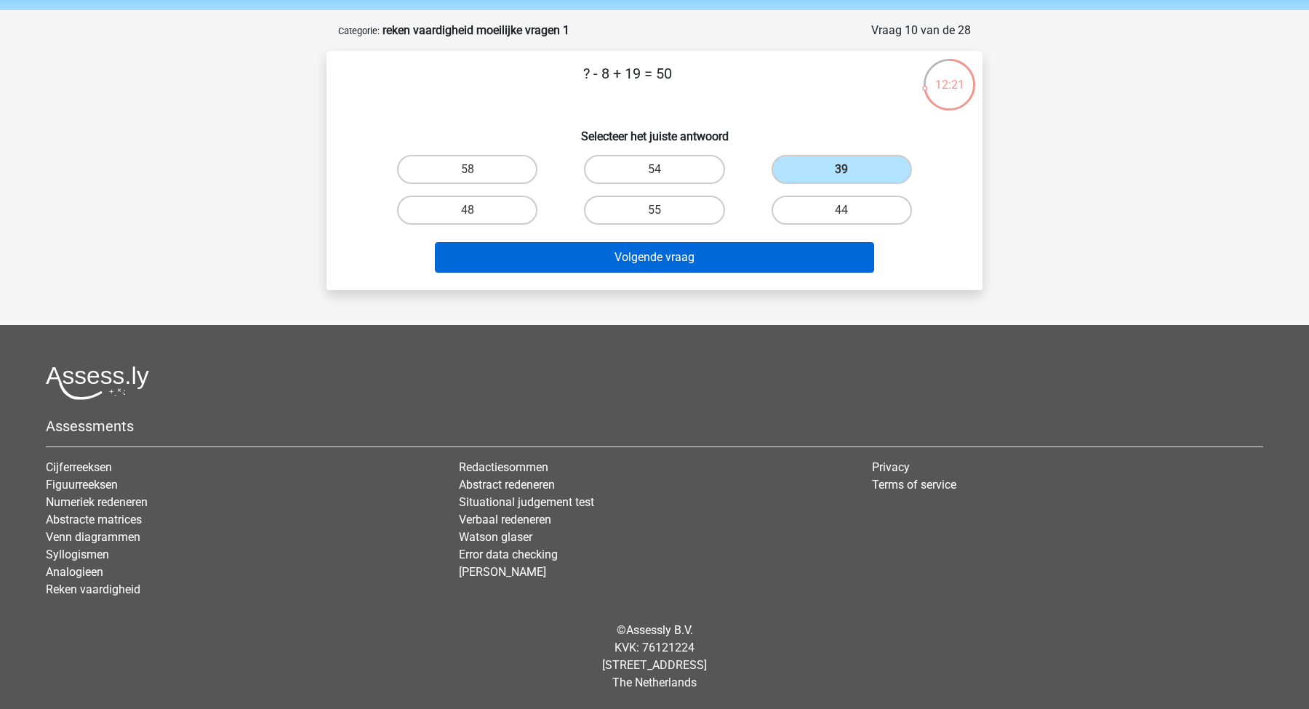
click at [712, 265] on button "Volgende vraag" at bounding box center [655, 257] width 440 height 31
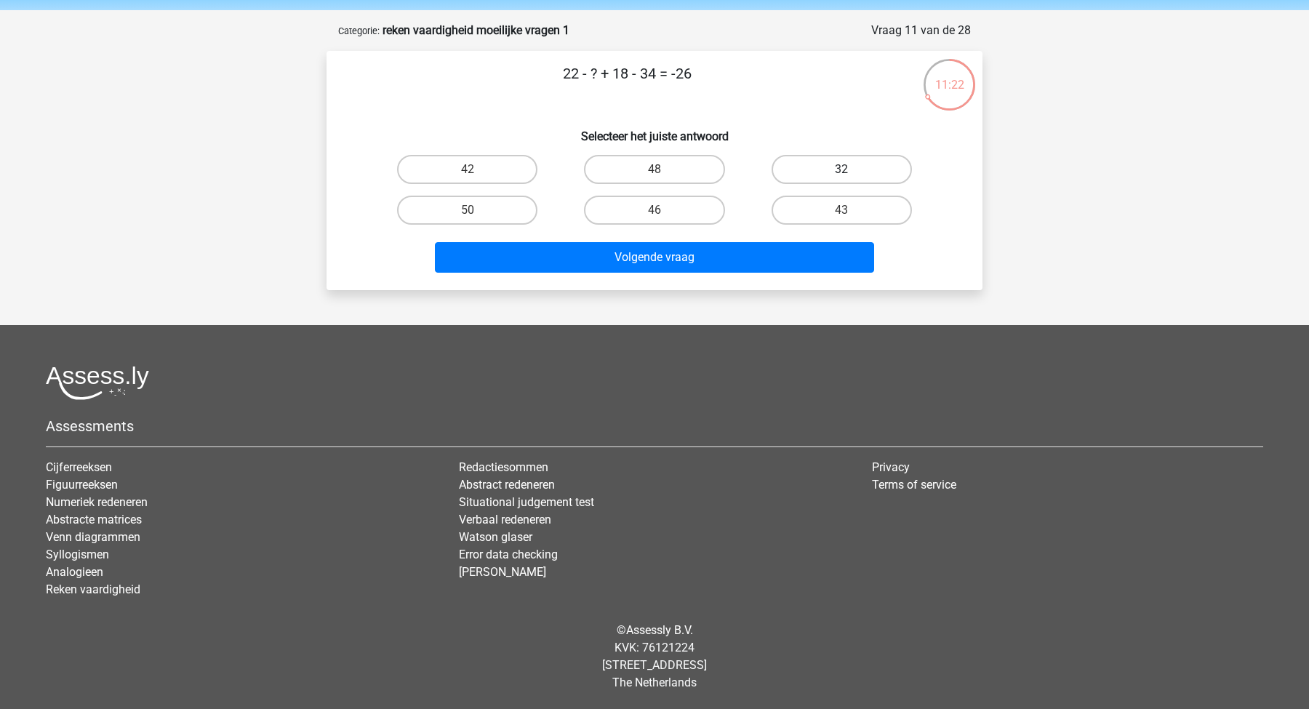
click at [818, 162] on label "32" at bounding box center [841, 169] width 140 height 29
click at [841, 169] on input "32" at bounding box center [845, 173] width 9 height 9
radio input "true"
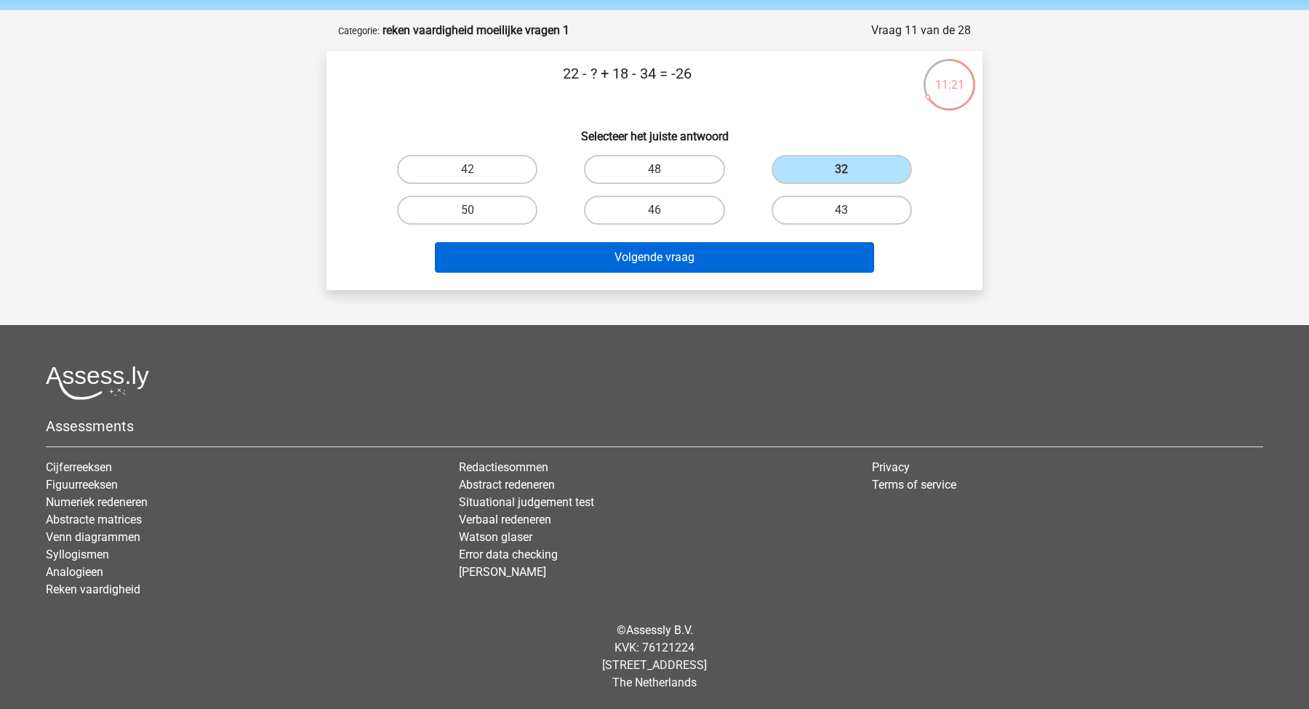
click at [682, 265] on button "Volgende vraag" at bounding box center [655, 257] width 440 height 31
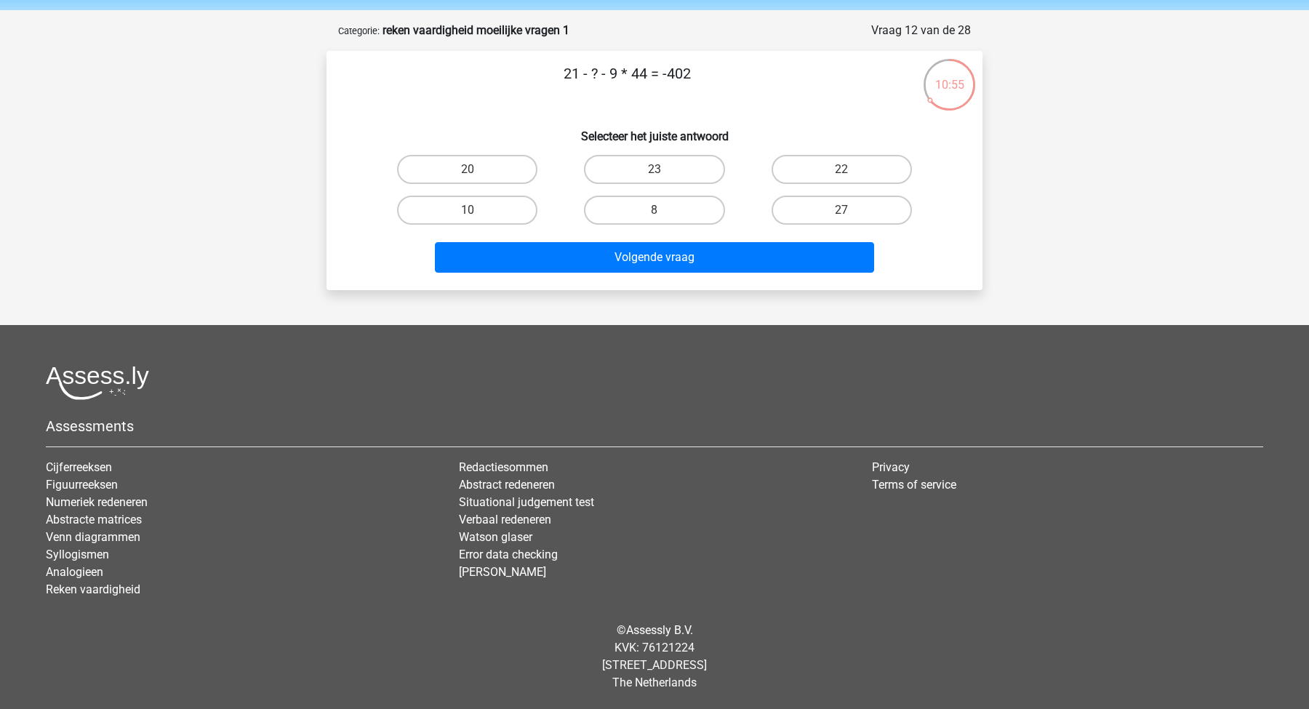
drag, startPoint x: 609, startPoint y: 72, endPoint x: 645, endPoint y: 71, distance: 35.6
click at [645, 71] on p "21 - ? - 9 * 44 = -402" at bounding box center [627, 85] width 555 height 44
click at [654, 173] on input "23" at bounding box center [658, 173] width 9 height 9
radio input "true"
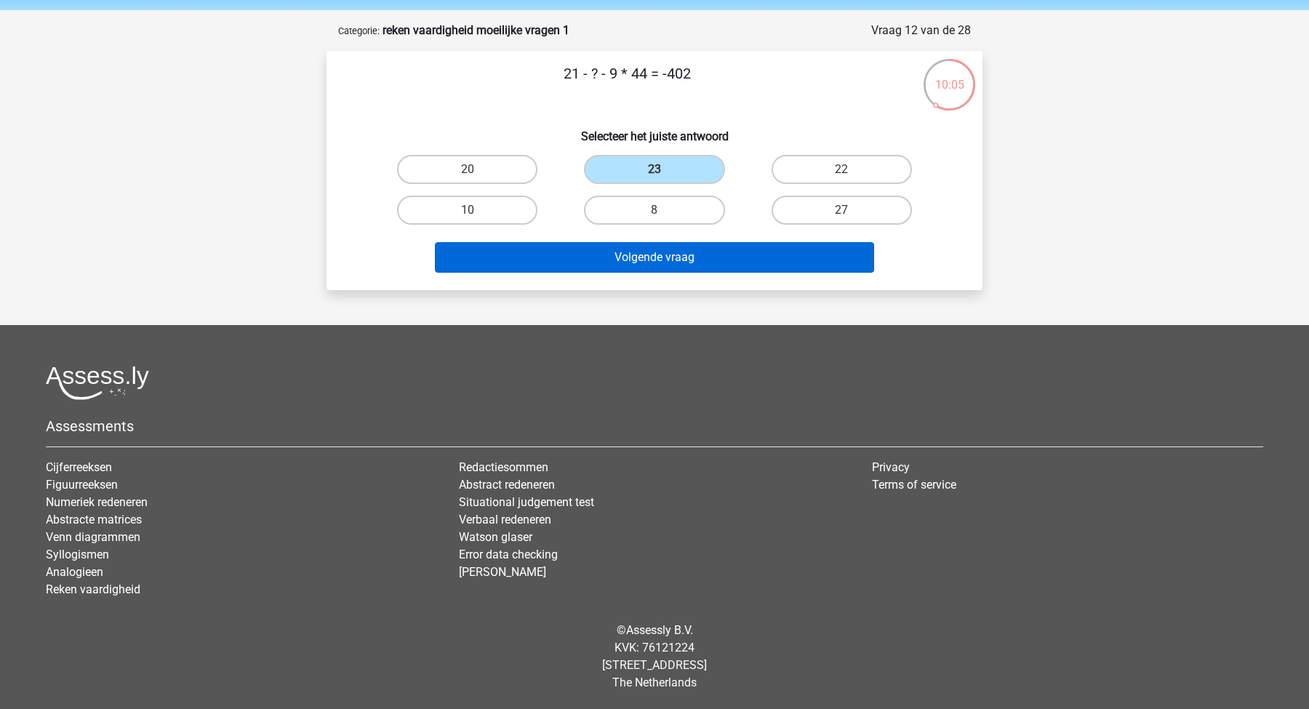
click at [696, 251] on button "Volgende vraag" at bounding box center [655, 257] width 440 height 31
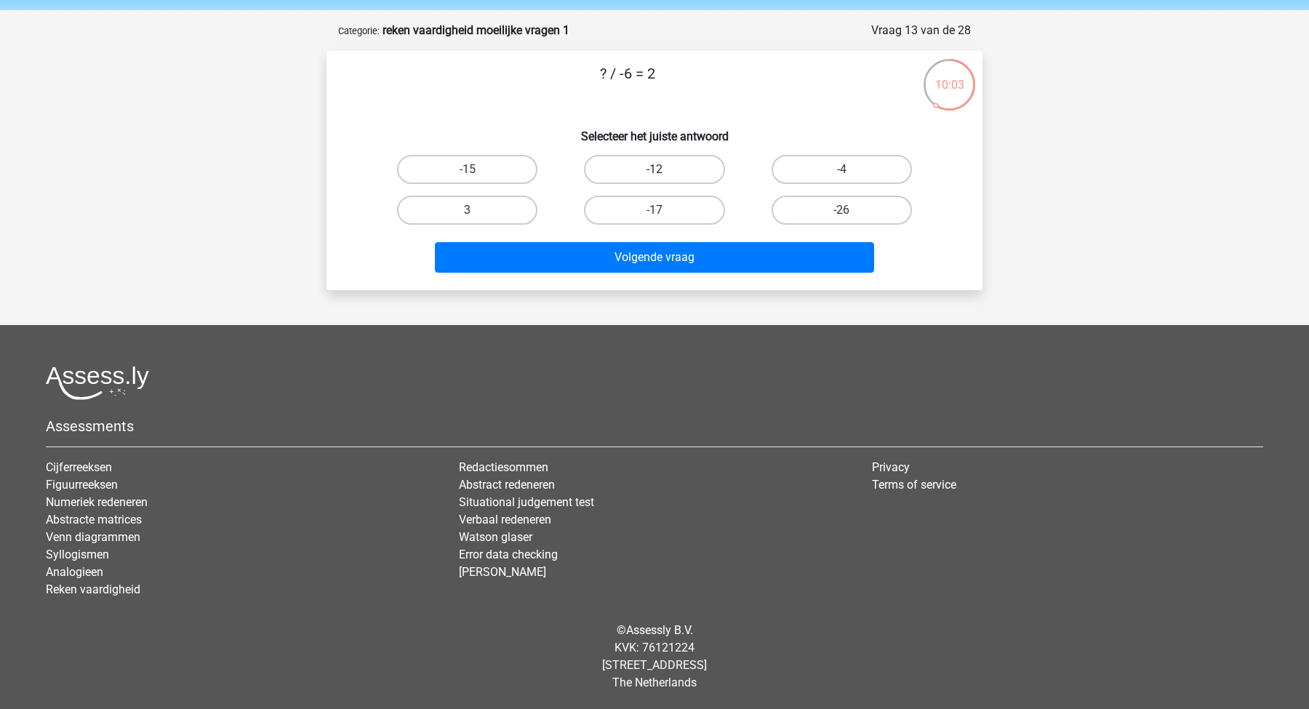
click at [662, 161] on label "-12" at bounding box center [654, 169] width 140 height 29
click at [662, 169] on input "-12" at bounding box center [658, 173] width 9 height 9
radio input "true"
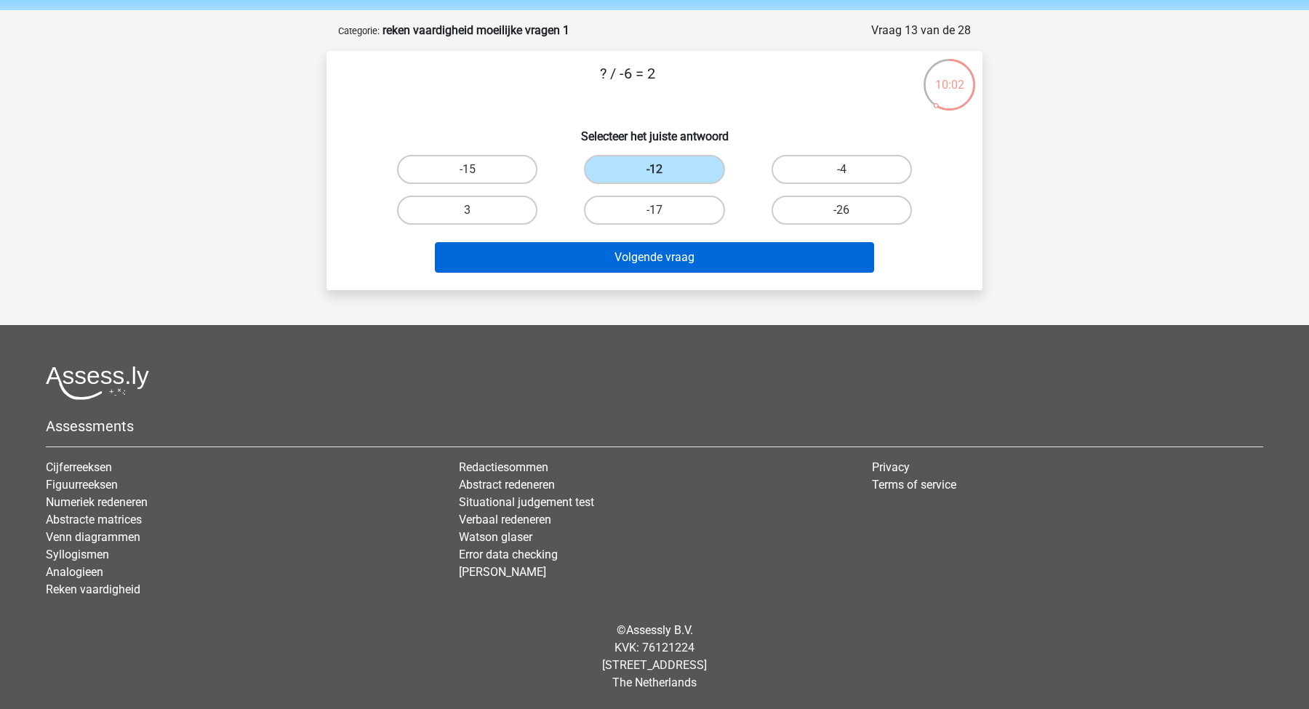
click at [686, 254] on button "Volgende vraag" at bounding box center [655, 257] width 440 height 31
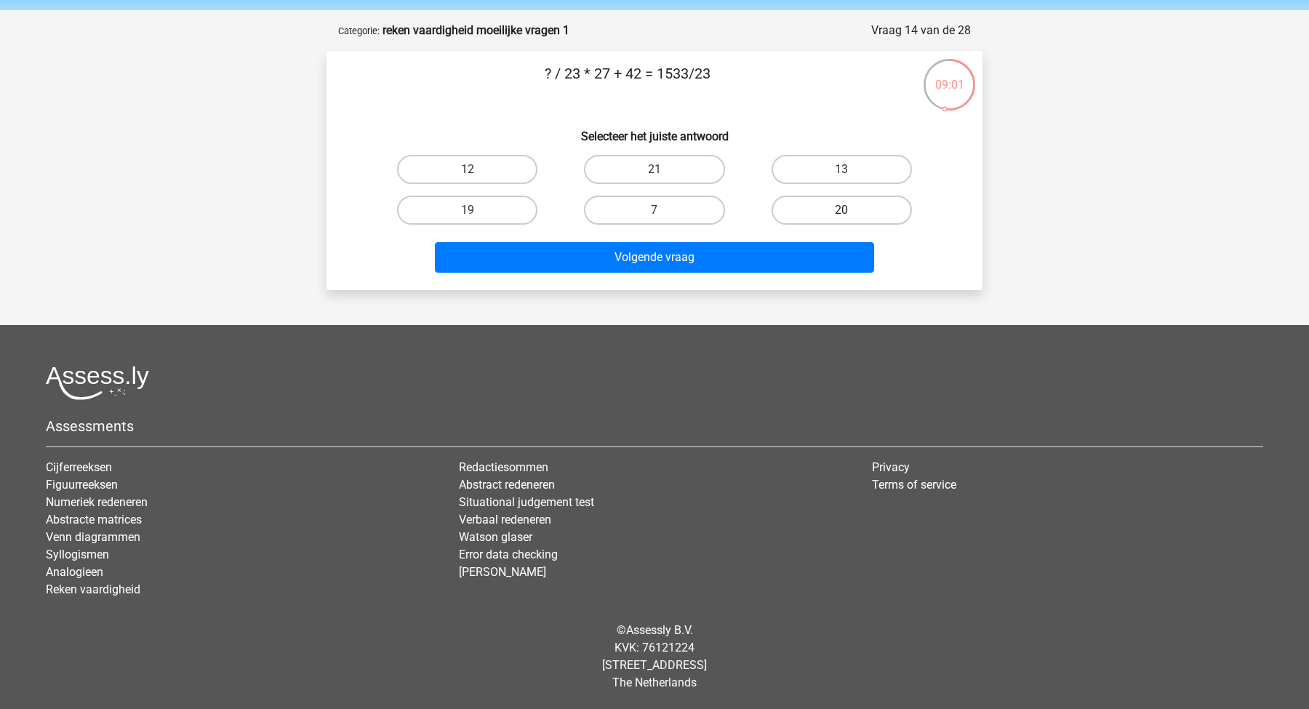
click at [823, 209] on label "20" at bounding box center [841, 210] width 140 height 29
click at [841, 210] on input "20" at bounding box center [845, 214] width 9 height 9
radio input "true"
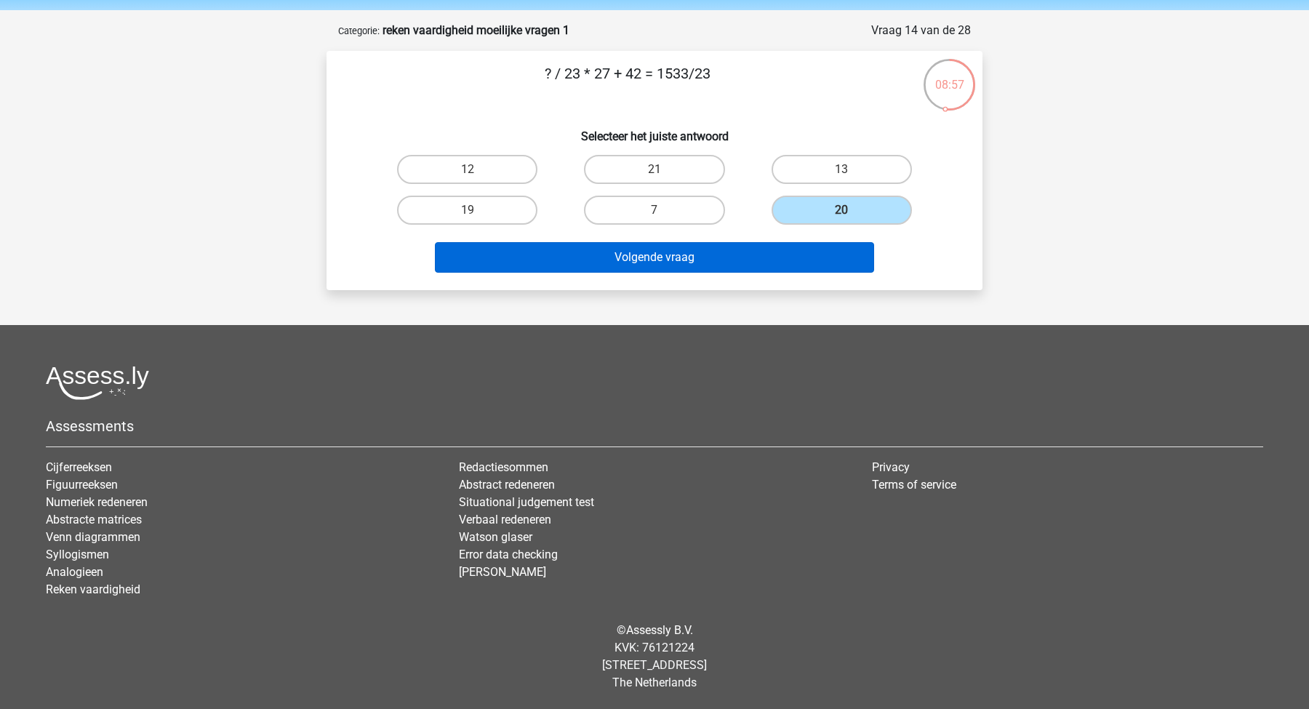
click at [609, 248] on button "Volgende vraag" at bounding box center [655, 257] width 440 height 31
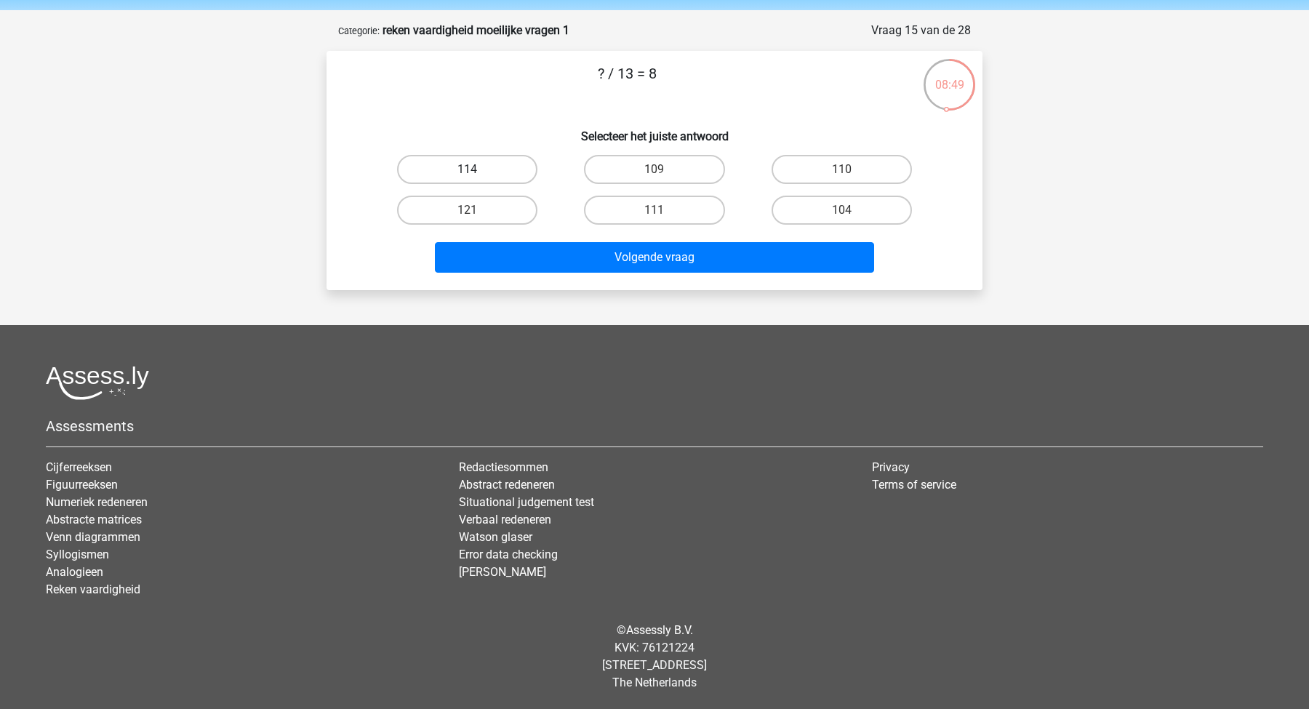
click at [500, 164] on label "114" at bounding box center [467, 169] width 140 height 29
click at [477, 169] on input "114" at bounding box center [472, 173] width 9 height 9
radio input "true"
click at [836, 197] on label "104" at bounding box center [841, 210] width 140 height 29
click at [841, 210] on input "104" at bounding box center [845, 214] width 9 height 9
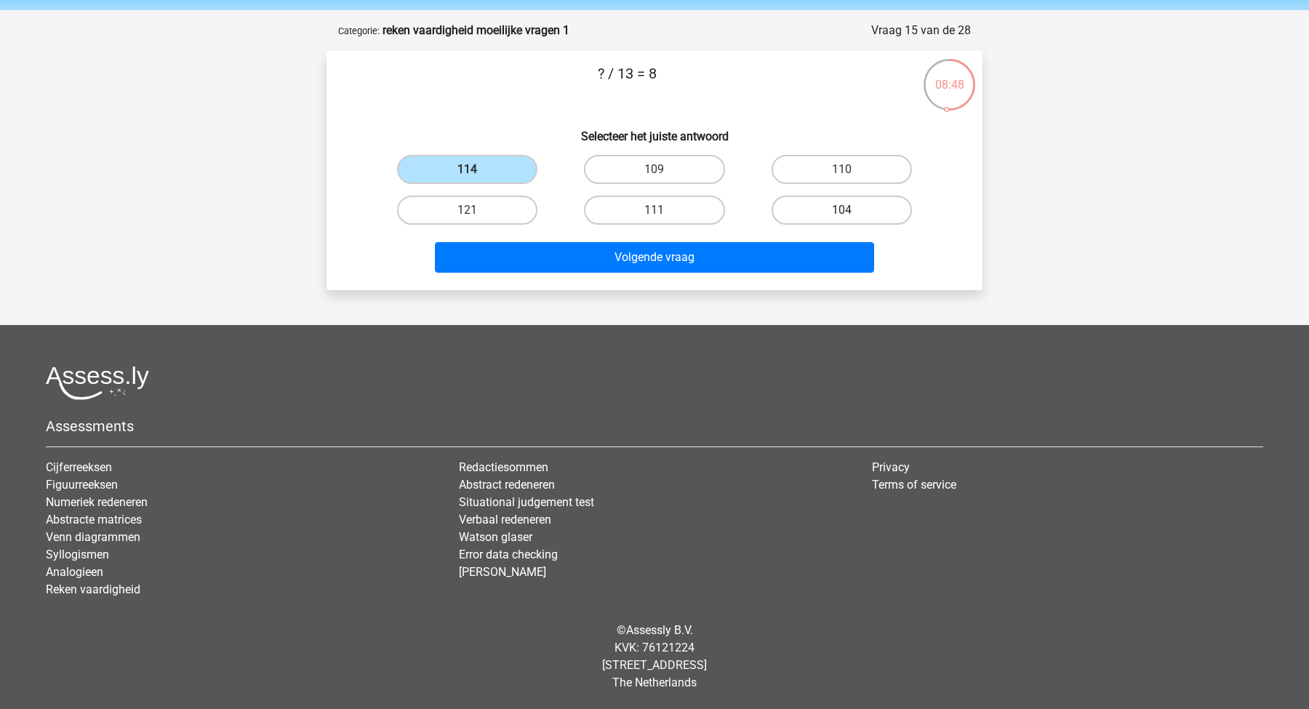
radio input "true"
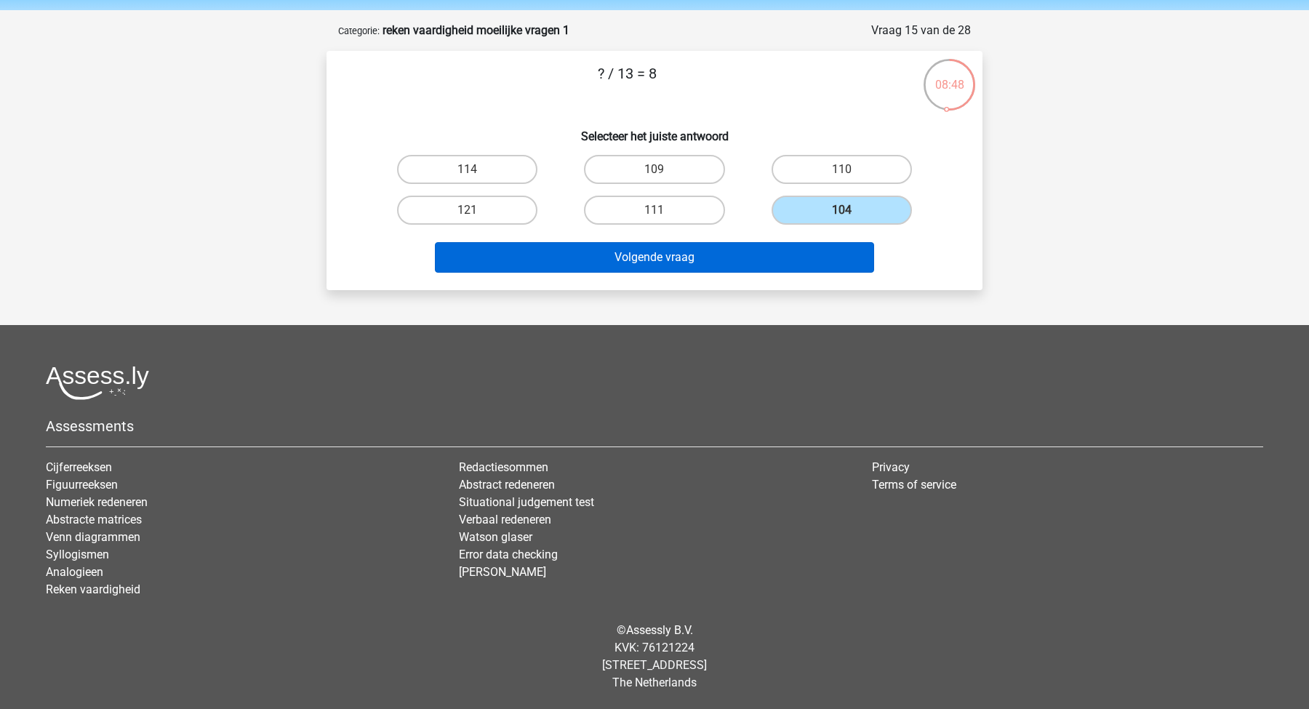
click at [786, 249] on button "Volgende vraag" at bounding box center [655, 257] width 440 height 31
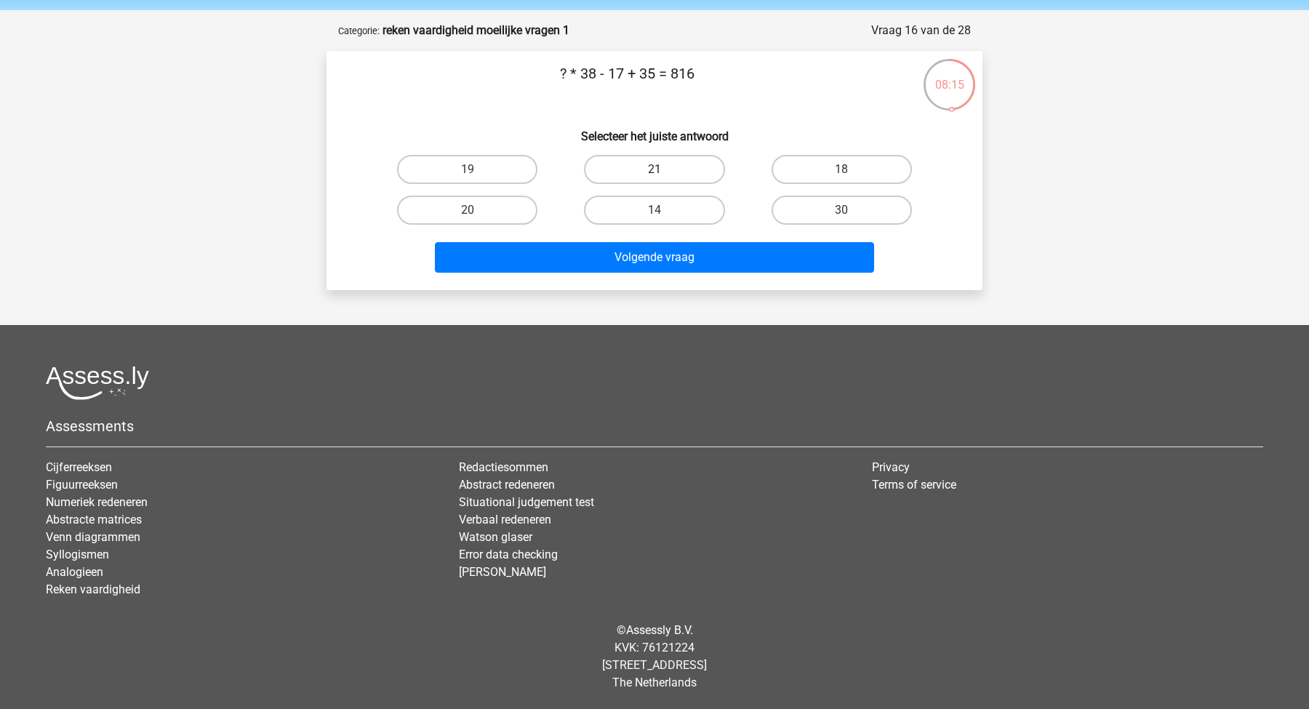
click at [706, 162] on label "21" at bounding box center [654, 169] width 140 height 29
click at [664, 169] on input "21" at bounding box center [658, 173] width 9 height 9
radio input "true"
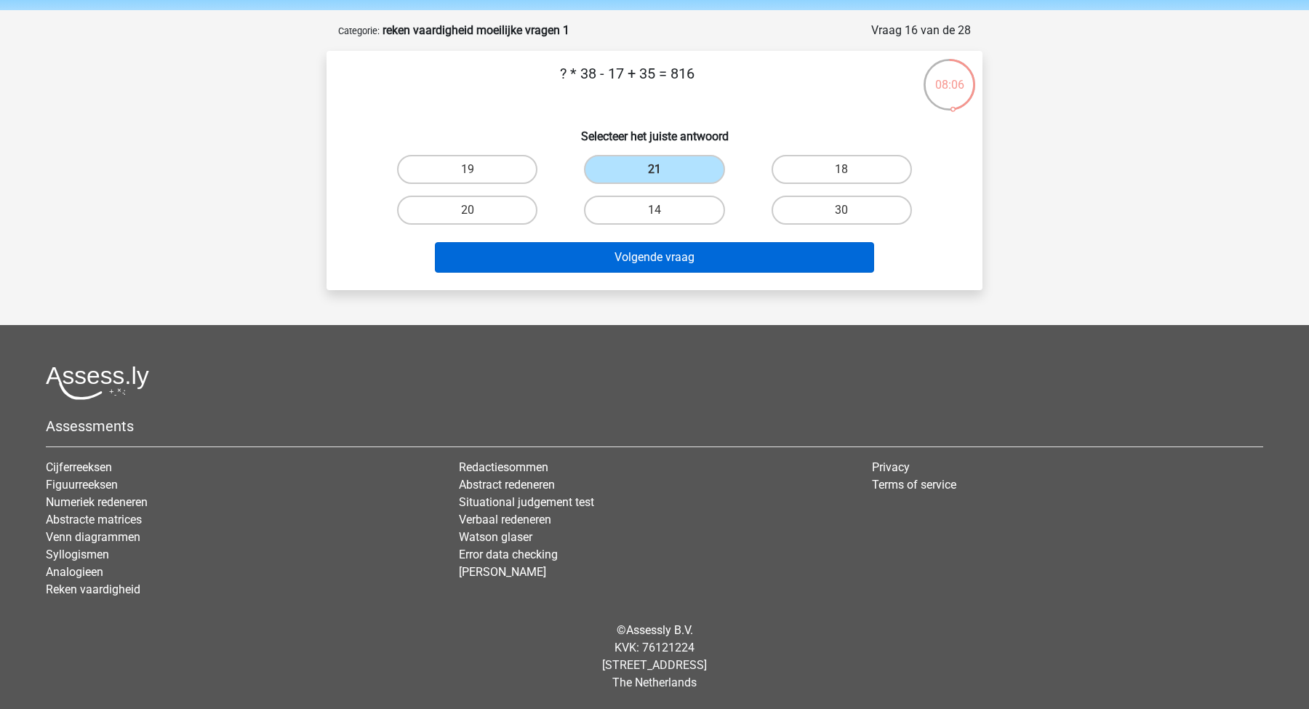
click at [613, 254] on button "Volgende vraag" at bounding box center [655, 257] width 440 height 31
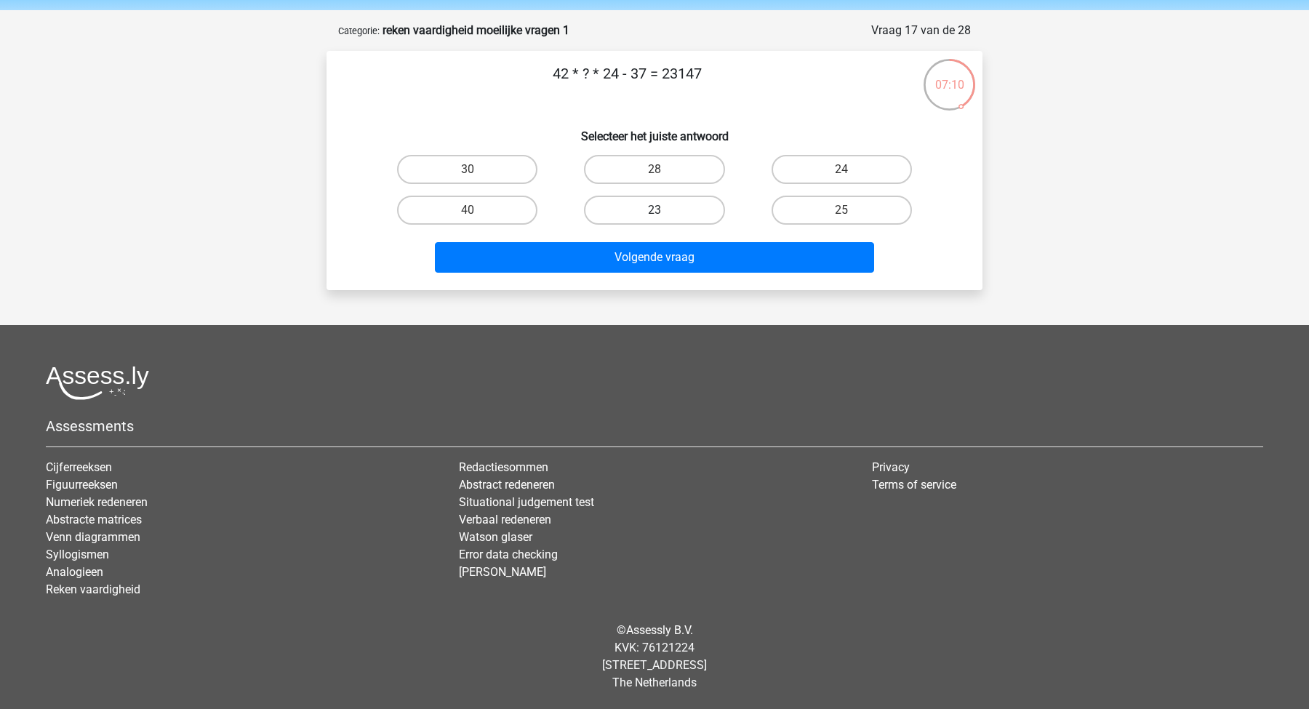
click at [704, 209] on label "23" at bounding box center [654, 210] width 140 height 29
click at [664, 210] on input "23" at bounding box center [658, 214] width 9 height 9
radio input "true"
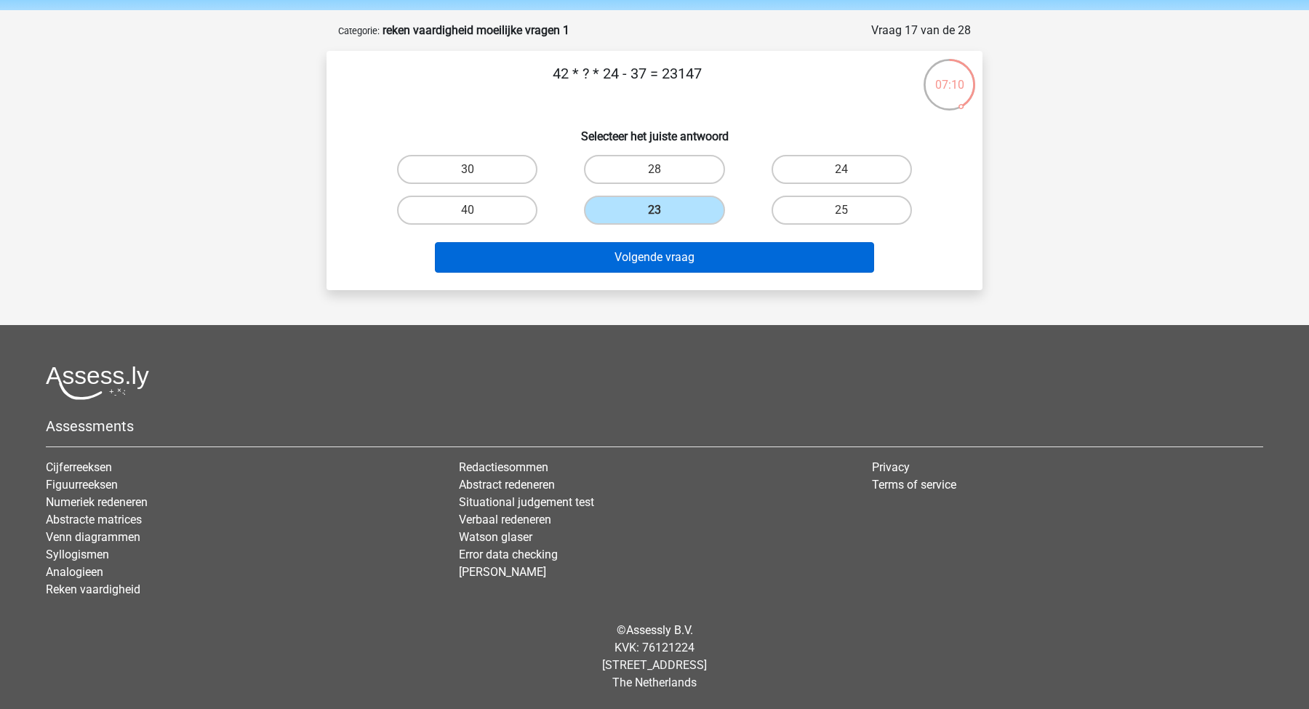
click at [710, 253] on button "Volgende vraag" at bounding box center [655, 257] width 440 height 31
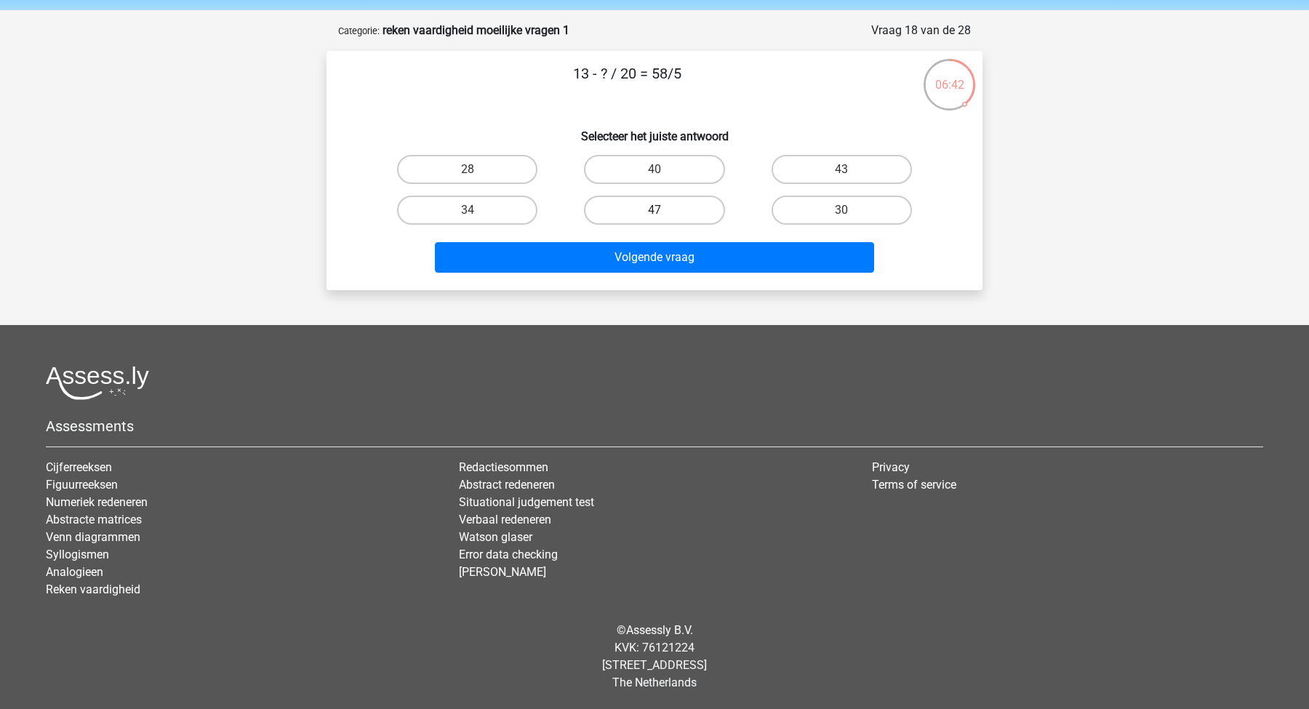
click at [646, 215] on label "47" at bounding box center [654, 210] width 140 height 29
click at [654, 215] on input "47" at bounding box center [658, 214] width 9 height 9
radio input "true"
click at [840, 173] on label "43" at bounding box center [841, 169] width 140 height 29
click at [841, 173] on input "43" at bounding box center [845, 173] width 9 height 9
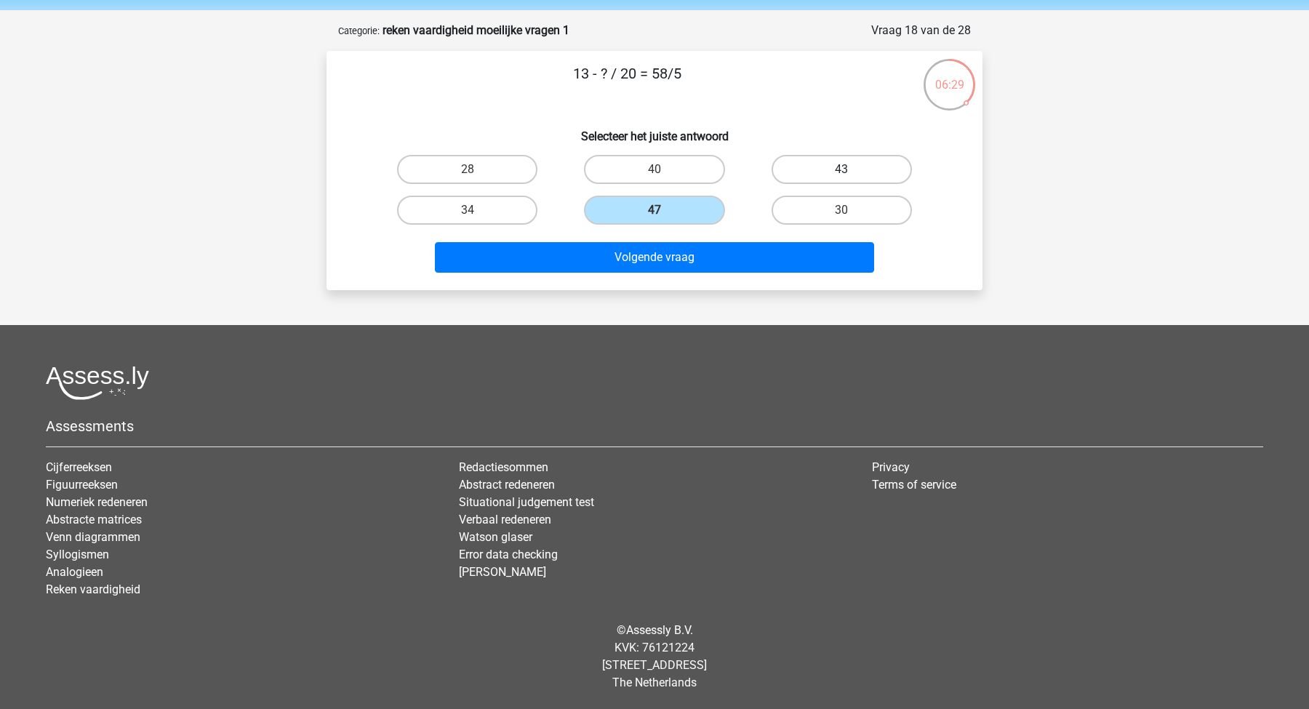
radio input "true"
click at [747, 275] on div "Volgende vraag" at bounding box center [654, 260] width 561 height 36
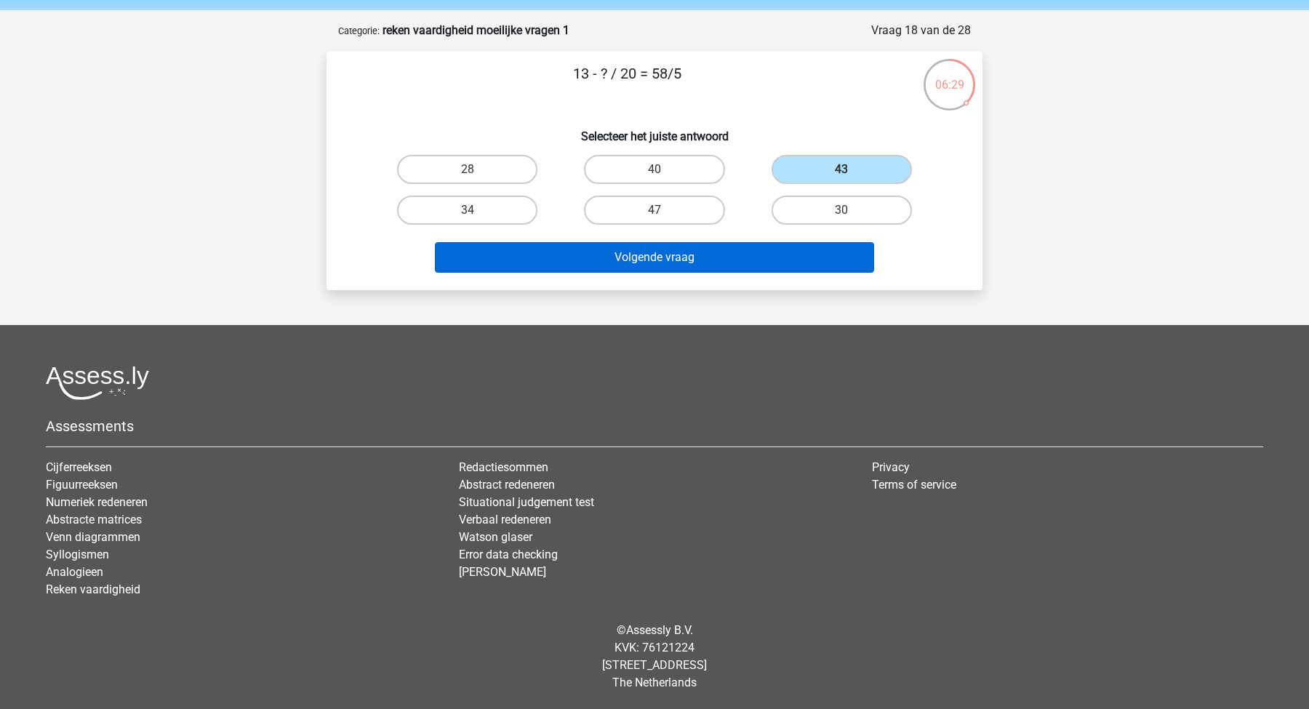
click at [731, 247] on button "Volgende vraag" at bounding box center [655, 257] width 440 height 31
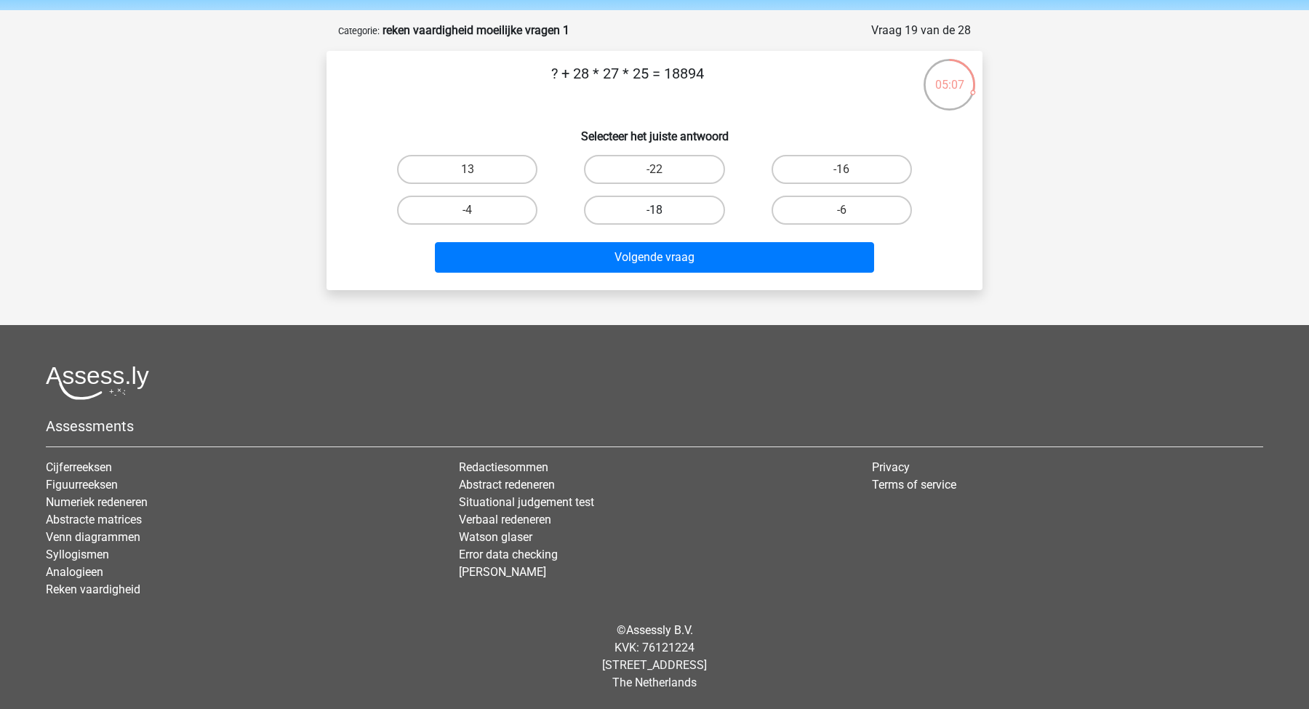
click at [598, 206] on label "-18" at bounding box center [654, 210] width 140 height 29
click at [654, 210] on input "-18" at bounding box center [658, 214] width 9 height 9
radio input "true"
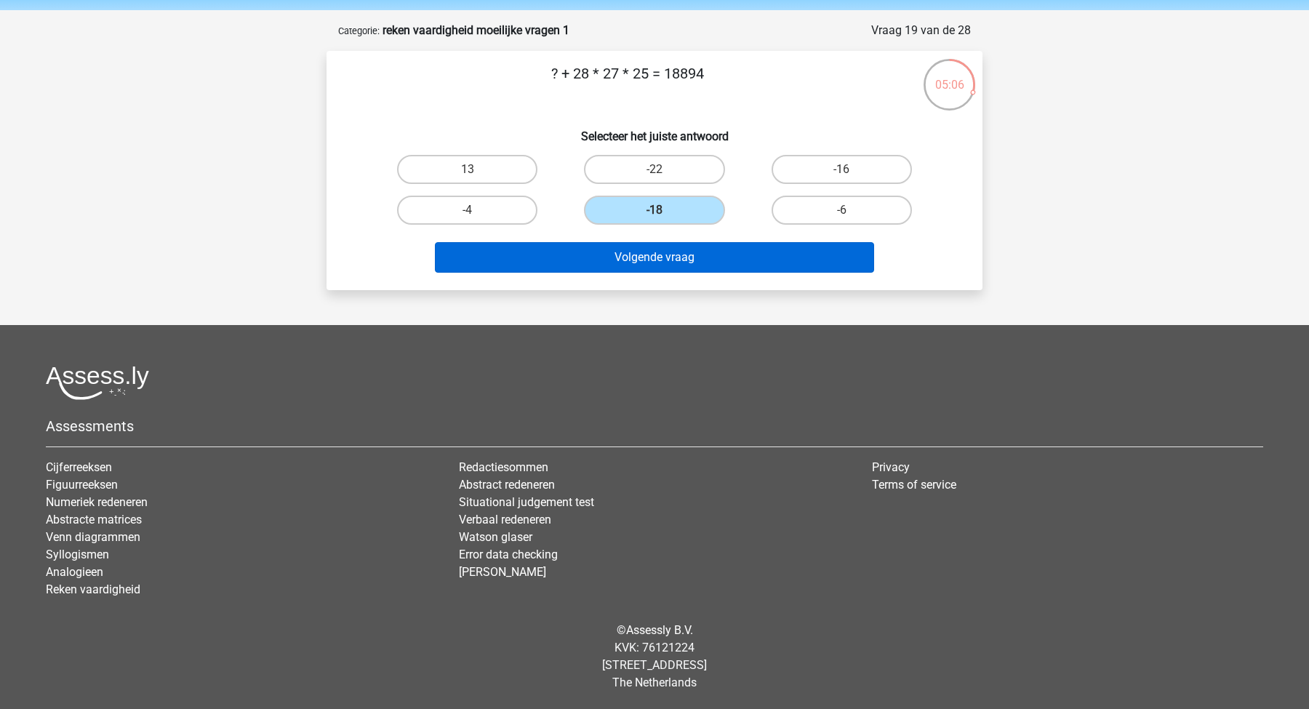
click at [662, 270] on button "Volgende vraag" at bounding box center [655, 257] width 440 height 31
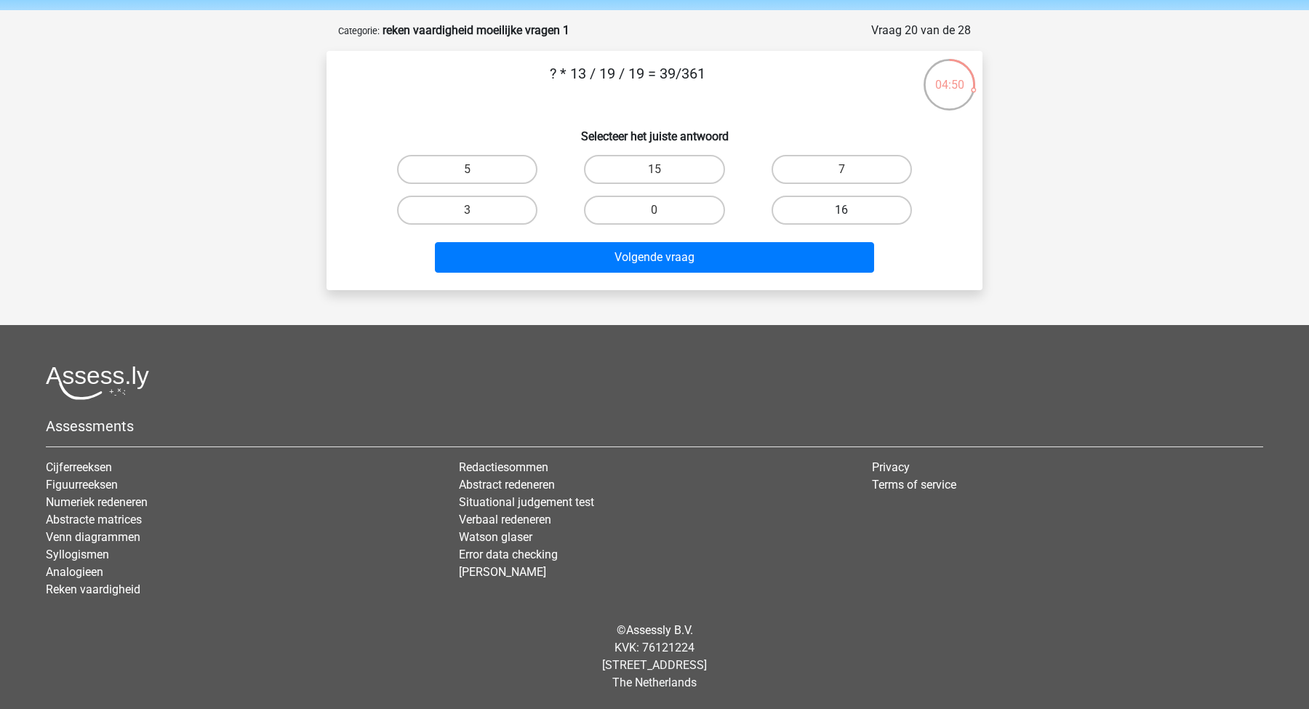
click at [828, 214] on label "16" at bounding box center [841, 210] width 140 height 29
click at [841, 214] on input "16" at bounding box center [845, 214] width 9 height 9
radio input "true"
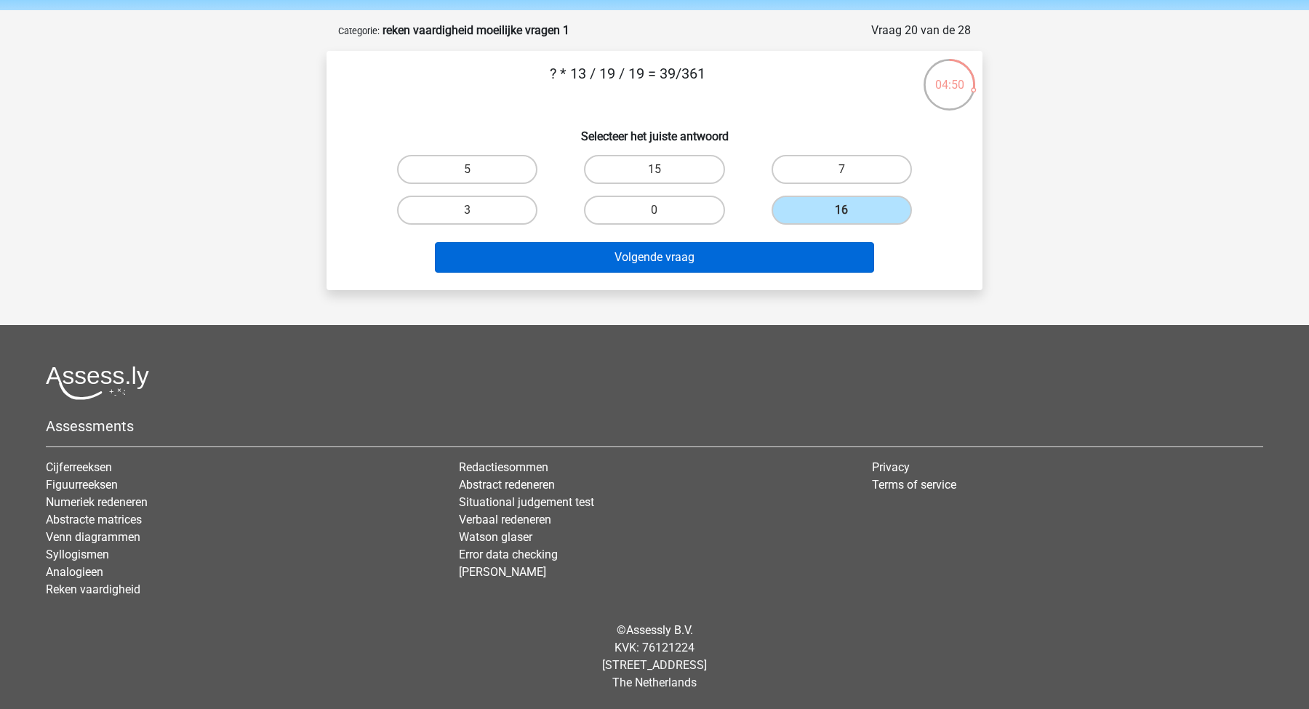
click at [721, 270] on button "Volgende vraag" at bounding box center [655, 257] width 440 height 31
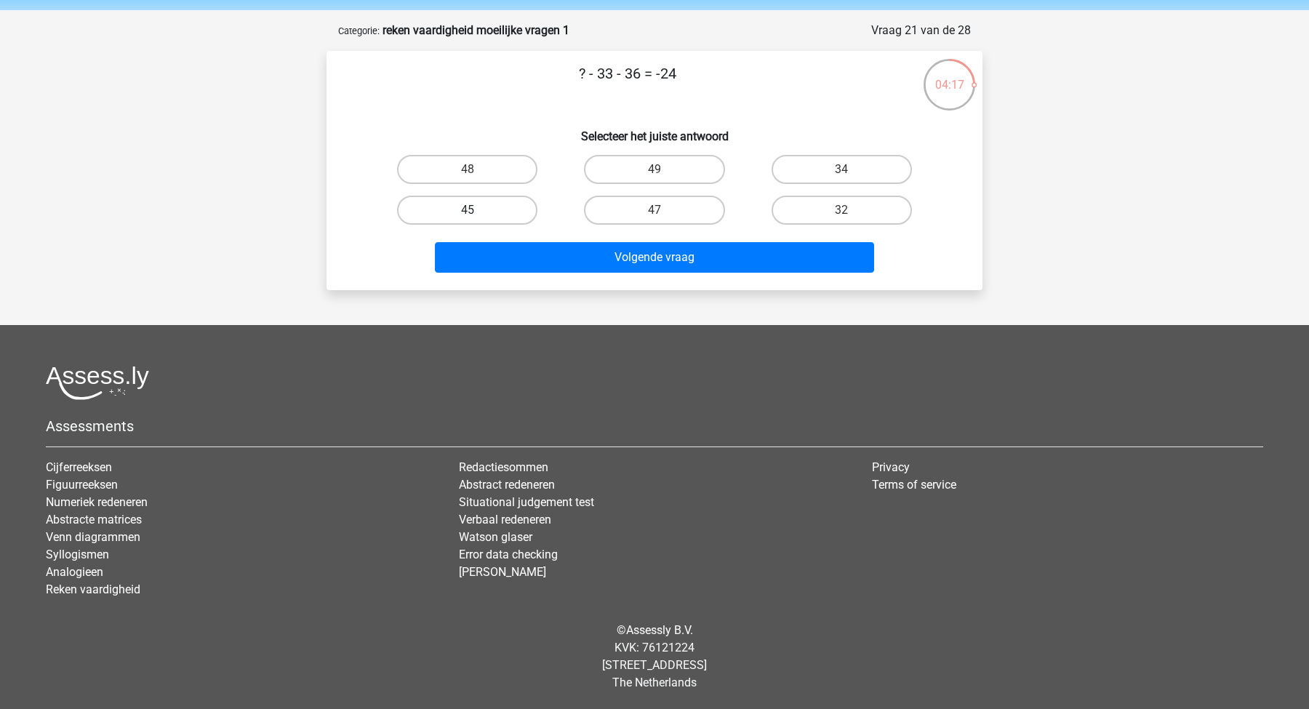
click at [489, 213] on label "45" at bounding box center [467, 210] width 140 height 29
click at [477, 213] on input "45" at bounding box center [472, 214] width 9 height 9
radio input "true"
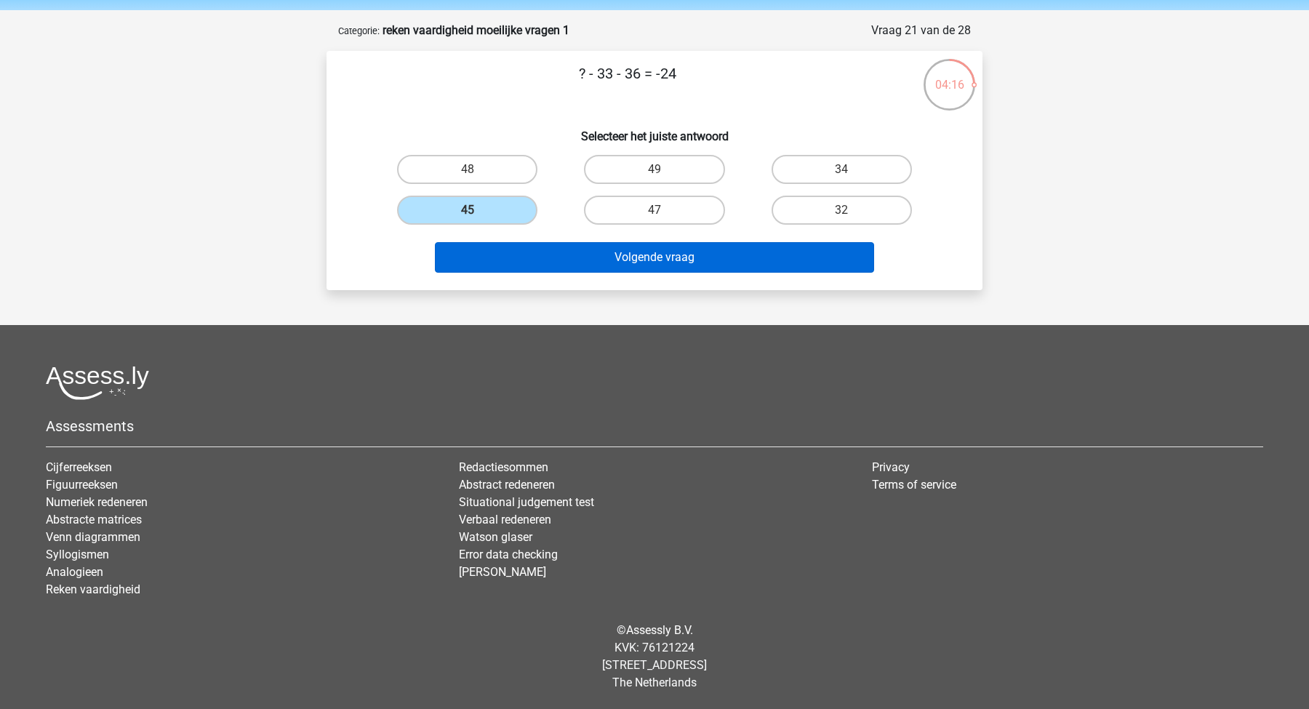
click at [548, 246] on button "Volgende vraag" at bounding box center [655, 257] width 440 height 31
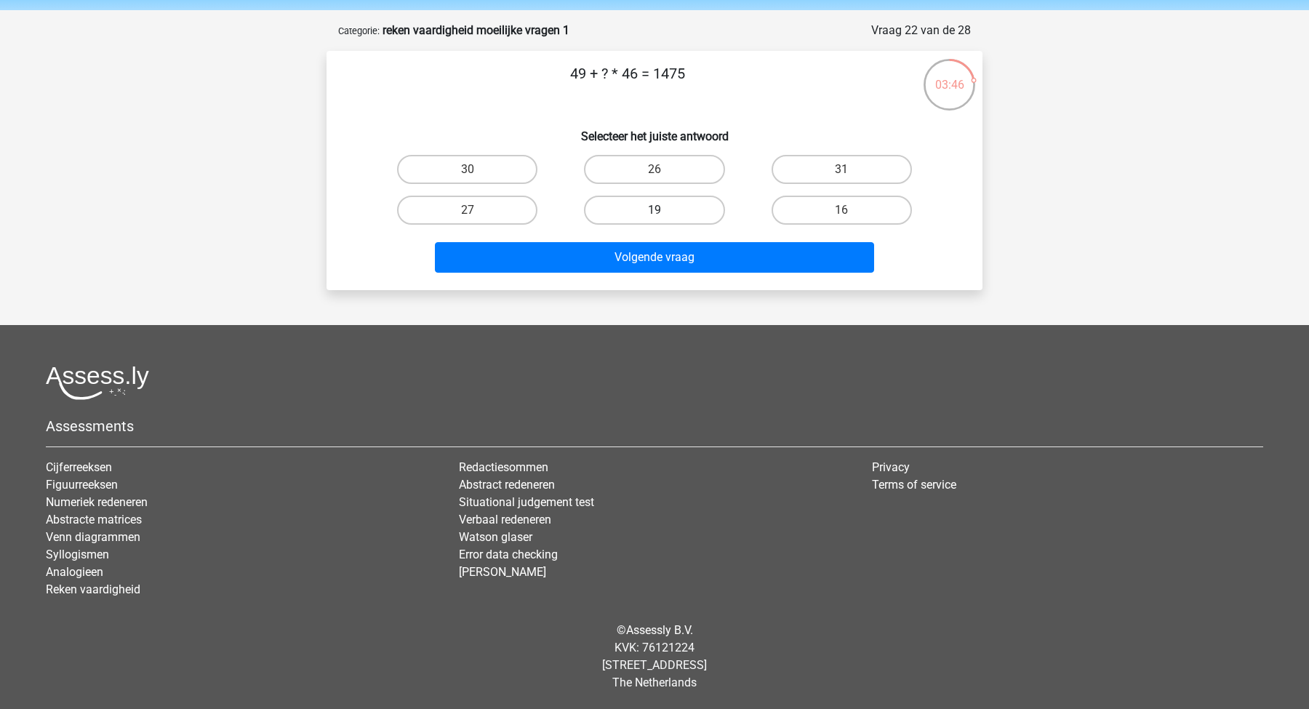
click at [669, 215] on label "19" at bounding box center [654, 210] width 140 height 29
click at [664, 215] on input "19" at bounding box center [658, 214] width 9 height 9
radio input "true"
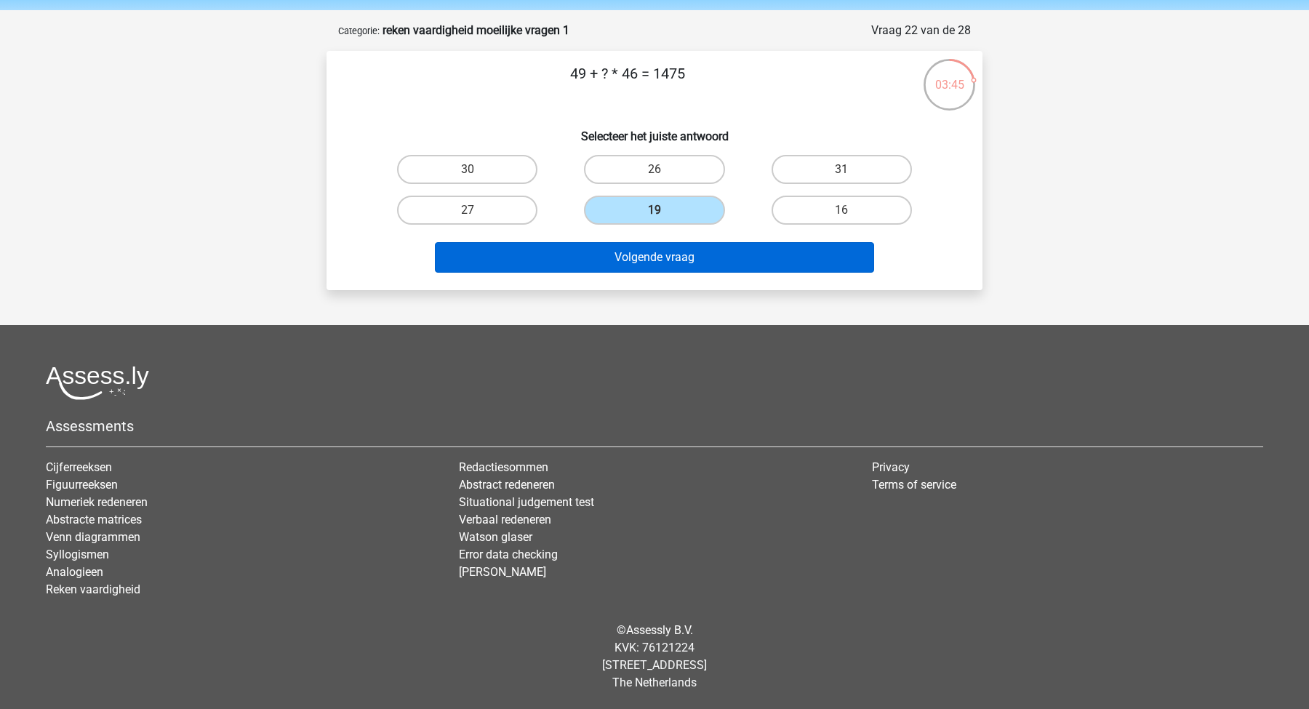
click at [669, 272] on button "Volgende vraag" at bounding box center [655, 257] width 440 height 31
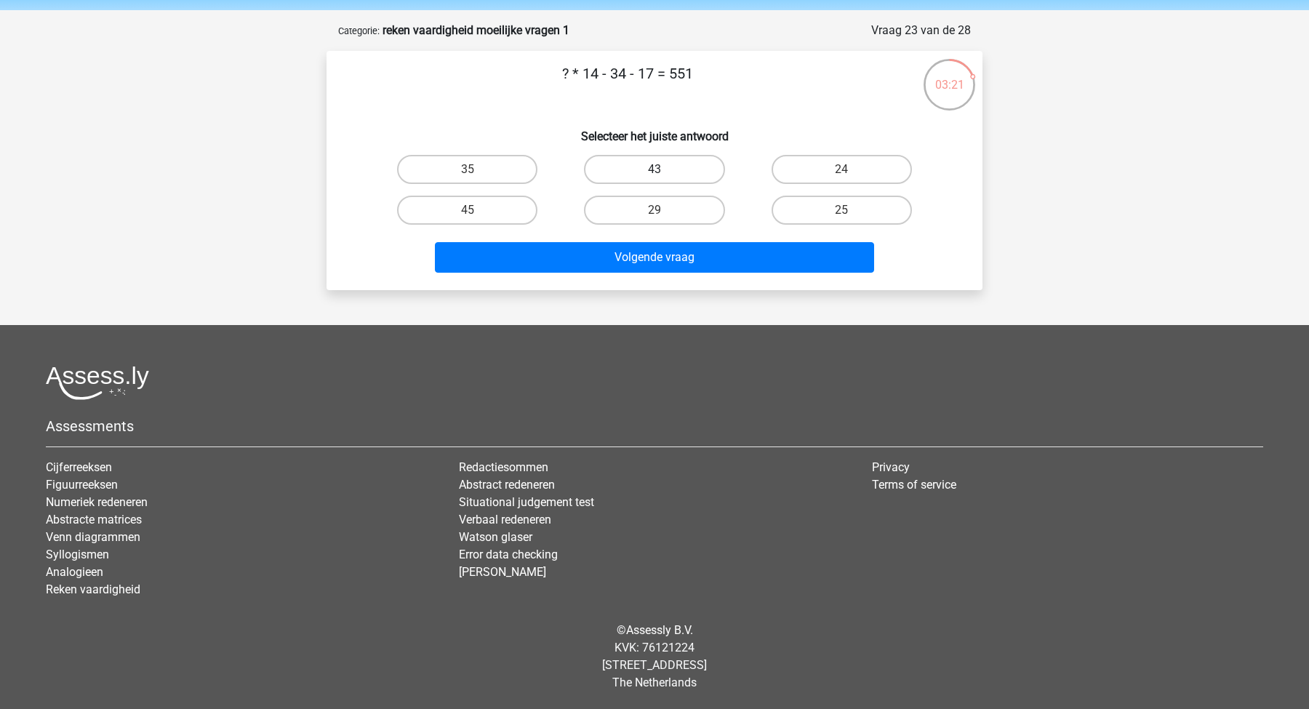
click at [673, 165] on label "43" at bounding box center [654, 169] width 140 height 29
click at [664, 169] on input "43" at bounding box center [658, 173] width 9 height 9
radio input "true"
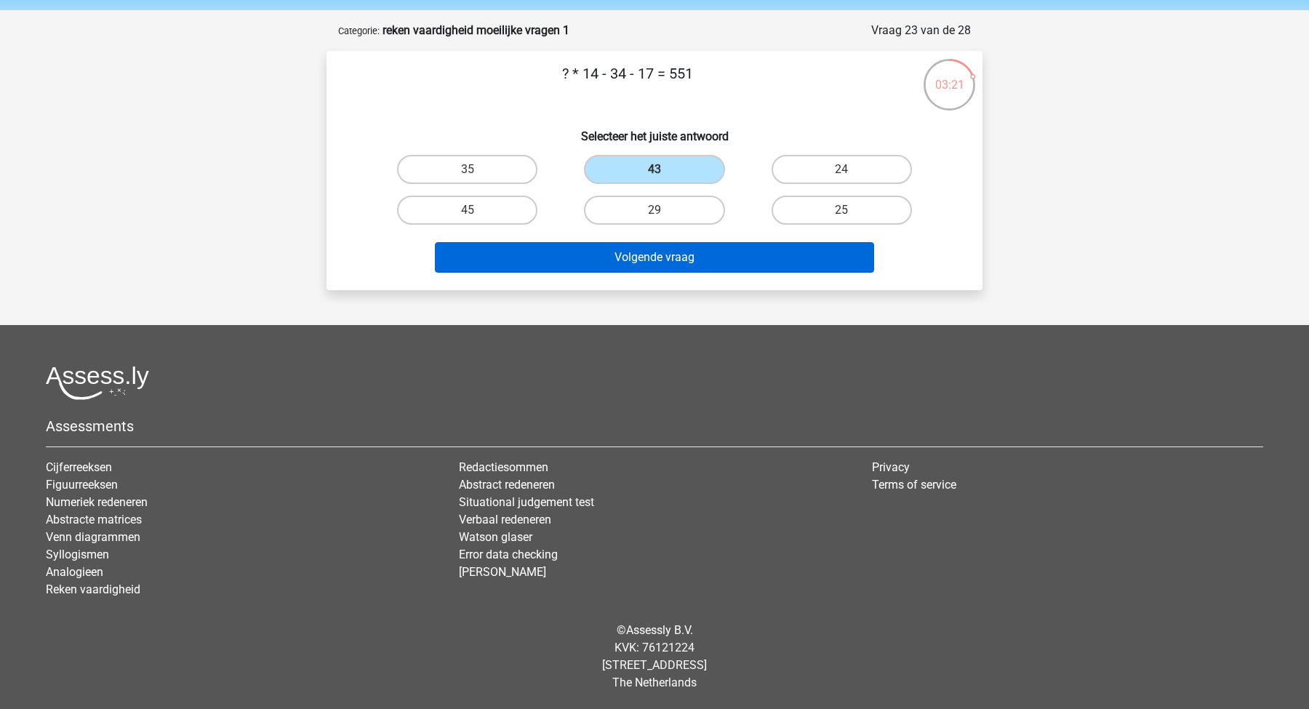
click at [761, 256] on button "Volgende vraag" at bounding box center [655, 257] width 440 height 31
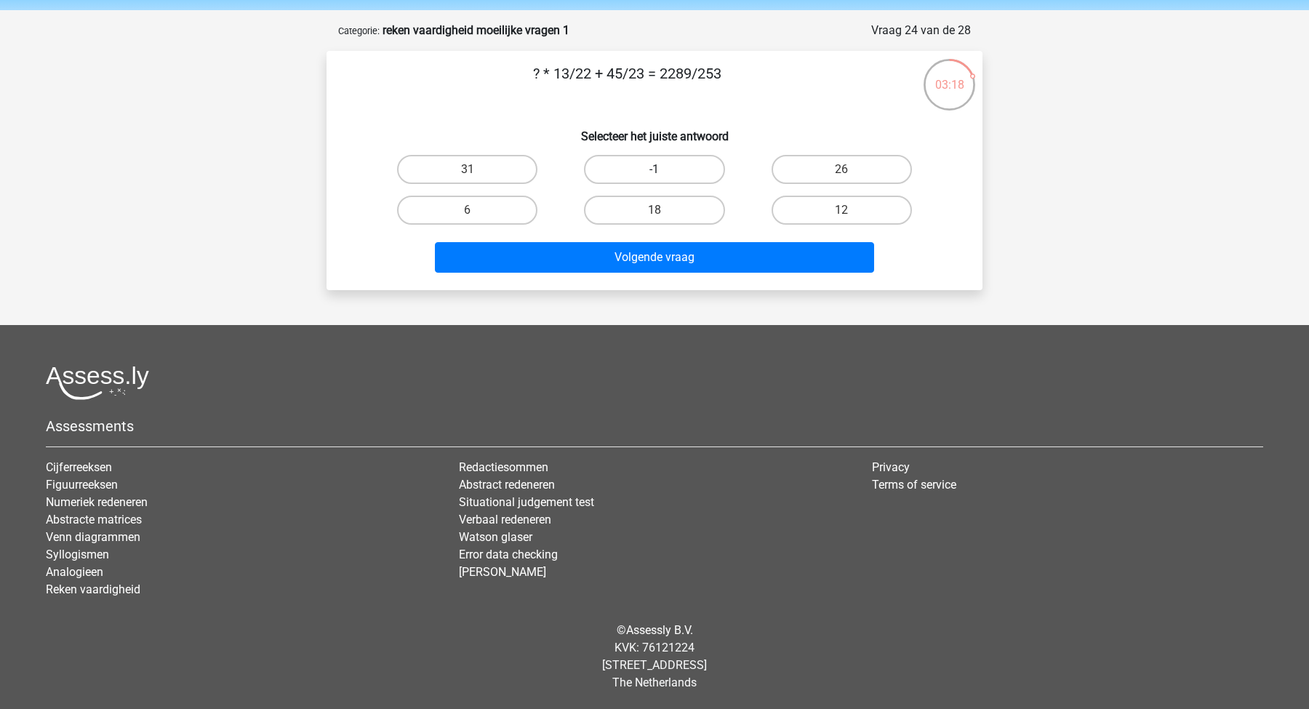
click at [683, 161] on label "-1" at bounding box center [654, 169] width 140 height 29
click at [664, 169] on input "-1" at bounding box center [658, 173] width 9 height 9
radio input "true"
click at [810, 177] on label "26" at bounding box center [841, 169] width 140 height 29
click at [841, 177] on input "26" at bounding box center [845, 173] width 9 height 9
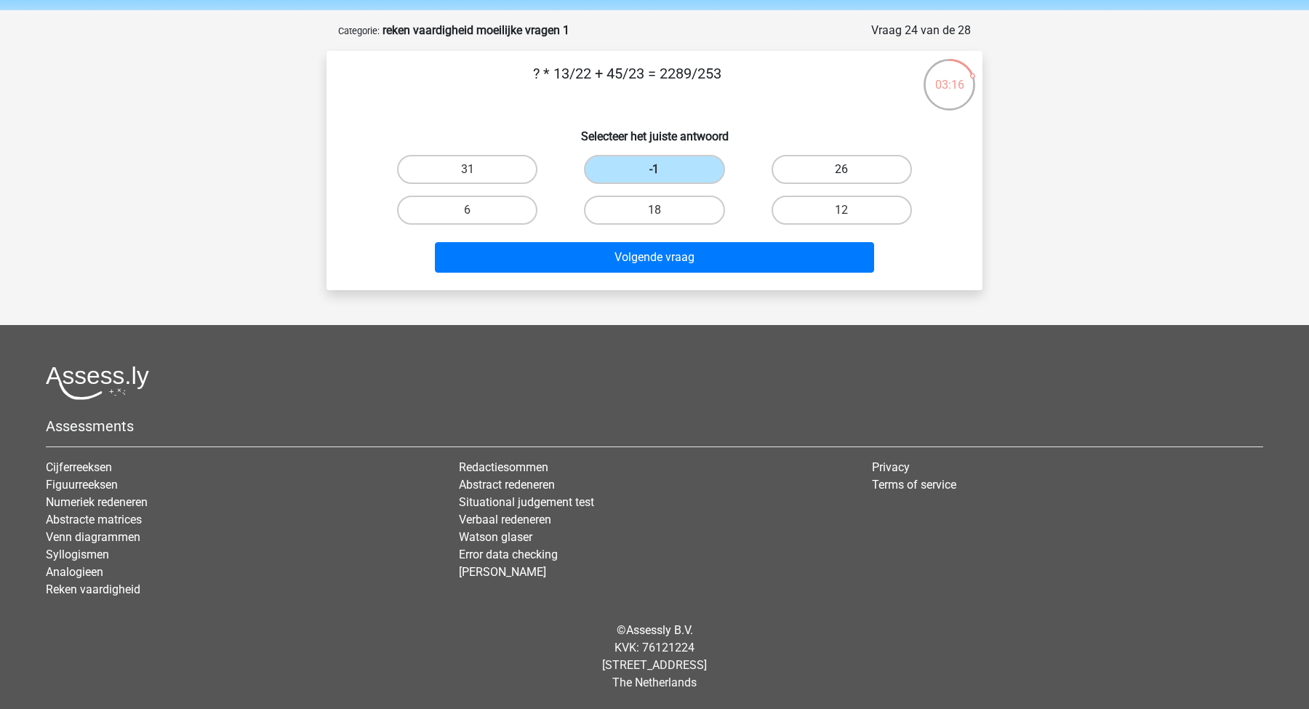
radio input "true"
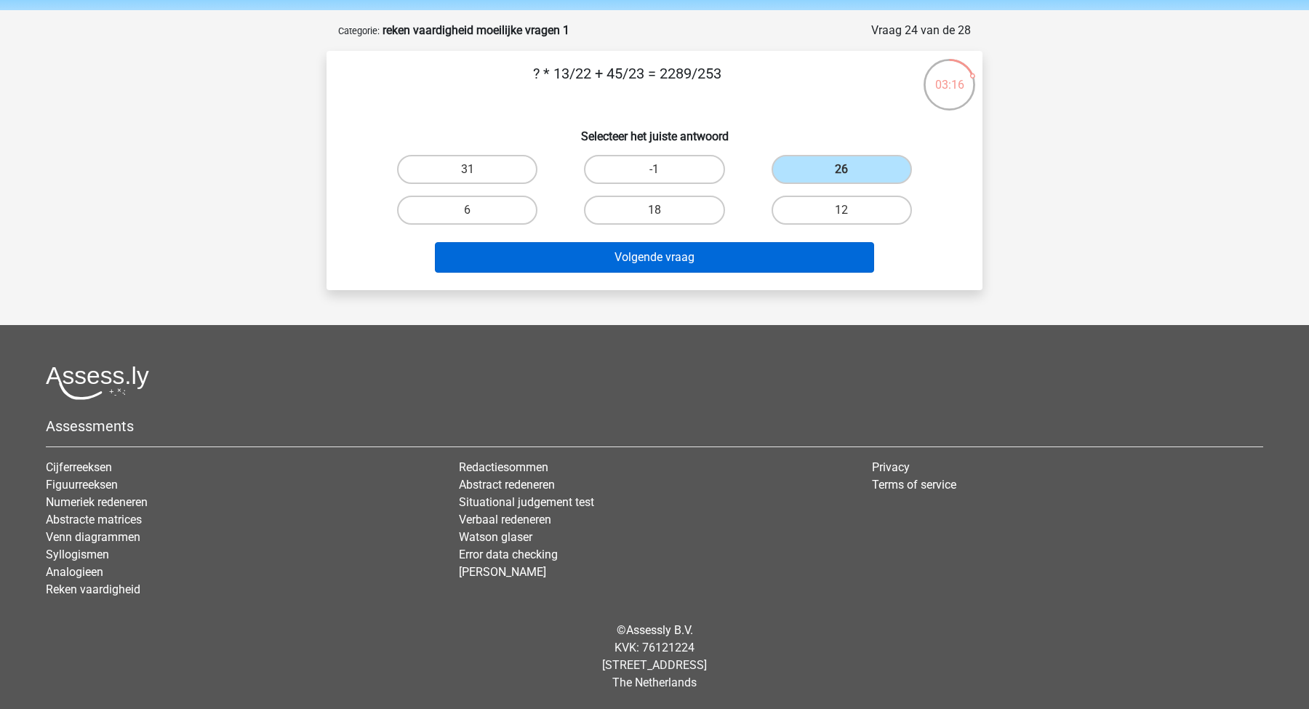
click at [729, 259] on button "Volgende vraag" at bounding box center [655, 257] width 440 height 31
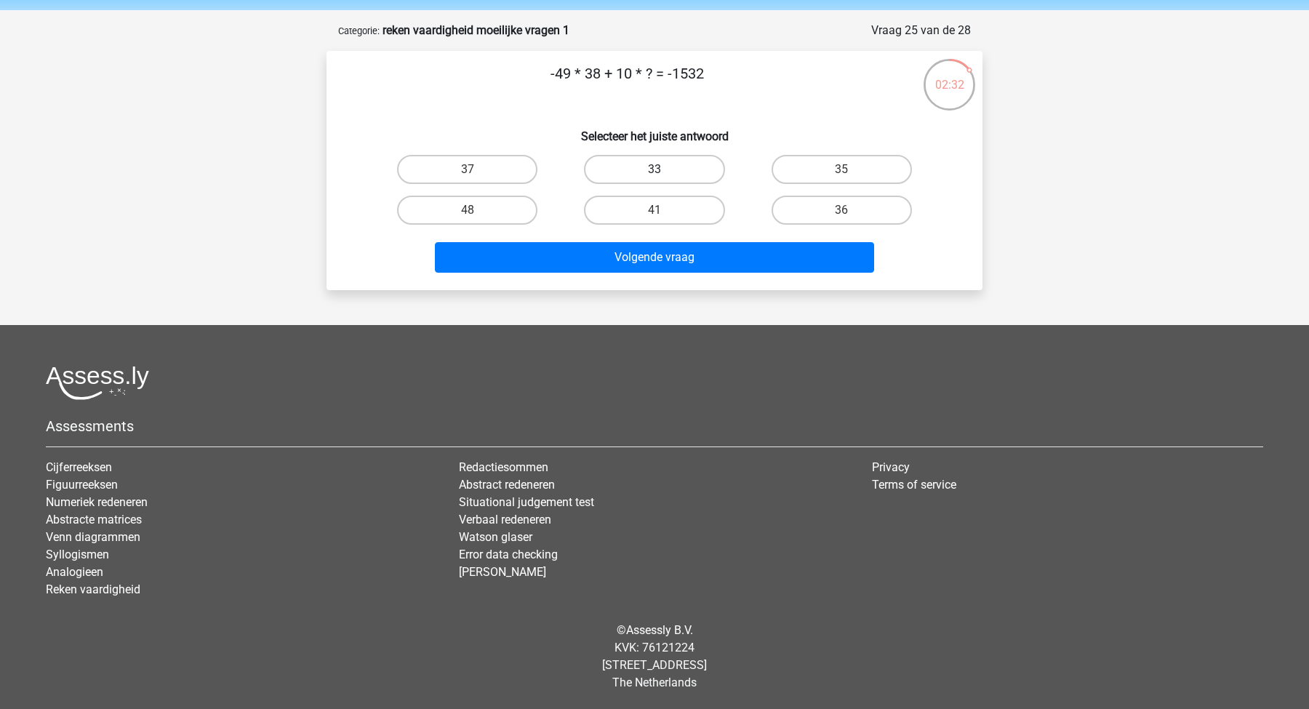
click at [622, 164] on label "33" at bounding box center [654, 169] width 140 height 29
click at [654, 169] on input "33" at bounding box center [658, 173] width 9 height 9
radio input "true"
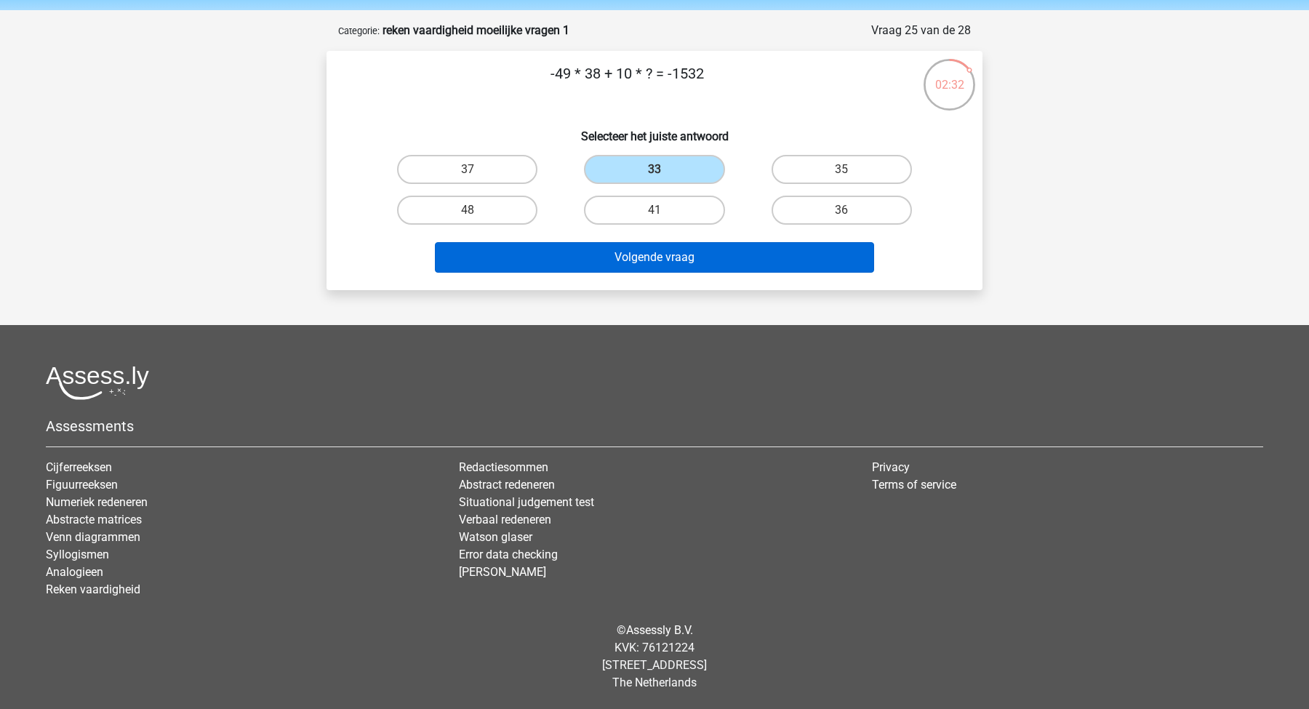
click at [630, 246] on button "Volgende vraag" at bounding box center [655, 257] width 440 height 31
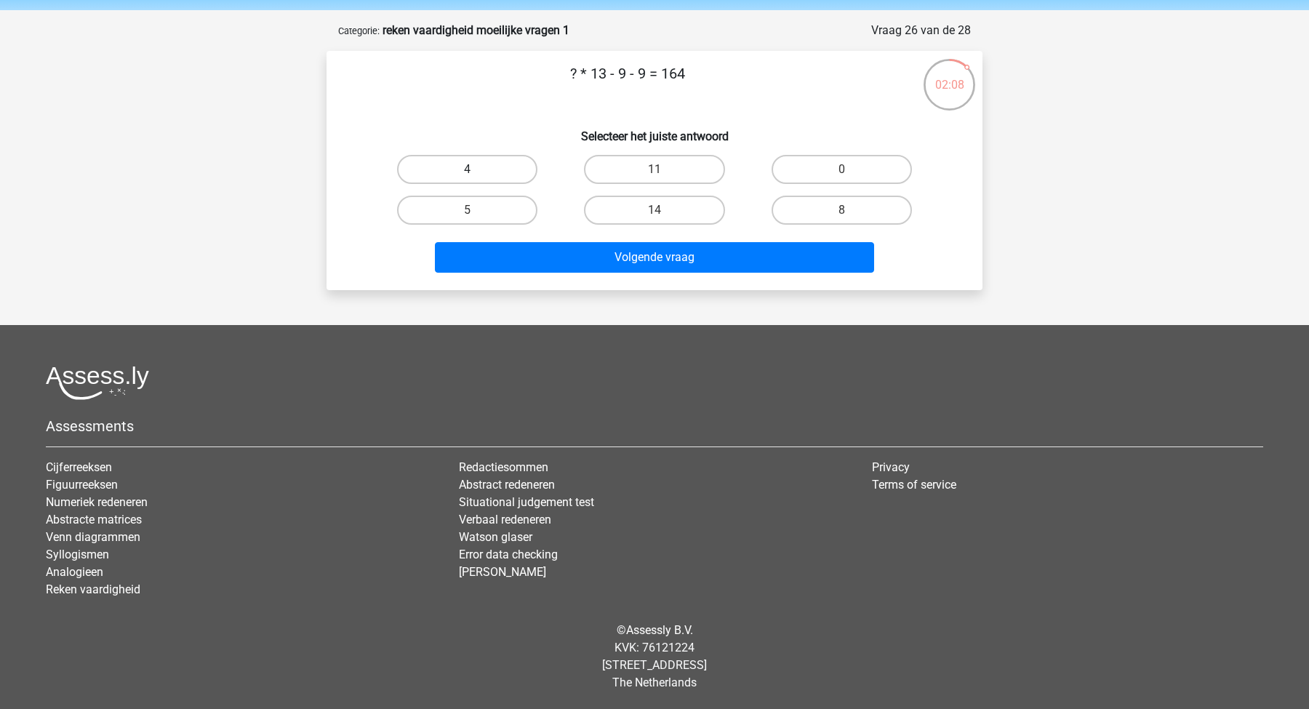
click at [513, 184] on label "4" at bounding box center [467, 169] width 140 height 29
click at [477, 179] on input "4" at bounding box center [472, 173] width 9 height 9
radio input "true"
click at [604, 206] on label "14" at bounding box center [654, 210] width 140 height 29
click at [654, 210] on input "14" at bounding box center [658, 214] width 9 height 9
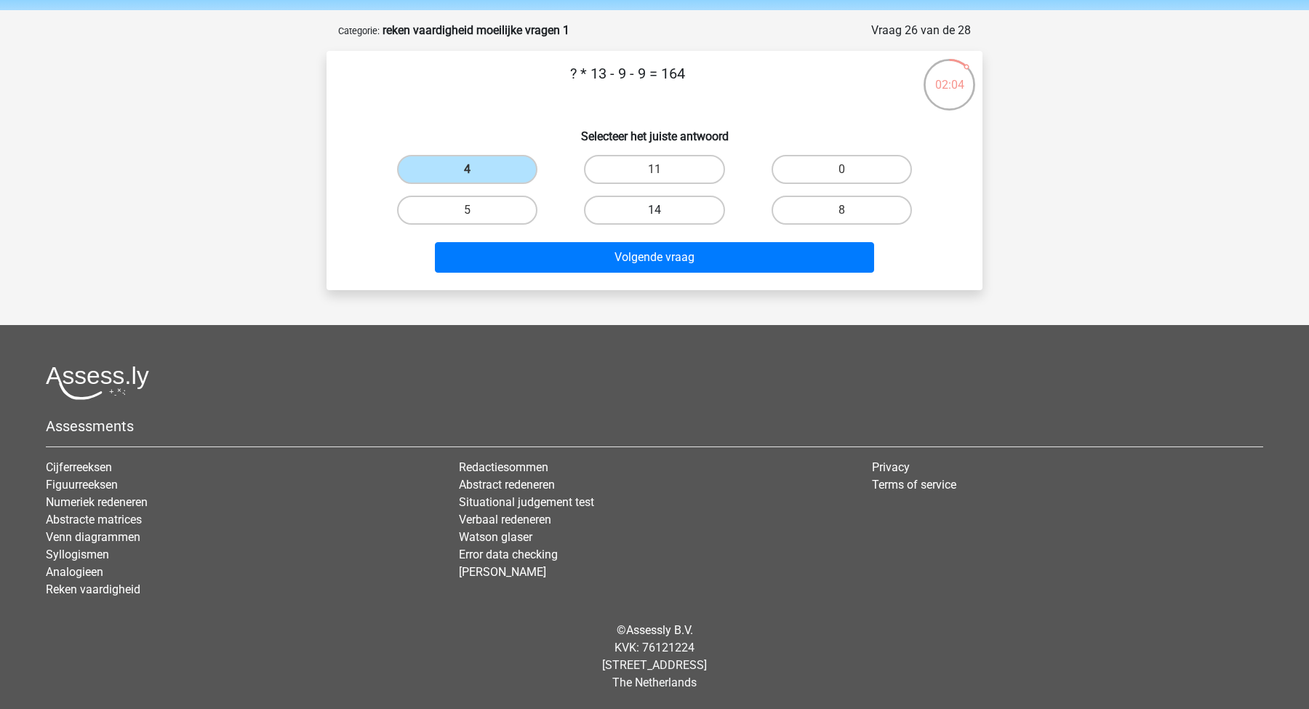
radio input "true"
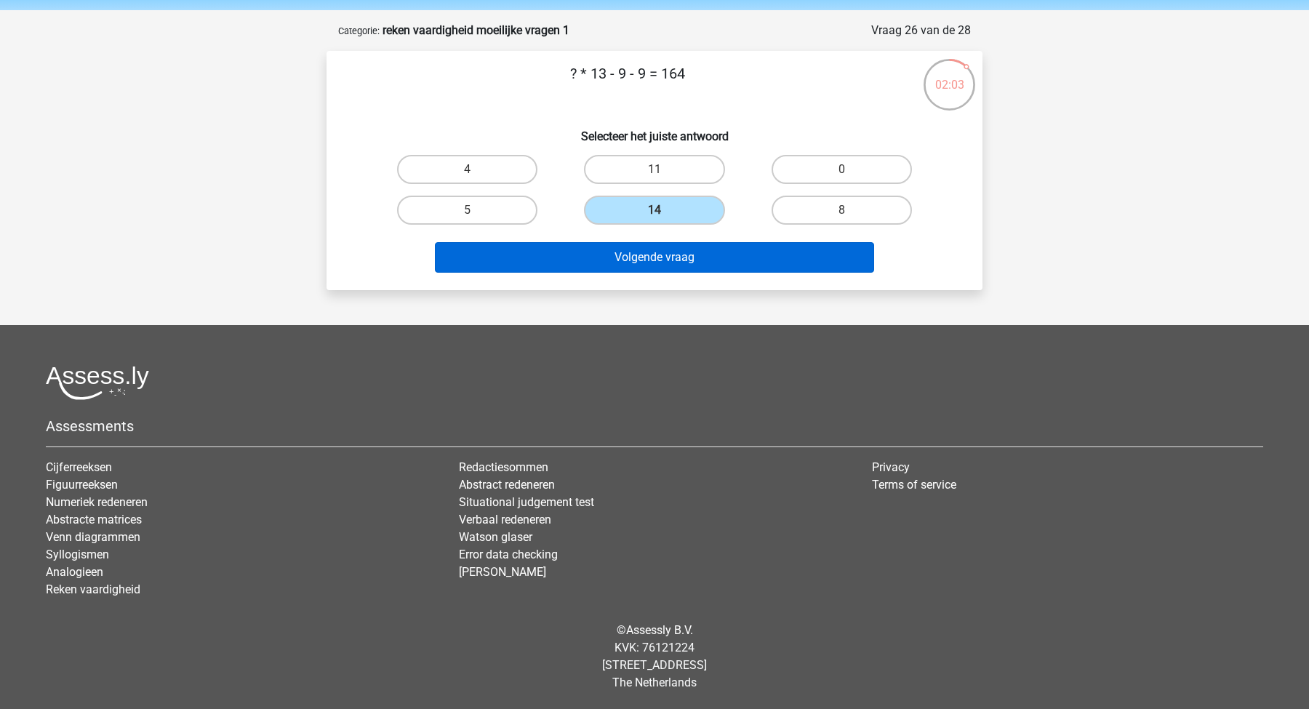
click at [606, 246] on button "Volgende vraag" at bounding box center [655, 257] width 440 height 31
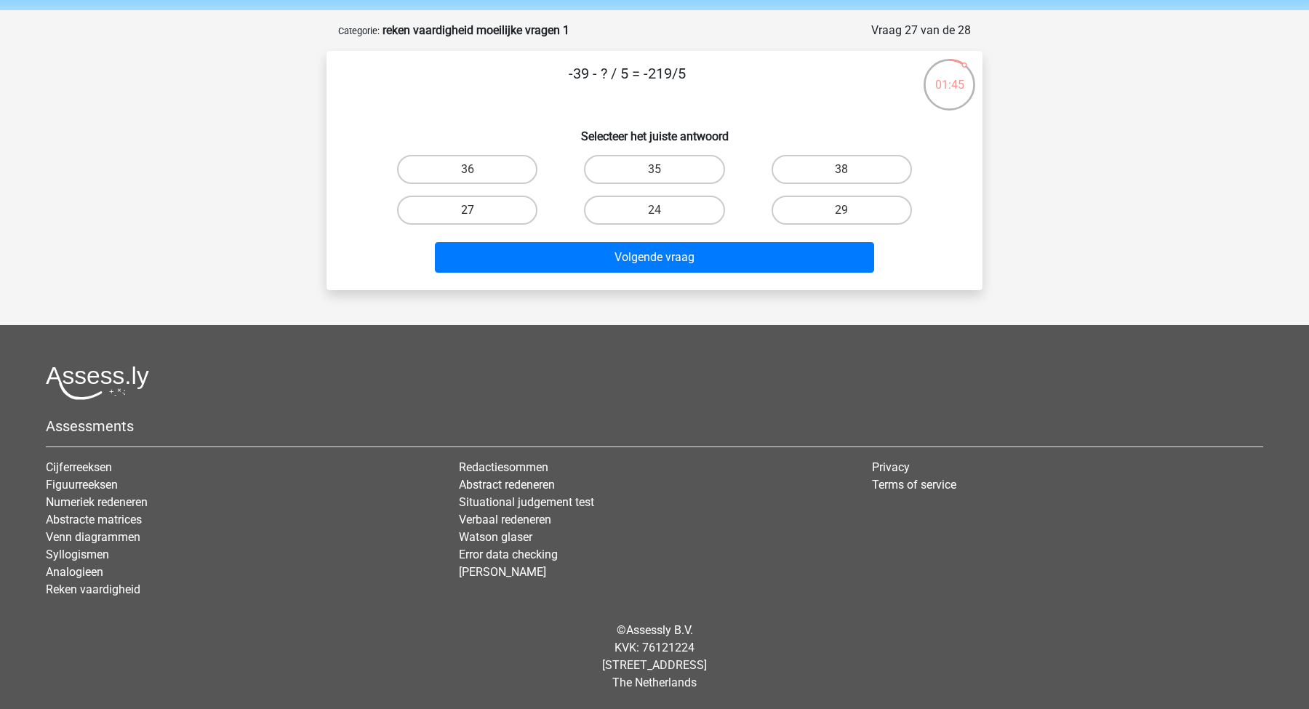
click at [521, 214] on label "27" at bounding box center [467, 210] width 140 height 29
click at [477, 214] on input "27" at bounding box center [472, 214] width 9 height 9
radio input "true"
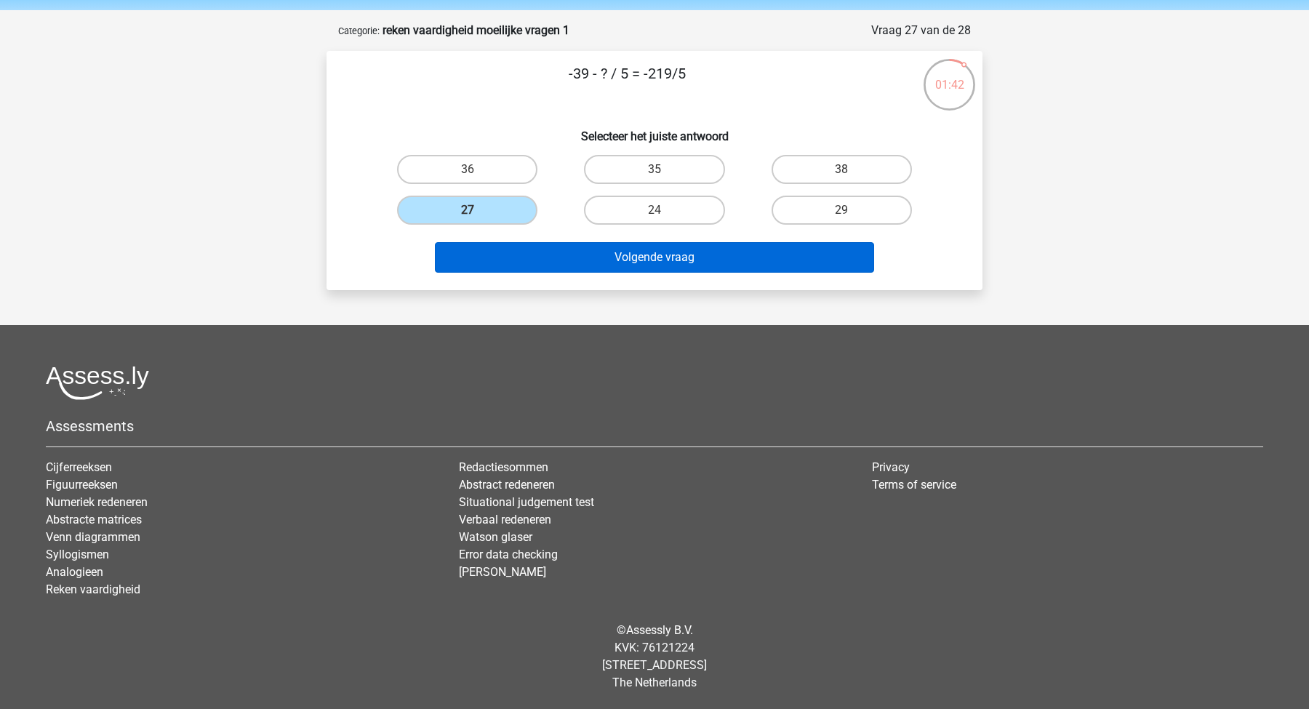
click at [550, 248] on button "Volgende vraag" at bounding box center [655, 257] width 440 height 31
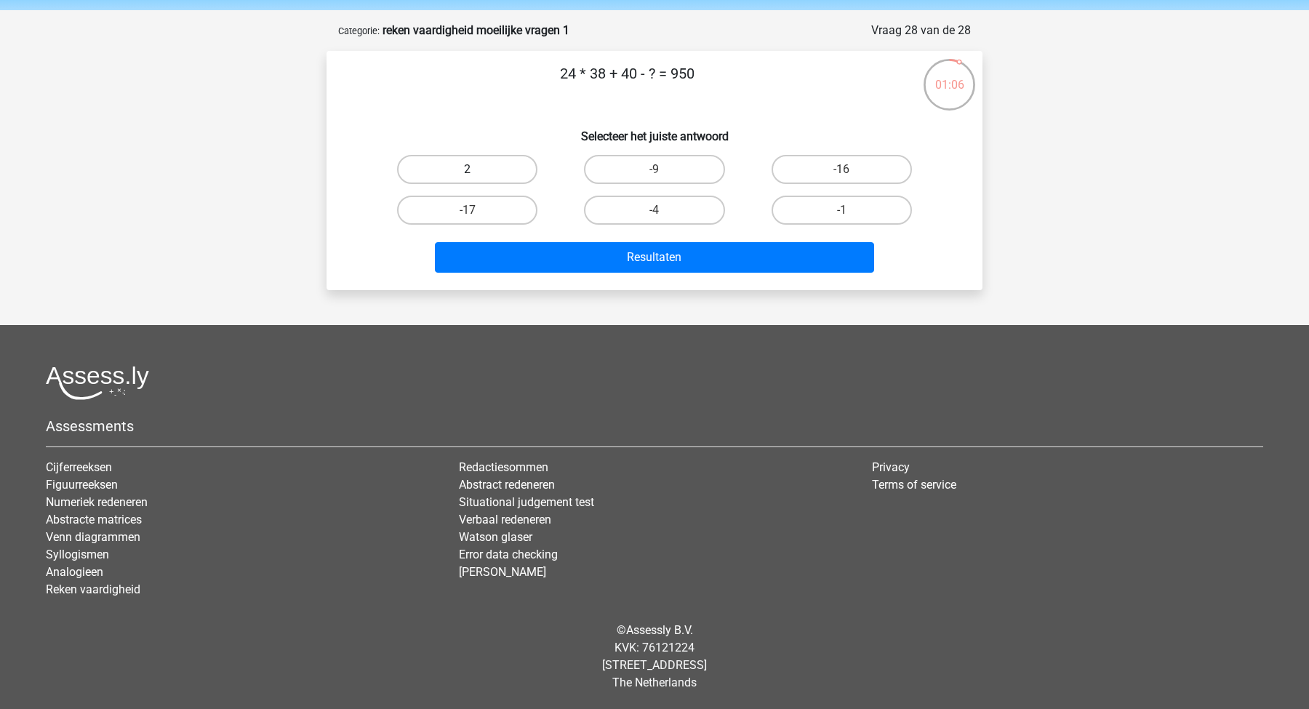
click at [509, 161] on label "2" at bounding box center [467, 169] width 140 height 29
click at [477, 169] on input "2" at bounding box center [472, 173] width 9 height 9
radio input "true"
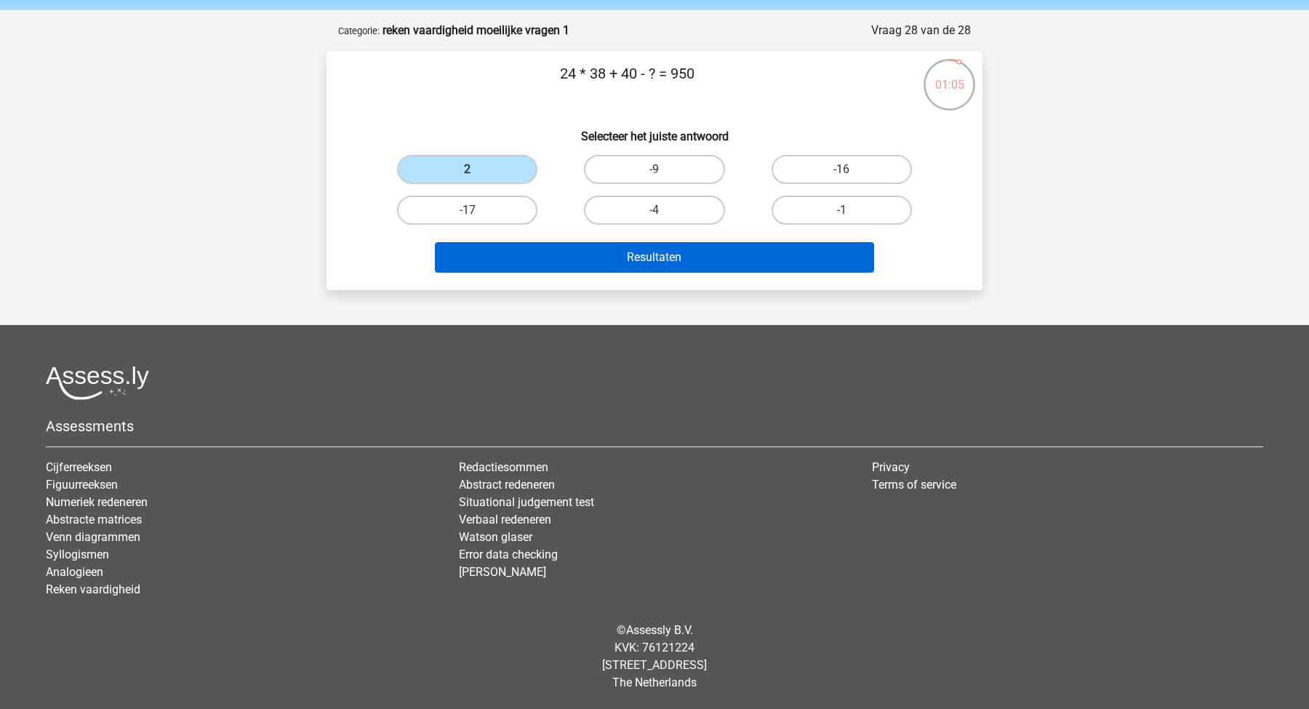
click at [604, 250] on button "Resultaten" at bounding box center [655, 257] width 440 height 31
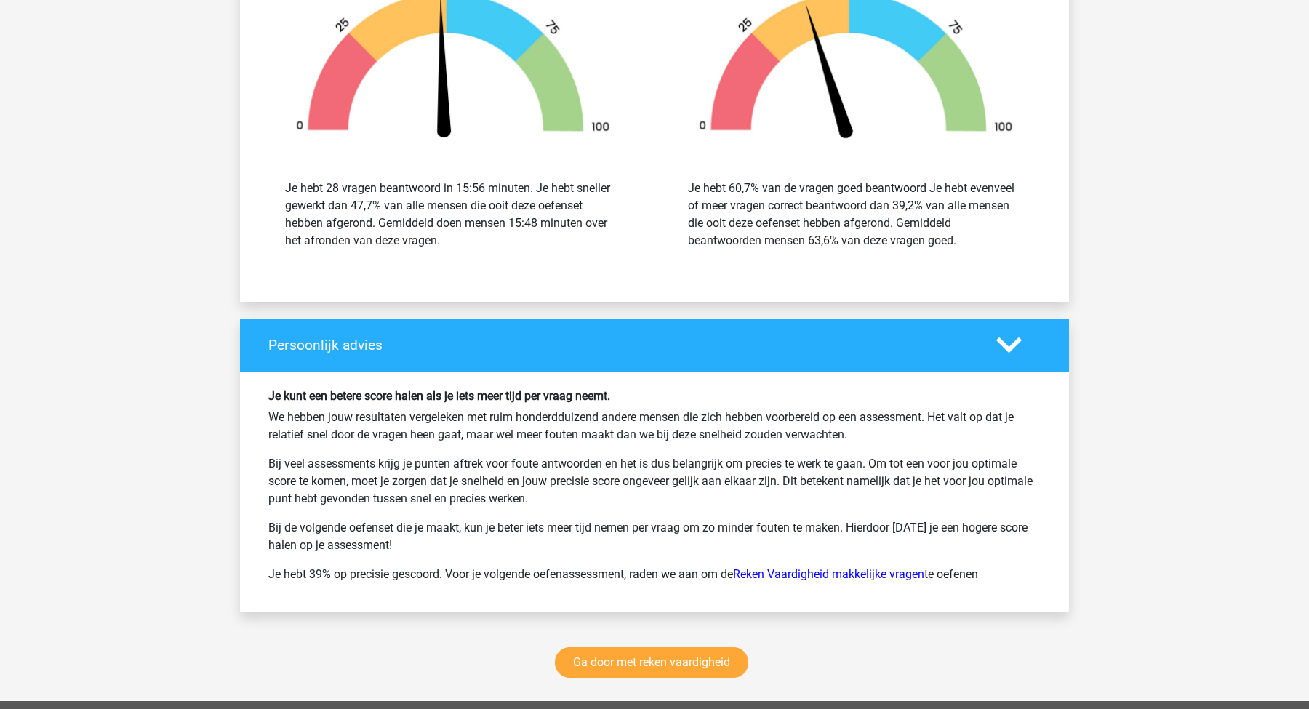
scroll to position [2426, 0]
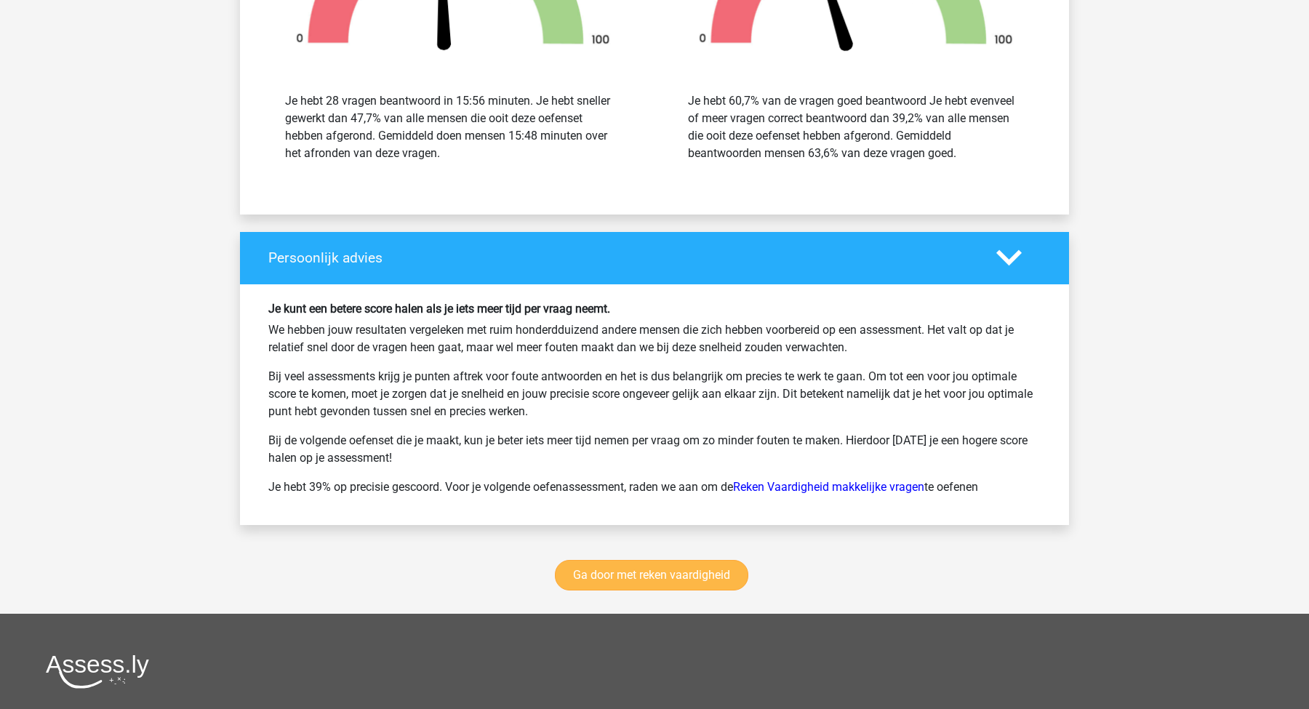
click at [613, 569] on link "Ga door met reken vaardigheid" at bounding box center [651, 575] width 193 height 31
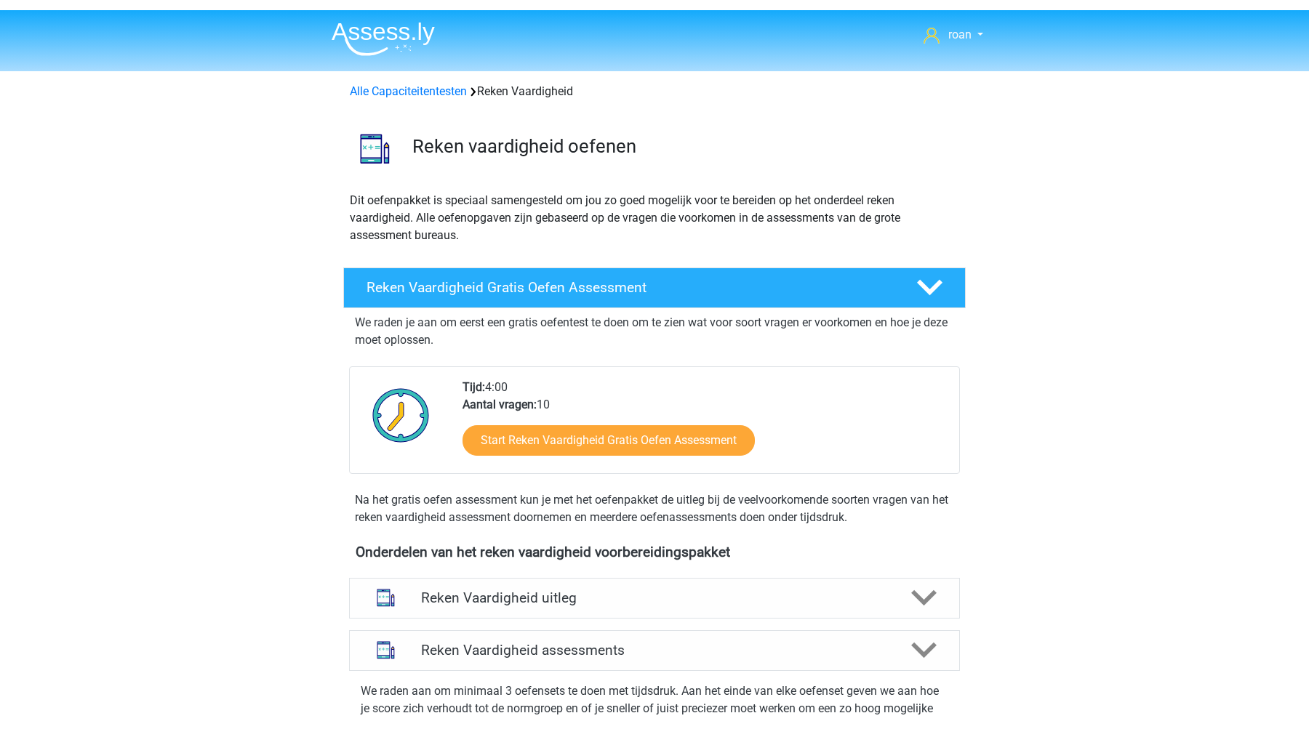
scroll to position [614, 0]
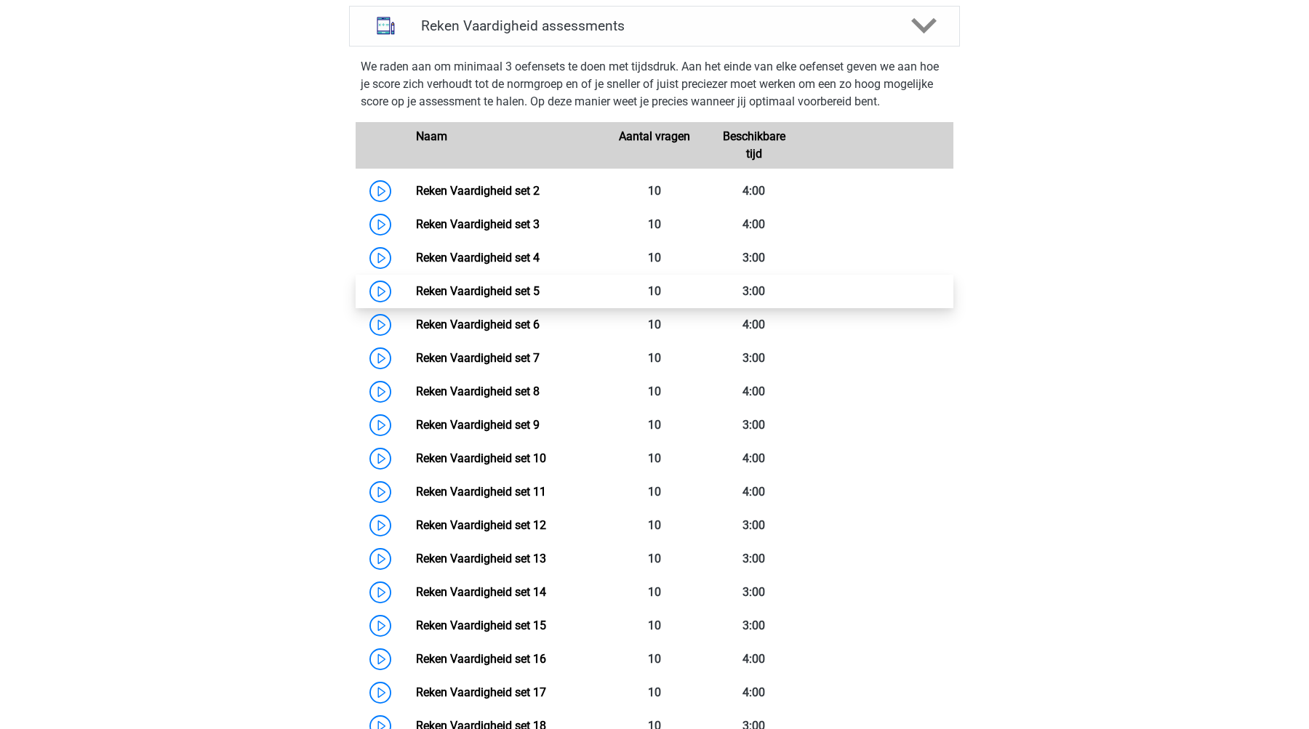
click at [497, 284] on link "Reken Vaardigheid set 5" at bounding box center [478, 291] width 124 height 14
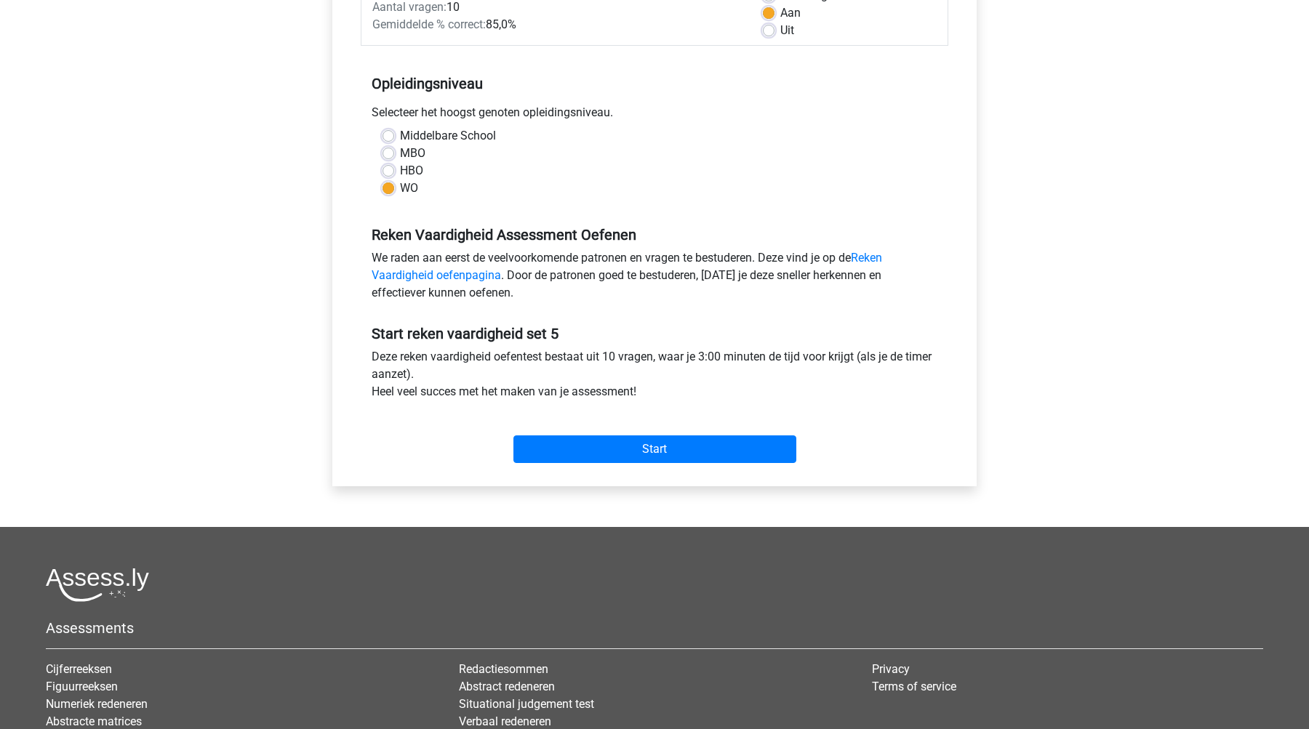
scroll to position [241, 0]
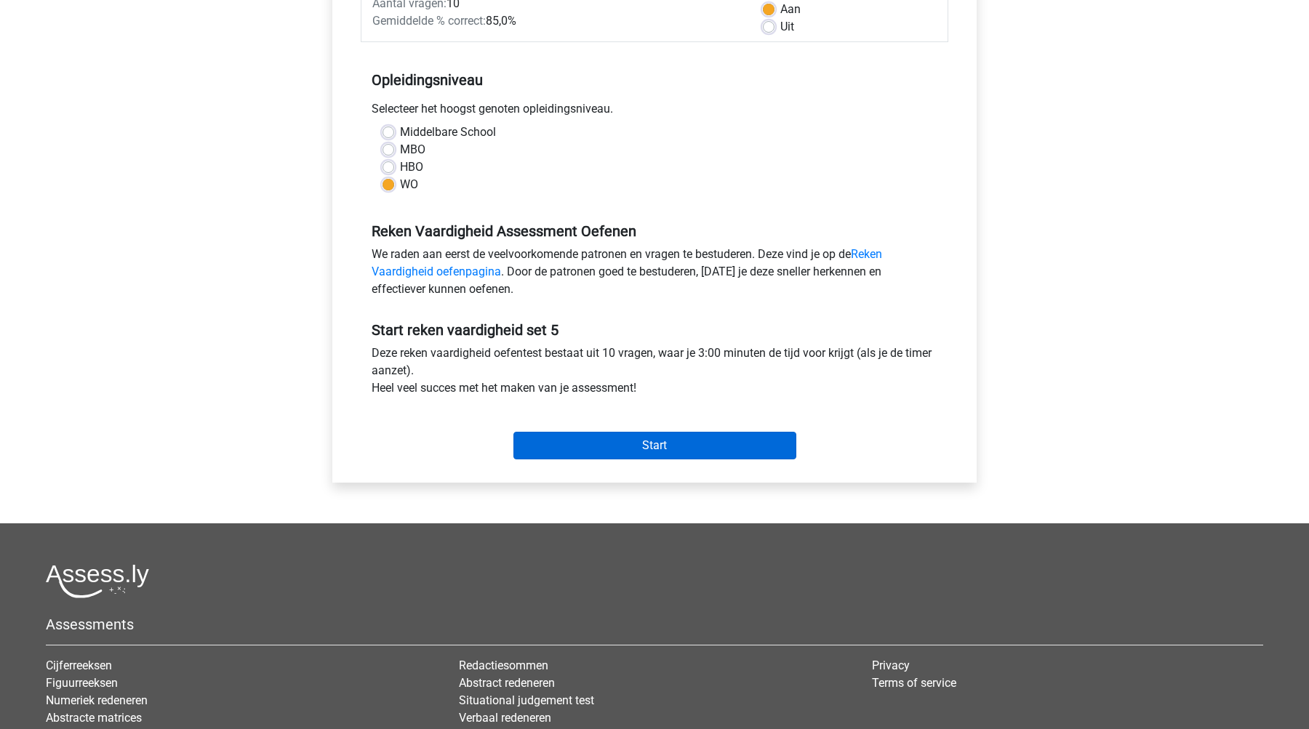
click at [687, 437] on input "Start" at bounding box center [654, 446] width 283 height 28
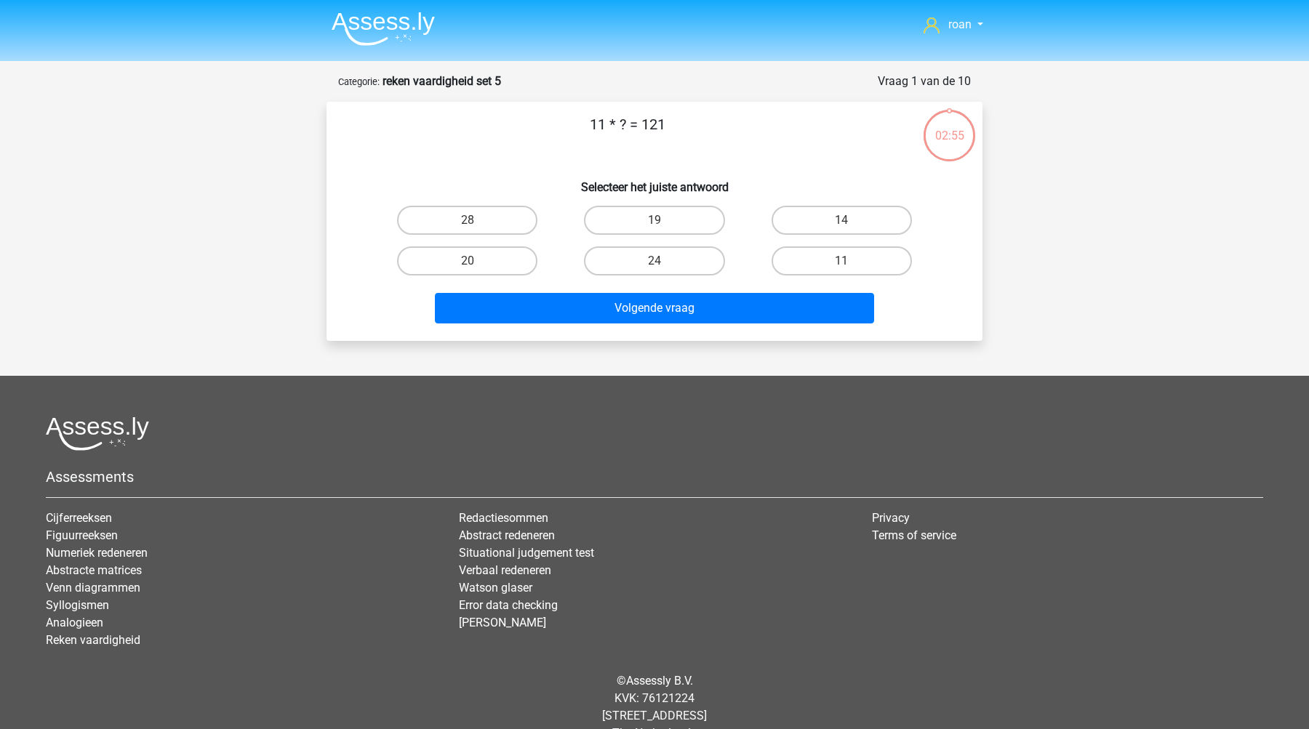
click at [853, 246] on div "11" at bounding box center [841, 261] width 187 height 41
click at [852, 259] on label "11" at bounding box center [841, 260] width 140 height 29
click at [851, 261] on input "11" at bounding box center [845, 265] width 9 height 9
radio input "true"
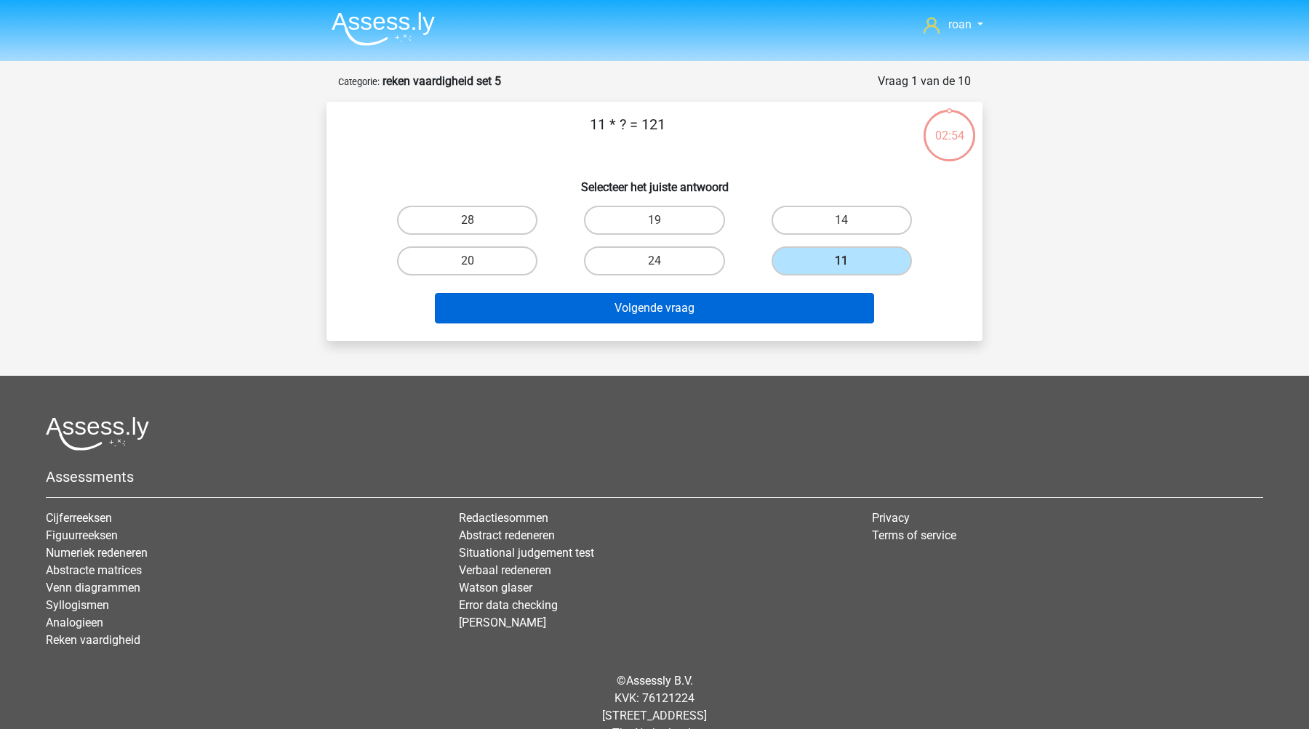
click at [774, 302] on button "Volgende vraag" at bounding box center [655, 308] width 440 height 31
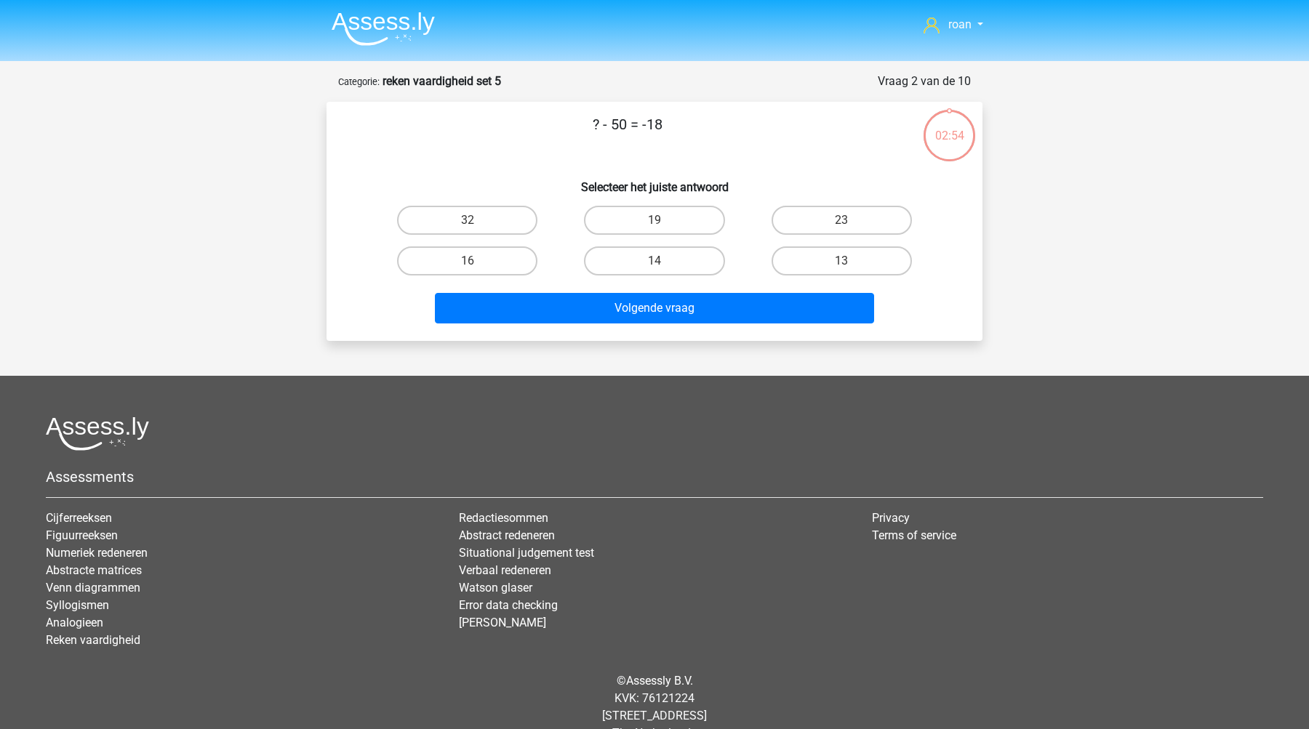
scroll to position [31, 0]
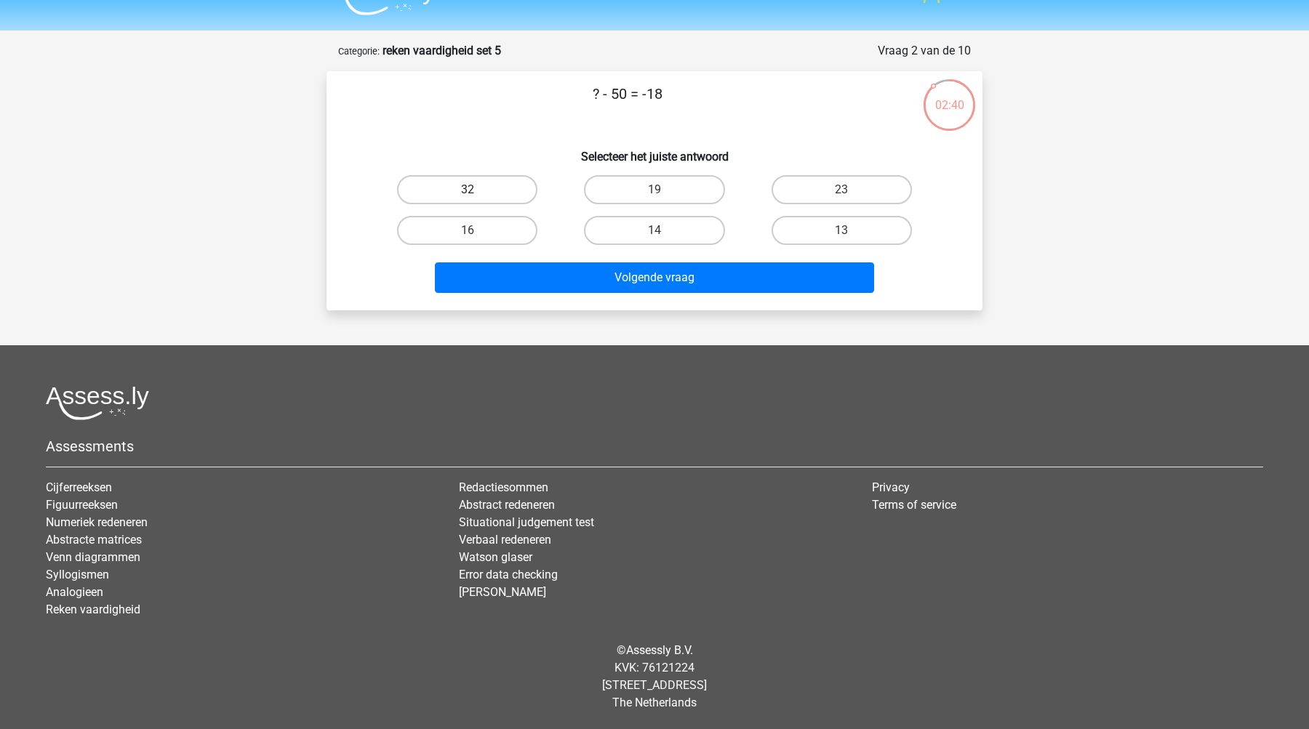
click at [507, 193] on label "32" at bounding box center [467, 189] width 140 height 29
click at [477, 193] on input "32" at bounding box center [472, 194] width 9 height 9
radio input "true"
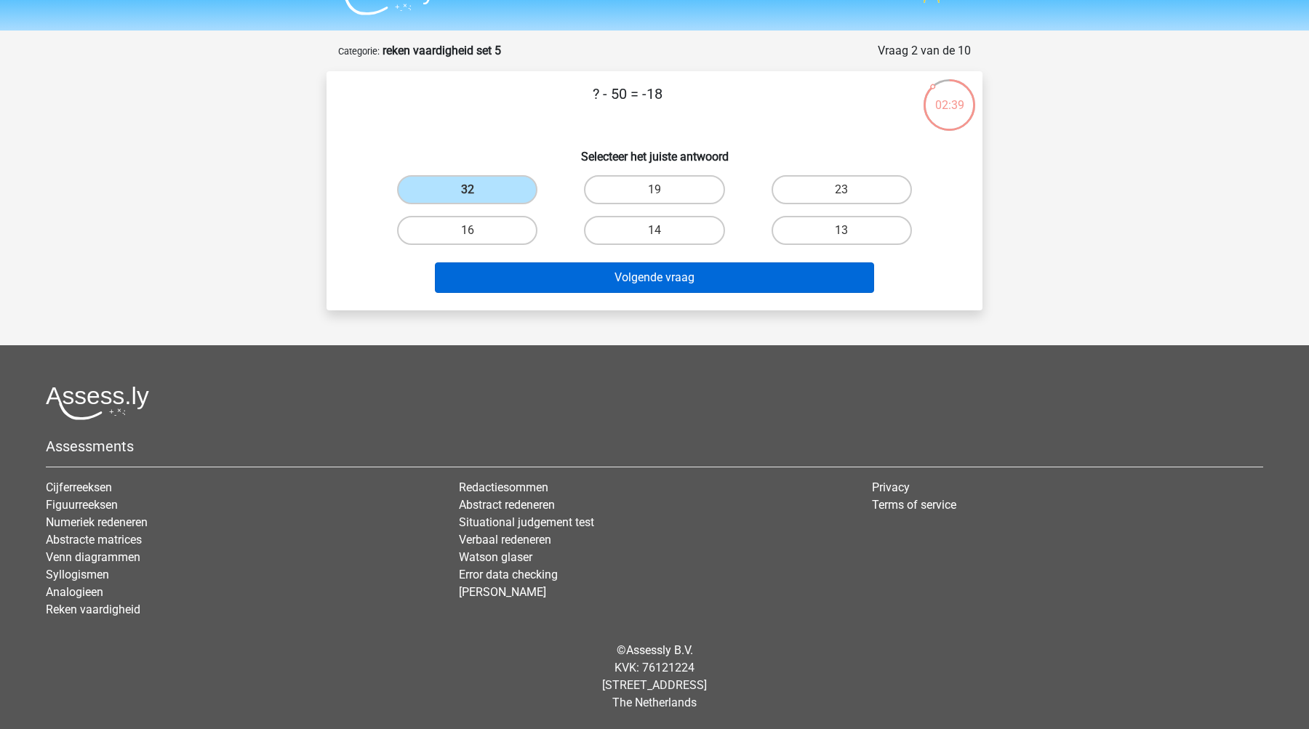
click at [632, 275] on button "Volgende vraag" at bounding box center [655, 277] width 440 height 31
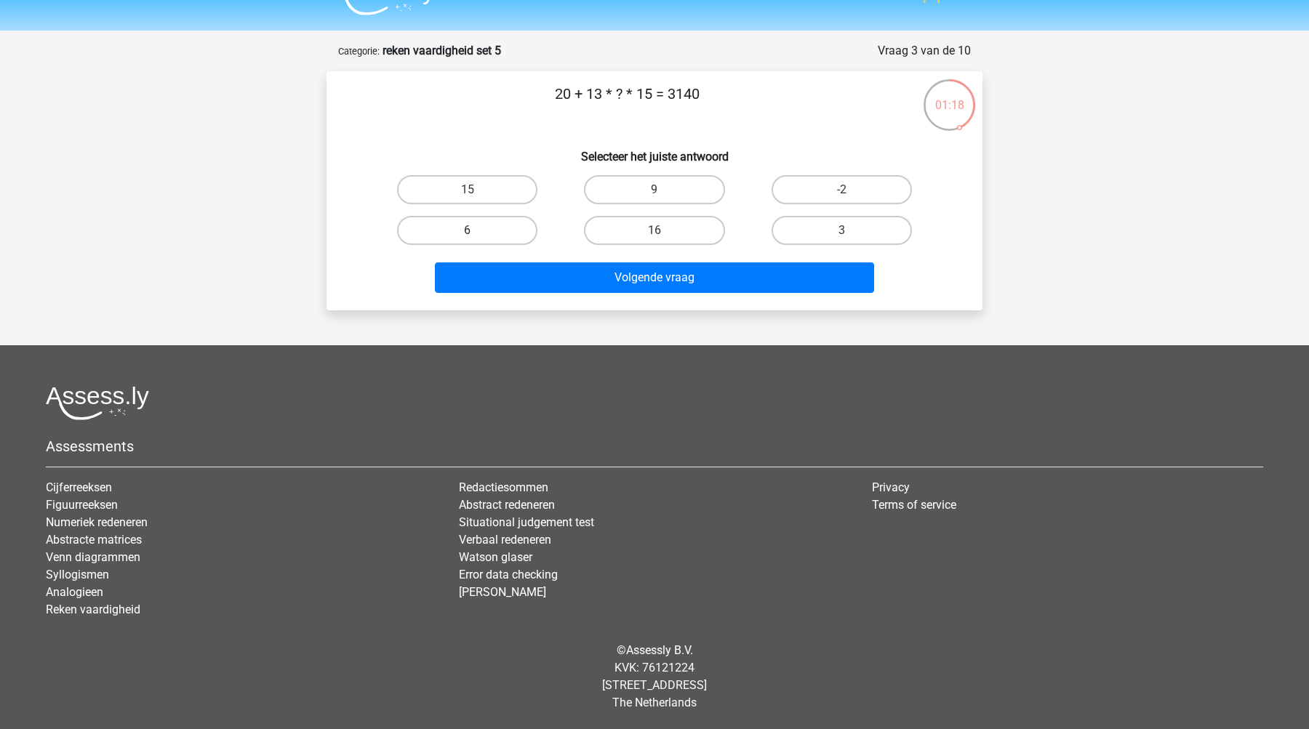
click at [492, 225] on label "6" at bounding box center [467, 230] width 140 height 29
click at [477, 230] on input "6" at bounding box center [472, 234] width 9 height 9
radio input "true"
click at [665, 227] on label "16" at bounding box center [654, 230] width 140 height 29
click at [664, 230] on input "16" at bounding box center [658, 234] width 9 height 9
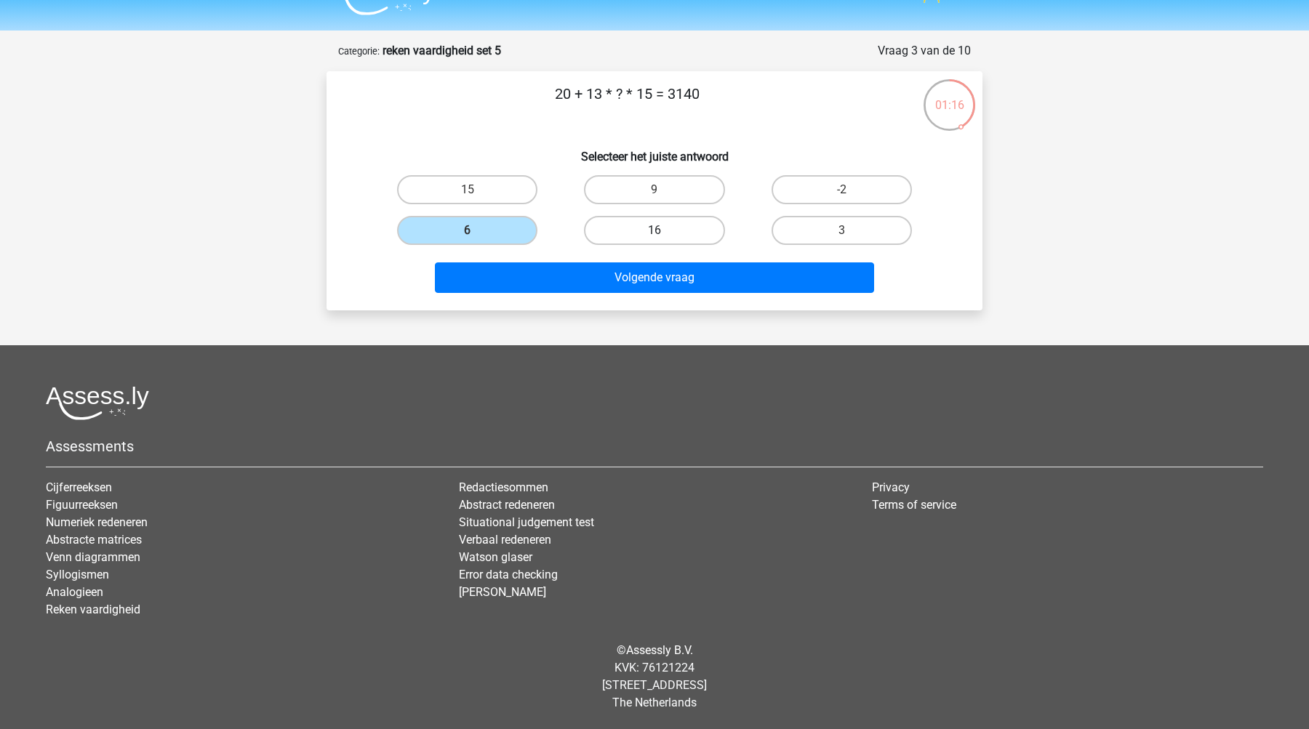
radio input "true"
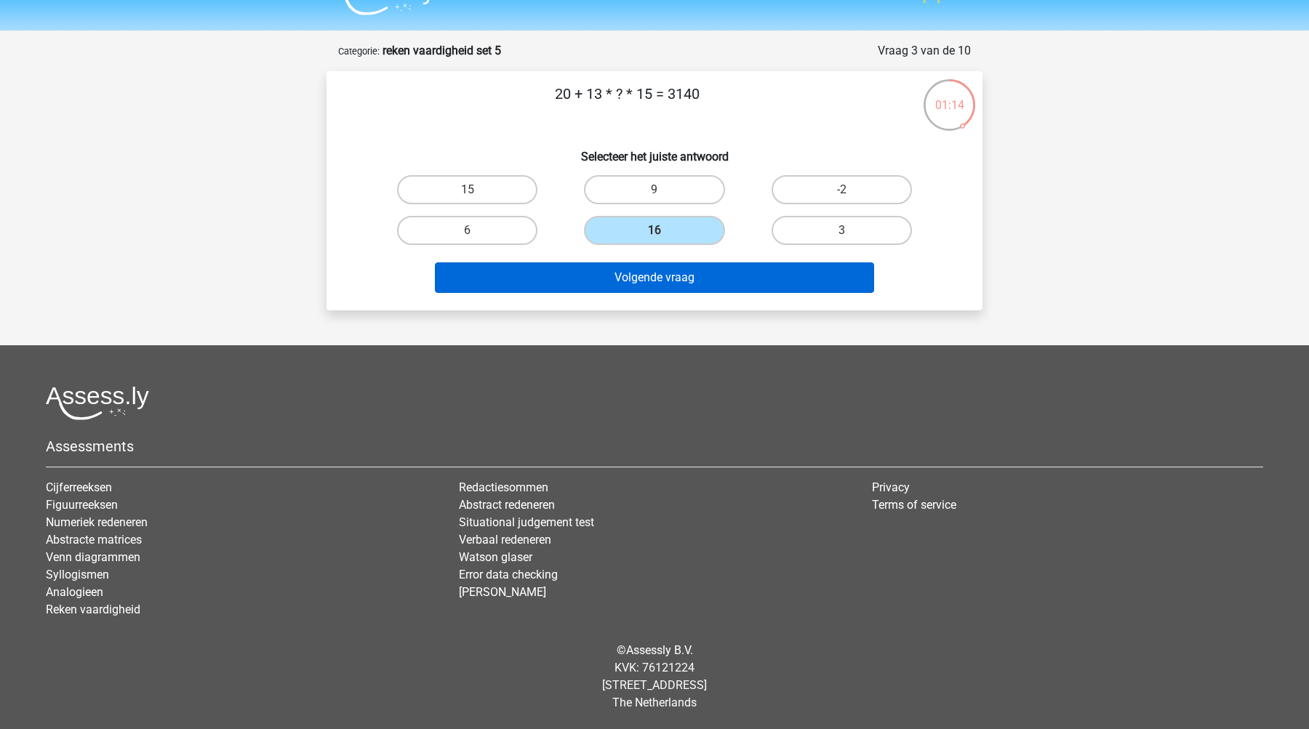
click at [725, 285] on button "Volgende vraag" at bounding box center [655, 277] width 440 height 31
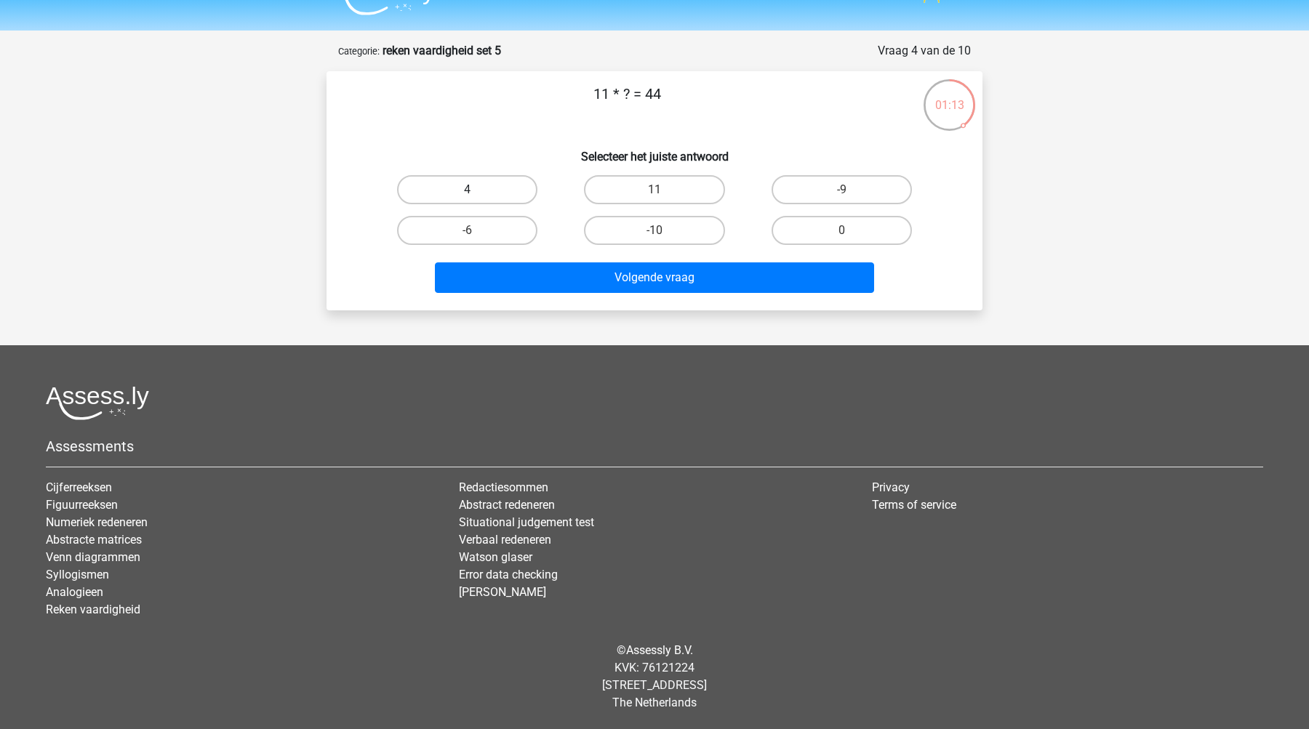
click at [497, 191] on label "4" at bounding box center [467, 189] width 140 height 29
click at [477, 191] on input "4" at bounding box center [472, 194] width 9 height 9
radio input "true"
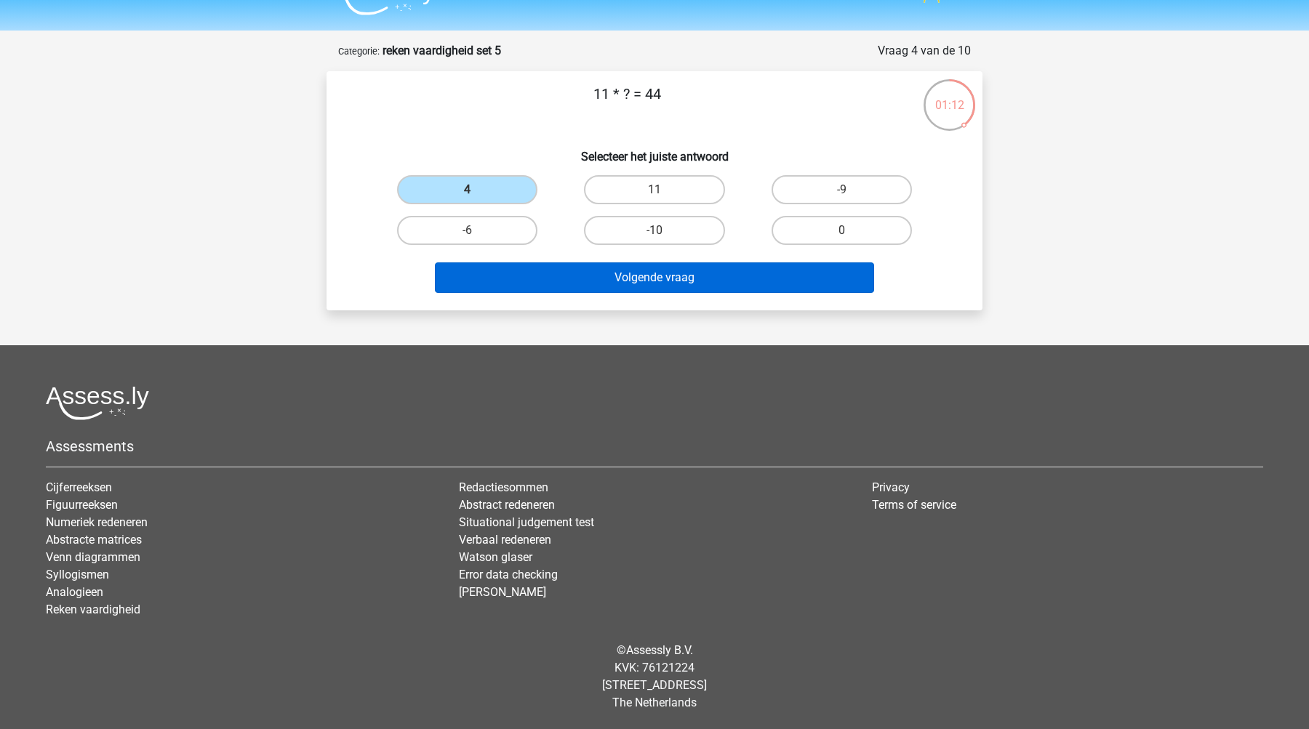
click at [611, 285] on button "Volgende vraag" at bounding box center [655, 277] width 440 height 31
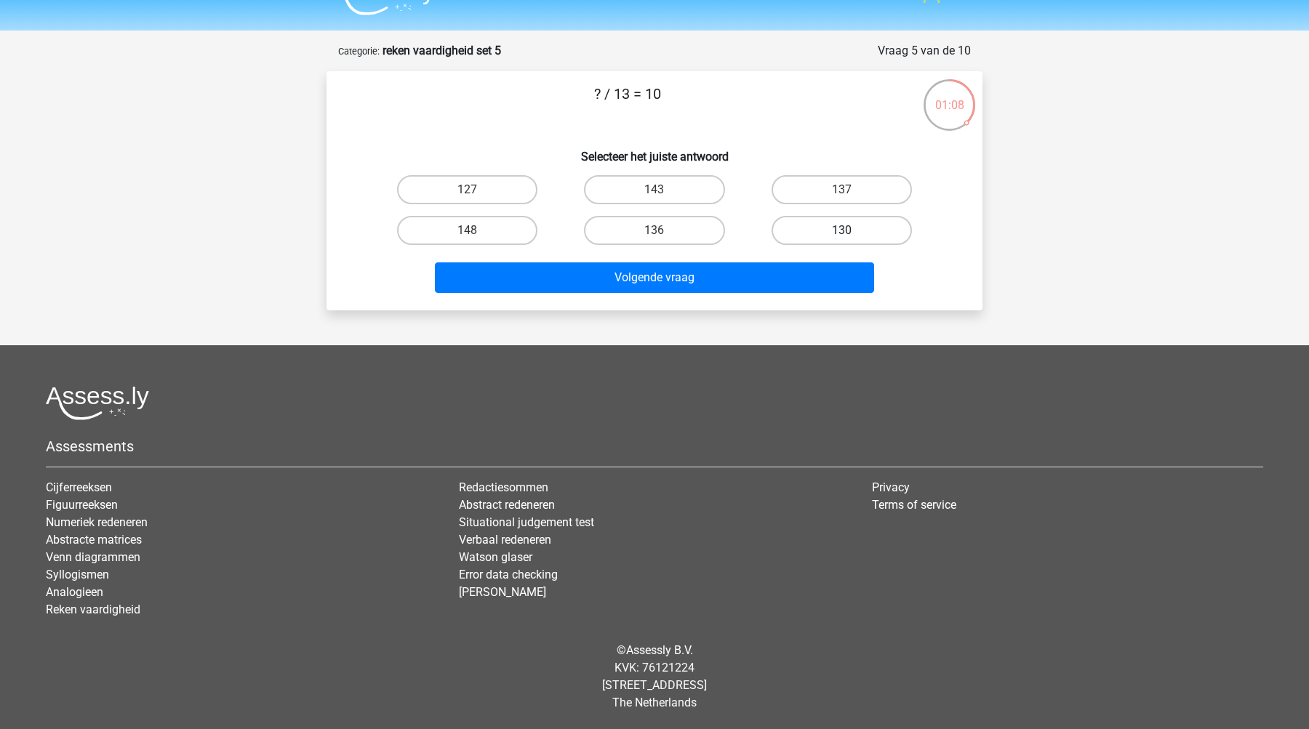
click at [825, 234] on label "130" at bounding box center [841, 230] width 140 height 29
click at [841, 234] on input "130" at bounding box center [845, 234] width 9 height 9
radio input "true"
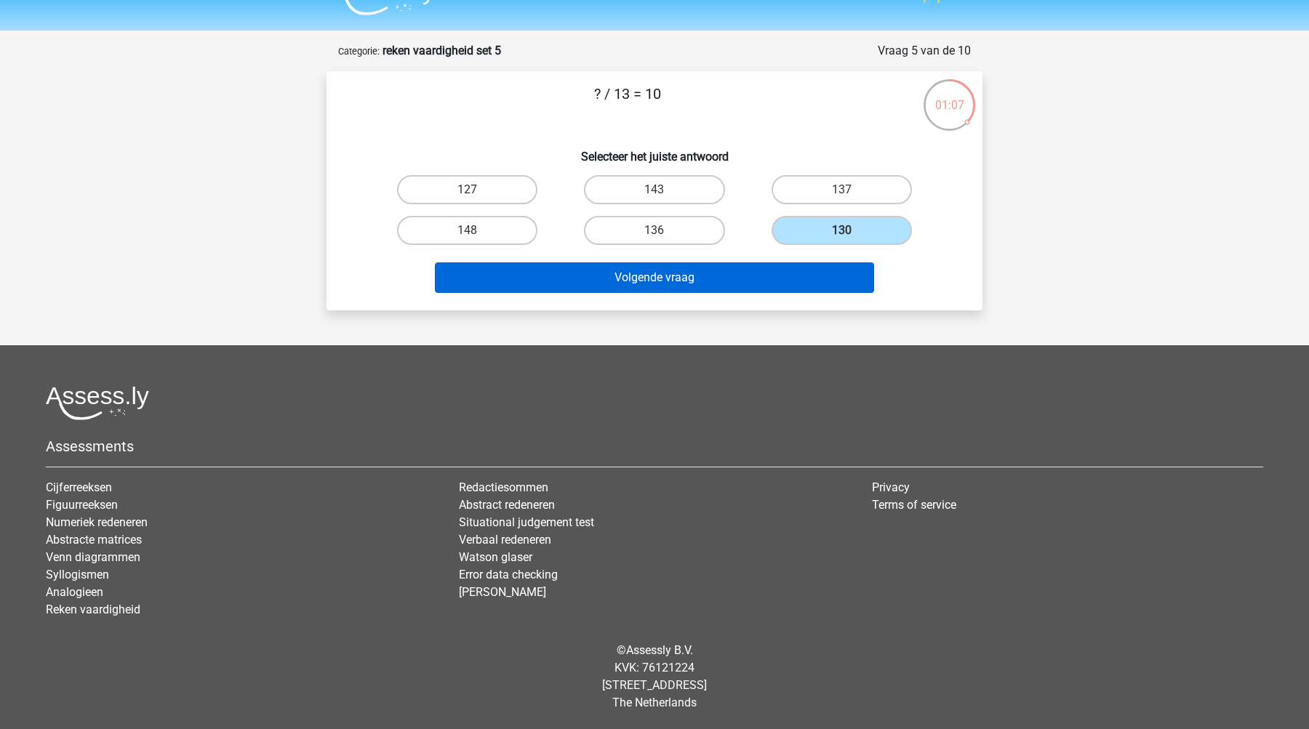
click at [774, 291] on button "Volgende vraag" at bounding box center [655, 277] width 440 height 31
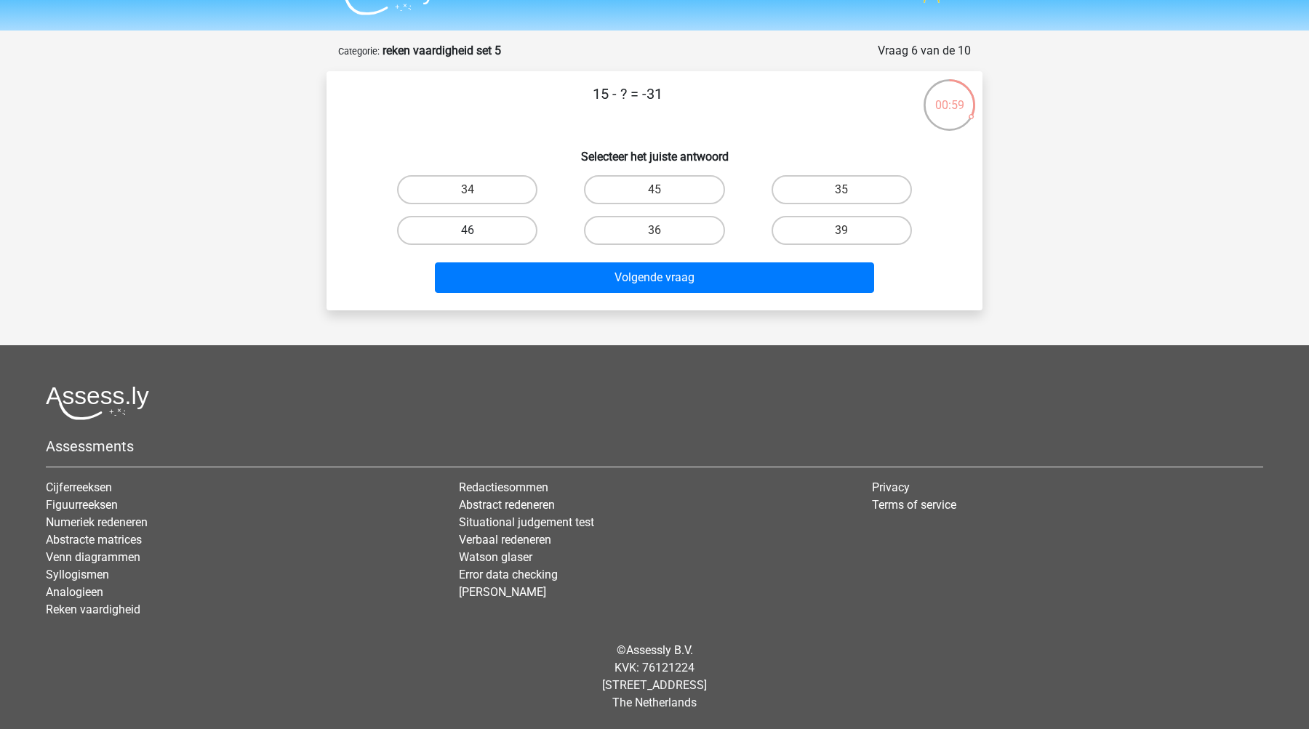
click at [463, 236] on label "46" at bounding box center [467, 230] width 140 height 29
click at [468, 236] on input "46" at bounding box center [472, 234] width 9 height 9
radio input "true"
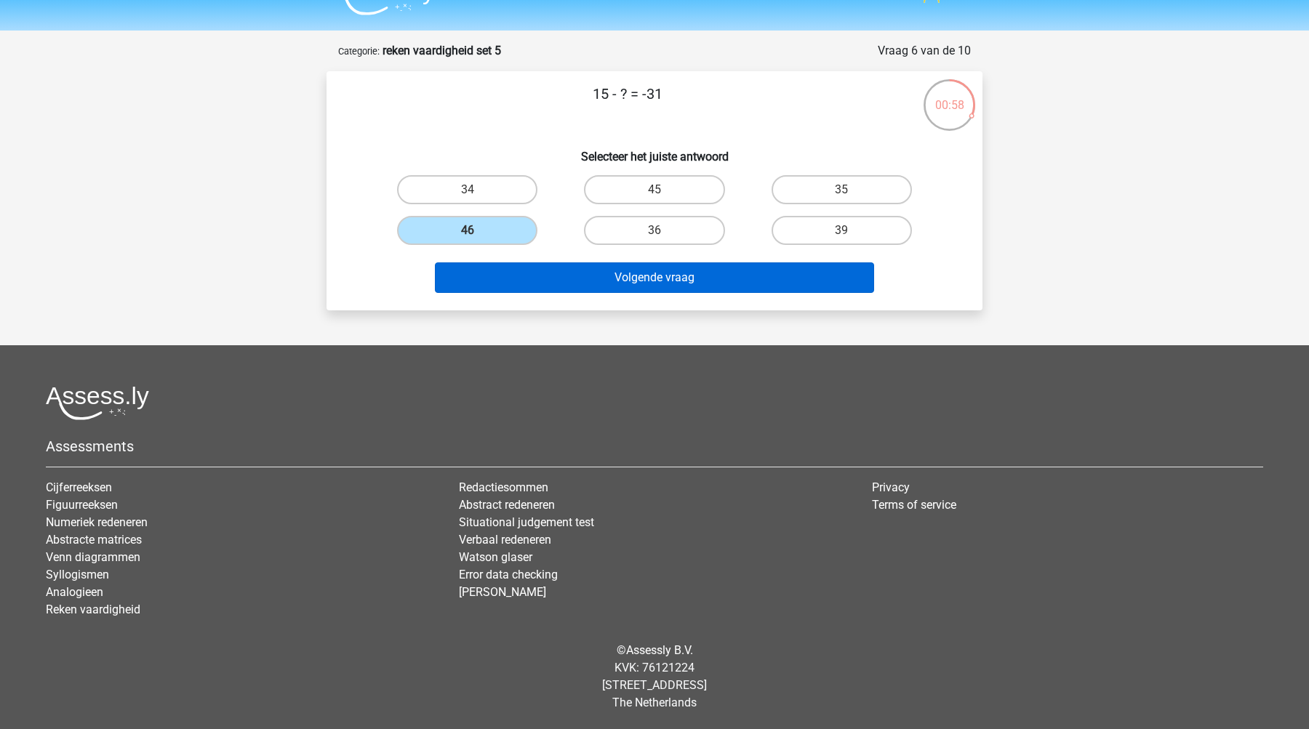
click at [577, 285] on button "Volgende vraag" at bounding box center [655, 277] width 440 height 31
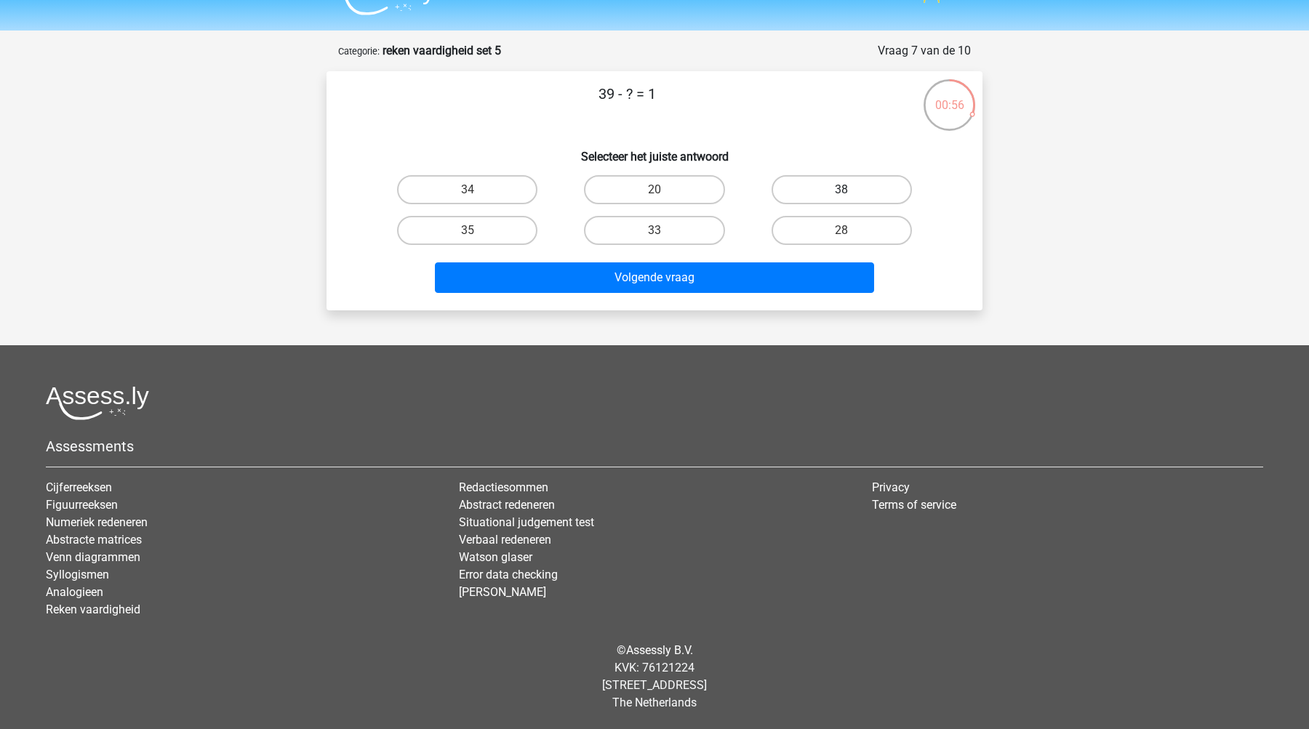
click at [869, 187] on label "38" at bounding box center [841, 189] width 140 height 29
click at [851, 190] on input "38" at bounding box center [845, 194] width 9 height 9
radio input "true"
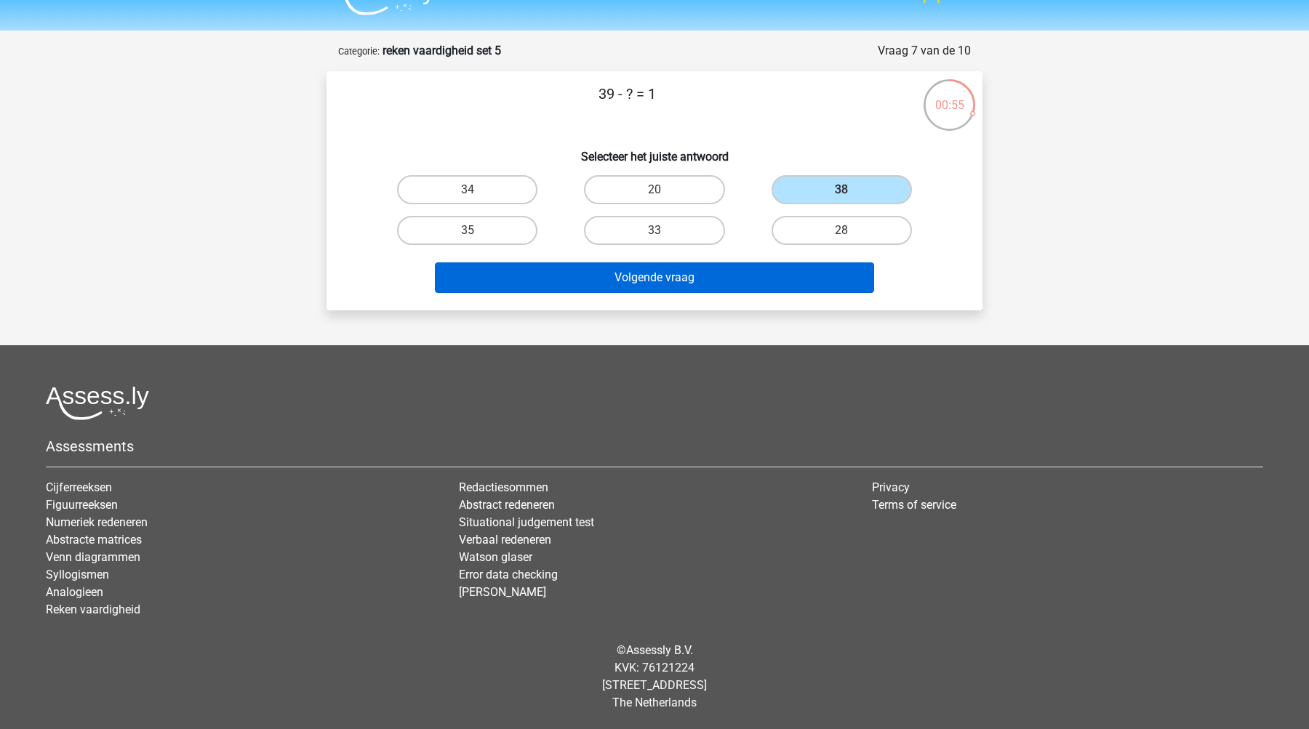
click at [690, 280] on button "Volgende vraag" at bounding box center [655, 277] width 440 height 31
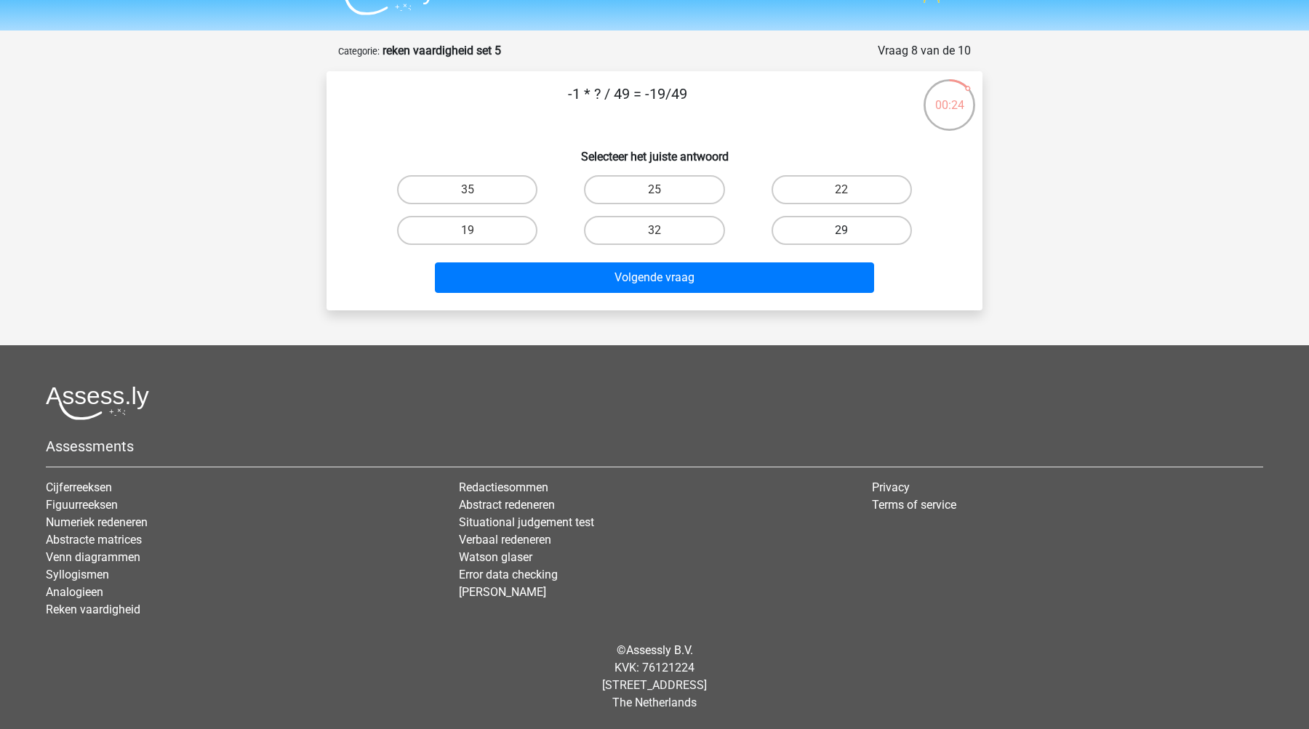
click at [830, 236] on label "29" at bounding box center [841, 230] width 140 height 29
click at [841, 236] on input "29" at bounding box center [845, 234] width 9 height 9
radio input "true"
click at [494, 222] on label "19" at bounding box center [467, 230] width 140 height 29
click at [477, 230] on input "19" at bounding box center [472, 234] width 9 height 9
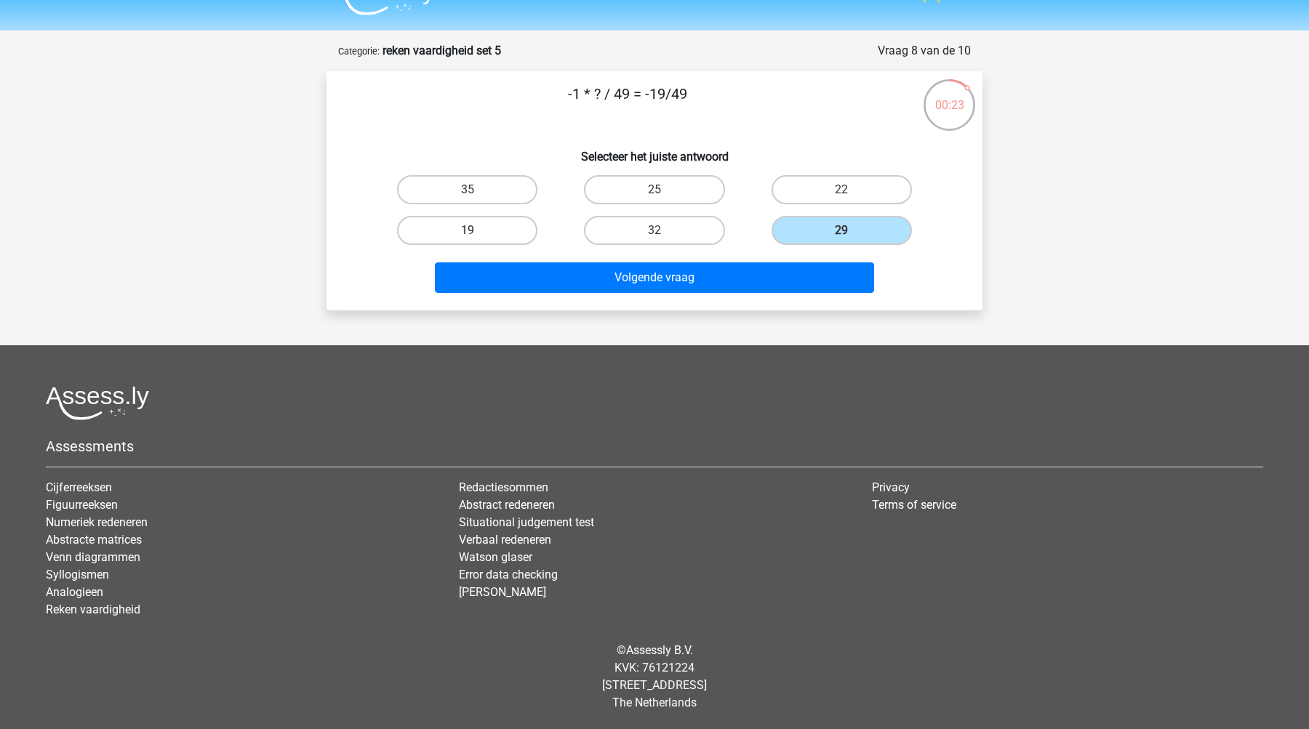
radio input "true"
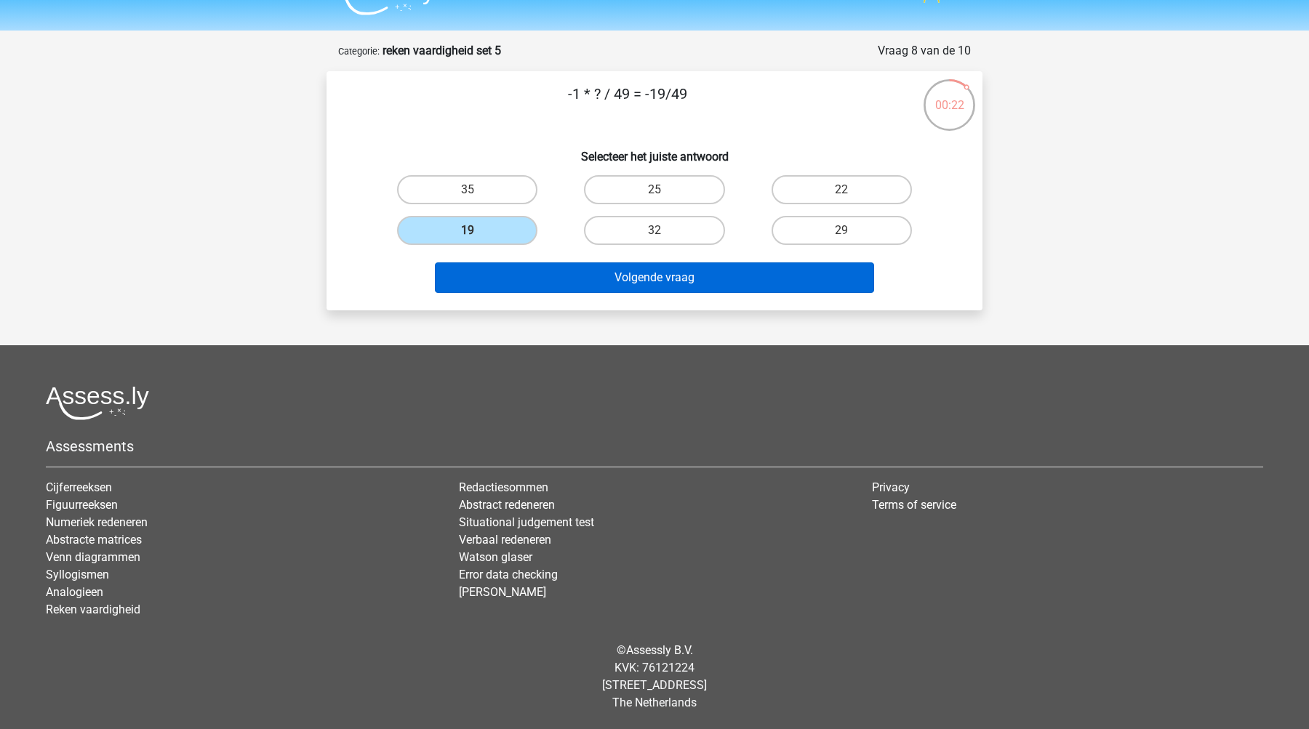
click at [604, 270] on button "Volgende vraag" at bounding box center [655, 277] width 440 height 31
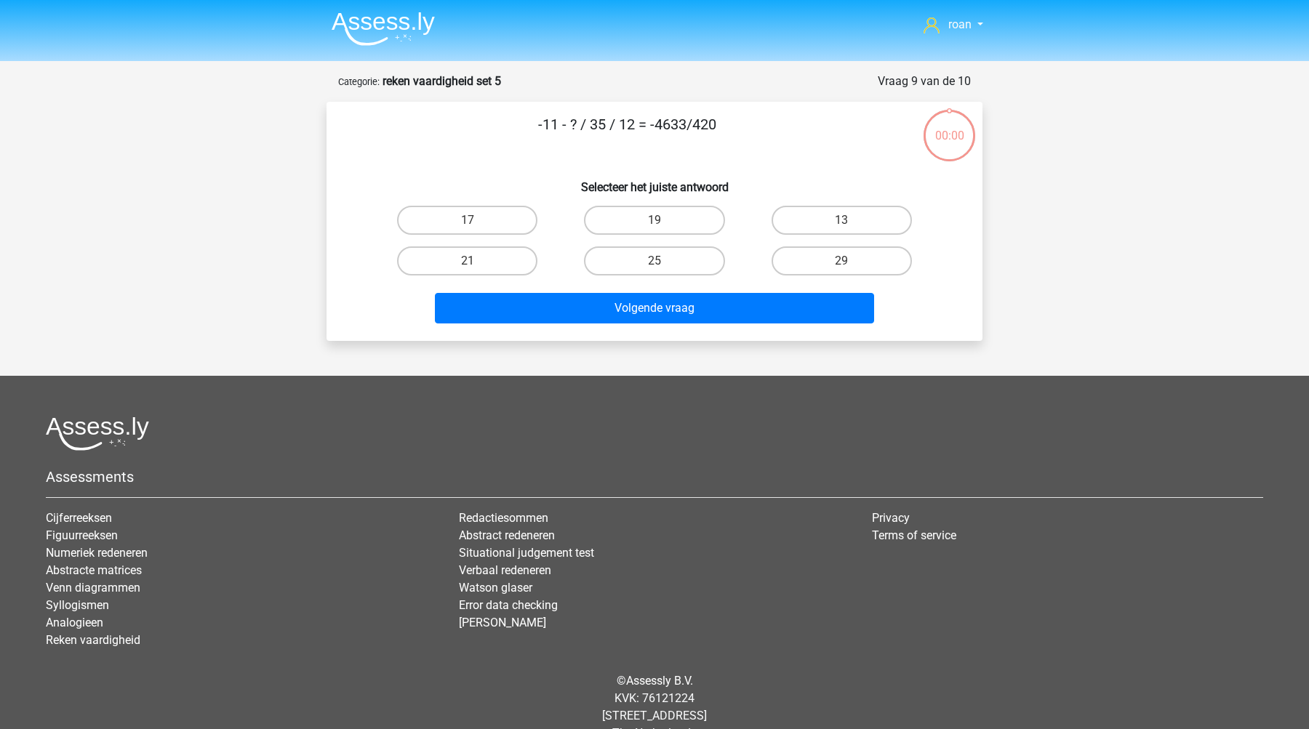
scroll to position [31, 0]
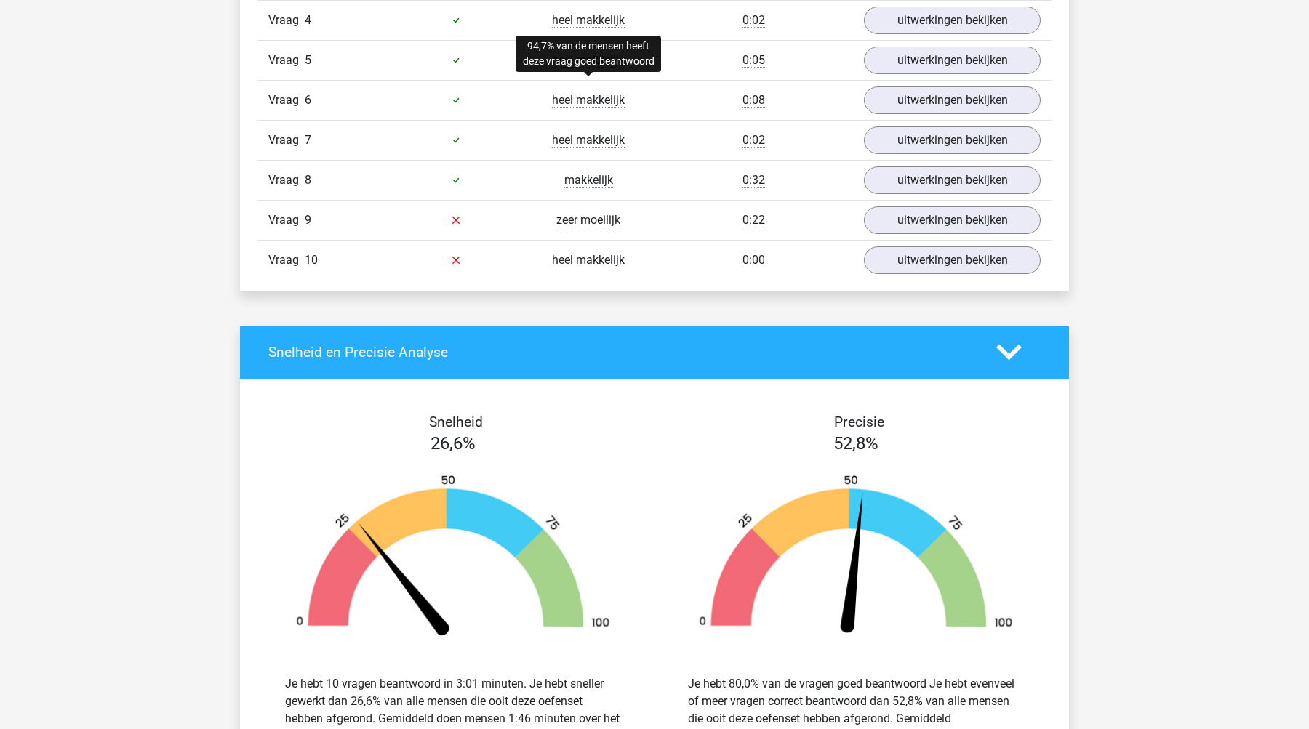
scroll to position [1123, 0]
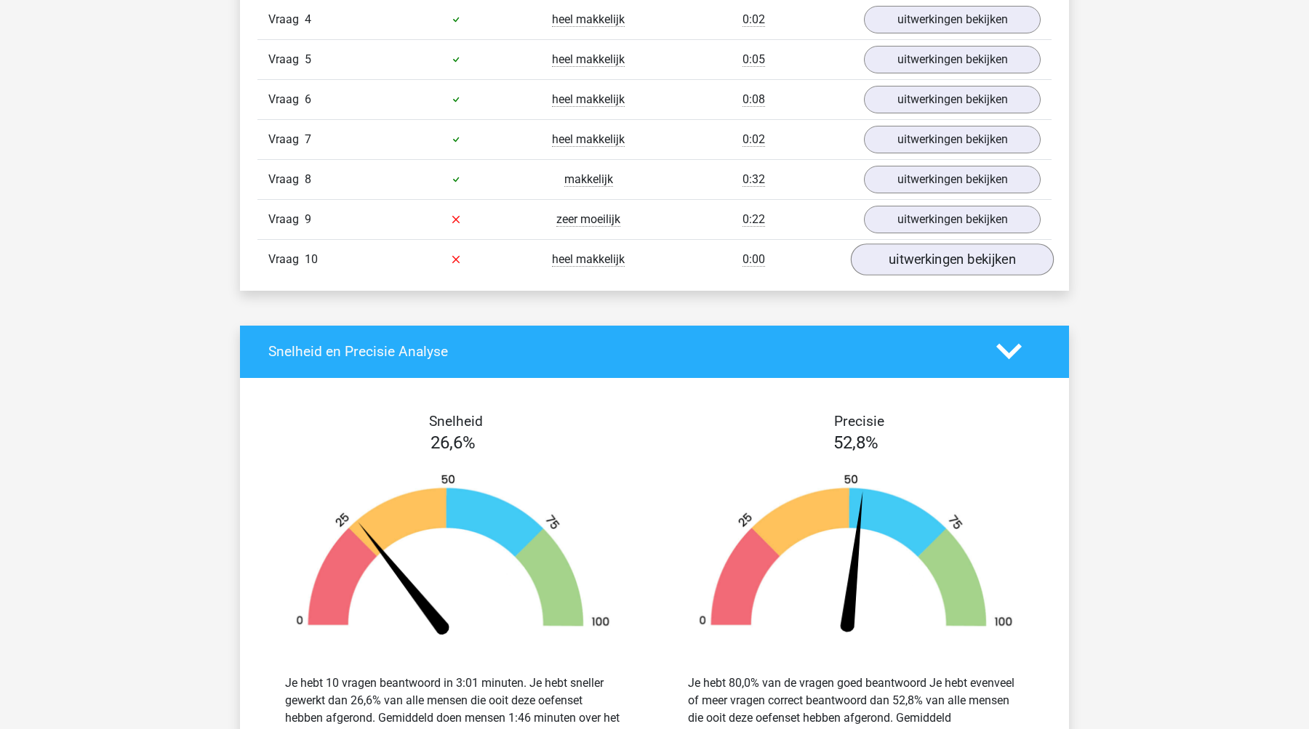
click at [912, 256] on link "uitwerkingen bekijken" at bounding box center [952, 260] width 203 height 32
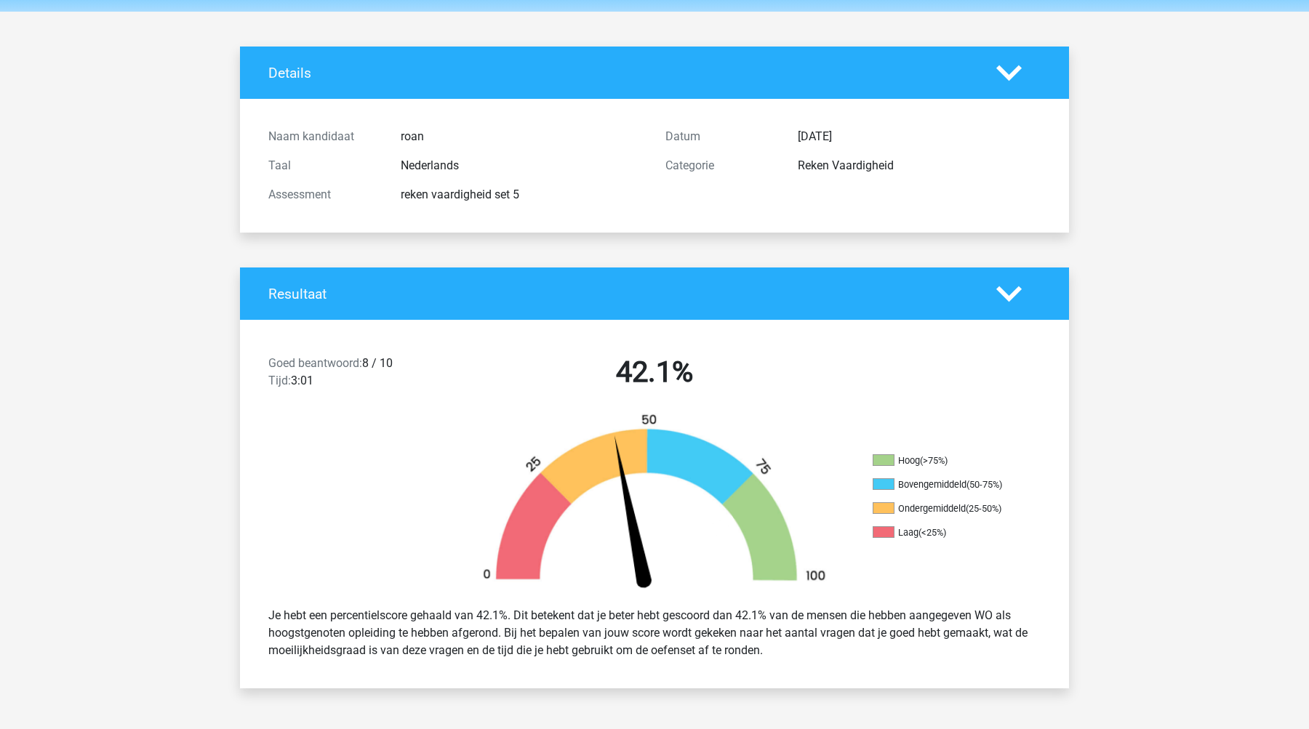
scroll to position [51, 0]
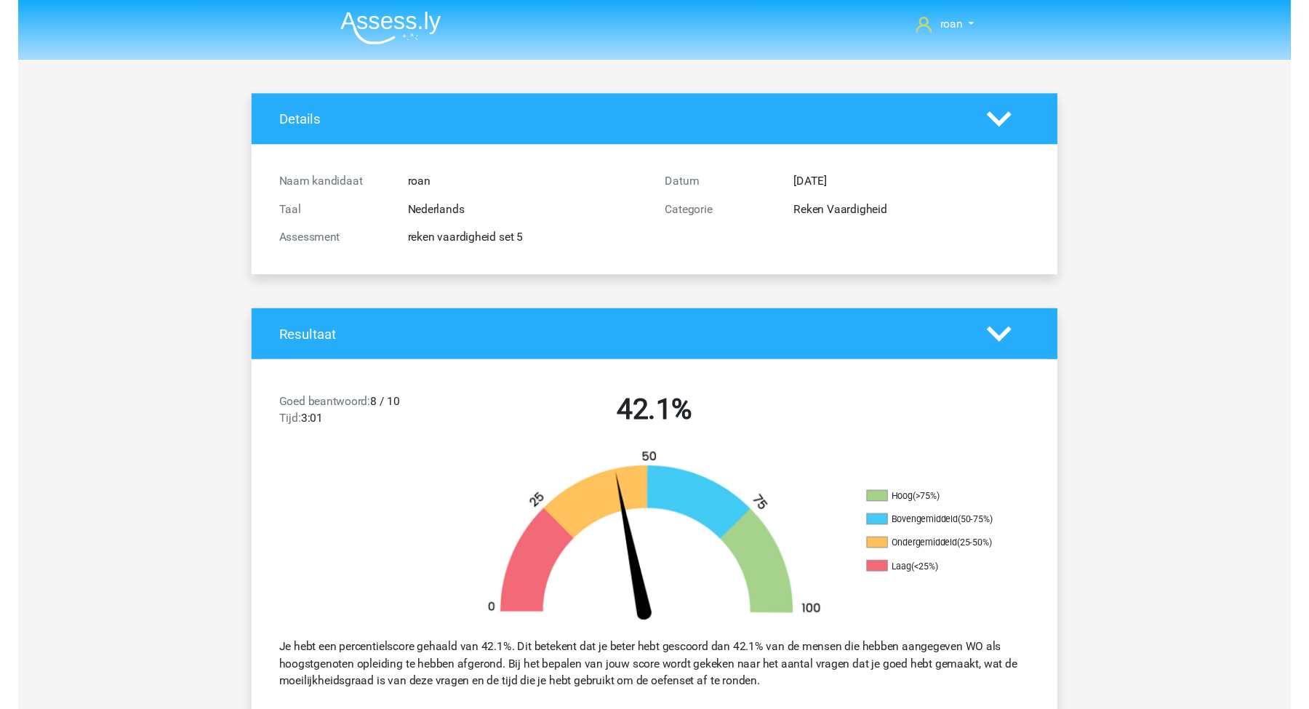
scroll to position [0, 0]
